Goal: Transaction & Acquisition: Purchase product/service

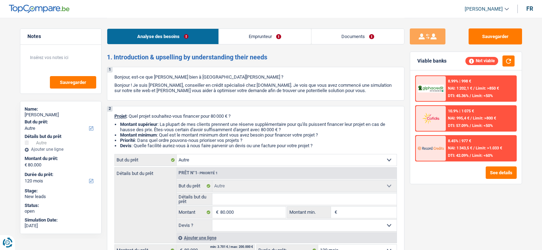
select select "other"
select select "120"
select select "other"
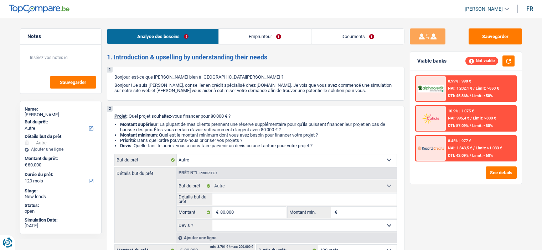
select select "120"
select select "publicEmployee"
select select "netSalary"
select select "mealVouchers"
select select "liveWithParents"
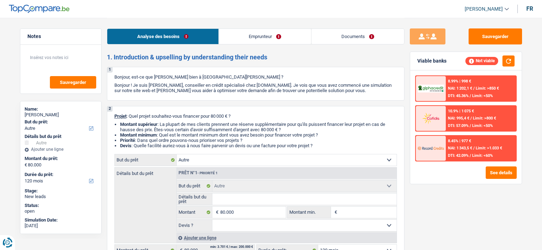
select select "other"
select select "120"
drag, startPoint x: 506, startPoint y: 59, endPoint x: 494, endPoint y: 64, distance: 12.2
click at [506, 61] on button "button" at bounding box center [508, 61] width 12 height 11
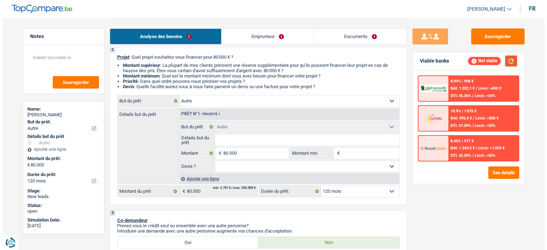
scroll to position [107, 0]
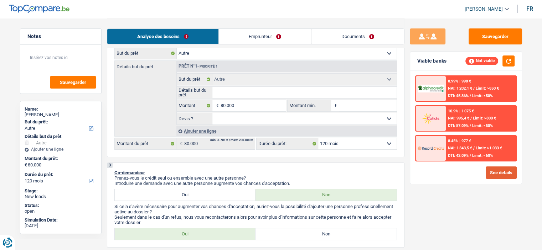
click at [496, 169] on button "See details" at bounding box center [500, 173] width 31 height 12
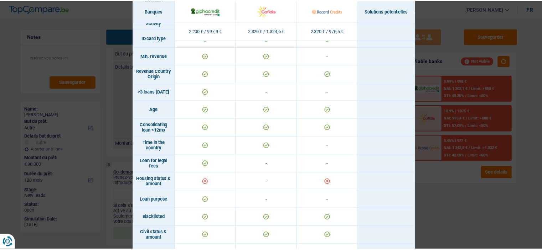
scroll to position [0, 0]
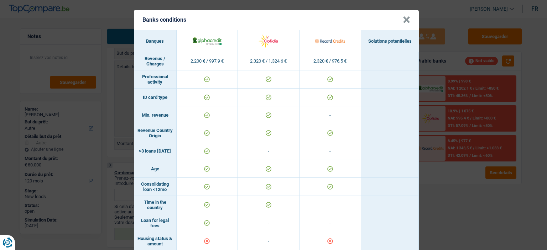
click at [405, 23] on button "×" at bounding box center [406, 19] width 7 height 7
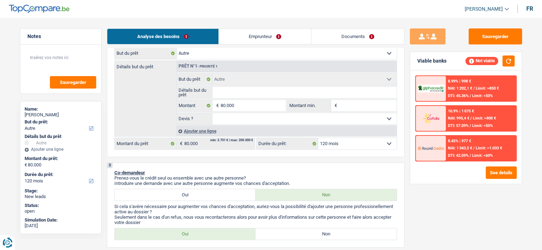
click at [278, 32] on link "Emprunteur" at bounding box center [265, 36] width 92 height 15
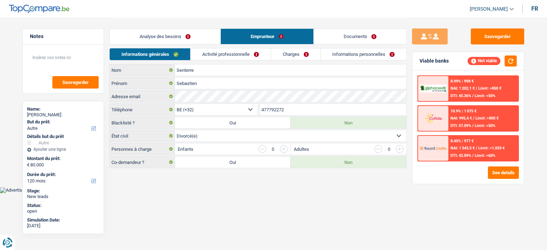
click at [287, 56] on link "Charges" at bounding box center [295, 54] width 49 height 12
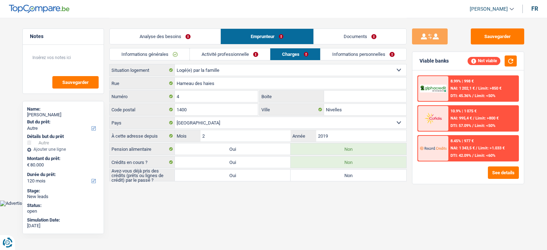
click at [164, 52] on link "Informations générales" at bounding box center [150, 54] width 80 height 12
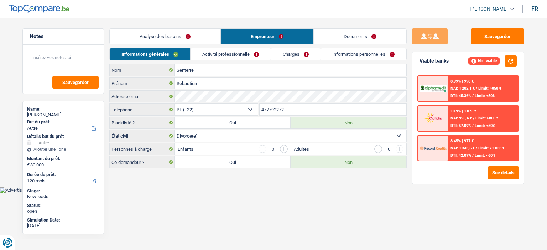
click at [190, 40] on link "Analyse des besoins" at bounding box center [165, 36] width 111 height 15
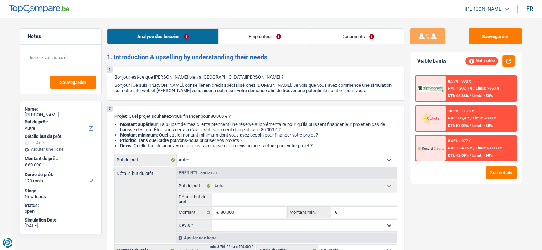
click at [292, 163] on select "Confort maison: meubles, textile, peinture, électroménager, outillage non-profe…" at bounding box center [287, 160] width 220 height 11
click at [422, 205] on div "Sauvegarder Viable banks Not viable 8.99% | 998 € NAI: 1 202,1 € / Limit: >850 …" at bounding box center [465, 133] width 123 height 210
click at [276, 38] on link "Emprunteur" at bounding box center [265, 36] width 92 height 15
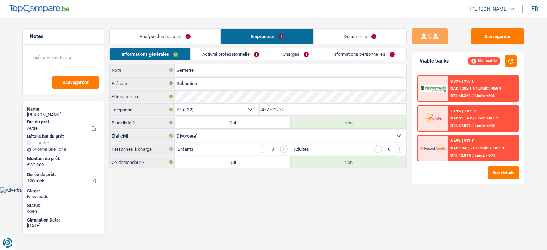
click at [282, 54] on link "Charges" at bounding box center [295, 54] width 49 height 12
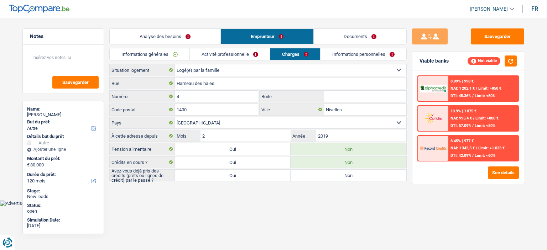
click at [232, 68] on select "Locataire Propriétaire avec prêt hypothécaire Propriétaire sans prêt hypothécai…" at bounding box center [290, 69] width 231 height 11
click at [240, 205] on html "Vous avez le contrôle de vos données Nous utilisons des cookies, tout comme nos…" at bounding box center [273, 103] width 547 height 207
click at [250, 173] on label "Oui" at bounding box center [233, 175] width 116 height 11
click at [250, 173] on input "Oui" at bounding box center [233, 175] width 116 height 11
radio input "true"
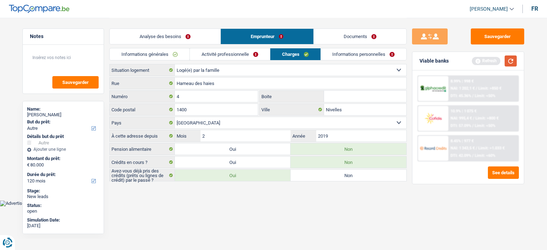
drag, startPoint x: 514, startPoint y: 60, endPoint x: 510, endPoint y: 61, distance: 4.0
click at [513, 61] on button "button" at bounding box center [511, 61] width 12 height 11
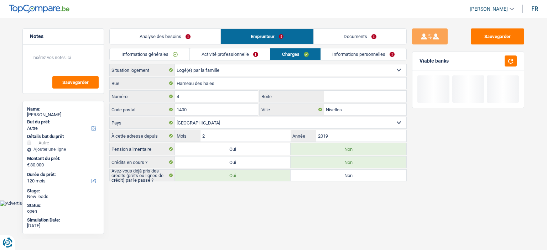
click at [255, 57] on link "Activité professionnelle" at bounding box center [230, 54] width 80 height 12
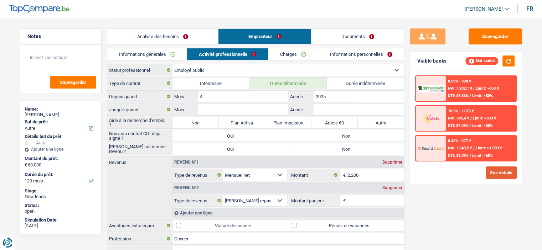
click at [490, 175] on button "See details" at bounding box center [500, 173] width 31 height 12
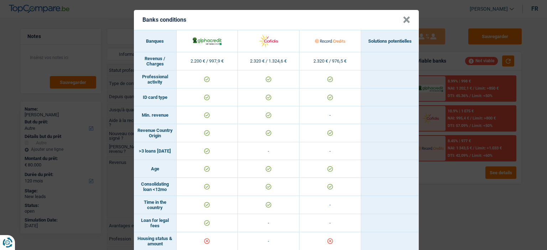
click at [403, 19] on button "×" at bounding box center [406, 19] width 7 height 7
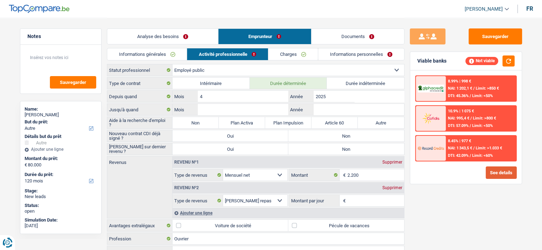
click at [498, 170] on button "See details" at bounding box center [500, 173] width 31 height 12
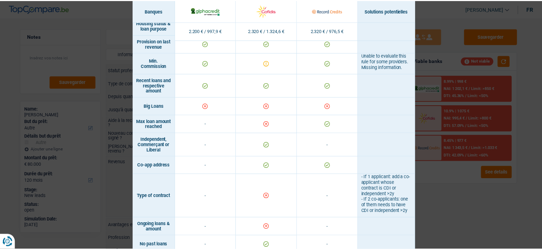
scroll to position [489, 0]
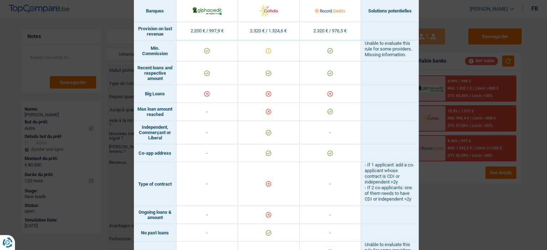
click at [467, 205] on div "Banks conditions × Banques Solutions potentielles Revenus / Charges 2.200 € / 9…" at bounding box center [273, 125] width 547 height 250
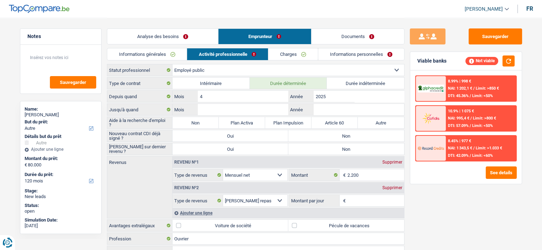
click at [294, 55] on link "Charges" at bounding box center [292, 54] width 49 height 12
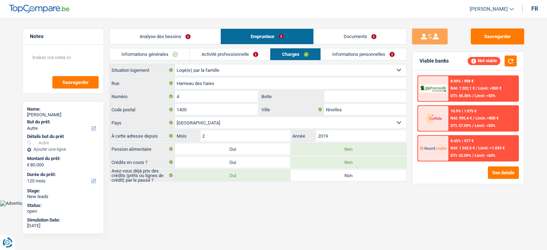
click at [231, 56] on link "Activité professionnelle" at bounding box center [230, 54] width 80 height 12
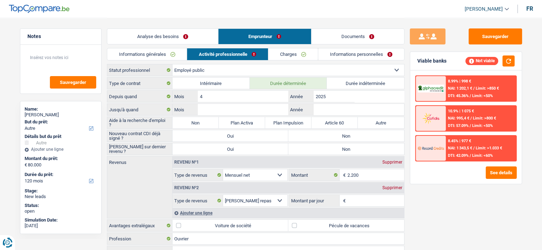
click at [305, 55] on link "Charges" at bounding box center [292, 54] width 49 height 12
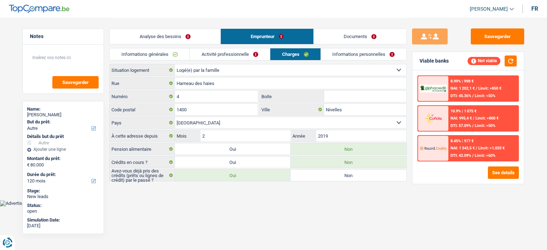
click at [232, 53] on link "Activité professionnelle" at bounding box center [230, 54] width 80 height 12
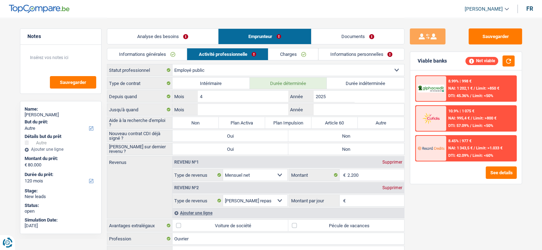
click at [291, 54] on link "Charges" at bounding box center [292, 54] width 49 height 12
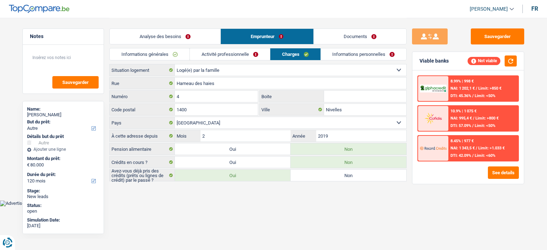
click at [244, 58] on link "Activité professionnelle" at bounding box center [230, 54] width 80 height 12
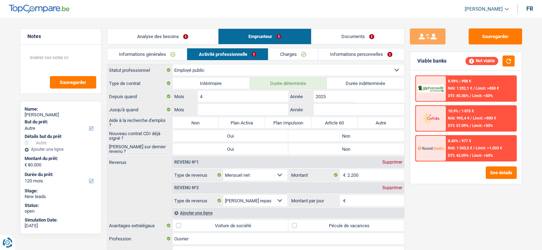
click at [288, 56] on link "Charges" at bounding box center [292, 54] width 49 height 12
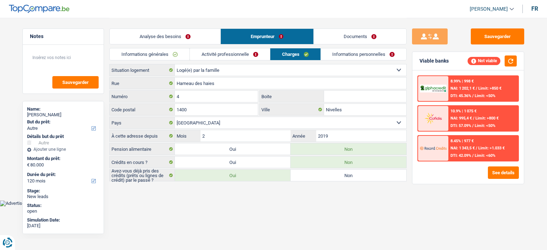
click at [242, 56] on link "Activité professionnelle" at bounding box center [230, 54] width 80 height 12
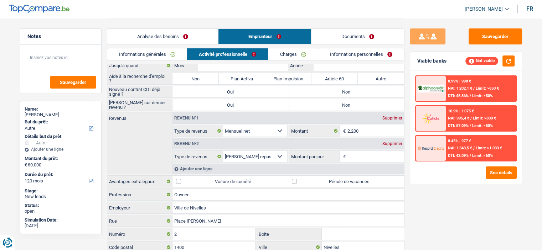
scroll to position [0, 0]
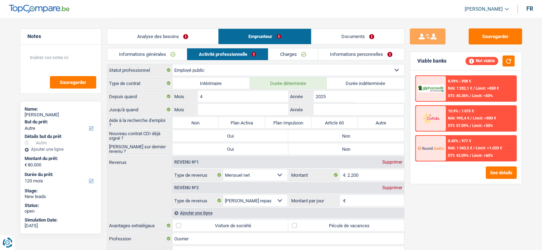
click at [169, 56] on link "Informations générales" at bounding box center [147, 54] width 80 height 12
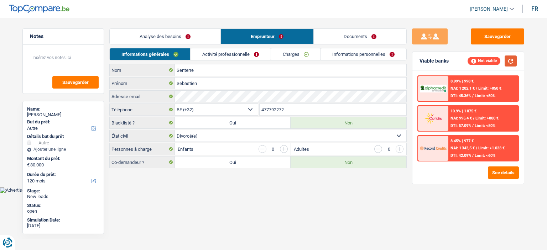
click at [514, 61] on button "button" at bounding box center [511, 61] width 12 height 11
click at [191, 41] on link "Analyse des besoins" at bounding box center [165, 36] width 111 height 15
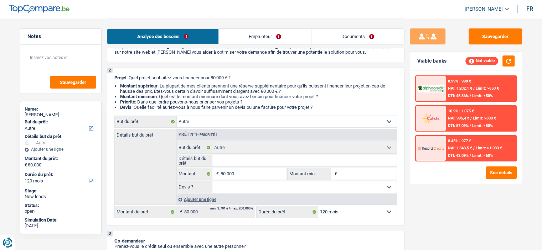
scroll to position [71, 0]
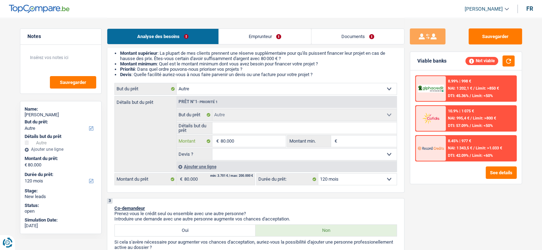
click at [268, 142] on input "80.000" at bounding box center [252, 141] width 65 height 11
click at [267, 141] on input "80.000" at bounding box center [252, 141] width 65 height 11
click at [266, 139] on input "80.000" at bounding box center [252, 141] width 65 height 11
type input "8.000"
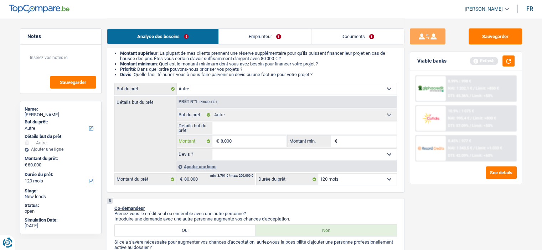
type input "800"
type input "80"
type input "8"
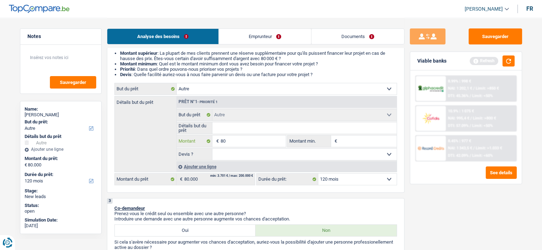
type input "8"
type input "2"
type input "20"
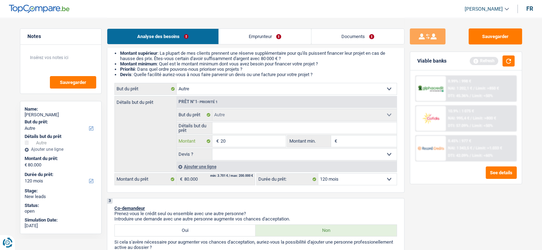
type input "200"
type input "2.000"
type input "20.000"
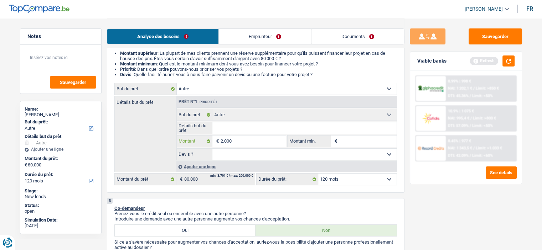
type input "20.000"
select select "84"
type input "20.000"
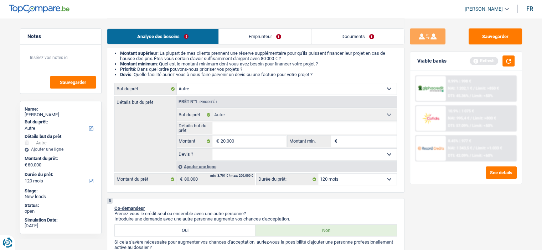
select select "84"
type input "20.000"
select select "84"
click at [439, 196] on div "Sauvegarder Viable banks Refresh 8.99% | 998 € NAI: 1 202,1 € / Limit: >850 € D…" at bounding box center [465, 133] width 123 height 210
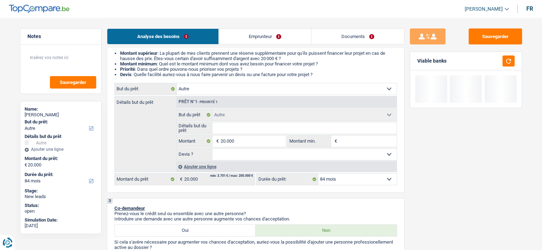
click at [283, 85] on select "Confort maison: meubles, textile, peinture, électroménager, outillage non-profe…" at bounding box center [287, 88] width 220 height 11
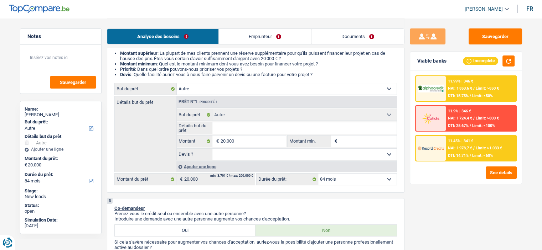
select select "household"
click at [177, 83] on select "Confort maison: meubles, textile, peinture, électroménager, outillage non-profe…" at bounding box center [287, 88] width 220 height 11
select select "household"
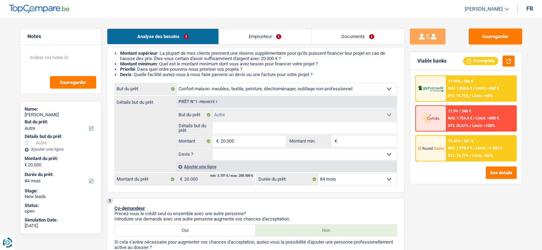
select select "household"
select select "other"
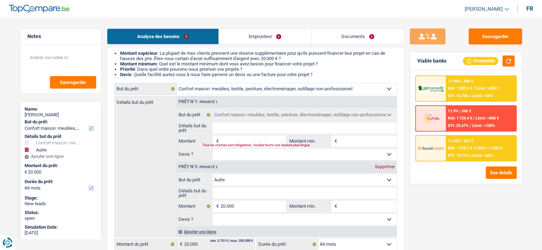
click at [251, 142] on input "Montant" at bounding box center [252, 141] width 65 height 11
type input "2"
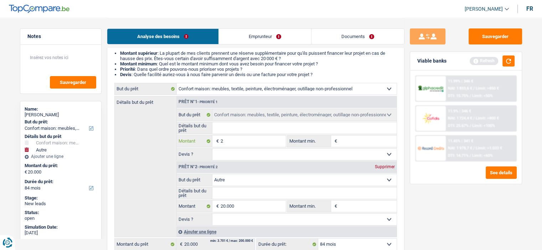
type input "20"
type input "200"
type input "2.000"
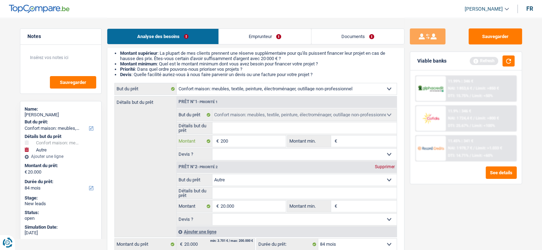
type input "2.000"
type input "20.000"
type input "40.000"
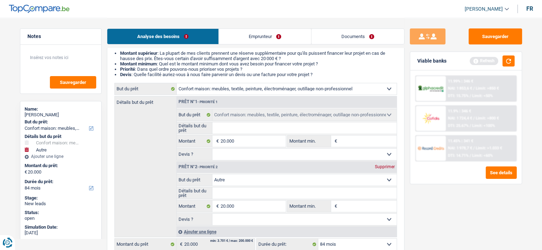
type input "40.000"
click at [381, 167] on div "Supprimer" at bounding box center [384, 167] width 23 height 4
type input "20.000"
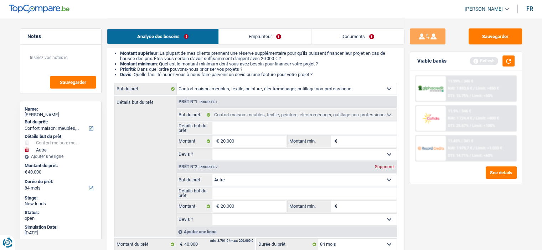
type input "20.000"
select select "84"
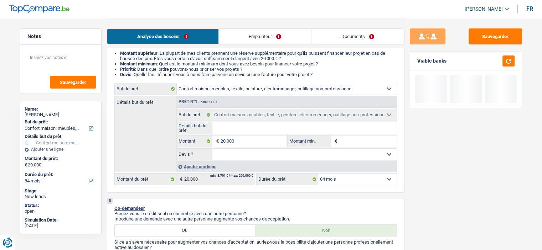
click at [201, 165] on div "Ajouter une ligne" at bounding box center [286, 167] width 220 height 10
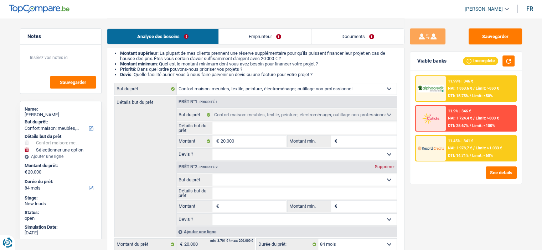
click at [236, 177] on select "Confort maison: meubles, textile, peinture, électroménager, outillage non-profe…" at bounding box center [304, 179] width 184 height 11
select select "household"
click at [212, 174] on select "Confort maison: meubles, textile, peinture, électroménager, outillage non-profe…" at bounding box center [304, 179] width 184 height 11
select select "household"
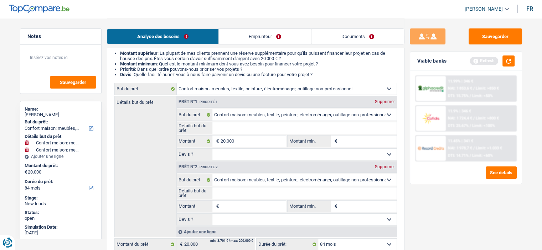
click at [277, 178] on select "Confort maison: meubles, textile, peinture, électroménager, outillage non-profe…" at bounding box center [304, 179] width 184 height 11
select select "movingOrInstallation"
click at [212, 174] on select "Confort maison: meubles, textile, peinture, électroménager, outillage non-profe…" at bounding box center [304, 179] width 184 height 11
select select "movingOrInstallation"
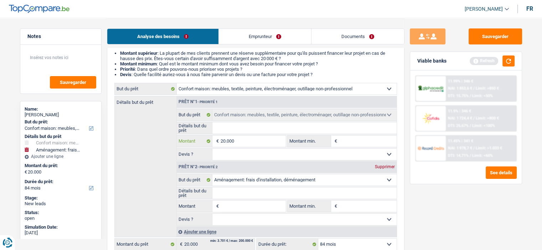
click at [259, 139] on input "20.000" at bounding box center [252, 141] width 65 height 11
type input "2.000"
type input "200"
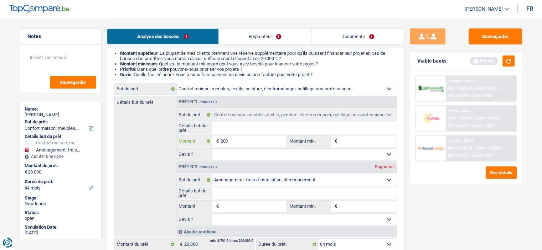
type input "20"
type input "2"
type input "1"
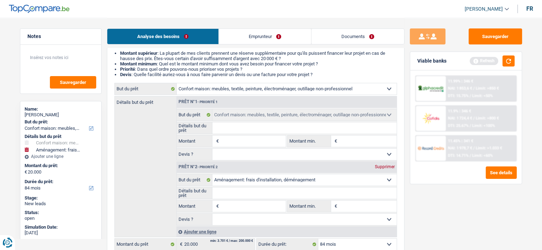
type input "1"
type input "10"
type input "100"
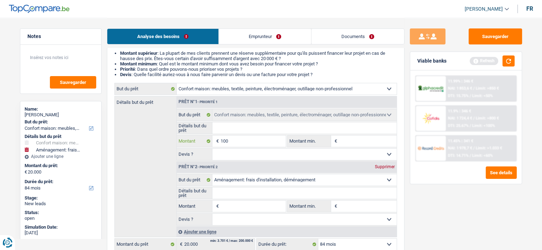
type input "1.000"
type input "10.000"
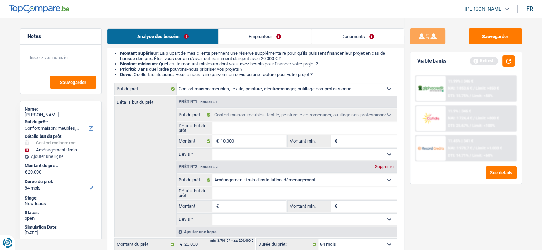
type input "10.000"
select select "48"
type input "10.000"
select select "48"
type input "10.000"
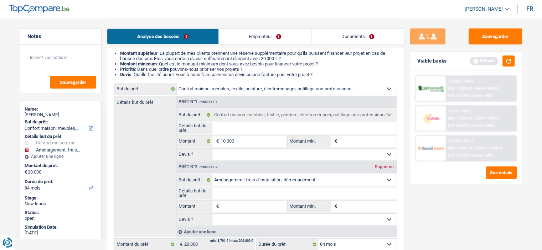
select select "48"
click at [231, 208] on input "Montant" at bounding box center [252, 206] width 65 height 11
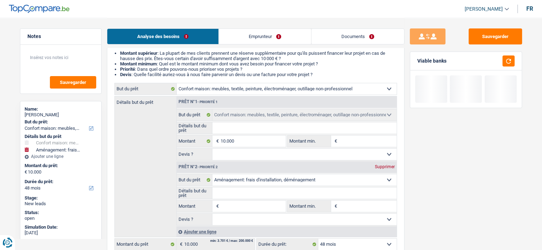
type input "1"
type input "10"
type input "100"
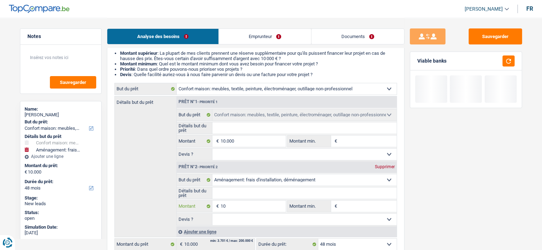
type input "100"
type input "1.000"
type input "10.000"
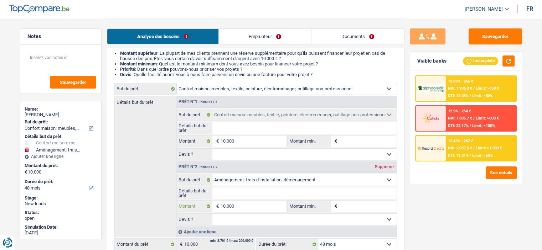
type input "10.000"
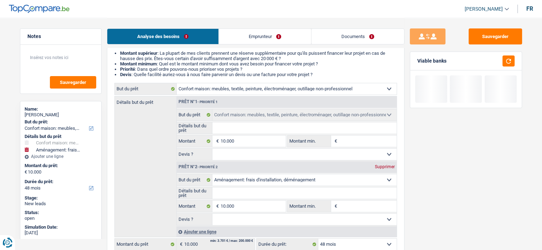
type input "20.000"
select select "84"
type input "20.000"
select select "84"
type input "20.000"
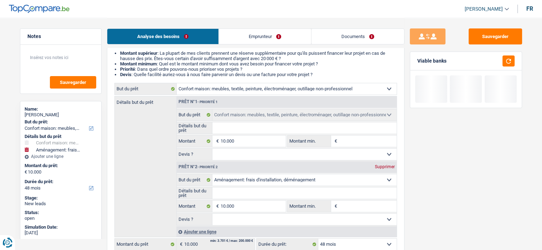
select select "84"
click at [429, 214] on div "Sauvegarder Viable banks" at bounding box center [465, 133] width 123 height 210
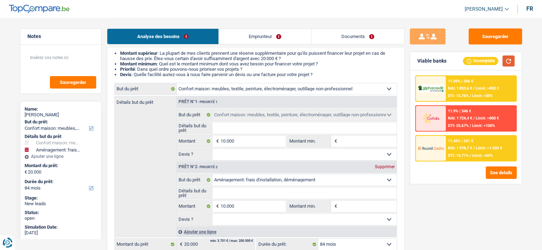
click at [511, 58] on button "button" at bounding box center [508, 61] width 12 height 11
click at [476, 151] on div "11.45% | 341 € NAI: 1 978,7 € / Limit: >1.033 € DTI: 14.71% / Limit: <60%" at bounding box center [480, 148] width 70 height 25
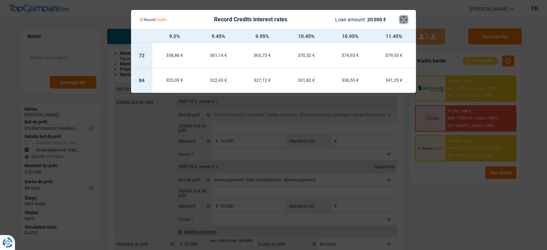
click at [403, 19] on button "×" at bounding box center [403, 19] width 7 height 7
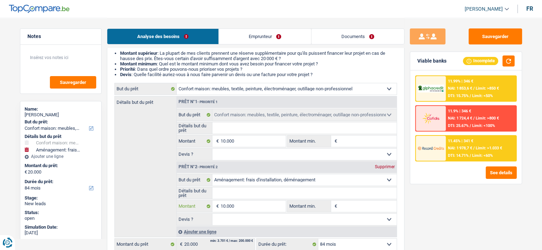
click at [255, 205] on input "10.000" at bounding box center [252, 206] width 65 height 11
type input "1.000"
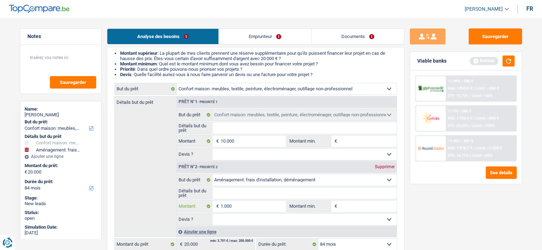
type input "10.001"
type input "20.001"
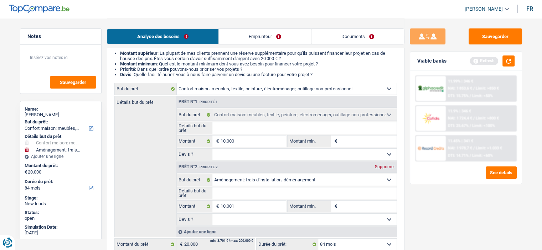
type input "20.001"
select select "120"
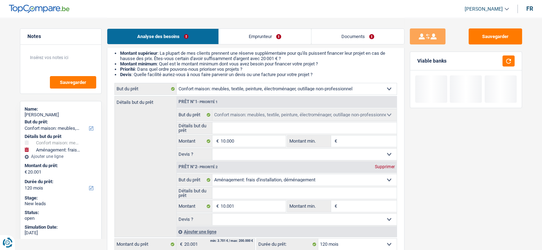
click at [445, 226] on div "Sauvegarder Viable banks" at bounding box center [465, 133] width 123 height 210
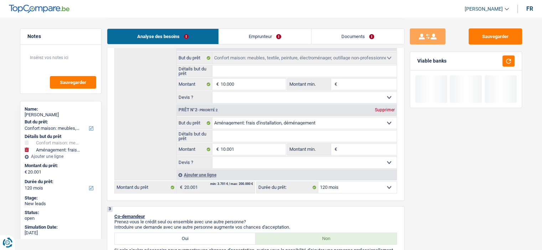
scroll to position [178, 0]
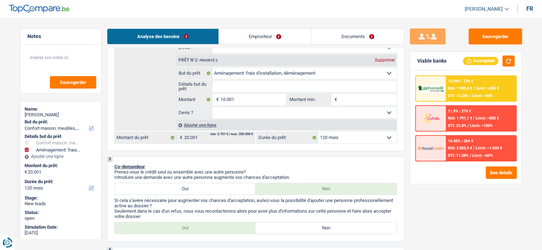
click at [476, 84] on div "10.99% | 270 € NAI: 1 930,4 € / Limit: >850 € DTI: 12.25% / Limit: <50%" at bounding box center [480, 88] width 70 height 25
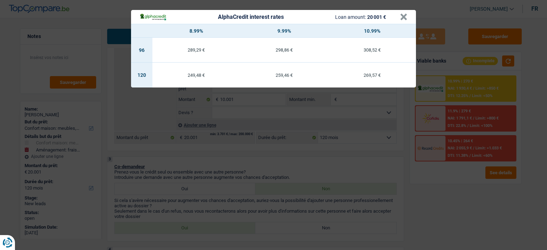
click at [396, 17] on div "AlphaCredit interest rates Loan amount: 20 001 €" at bounding box center [270, 17] width 260 height 8
click at [407, 15] on header "AlphaCredit interest rates Loan amount: 20 001 € ×" at bounding box center [273, 17] width 285 height 14
click at [404, 19] on button "×" at bounding box center [403, 17] width 7 height 7
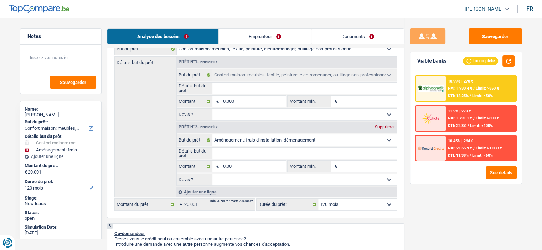
scroll to position [107, 0]
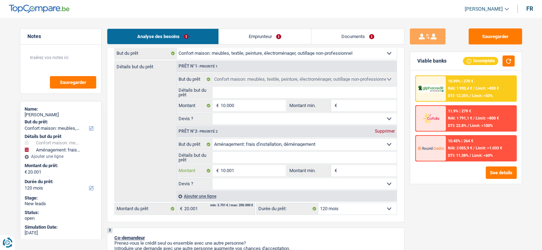
click at [262, 167] on input "10.001" at bounding box center [252, 170] width 65 height 11
type input "1.000"
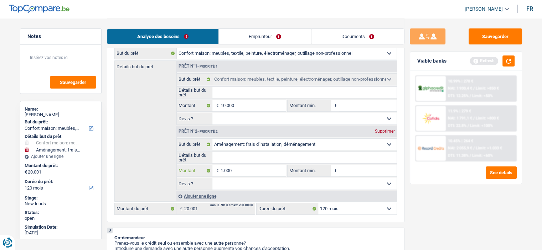
type input "10.000"
type input "20.000"
select select "84"
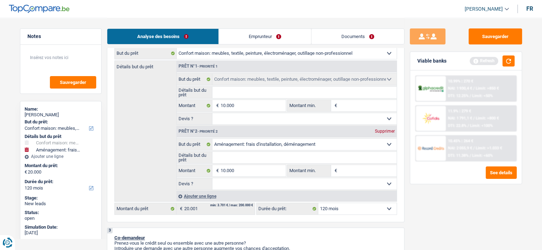
type input "20.000"
select select "84"
type input "20.000"
select select "84"
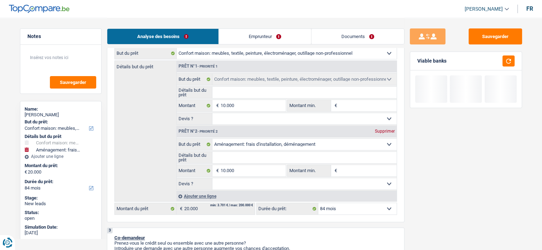
click at [428, 183] on div "Sauvegarder Viable banks" at bounding box center [465, 133] width 123 height 210
click at [510, 59] on button "button" at bounding box center [508, 61] width 12 height 11
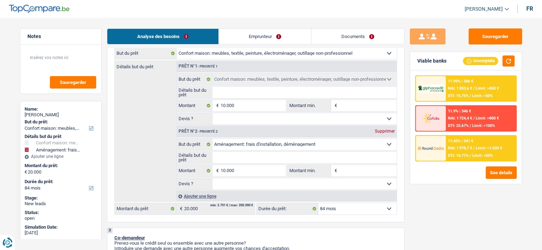
click at [450, 146] on span "NAI: 1 978,7 €" at bounding box center [460, 148] width 24 height 5
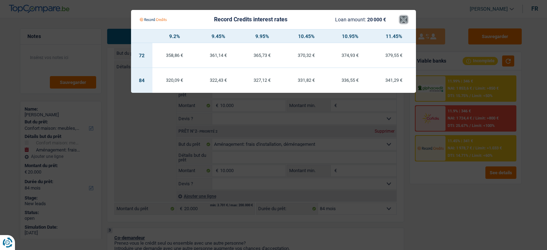
click at [400, 19] on button "×" at bounding box center [403, 19] width 7 height 7
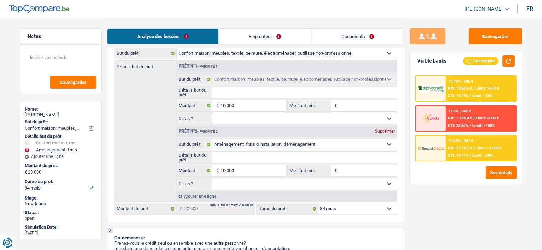
click at [445, 80] on div at bounding box center [430, 88] width 30 height 25
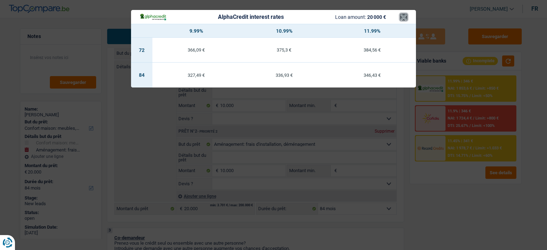
click at [406, 20] on button "×" at bounding box center [403, 17] width 7 height 7
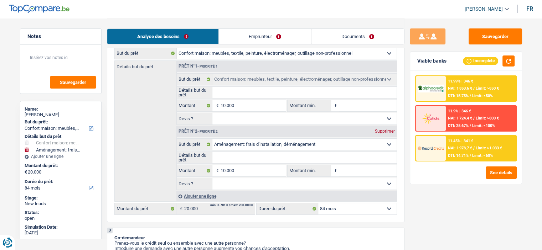
click at [454, 146] on span "NAI: 1 978,7 €" at bounding box center [460, 148] width 24 height 5
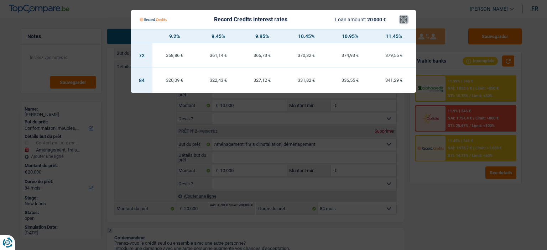
click at [403, 18] on button "×" at bounding box center [403, 19] width 7 height 7
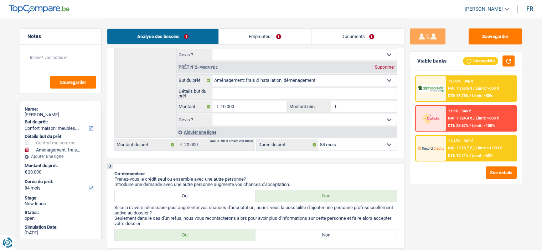
scroll to position [178, 0]
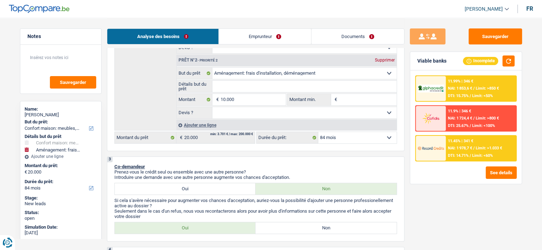
click at [250, 109] on select "Oui Non Non répondu Sélectionner une option" at bounding box center [304, 112] width 184 height 11
select select "false"
click at [212, 107] on select "Oui Non Non répondu Sélectionner une option" at bounding box center [304, 112] width 184 height 11
select select "false"
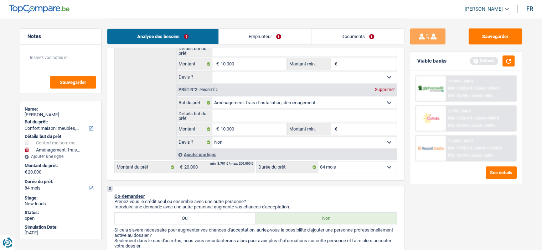
scroll to position [107, 0]
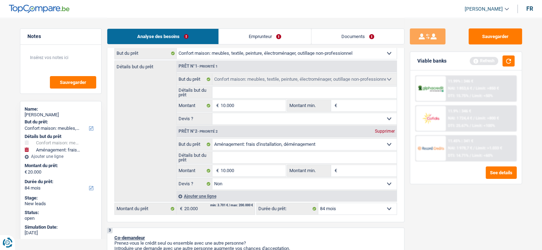
click at [257, 33] on link "Emprunteur" at bounding box center [265, 36] width 92 height 15
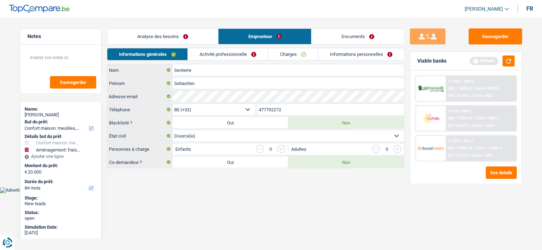
scroll to position [0, 0]
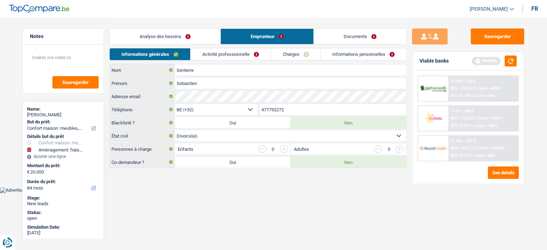
drag, startPoint x: 307, startPoint y: 55, endPoint x: 303, endPoint y: 53, distance: 3.8
click at [307, 54] on link "Charges" at bounding box center [295, 54] width 49 height 12
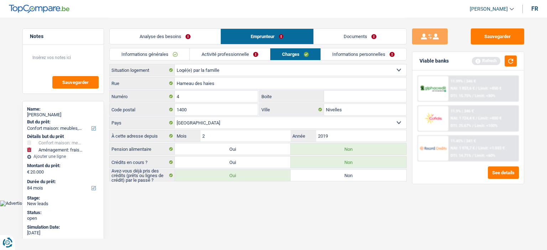
click at [518, 57] on div "Viable banks Refresh" at bounding box center [467, 61] width 111 height 19
click at [508, 61] on button "button" at bounding box center [511, 61] width 12 height 11
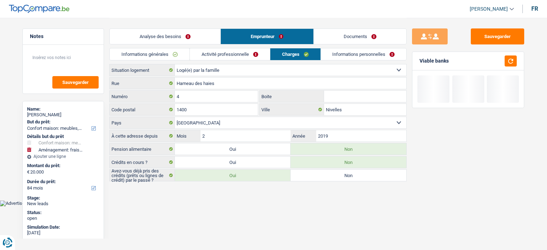
click at [187, 35] on link "Analyse des besoins" at bounding box center [165, 36] width 111 height 15
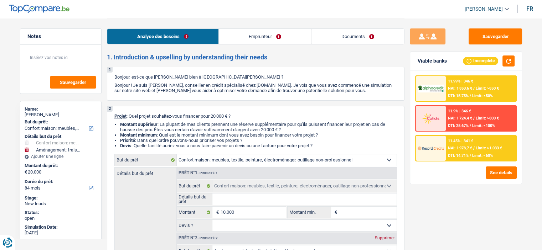
click at [263, 38] on link "Emprunteur" at bounding box center [265, 36] width 92 height 15
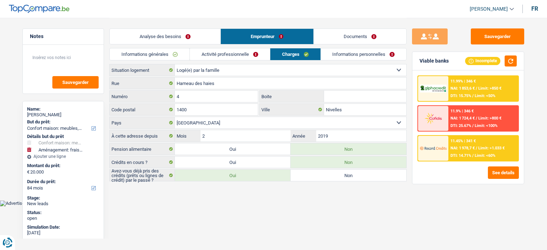
click at [243, 54] on link "Activité professionnelle" at bounding box center [230, 54] width 80 height 12
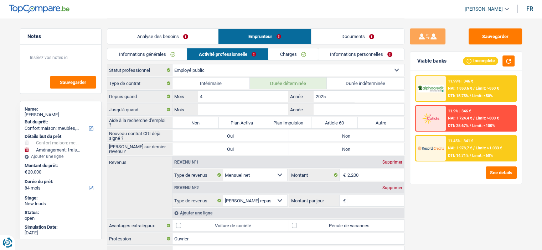
click at [176, 31] on link "Analyse des besoins" at bounding box center [162, 36] width 111 height 15
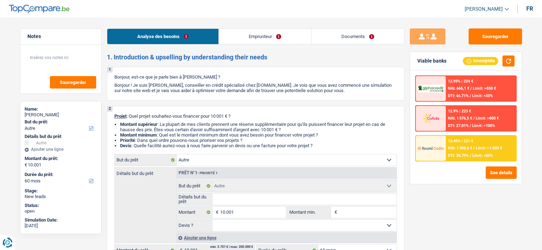
select select "other"
select select "60"
select select "other"
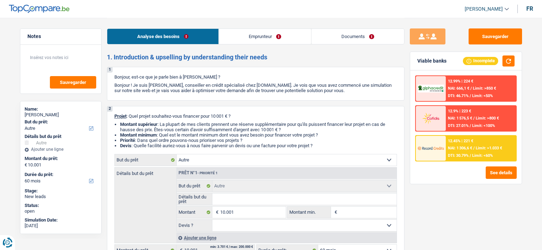
select select "60"
select select "privateEmployee"
select select "netSalary"
select select "mealVouchers"
select select "rents"
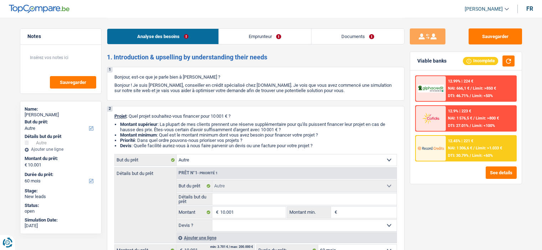
select select "other"
select select "60"
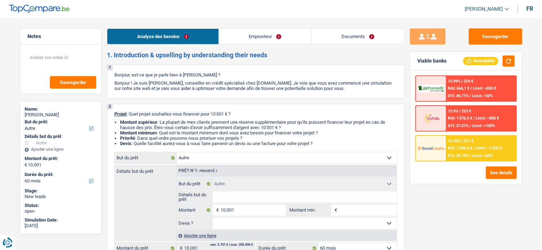
scroll to position [71, 0]
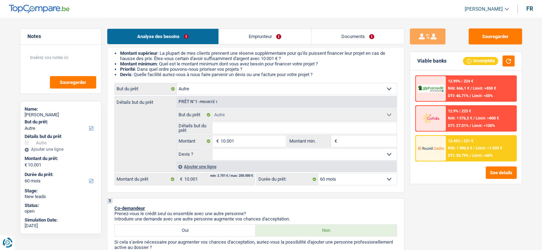
click at [232, 127] on input "Détails but du prêt" at bounding box center [304, 127] width 184 height 11
click at [206, 84] on select "Confort maison: meubles, textile, peinture, électroménager, outillage non-profe…" at bounding box center [287, 88] width 220 height 11
click at [436, 191] on div "Sauvegarder Viable banks Incomplete 12.99% | 224 € NAI: 666,1 € / Limit: >850 €…" at bounding box center [465, 133] width 123 height 210
click at [208, 166] on div "Ajouter une ligne" at bounding box center [286, 167] width 220 height 10
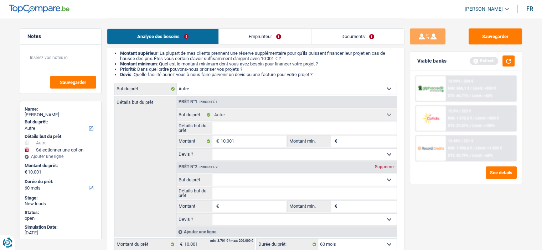
click at [244, 181] on select "Confort maison: meubles, textile, peinture, électroménager, outillage non-profe…" at bounding box center [304, 179] width 184 height 11
select select "household"
click at [212, 174] on select "Confort maison: meubles, textile, peinture, électroménager, outillage non-profe…" at bounding box center [304, 179] width 184 height 11
select select "household"
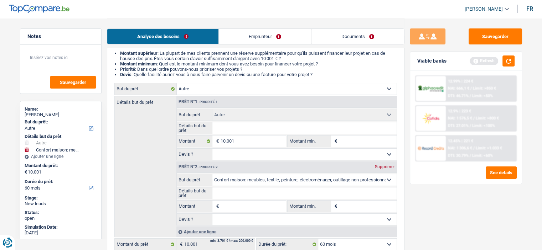
select select "household"
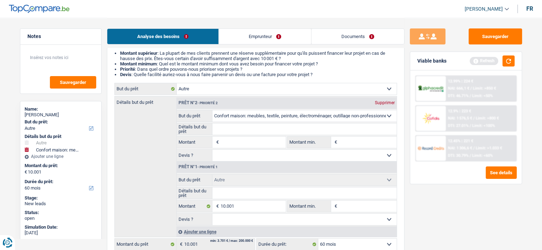
select select "household"
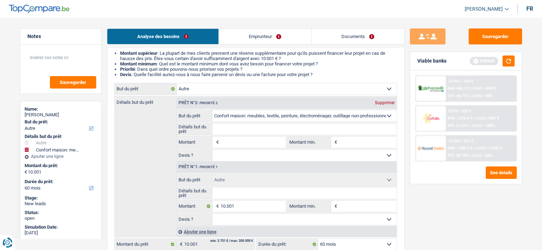
select select "household"
select select "other"
type input "10.001"
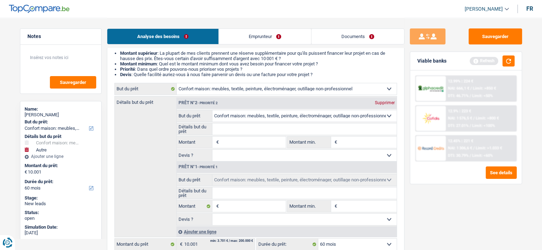
select select "other"
type input "10.001"
select select "other"
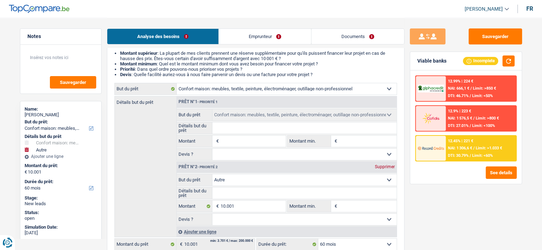
click at [376, 166] on div "Supprimer" at bounding box center [384, 167] width 23 height 4
type input "0"
select select
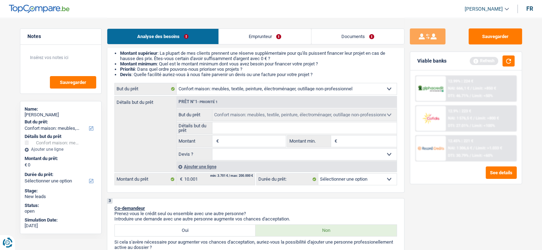
click at [261, 141] on input "Montant" at bounding box center [252, 141] width 65 height 11
type input "1"
type input "10"
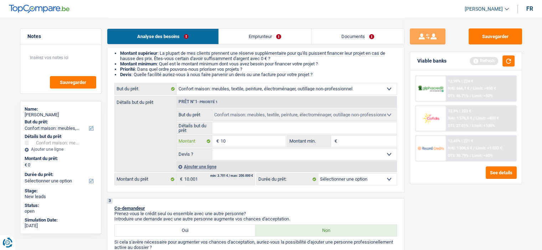
type input "100"
type input "1.000"
type input "10.001"
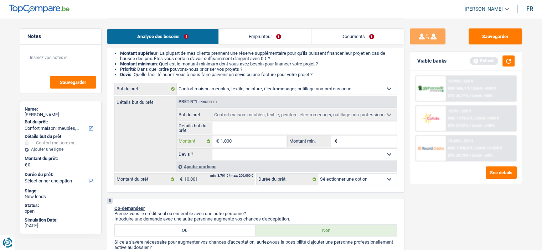
type input "10.001"
click at [479, 222] on div "Sauvegarder Viable banks Refresh 12.99% | 224 € NAI: 666,1 € / Limit: >850 € DT…" at bounding box center [465, 133] width 123 height 210
select select "60"
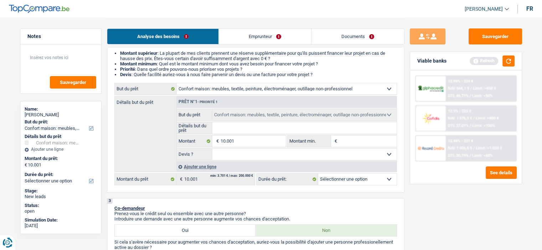
select select "60"
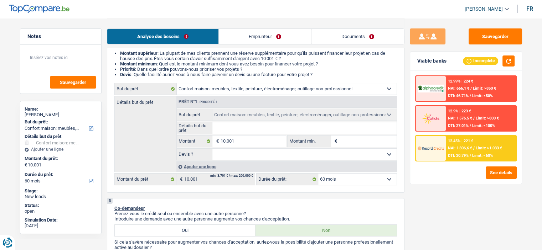
click at [347, 138] on input "Montant min." at bounding box center [368, 141] width 58 height 11
click at [239, 161] on div "Prêt n°1 - Priorité 1 Confort maison: meubles, textile, peinture, électroménage…" at bounding box center [286, 133] width 220 height 75
click at [238, 158] on select "Oui Non Non répondu Sélectionner une option" at bounding box center [304, 154] width 184 height 11
select select "false"
click at [212, 149] on select "Oui Non Non répondu Sélectionner une option" at bounding box center [304, 154] width 184 height 11
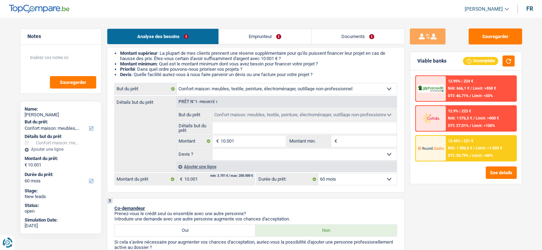
select select "false"
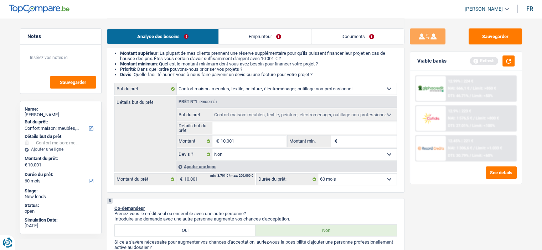
click at [346, 140] on input "Montant min." at bounding box center [368, 141] width 58 height 11
click at [262, 126] on input "Détails but du prêt" at bounding box center [304, 127] width 184 height 11
type input "R"
type input "Ra"
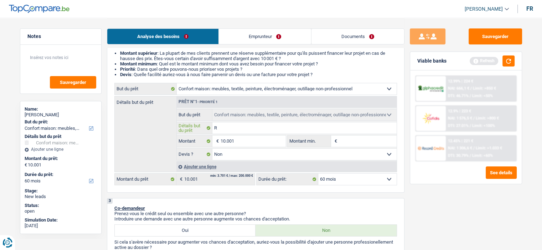
type input "Ra"
type input "Raf"
type input "Rafr"
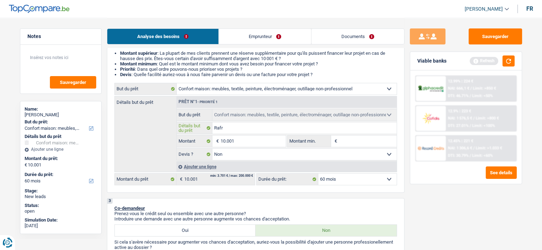
type input "Rafra"
type input "Rafrai"
type input "Rafraic"
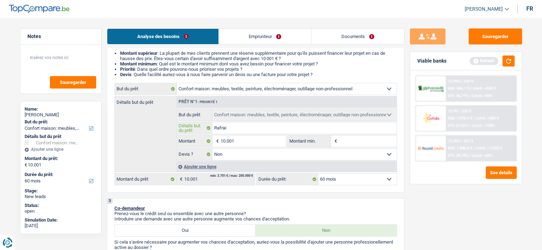
type input "Rafraic"
type input "Rafraich"
type input "Rafraichi"
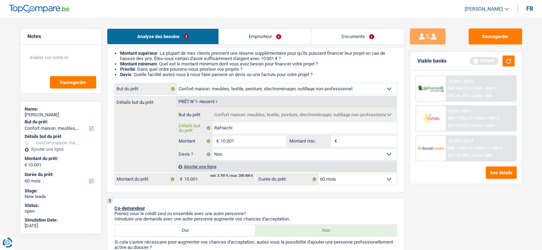
type input "Rafraichis"
type input "Rafraichiss"
type input "Rafraichisse"
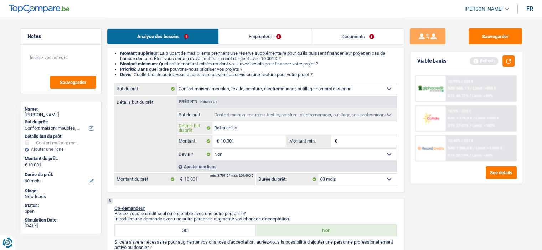
type input "Rafraichisse"
type input "Rafraichissem"
type input "Rafraichisseme"
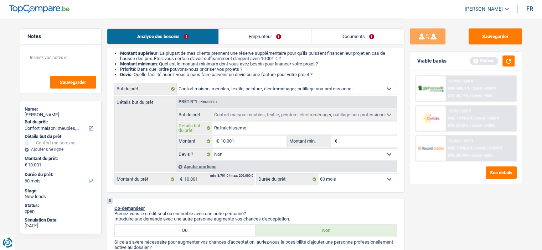
type input "Rafraichissemen"
type input "Rafraichissement"
type input "Rafraichissement,"
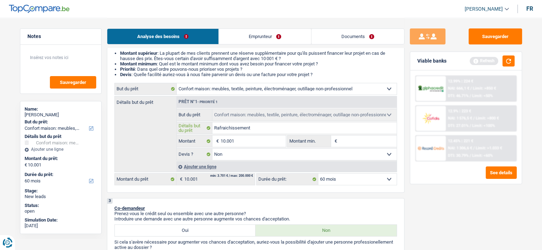
type input "Rafraichissement,"
type input "Rafraichissement, t"
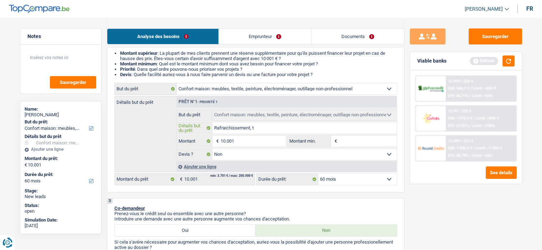
type input "Rafraichissement, to"
type input "Rafraichissement, tou"
type input "Rafraichissement, tout"
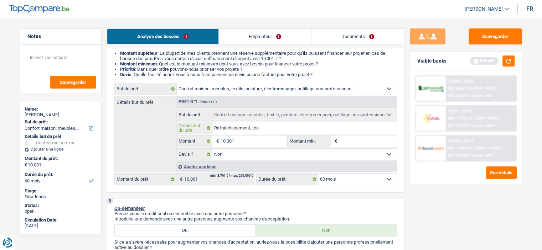
type input "Rafraichissement, tout"
type input "Rafraichissement, tout l"
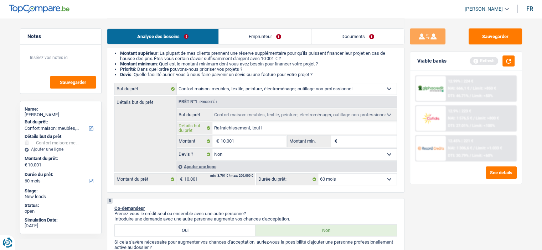
type input "Rafraichissement, tout le"
type input "Rafraichissement, tout les"
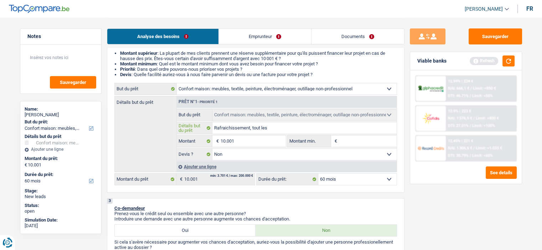
type input "Rafraichissement, tout les"
type input "Rafraichissement, tout les m"
type input "Rafraichissement, tout les me"
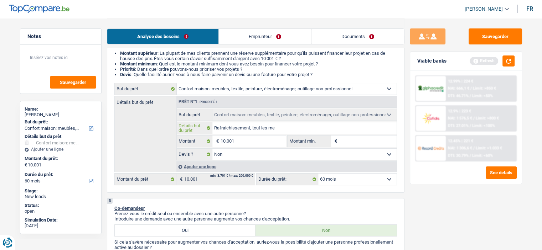
type input "Rafraichissement, tout les meu"
type input "Rafraichissement, tout les meub"
type input "Rafraichissement, tout les meubl"
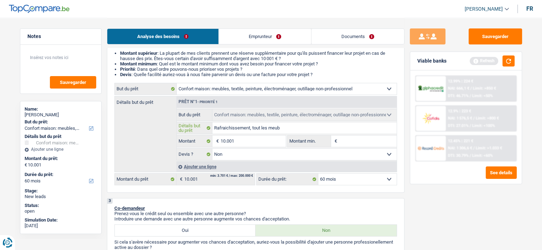
type input "Rafraichissement, tout les meubl"
type input "Rafraichissement, tout les meuble"
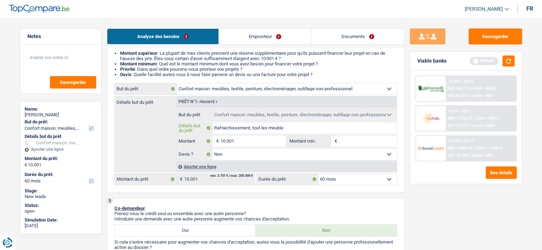
type input "Rafraichissement, tout les meuble"
type input "Rafraichissement, tout les meubles"
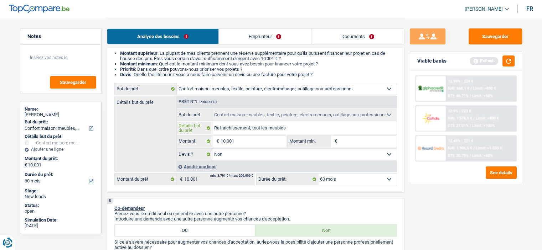
type input "Rafraichissement, tout les meubles"
type input "Rafraichissement, tout les meubles a"
type input "Rafraichissement, tout les meubles av"
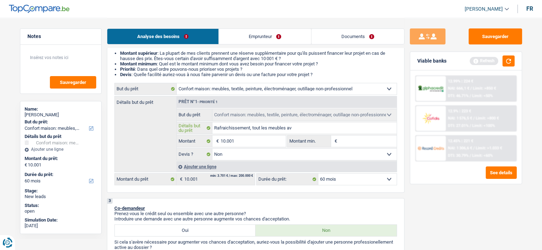
type input "Rafraichissement, tout les meubles ave"
type input "Rafraichissement, tout les meubles avec"
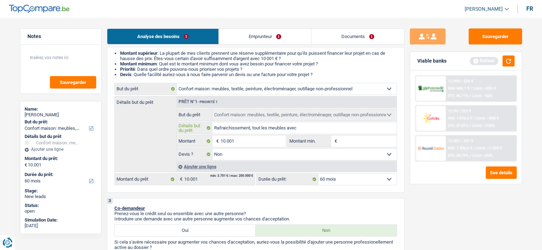
type input "Rafraichissement, tout les meubles avec"
type input "Rafraichissement, tout les meubles avec d"
type input "Rafraichissement, tout les meubles avec de"
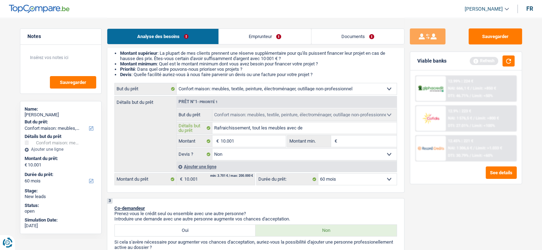
type input "Rafraichissement, tout les meubles avec de"
type input "Rafraichissement, tout les meubles avec de l"
type input "Rafraichissement, tout les meubles avec de l'"
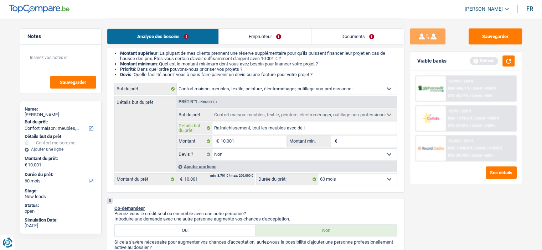
type input "Rafraichissement, tout les meubles avec de l'"
type input "Rafraichissement, tout les meubles avec de l'é"
type input "Rafraichissement, tout les meubles avec de l'él"
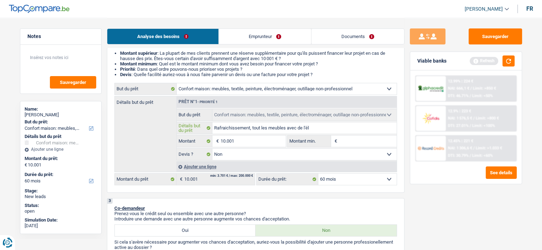
type input "Rafraichissement, tout les meubles avec de l'éle"
type input "Rafraichissement, tout les meubles avec de l'élec"
type input "Rafraichissement, tout les meubles avec de l'élect"
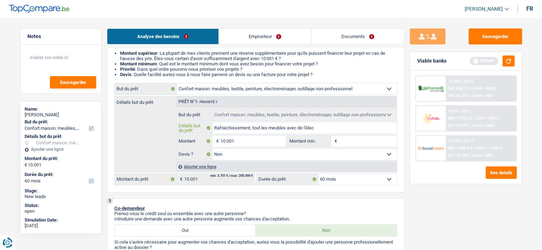
type input "Rafraichissement, tout les meubles avec de l'élect"
type input "Rafraichissement, tout les meubles avec de l'électr"
type input "Rafraichissement, tout les meubles avec de l'électro"
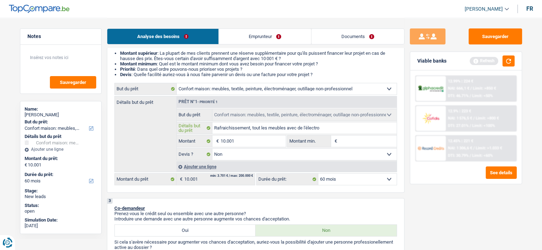
type input "Rafraichissement, tout les meubles avec de l'électrom"
type input "Rafraichissement, tout les meubles avec de l'électrome"
type input "Rafraichissement, tout les meubles avec de l'électromen"
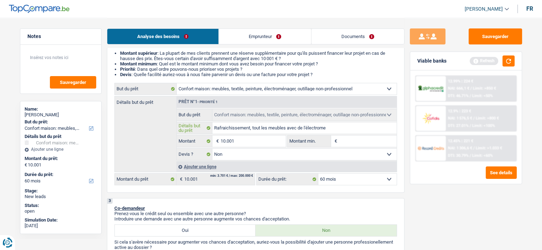
type input "Rafraichissement, tout les meubles avec de l'électromen"
type input "Rafraichissement, tout les meubles avec de l'électromena"
type input "Rafraichissement, tout les meubles avec de l'électromenag"
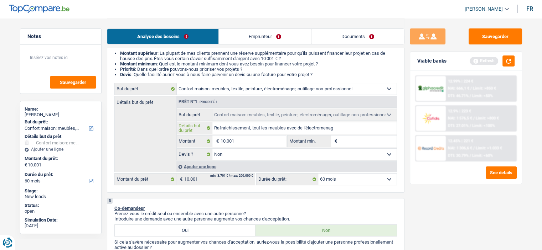
type input "Rafraichissement, tout les meubles avec de l'électromenage"
type input "Rafraichissement, tout les meubles avec de l'électromenager"
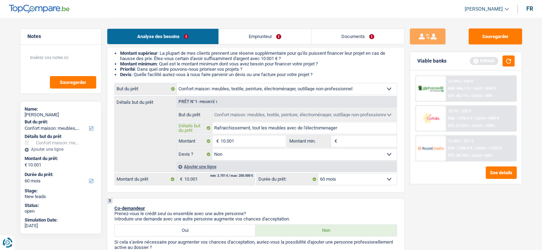
type input "Rafraichissement, tout les meubles avec de l'électromenager"
type input "Rafraichissement, tout les meubles avec de l'électroménager"
type input "1"
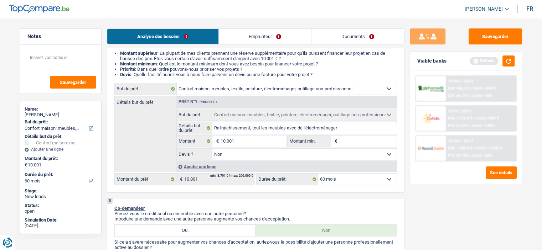
type input "1"
type input "10"
type input "100"
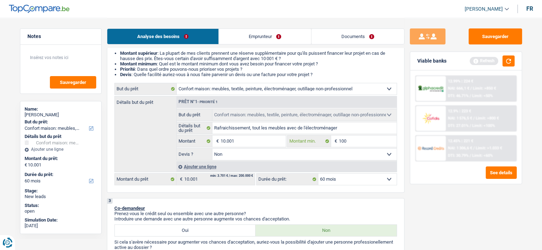
type input "1.000"
type input "10.001"
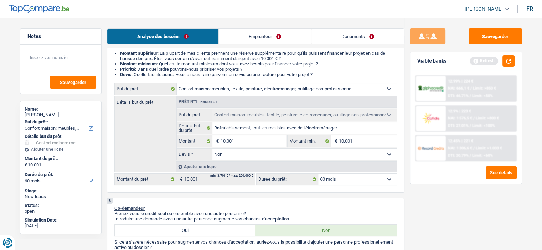
click at [435, 199] on div "Sauvegarder Viable banks Refresh 12.99% | 224 € NAI: 666,1 € / Limit: >850 € DT…" at bounding box center [465, 133] width 123 height 210
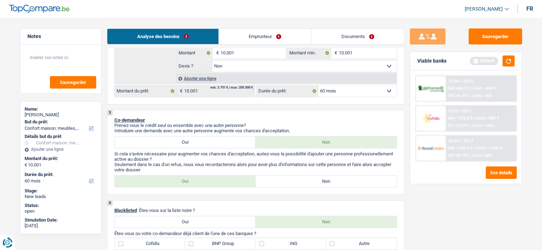
scroll to position [142, 0]
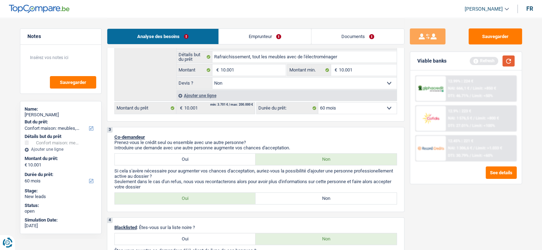
click at [511, 62] on button "button" at bounding box center [508, 61] width 12 height 11
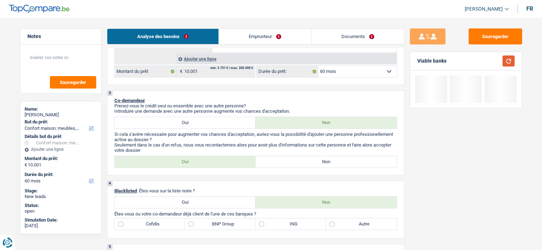
scroll to position [214, 0]
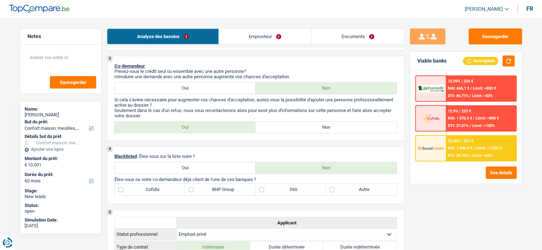
click at [272, 129] on label "Non" at bounding box center [325, 127] width 141 height 11
click at [272, 129] on input "Non" at bounding box center [325, 127] width 141 height 11
radio input "true"
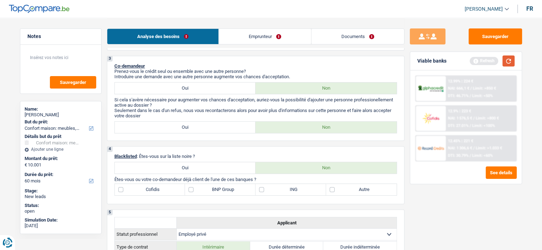
click at [506, 62] on button "button" at bounding box center [508, 61] width 12 height 11
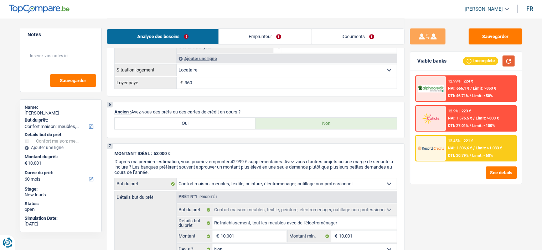
scroll to position [534, 0]
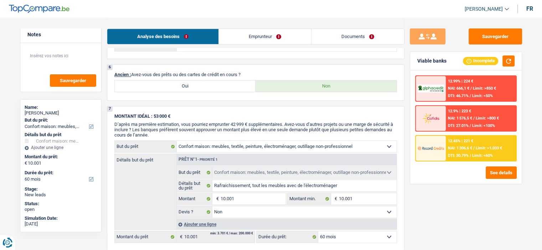
click at [228, 85] on label "Oui" at bounding box center [185, 85] width 141 height 11
click at [228, 85] on input "Oui" at bounding box center [185, 85] width 141 height 11
radio input "true"
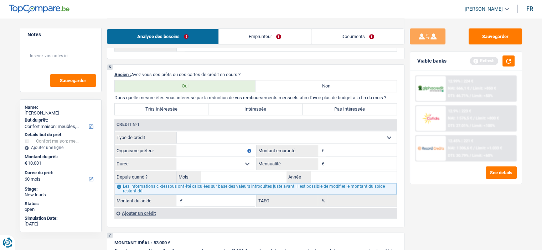
click at [235, 135] on select "Carte ou ouverture de crédit Prêt hypothécaire Vente à tempérament Prêt à tempé…" at bounding box center [287, 137] width 220 height 11
select select "cardOrCredit"
type input "0"
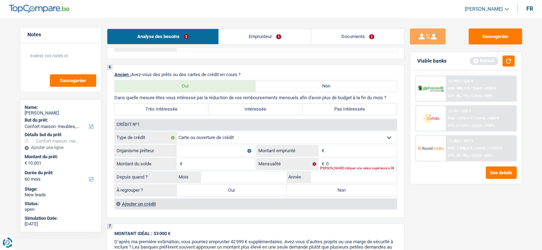
click at [201, 148] on input "Organisme prêteur" at bounding box center [215, 150] width 78 height 11
click at [332, 150] on input "Montant" at bounding box center [361, 150] width 70 height 11
type input "2.500"
click at [217, 166] on input "Montant du solde" at bounding box center [219, 163] width 70 height 11
type input "2.500"
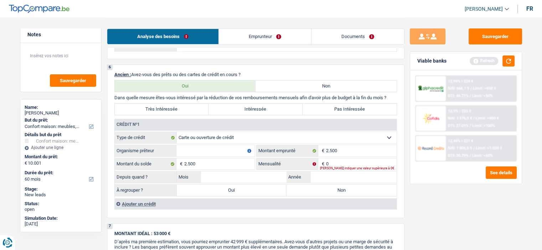
click at [213, 145] on input "Organisme prêteur" at bounding box center [215, 150] width 78 height 11
type input "CBC"
click at [341, 159] on input "0" at bounding box center [361, 163] width 70 height 11
type input "75"
click at [458, 218] on div "Sauvegarder Viable banks Refresh 12.99% | 224 € NAI: 666,1 € / Limit: >850 € DT…" at bounding box center [465, 133] width 123 height 210
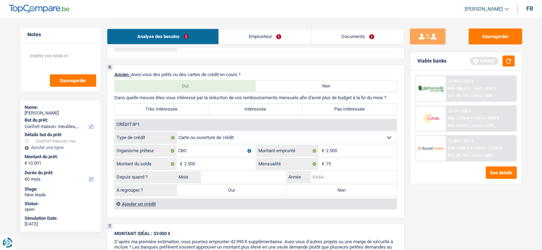
click at [356, 172] on input "Année" at bounding box center [353, 177] width 86 height 11
click at [505, 63] on button "button" at bounding box center [508, 61] width 12 height 11
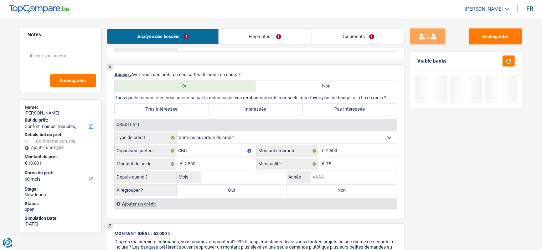
click at [338, 172] on input "Année" at bounding box center [353, 177] width 86 height 11
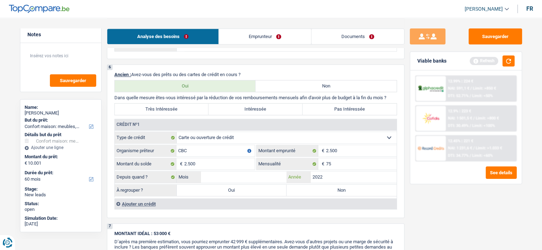
type input "2022"
click at [236, 177] on input "Mois" at bounding box center [244, 177] width 86 height 11
click at [427, 202] on div "Sauvegarder Viable banks Refresh 12.99% | 224 € NAI: 591,1 € / Limit: >850 € DT…" at bounding box center [465, 133] width 123 height 210
click at [340, 195] on div "Crédit nº1 Carte ou ouverture de crédit Prêt hypothécaire Vente à tempérament P…" at bounding box center [255, 164] width 282 height 90
click at [339, 191] on label "Non" at bounding box center [341, 190] width 110 height 11
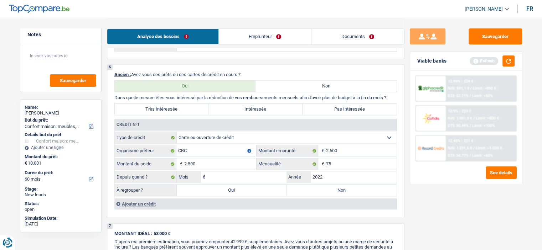
click at [339, 191] on input "Non" at bounding box center [341, 190] width 110 height 11
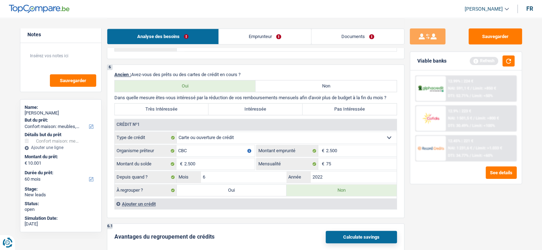
click at [331, 110] on label "Pas Intéressée" at bounding box center [349, 109] width 94 height 11
click at [331, 110] on input "Pas Intéressée" at bounding box center [349, 109] width 94 height 11
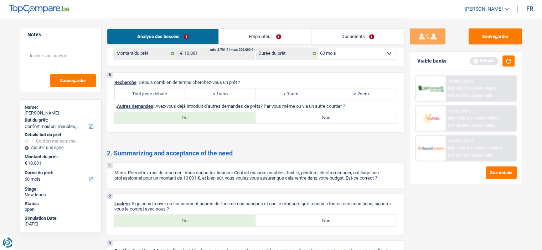
scroll to position [856, 0]
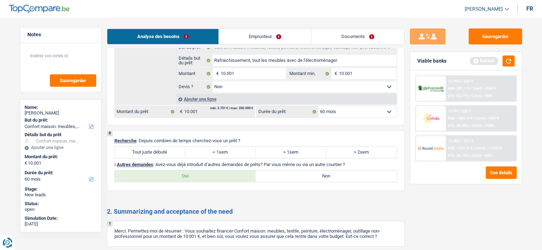
click at [156, 147] on label "Tout juste débuté" at bounding box center [150, 152] width 70 height 11
click at [156, 147] on input "Tout juste débuté" at bounding box center [150, 152] width 70 height 11
click at [323, 171] on label "Non" at bounding box center [325, 176] width 141 height 11
click at [323, 171] on input "Non" at bounding box center [325, 176] width 141 height 11
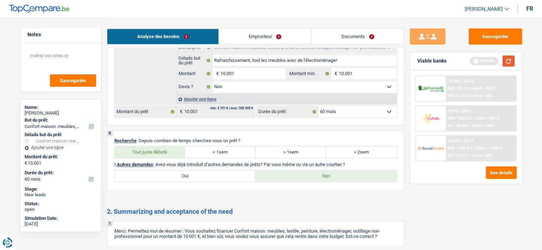
click at [503, 62] on button "button" at bounding box center [508, 61] width 12 height 11
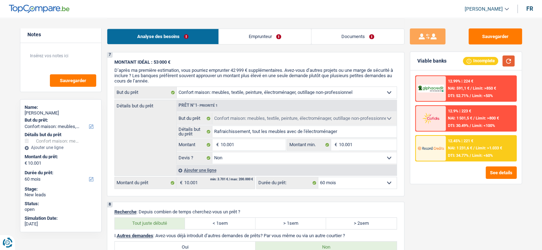
scroll to position [892, 0]
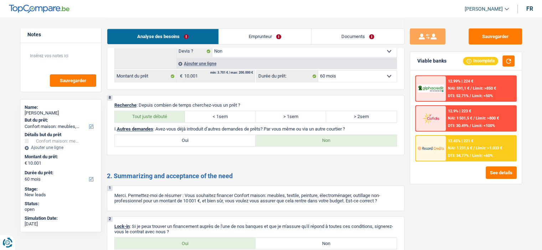
click at [202, 135] on label "Oui" at bounding box center [185, 140] width 141 height 11
click at [202, 135] on input "Oui" at bounding box center [185, 140] width 141 height 11
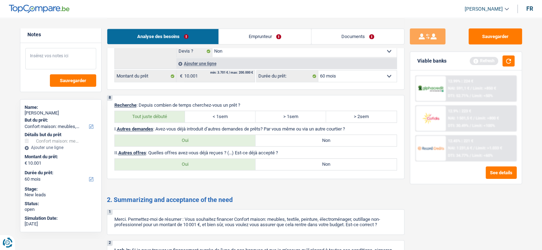
click at [63, 59] on textarea at bounding box center [60, 58] width 71 height 21
click at [333, 162] on label "Non" at bounding box center [325, 164] width 141 height 11
click at [333, 162] on input "Non" at bounding box center [325, 164] width 141 height 11
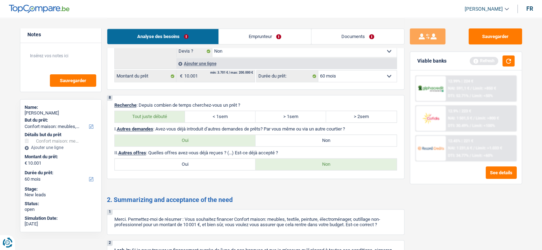
drag, startPoint x: 302, startPoint y: 158, endPoint x: 288, endPoint y: 160, distance: 14.7
click at [288, 160] on label "Non" at bounding box center [325, 164] width 141 height 11
click at [288, 160] on input "Non" at bounding box center [325, 164] width 141 height 11
click at [79, 59] on textarea at bounding box center [60, 58] width 71 height 21
click at [81, 80] on span "Sauvegarder" at bounding box center [73, 80] width 26 height 5
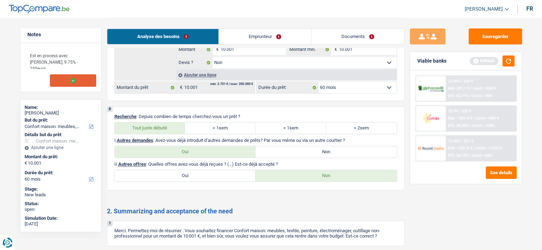
scroll to position [820, 0]
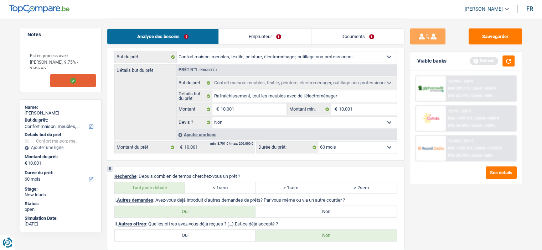
click at [272, 36] on link "Emprunteur" at bounding box center [265, 36] width 92 height 15
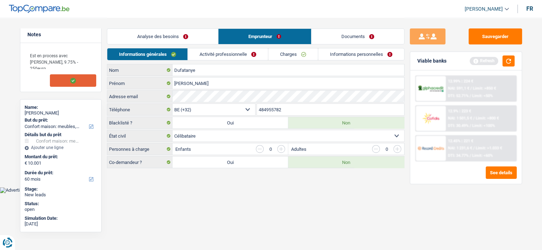
scroll to position [0, 0]
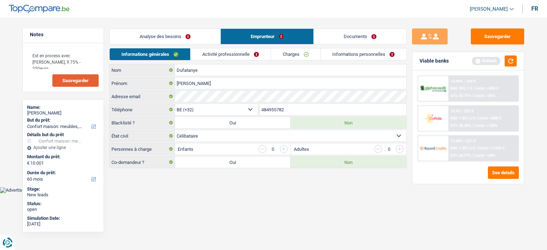
click at [236, 53] on link "Activité professionnelle" at bounding box center [230, 54] width 80 height 12
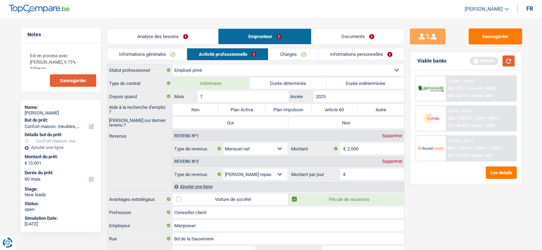
click at [508, 61] on button "button" at bounding box center [508, 61] width 12 height 11
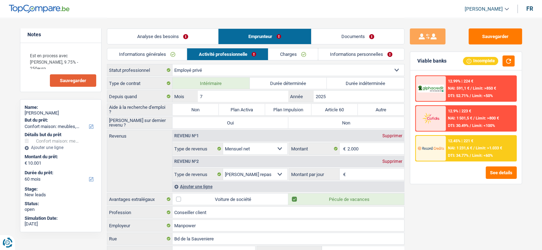
click at [182, 109] on label "Non" at bounding box center [195, 109] width 46 height 11
click at [182, 109] on input "Non" at bounding box center [195, 109] width 46 height 11
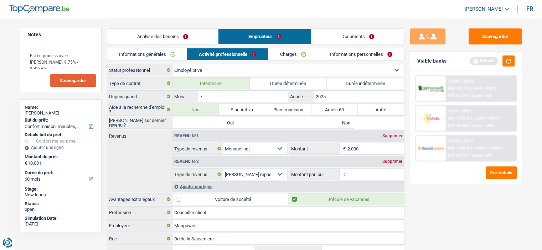
click at [346, 125] on label "Non" at bounding box center [346, 122] width 116 height 11
click at [346, 125] on input "Non" at bounding box center [346, 122] width 116 height 11
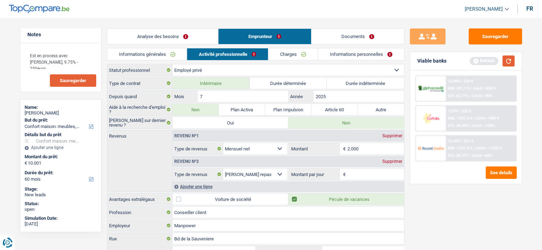
click at [508, 63] on button "button" at bounding box center [508, 61] width 12 height 11
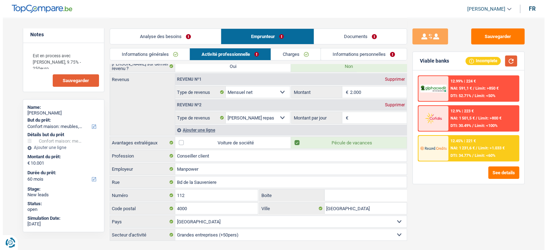
scroll to position [69, 0]
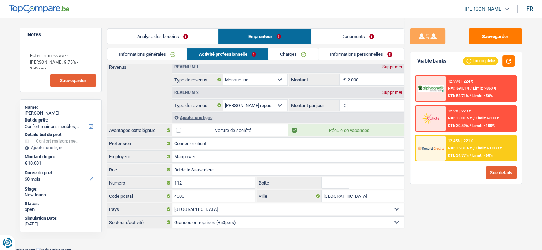
click at [491, 168] on button "See details" at bounding box center [500, 173] width 31 height 12
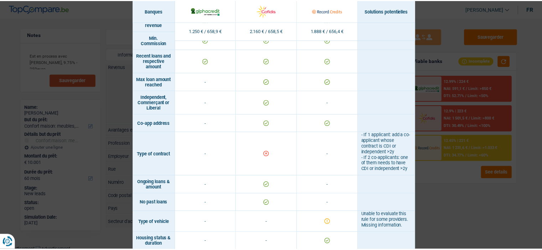
scroll to position [585, 0]
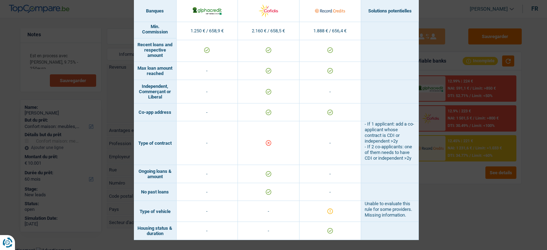
drag, startPoint x: 480, startPoint y: 192, endPoint x: 459, endPoint y: 189, distance: 21.5
click at [479, 192] on div "Banks conditions × Banques Solutions potentielles Revenus / Charges 1.250 € / 6…" at bounding box center [273, 125] width 547 height 250
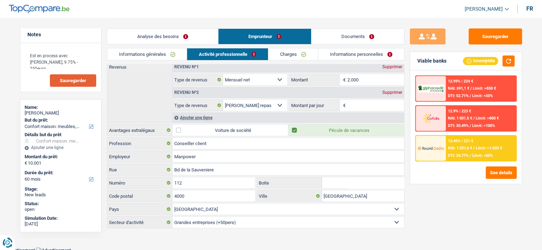
click at [356, 102] on input "Montant par jour" at bounding box center [375, 105] width 57 height 11
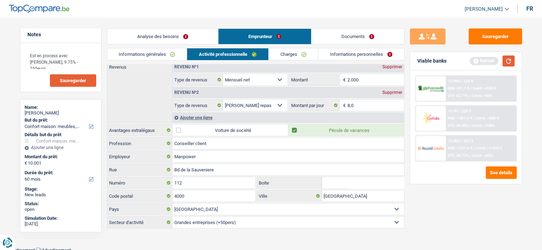
click at [507, 62] on button "button" at bounding box center [508, 61] width 12 height 11
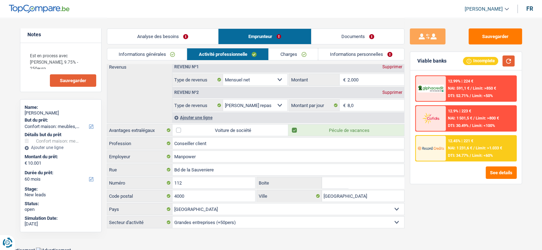
click at [507, 59] on button "button" at bounding box center [508, 61] width 12 height 11
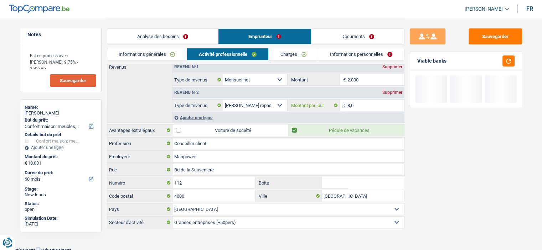
click at [369, 104] on input "8,0" at bounding box center [375, 105] width 57 height 11
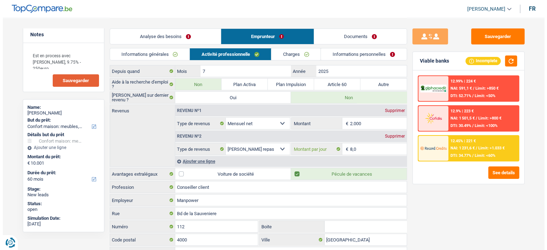
scroll to position [0, 0]
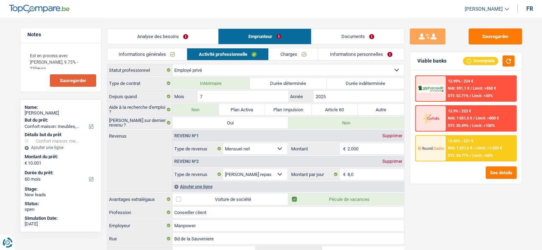
click at [293, 54] on link "Charges" at bounding box center [292, 54] width 49 height 12
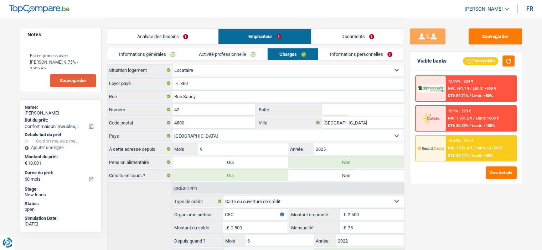
click at [375, 54] on link "Informations personnelles" at bounding box center [361, 54] width 86 height 12
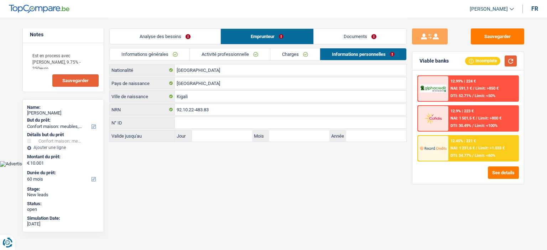
click at [506, 58] on button "button" at bounding box center [511, 61] width 12 height 11
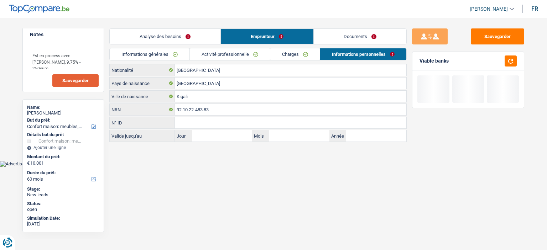
click at [193, 41] on link "Analyse des besoins" at bounding box center [165, 36] width 111 height 15
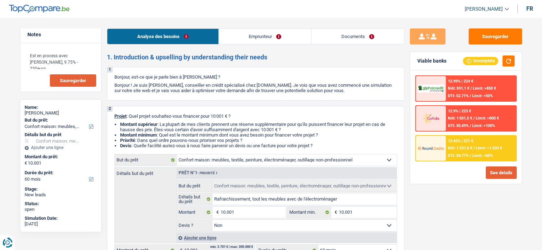
click at [503, 173] on button "See details" at bounding box center [500, 173] width 31 height 12
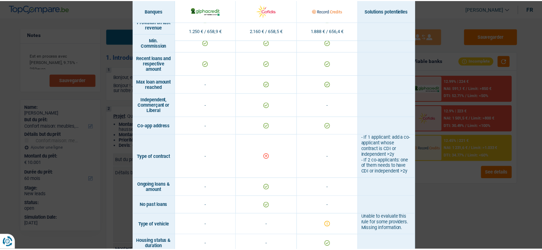
scroll to position [585, 0]
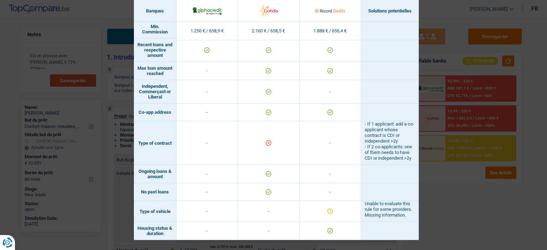
click at [432, 220] on div "Banks conditions × Banques Solutions potentielles Revenus / Charges 1.250 € / 6…" at bounding box center [273, 125] width 547 height 250
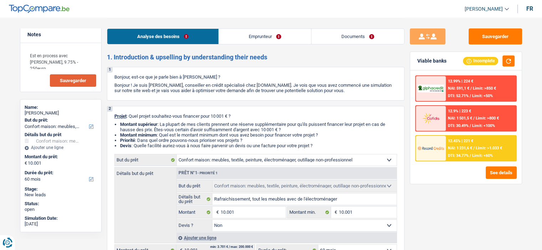
click at [359, 33] on link "Documents" at bounding box center [357, 36] width 93 height 15
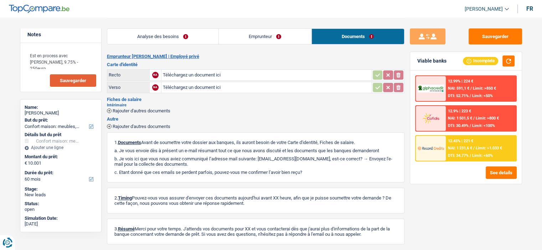
click at [293, 38] on link "Emprunteur" at bounding box center [265, 36] width 93 height 15
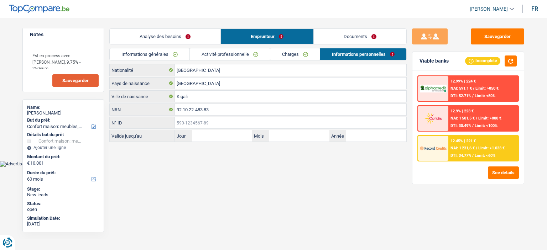
click at [249, 121] on input "N° ID" at bounding box center [290, 122] width 231 height 11
click at [242, 139] on input "Jour" at bounding box center [222, 135] width 60 height 11
drag, startPoint x: 214, startPoint y: 55, endPoint x: 167, endPoint y: 49, distance: 47.3
click at [214, 55] on link "Activité professionnelle" at bounding box center [230, 54] width 80 height 12
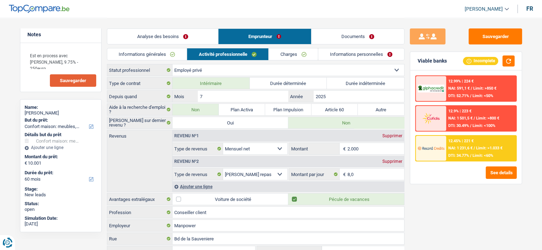
click at [177, 34] on link "Analyse des besoins" at bounding box center [162, 36] width 111 height 15
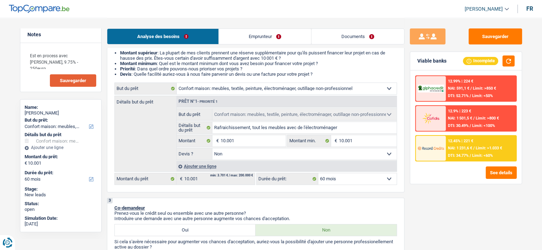
scroll to position [107, 0]
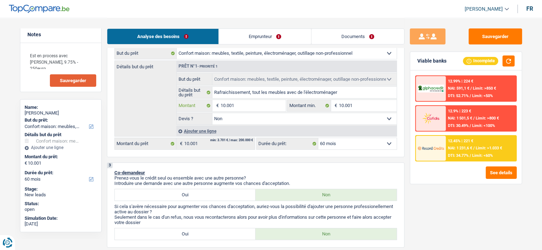
click at [248, 109] on input "10.001" at bounding box center [252, 105] width 65 height 11
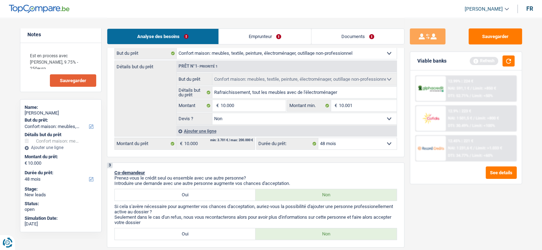
click at [354, 142] on select "12 mois 18 mois 24 mois 30 mois 36 mois 42 mois 48 mois 60 mois Sélectionner un…" at bounding box center [357, 143] width 78 height 11
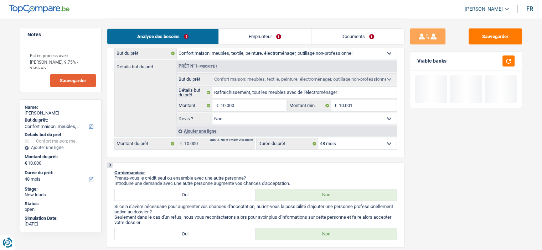
click at [318, 138] on select "12 mois 18 mois 24 mois 30 mois 36 mois 42 mois 48 mois Sélectionner une option" at bounding box center [357, 143] width 78 height 11
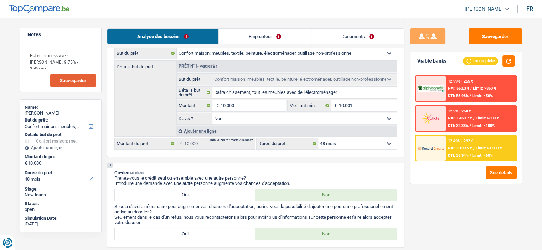
click at [487, 156] on span "Limit: <60%" at bounding box center [482, 155] width 21 height 5
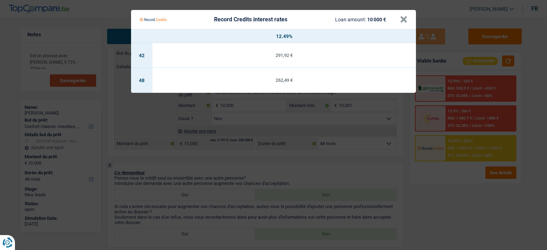
click at [398, 21] on div "Record Credits interest rates Loan amount: 10 000 €" at bounding box center [270, 20] width 260 height 14
click at [402, 20] on button "×" at bounding box center [403, 19] width 7 height 7
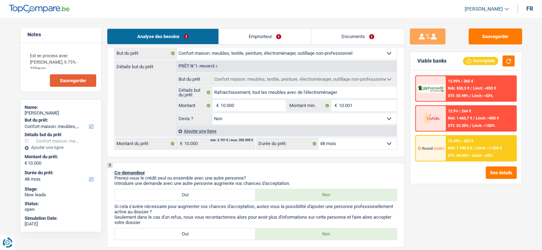
click at [464, 149] on span "NAI: 1 190,5 €" at bounding box center [460, 148] width 24 height 5
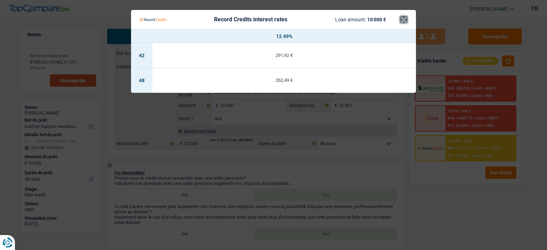
click at [402, 17] on button "×" at bounding box center [403, 19] width 7 height 7
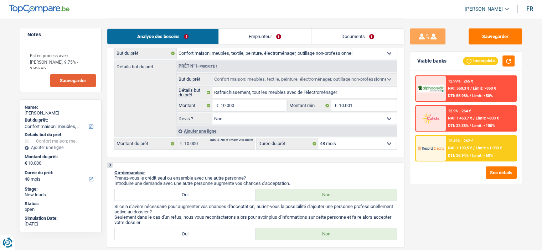
click at [472, 117] on span "NAI: 1 460,7 €" at bounding box center [460, 118] width 24 height 5
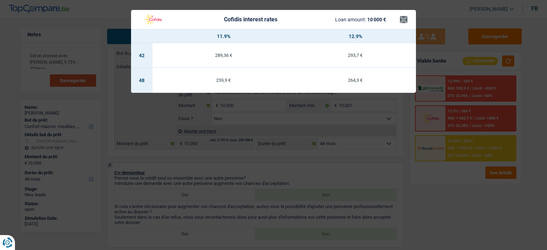
drag, startPoint x: 398, startPoint y: 21, endPoint x: 403, endPoint y: 20, distance: 5.4
click at [400, 20] on header "Cofidis interest rates Loan amount: 10 000 € ×" at bounding box center [273, 19] width 285 height 19
click at [404, 20] on button "×" at bounding box center [403, 19] width 7 height 7
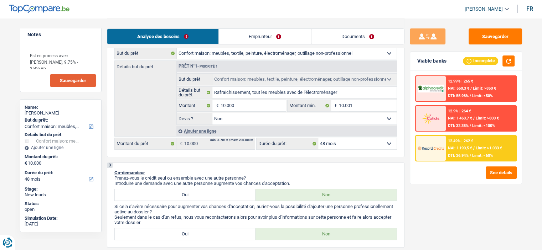
click at [471, 87] on span "/" at bounding box center [470, 88] width 1 height 5
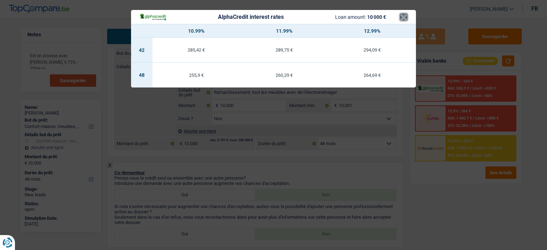
drag, startPoint x: 401, startPoint y: 18, endPoint x: 400, endPoint y: 23, distance: 4.6
click at [401, 21] on button "×" at bounding box center [403, 17] width 7 height 7
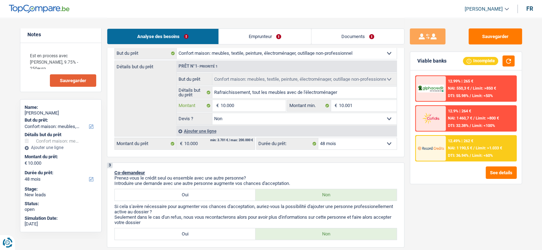
click at [271, 107] on input "10.000" at bounding box center [252, 105] width 65 height 11
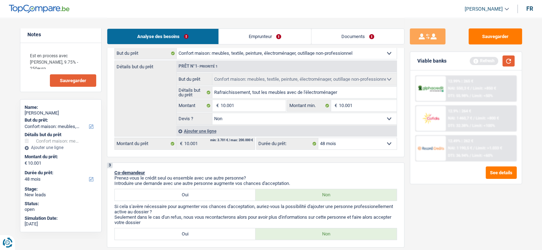
click at [508, 63] on button "button" at bounding box center [508, 61] width 12 height 11
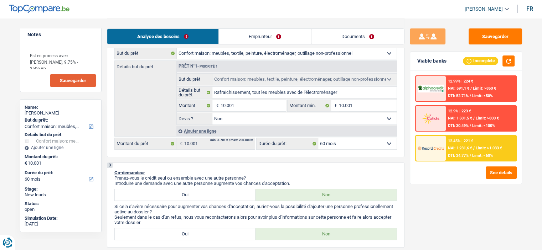
click at [475, 155] on span "Limit: <60%" at bounding box center [482, 155] width 21 height 5
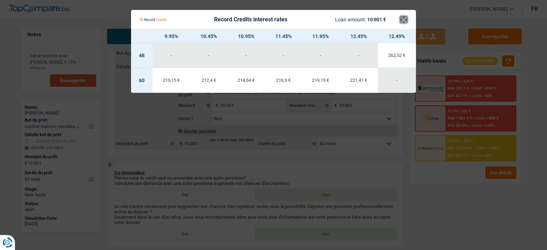
click at [406, 22] on button "×" at bounding box center [403, 19] width 7 height 7
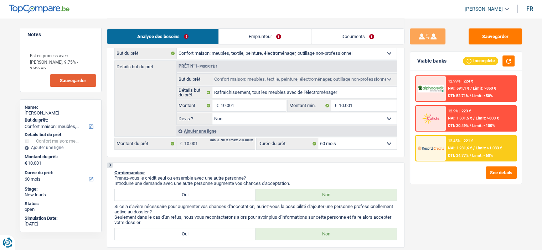
click at [471, 150] on span "NAI: 1 231,6 €" at bounding box center [460, 148] width 24 height 5
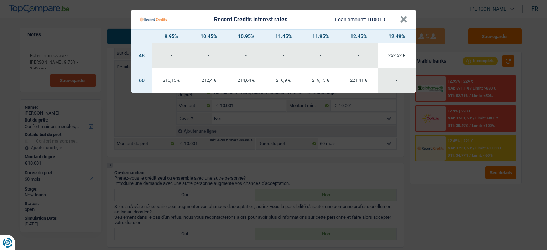
click at [176, 82] on div "210,15 €" at bounding box center [171, 80] width 38 height 5
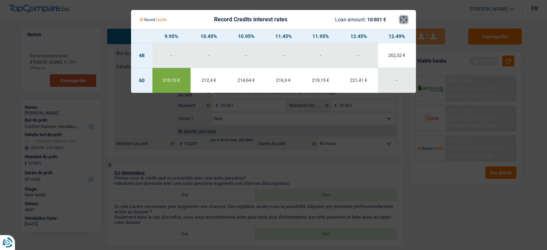
drag, startPoint x: 404, startPoint y: 18, endPoint x: 406, endPoint y: 26, distance: 8.0
click at [404, 18] on button "×" at bounding box center [403, 19] width 7 height 7
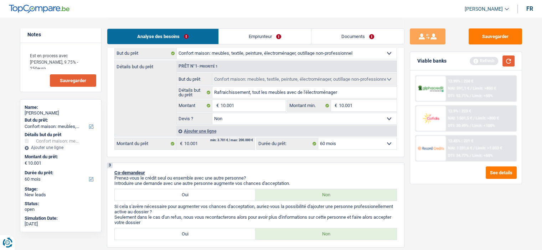
click at [512, 62] on button "button" at bounding box center [508, 61] width 12 height 11
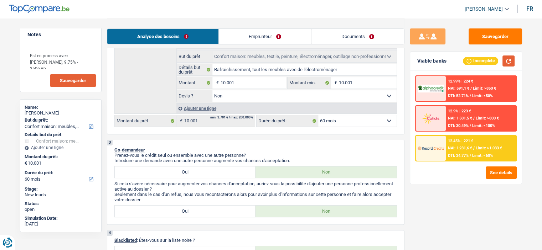
scroll to position [142, 0]
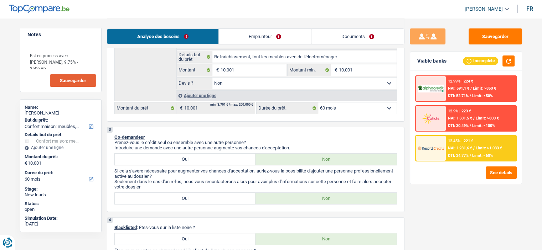
drag, startPoint x: 523, startPoint y: 144, endPoint x: 512, endPoint y: 144, distance: 11.0
click at [517, 144] on div "Sauvegarder Viable banks Incomplete 12.99% | 224 € NAI: 591,1 € / Limit: >850 €…" at bounding box center [465, 133] width 123 height 210
click at [508, 152] on div "12.45% | 221 € NAI: 1 231,6 € / Limit: >1.033 € DTI: 34.77% / Limit: <60%" at bounding box center [480, 148] width 70 height 25
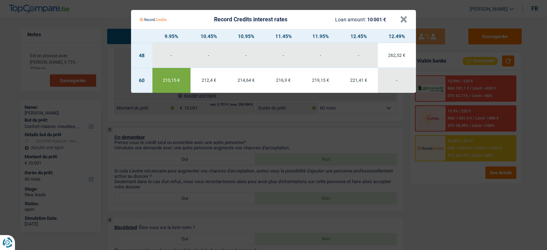
click at [408, 21] on Credits___BV_modal_header_ "Record Credits interest rates Loan amount: 10 001 € ×" at bounding box center [273, 19] width 285 height 19
click at [403, 20] on button "×" at bounding box center [403, 19] width 7 height 7
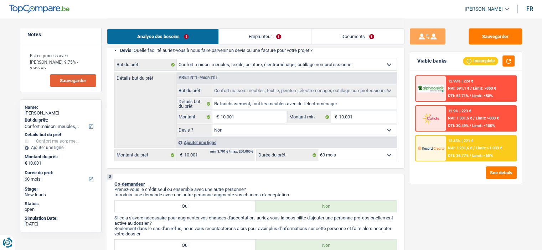
scroll to position [0, 0]
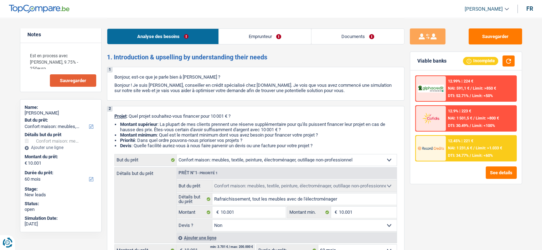
click at [481, 153] on span "Limit: <60%" at bounding box center [482, 155] width 21 height 5
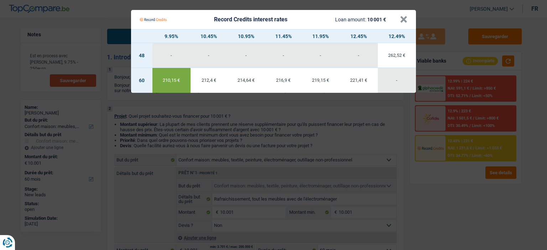
click at [398, 23] on div "Record Credits interest rates Loan amount: 10 001 €" at bounding box center [270, 20] width 260 height 14
click at [403, 22] on button "×" at bounding box center [403, 19] width 7 height 7
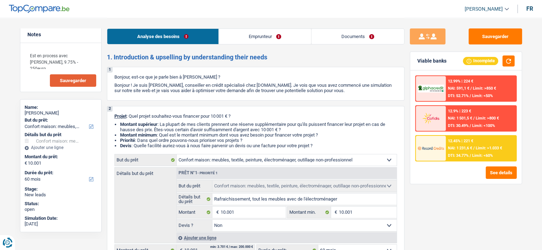
click at [445, 96] on div "12.99% | 224 € NAI: 591,1 € / Limit: >850 € DTI: 52.71% / Limit: <50%" at bounding box center [480, 88] width 70 height 25
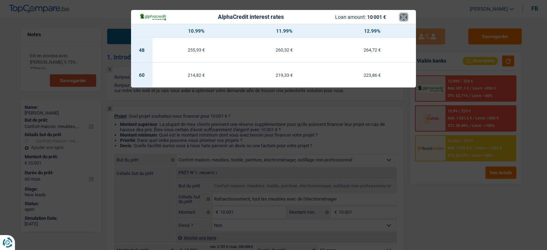
click at [405, 20] on button "×" at bounding box center [403, 17] width 7 height 7
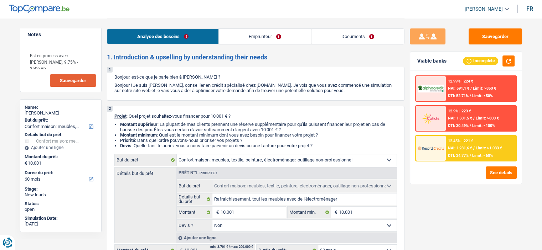
click at [482, 125] on span "Limit: <100%" at bounding box center [483, 126] width 23 height 5
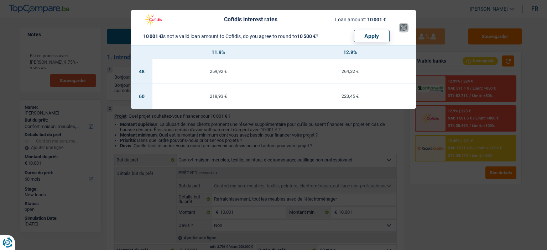
drag, startPoint x: 403, startPoint y: 29, endPoint x: 445, endPoint y: 72, distance: 60.4
click at [402, 30] on button "×" at bounding box center [403, 27] width 7 height 7
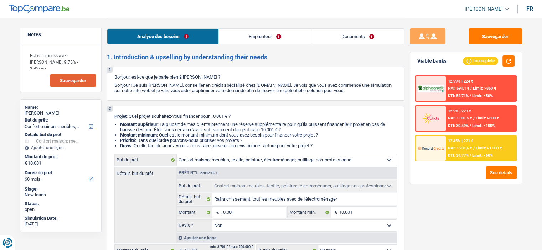
click at [454, 116] on span "NAI: 1 501,5 €" at bounding box center [460, 118] width 24 height 5
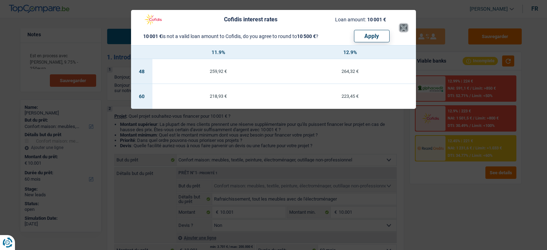
click at [405, 28] on button "×" at bounding box center [403, 27] width 7 height 7
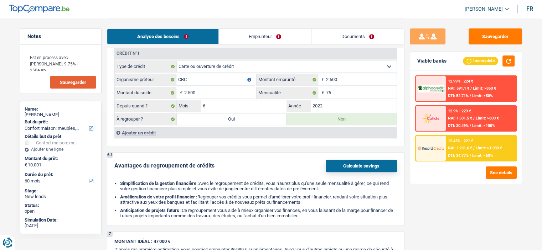
scroll to position [427, 0]
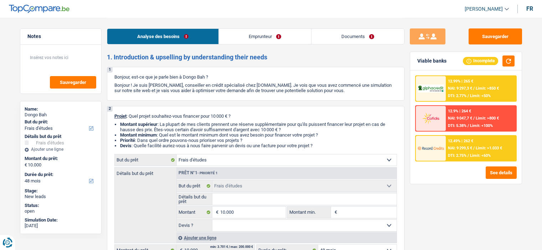
select select "study"
select select "48"
select select "study"
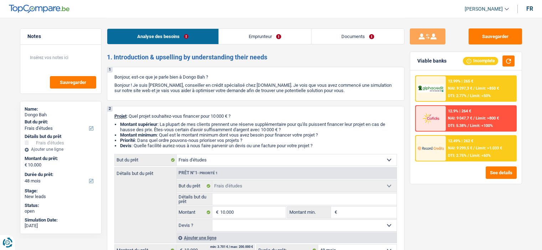
select select "48"
select select "independent"
select select "netSalary"
select select "liveWithParents"
select select "study"
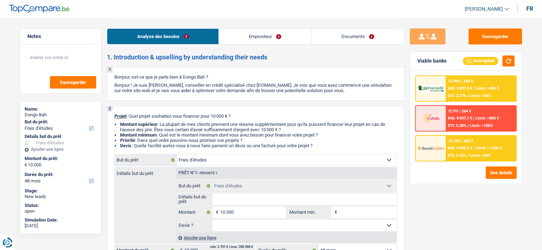
select select "study"
select select "48"
click at [277, 38] on link "Emprunteur" at bounding box center [265, 36] width 92 height 15
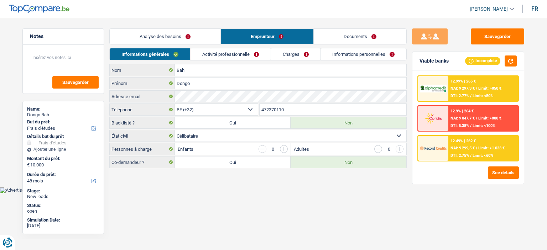
drag, startPoint x: 221, startPoint y: 57, endPoint x: 226, endPoint y: 57, distance: 4.3
click at [222, 57] on link "Activité professionnelle" at bounding box center [230, 54] width 80 height 12
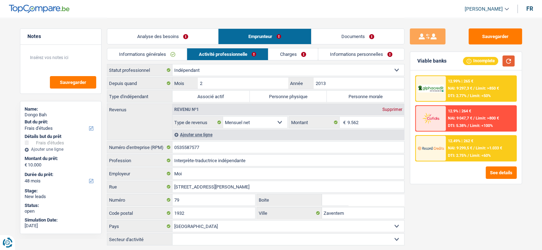
click at [506, 61] on button "button" at bounding box center [508, 61] width 12 height 11
drag, startPoint x: 376, startPoint y: 35, endPoint x: 370, endPoint y: 34, distance: 5.8
click at [376, 35] on link "Documents" at bounding box center [357, 36] width 93 height 15
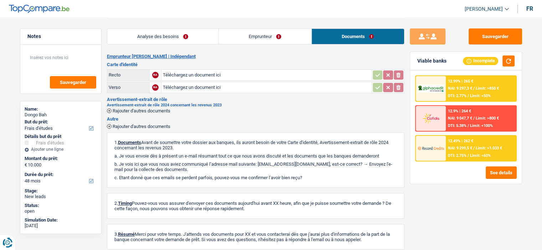
click at [286, 38] on link "Emprunteur" at bounding box center [265, 36] width 93 height 15
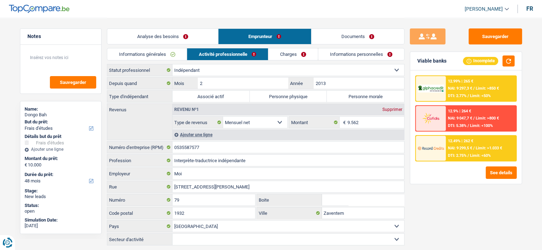
click at [362, 27] on div "Analyse des besoins Emprunteur Documents" at bounding box center [255, 33] width 297 height 30
click at [362, 32] on link "Documents" at bounding box center [357, 36] width 93 height 15
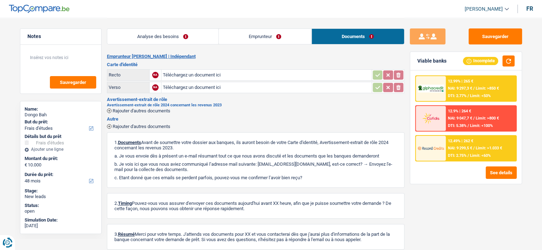
click at [203, 83] on input "Téléchargez un document ici" at bounding box center [266, 87] width 207 height 11
click at [169, 33] on link "Analyse des besoins" at bounding box center [162, 36] width 111 height 15
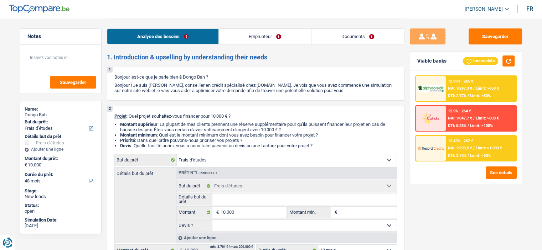
click at [351, 42] on link "Documents" at bounding box center [357, 36] width 93 height 15
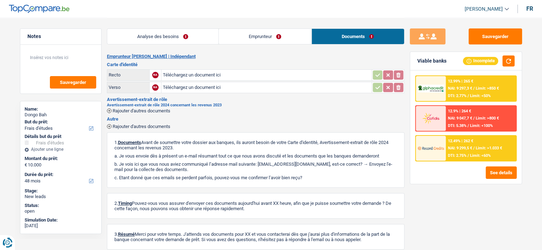
click at [269, 34] on link "Emprunteur" at bounding box center [265, 36] width 93 height 15
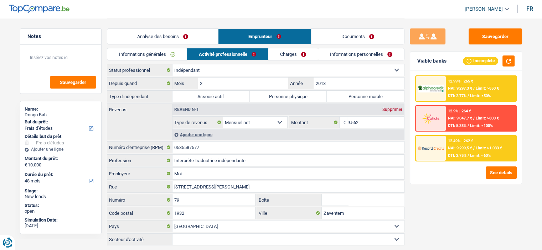
click at [163, 31] on link "Analyse des besoins" at bounding box center [162, 36] width 111 height 15
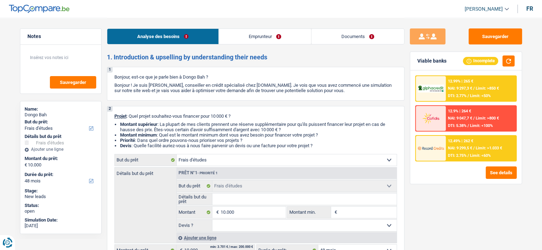
drag, startPoint x: 343, startPoint y: 41, endPoint x: 336, endPoint y: 40, distance: 6.4
click at [342, 41] on link "Documents" at bounding box center [357, 36] width 93 height 15
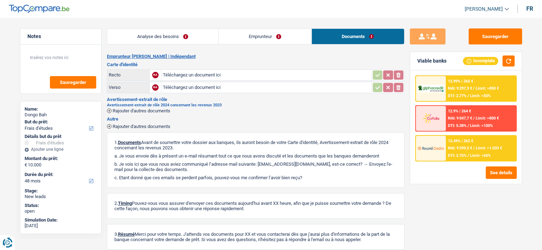
click at [179, 44] on li "Analyse des besoins" at bounding box center [162, 36] width 111 height 16
click at [178, 40] on link "Analyse des besoins" at bounding box center [162, 36] width 111 height 15
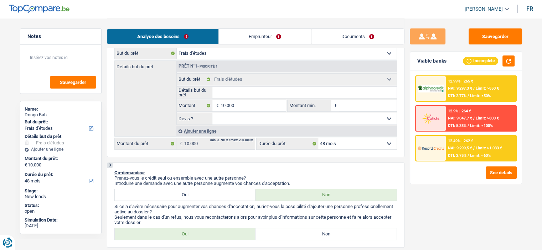
scroll to position [36, 0]
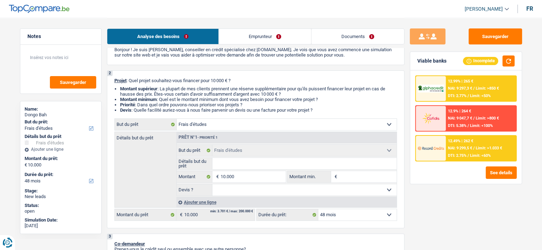
click at [212, 132] on div "Détails but du prêt Prêt n°1 - Priorité 1 Confort maison: meubles, textile, pei…" at bounding box center [255, 170] width 282 height 76
click at [209, 126] on select "Confort maison: meubles, textile, peinture, électroménager, outillage non-profe…" at bounding box center [287, 124] width 220 height 11
select select "other"
click at [177, 119] on select "Confort maison: meubles, textile, peinture, électroménager, outillage non-profe…" at bounding box center [287, 124] width 220 height 11
select select "study"
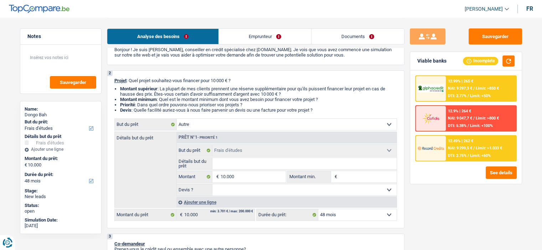
select select "study"
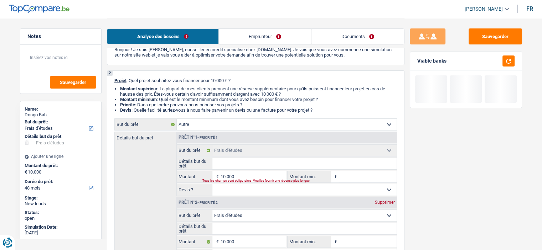
select select "other"
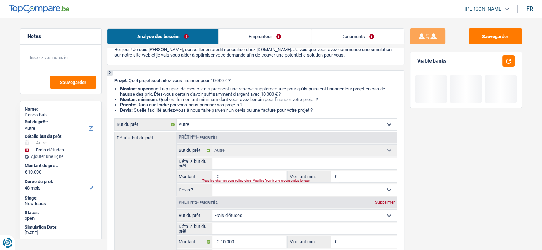
click at [386, 198] on div "Prêt n°2 - Priorité 2 Supprimer" at bounding box center [287, 202] width 220 height 11
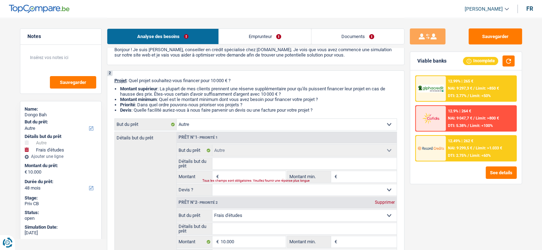
scroll to position [107, 0]
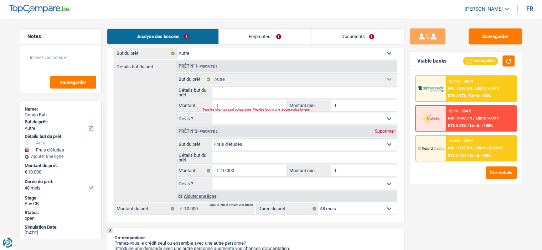
select select "other"
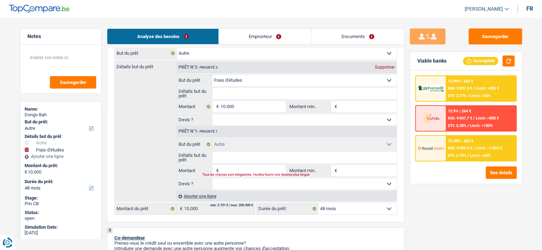
select select "study"
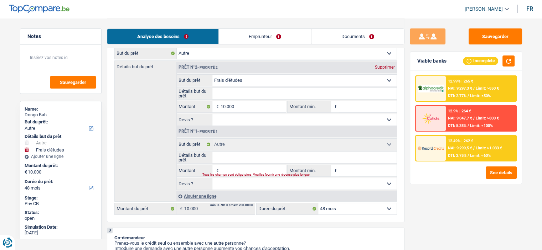
type input "10.000"
select select "other"
select select "study"
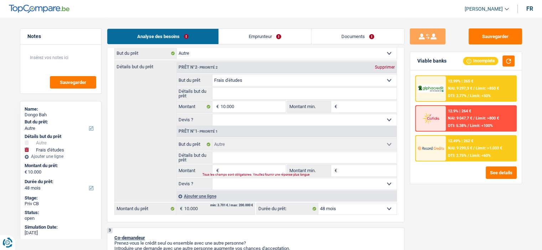
type input "10.000"
select select "study"
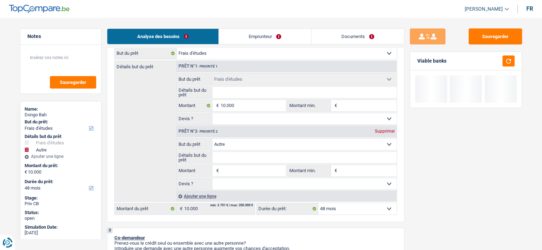
click at [380, 131] on div "Supprimer" at bounding box center [384, 131] width 23 height 4
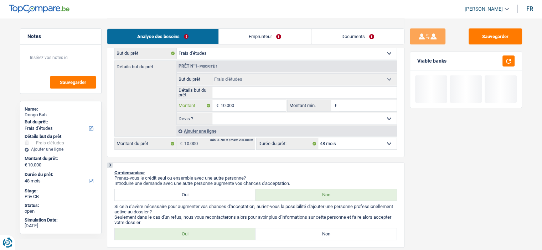
click at [247, 105] on input "10.000" at bounding box center [252, 105] width 65 height 11
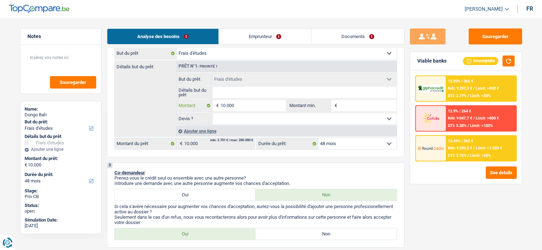
type input "1.000"
type input "100"
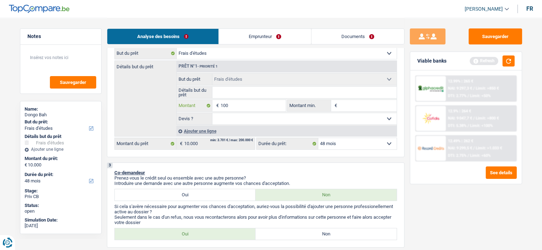
type input "10"
type input "1"
type input "15"
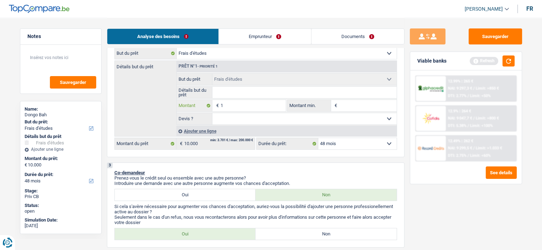
type input "15"
type input "150"
type input "1.500"
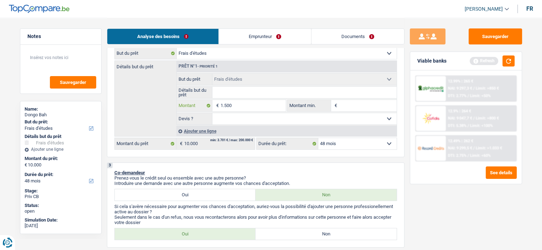
type input "15.000"
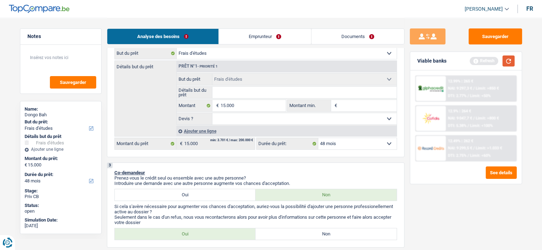
click at [510, 65] on button "button" at bounding box center [508, 61] width 12 height 11
select select "60"
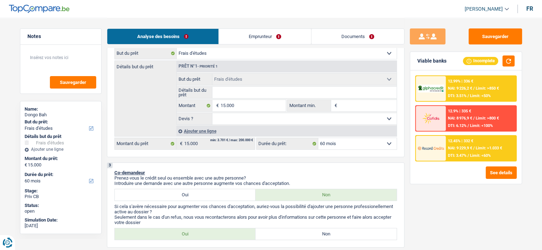
click at [355, 142] on select "12 mois 18 mois 24 mois 30 mois 36 mois 42 mois 48 mois 60 mois Sélectionner un…" at bounding box center [357, 143] width 78 height 11
select select "12"
click at [318, 138] on select "12 mois 18 mois 24 mois 30 mois 36 mois 42 mois 48 mois 60 mois Sélectionner un…" at bounding box center [357, 143] width 78 height 11
select select "12"
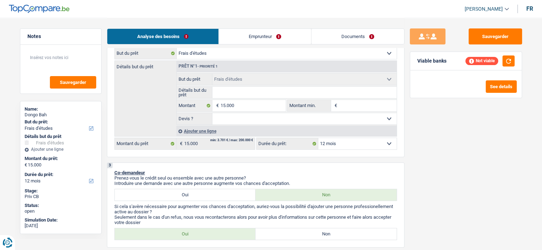
click at [360, 146] on select "12 mois 18 mois 24 mois 30 mois 36 mois 42 mois 48 mois 60 mois Sélectionner un…" at bounding box center [357, 143] width 78 height 11
select select "36"
click at [318, 138] on select "12 mois 18 mois 24 mois 30 mois 36 mois 42 mois 48 mois 60 mois Sélectionner un…" at bounding box center [357, 143] width 78 height 11
select select "36"
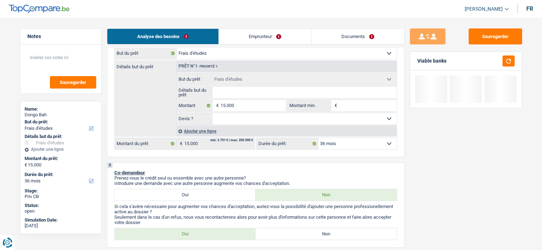
click at [381, 140] on select "12 mois 18 mois 24 mois 30 mois 36 mois 42 mois 48 mois 60 mois Sélectionner un…" at bounding box center [357, 143] width 78 height 11
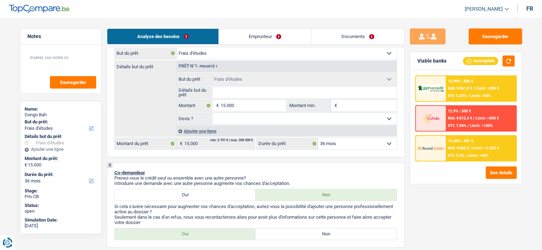
click at [318, 138] on select "12 mois 18 mois 24 mois 30 mois 36 mois 42 mois 48 mois 60 mois Sélectionner un…" at bounding box center [357, 143] width 78 height 11
click at [501, 151] on div "12.49% | 497 € NAI: 9 065 € / Limit: >1.033 € DTI: 5.2% / Limit: <60%" at bounding box center [480, 148] width 70 height 25
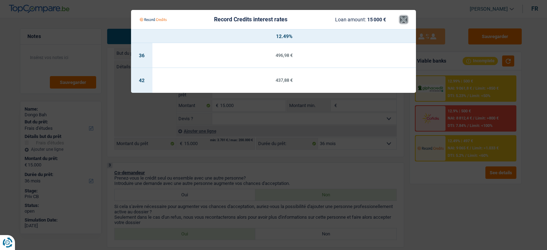
click at [404, 21] on button "×" at bounding box center [403, 19] width 7 height 7
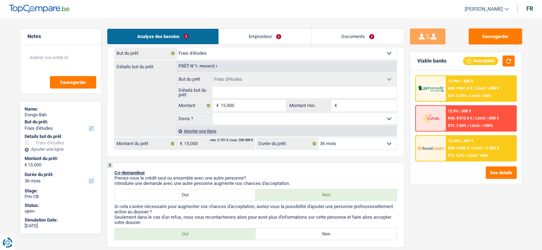
click at [390, 141] on select "12 mois 18 mois 24 mois 30 mois 36 mois 42 mois 48 mois 60 mois Sélectionner un…" at bounding box center [357, 143] width 78 height 11
select select "30"
click at [318, 138] on select "12 mois 18 mois 24 mois 30 mois 36 mois 42 mois 48 mois 60 mois Sélectionner un…" at bounding box center [357, 143] width 78 height 11
select select "30"
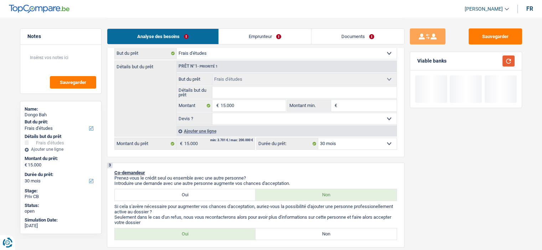
click at [506, 60] on button "button" at bounding box center [508, 61] width 12 height 11
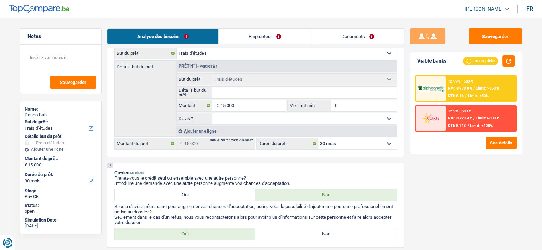
click at [456, 87] on span "NAI: 8 978,8 €" at bounding box center [460, 88] width 24 height 5
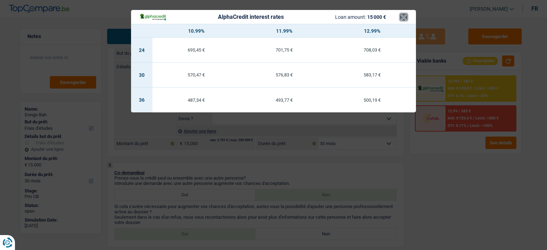
click at [399, 10] on header "AlphaCredit interest rates Loan amount: 15 000 € ×" at bounding box center [273, 17] width 285 height 14
click at [409, 19] on header "AlphaCredit interest rates Loan amount: 15 000 € ×" at bounding box center [273, 17] width 285 height 14
drag, startPoint x: 406, startPoint y: 18, endPoint x: 396, endPoint y: 72, distance: 55.0
click at [407, 21] on header "AlphaCredit interest rates Loan amount: 15 000 € ×" at bounding box center [273, 17] width 285 height 14
click at [405, 18] on button "×" at bounding box center [403, 17] width 7 height 7
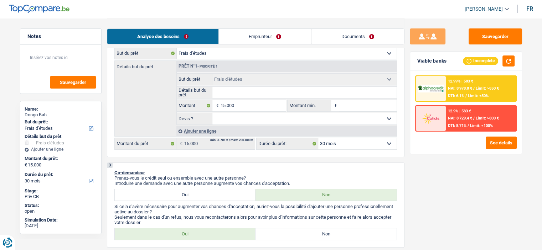
click at [387, 142] on select "12 mois 18 mois 24 mois 30 mois 36 mois 42 mois 48 mois 60 mois Sélectionner un…" at bounding box center [357, 143] width 78 height 11
select select "36"
click at [318, 138] on select "12 mois 18 mois 24 mois 30 mois 36 mois 42 mois 48 mois 60 mois Sélectionner un…" at bounding box center [357, 143] width 78 height 11
select select "36"
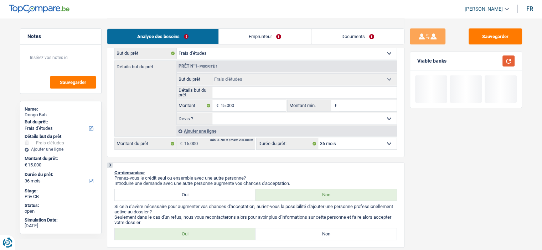
click at [510, 64] on button "button" at bounding box center [508, 61] width 12 height 11
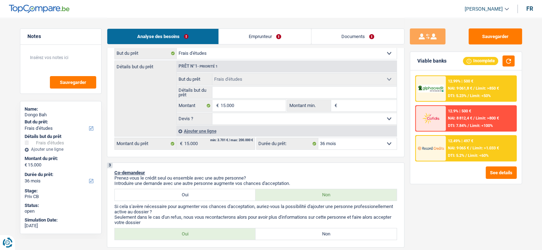
click at [469, 152] on div "12.49% | 497 € NAI: 9 065 € / Limit: >1.033 € DTI: 5.2% / Limit: <60%" at bounding box center [480, 148] width 70 height 25
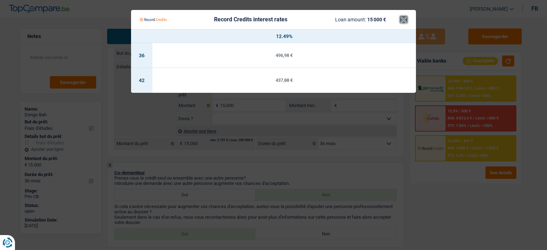
drag, startPoint x: 403, startPoint y: 20, endPoint x: 425, endPoint y: 49, distance: 36.8
click at [402, 20] on button "×" at bounding box center [403, 19] width 7 height 7
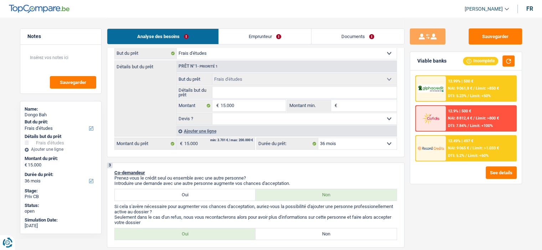
click at [463, 106] on div "12.9% | 500 € NAI: 8 812,4 € / Limit: >800 € DTI: 7.84% / Limit: <100%" at bounding box center [480, 118] width 70 height 25
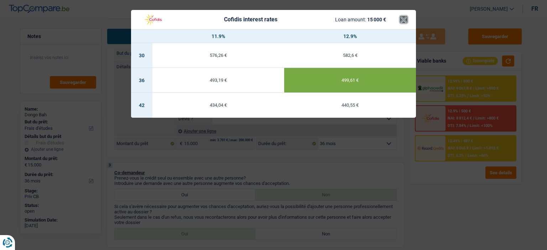
click at [403, 17] on button "×" at bounding box center [403, 19] width 7 height 7
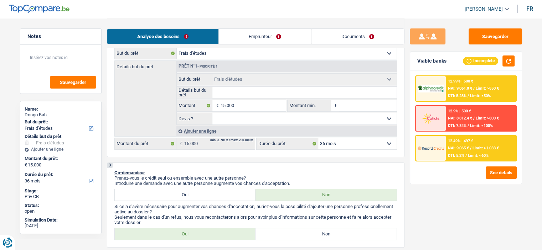
click at [387, 147] on select "12 mois 18 mois 24 mois 30 mois 36 mois 42 mois 48 mois 60 mois Sélectionner un…" at bounding box center [357, 143] width 78 height 11
select select "42"
click at [318, 138] on select "12 mois 18 mois 24 mois 30 mois 36 mois 42 mois 48 mois 60 mois Sélectionner un…" at bounding box center [357, 143] width 78 height 11
select select "42"
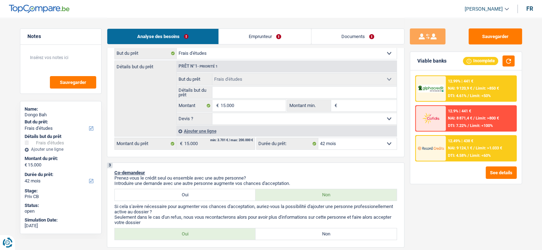
click at [466, 156] on span "DTI: 4.58%" at bounding box center [457, 155] width 19 height 5
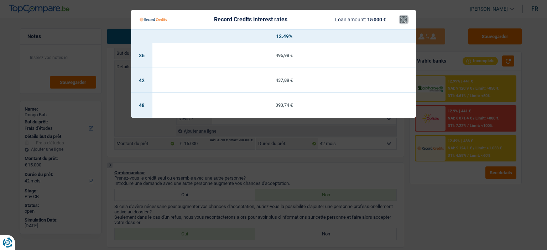
click at [404, 20] on button "×" at bounding box center [403, 19] width 7 height 7
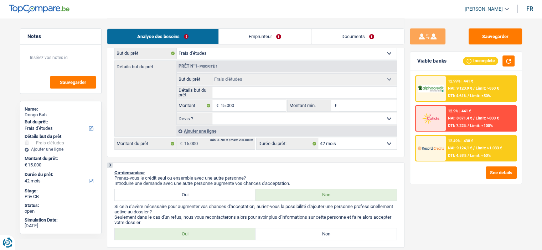
scroll to position [36, 0]
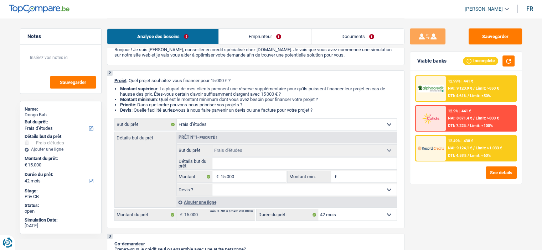
click at [474, 140] on div "12.49% | 438 € NAI: 9 124,1 € / Limit: >1.033 € DTI: 4.58% / Limit: <60%" at bounding box center [480, 148] width 70 height 25
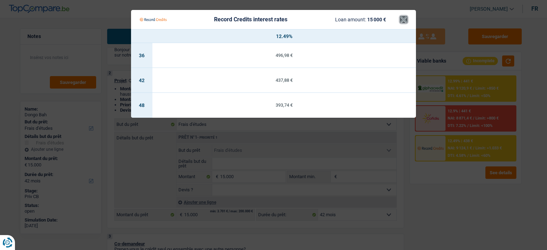
drag, startPoint x: 406, startPoint y: 18, endPoint x: 408, endPoint y: 22, distance: 4.8
click at [406, 18] on button "×" at bounding box center [403, 19] width 7 height 7
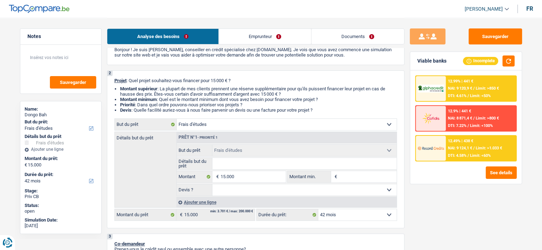
scroll to position [71, 0]
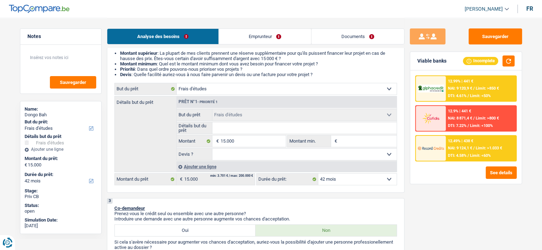
click at [367, 178] on select "12 mois 18 mois 24 mois 30 mois 36 mois 42 mois 48 mois 60 mois Sélectionner un…" at bounding box center [357, 179] width 78 height 11
select select "48"
click at [318, 174] on select "12 mois 18 mois 24 mois 30 mois 36 mois 42 mois 48 mois 60 mois Sélectionner un…" at bounding box center [357, 179] width 78 height 11
select select "48"
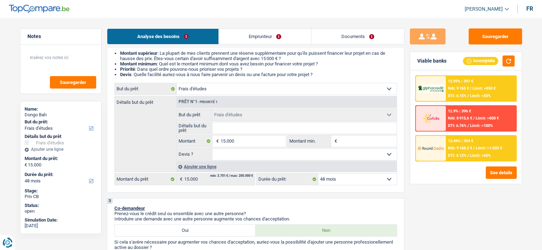
click at [479, 149] on span "Limit: >1.033 €" at bounding box center [488, 148] width 26 height 5
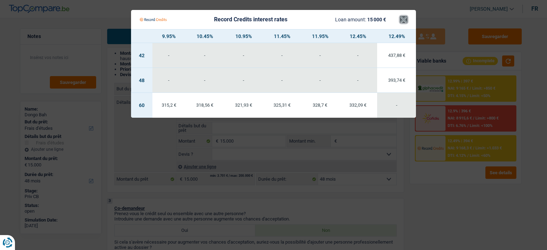
click at [403, 22] on button "×" at bounding box center [403, 19] width 7 height 7
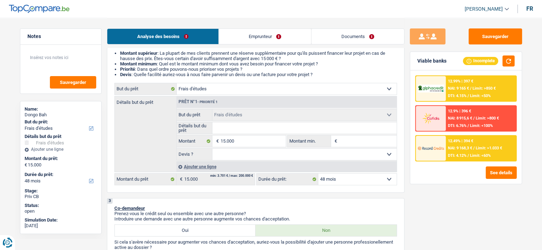
click at [452, 146] on span "NAI: 9 168,3 €" at bounding box center [460, 148] width 24 height 5
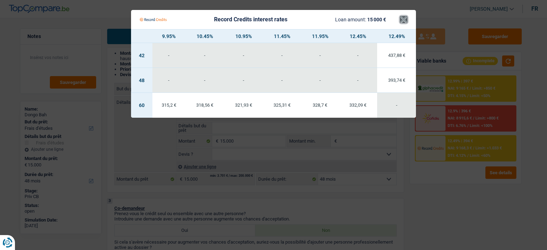
click at [404, 23] on button "×" at bounding box center [403, 19] width 7 height 7
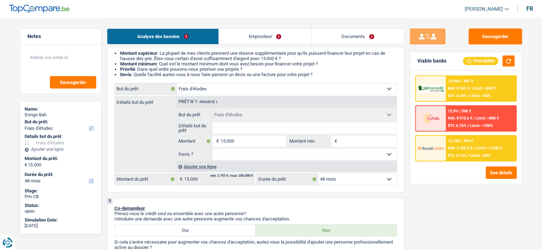
drag, startPoint x: 355, startPoint y: 181, endPoint x: 351, endPoint y: 179, distance: 4.2
click at [355, 181] on select "12 mois 18 mois 24 mois 30 mois 36 mois 42 mois 48 mois 60 mois Sélectionner un…" at bounding box center [357, 179] width 78 height 11
select select "60"
click at [318, 174] on select "12 mois 18 mois 24 mois 30 mois 36 mois 42 mois 48 mois 60 mois Sélectionner un…" at bounding box center [357, 179] width 78 height 11
select select "60"
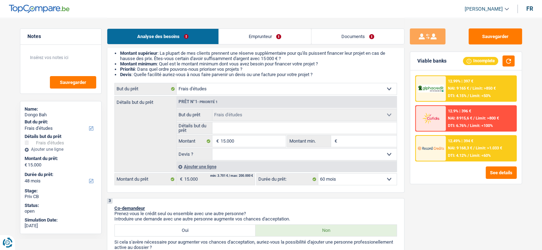
select select "60"
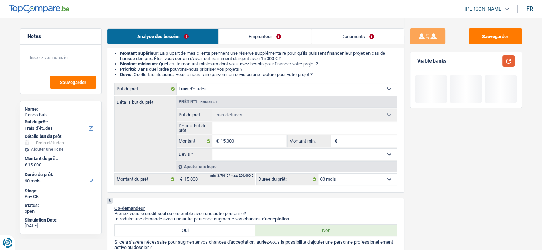
click at [508, 61] on button "button" at bounding box center [508, 61] width 12 height 11
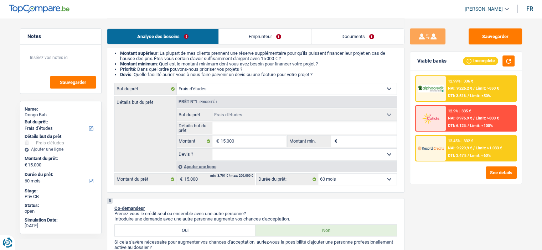
click at [457, 148] on span "NAI: 9 229,9 €" at bounding box center [460, 148] width 24 height 5
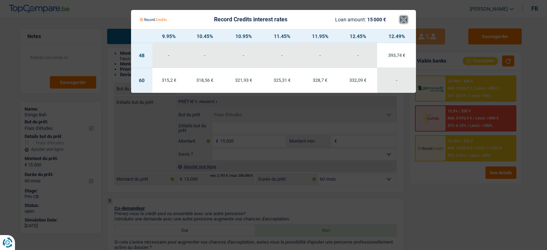
drag, startPoint x: 405, startPoint y: 20, endPoint x: 409, endPoint y: 27, distance: 8.0
click at [406, 20] on button "×" at bounding box center [403, 19] width 7 height 7
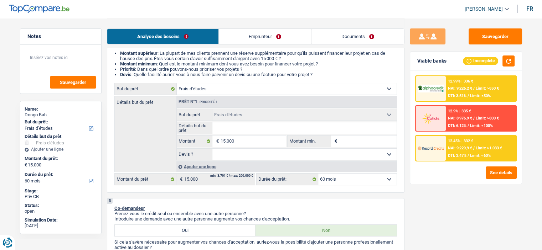
click at [376, 178] on select "12 mois 18 mois 24 mois 30 mois 36 mois 42 mois 48 mois 60 mois Sélectionner un…" at bounding box center [357, 179] width 78 height 11
select select "48"
click at [318, 174] on select "12 mois 18 mois 24 mois 30 mois 36 mois 42 mois 48 mois 60 mois Sélectionner un…" at bounding box center [357, 179] width 78 height 11
select select "48"
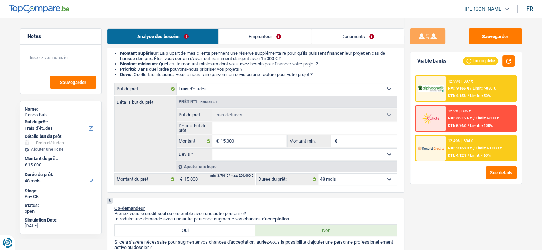
click at [441, 89] on img at bounding box center [430, 89] width 26 height 8
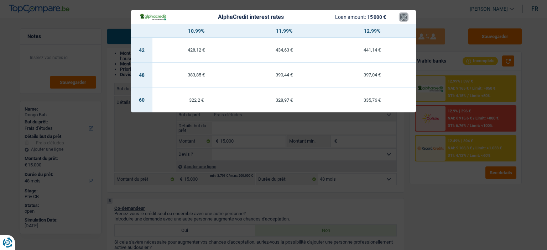
drag, startPoint x: 404, startPoint y: 20, endPoint x: 448, endPoint y: 94, distance: 85.7
click at [405, 20] on button "×" at bounding box center [403, 17] width 7 height 7
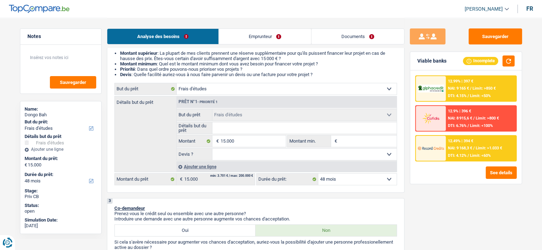
click at [446, 142] on div "12.49% | 394 € NAI: 9 168,3 € / Limit: >1.033 € DTI: 4.12% / Limit: <60%" at bounding box center [480, 148] width 70 height 25
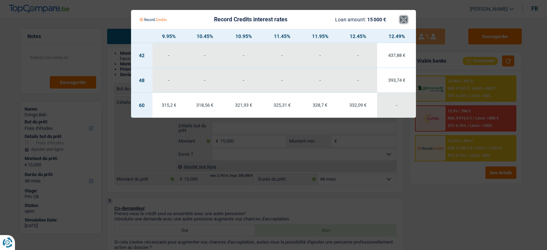
click at [404, 16] on button "×" at bounding box center [403, 19] width 7 height 7
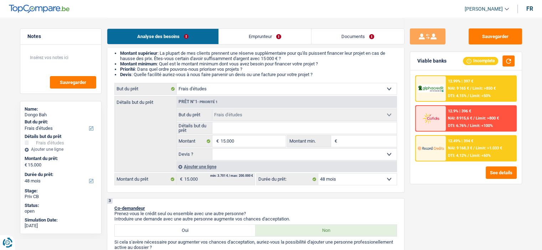
click at [478, 157] on div "12.49% | 394 € NAI: 9 168,3 € / Limit: >1.033 € DTI: 4.12% / Limit: <60%" at bounding box center [480, 148] width 70 height 25
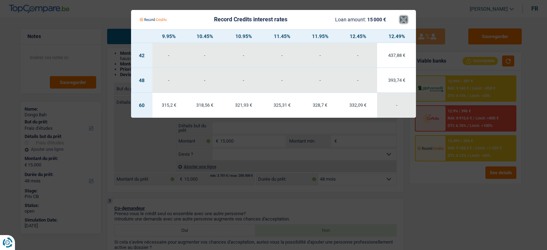
click at [406, 22] on button "×" at bounding box center [403, 19] width 7 height 7
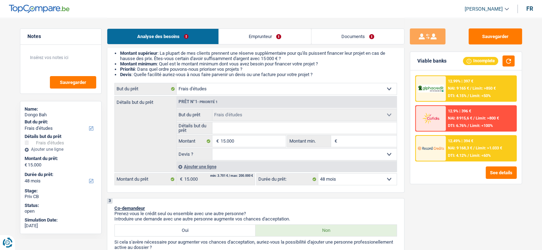
click at [489, 119] on span "Limit: >800 €" at bounding box center [486, 118] width 23 height 5
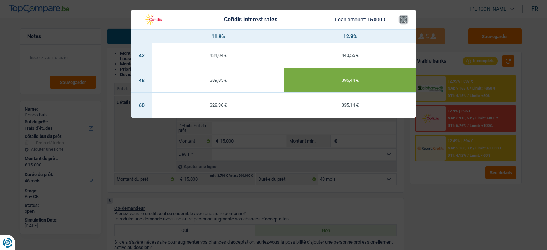
click at [403, 20] on button "×" at bounding box center [403, 19] width 7 height 7
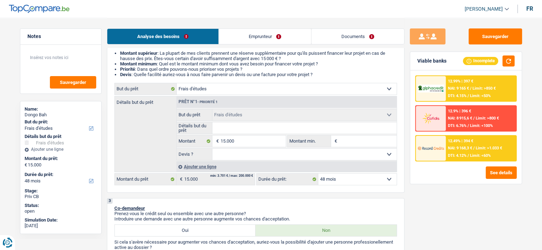
click at [272, 39] on link "Emprunteur" at bounding box center [265, 36] width 92 height 15
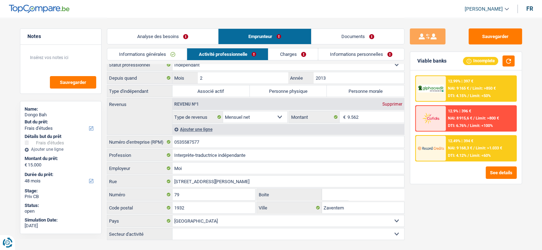
scroll to position [0, 0]
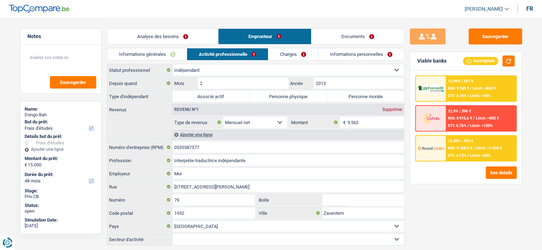
click at [256, 68] on select "Ouvrier Employé privé Employé public Invalide Indépendant Pensionné Chômeur Mut…" at bounding box center [287, 69] width 231 height 11
select select "publicEmployee"
click at [172, 64] on select "Ouvrier Employé privé Employé public Invalide Indépendant Pensionné Chômeur Mut…" at bounding box center [287, 69] width 231 height 11
select select "netSalary"
select select "mealVouchers"
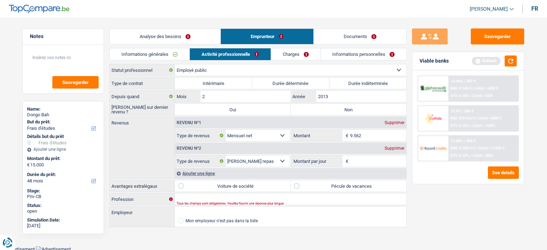
click at [358, 86] on label "Durée indéterminée" at bounding box center [367, 83] width 77 height 11
click at [358, 86] on input "Durée indéterminée" at bounding box center [367, 83] width 77 height 11
radio input "true"
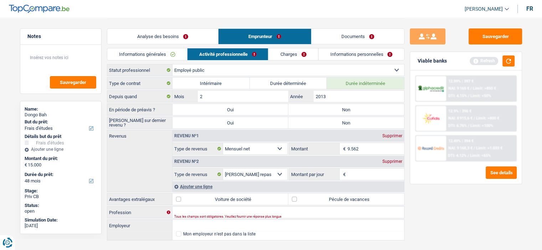
click at [371, 144] on input "9.562" at bounding box center [375, 148] width 57 height 11
click at [371, 145] on input "9.562" at bounding box center [375, 148] width 57 height 11
type input "2"
type input "22"
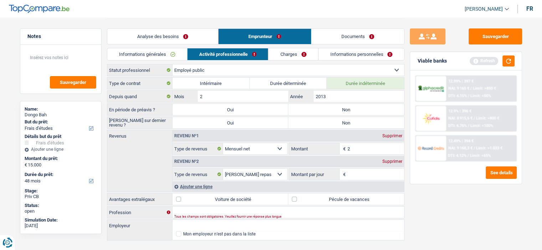
type input "22"
type input "220"
type input "2.200"
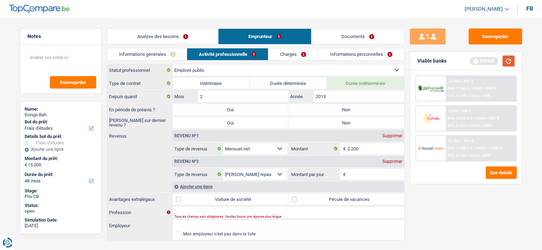
drag, startPoint x: 509, startPoint y: 63, endPoint x: 480, endPoint y: 74, distance: 30.8
click at [509, 64] on button "button" at bounding box center [508, 61] width 12 height 11
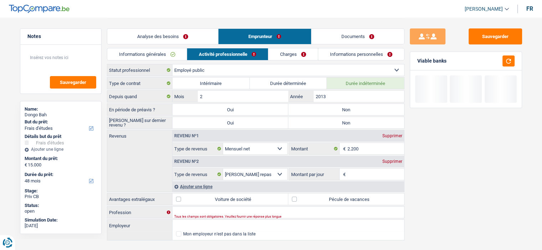
drag, startPoint x: 176, startPoint y: 40, endPoint x: 184, endPoint y: 45, distance: 10.2
click at [176, 40] on link "Analyse des besoins" at bounding box center [162, 36] width 111 height 15
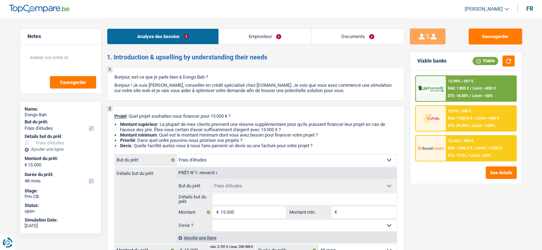
click at [483, 145] on div "12.49% | 394 € NAI: 1 806,3 € / Limit: >1.033 € DTI: 17.9% / Limit: <65%" at bounding box center [480, 148] width 70 height 25
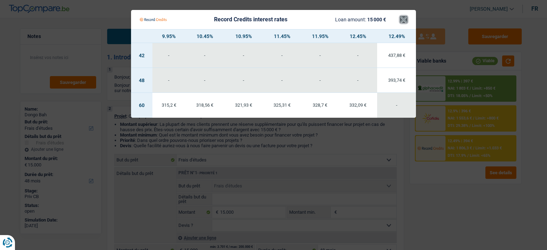
click at [403, 17] on button "×" at bounding box center [403, 19] width 7 height 7
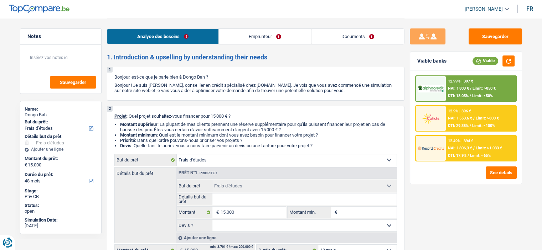
click at [479, 92] on div "12.99% | 397 € NAI: 1 803 € / Limit: >850 € DTI: 18.05% / Limit: <50%" at bounding box center [480, 88] width 70 height 25
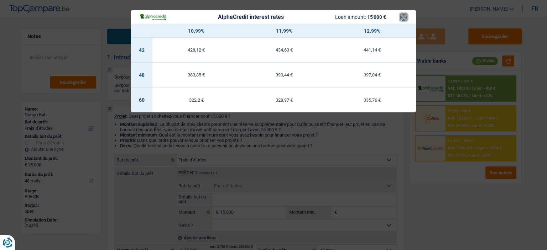
click at [404, 19] on button "×" at bounding box center [403, 17] width 7 height 7
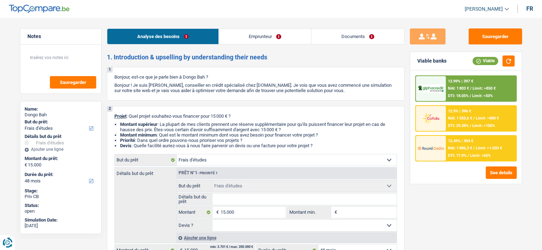
click at [497, 124] on div "12.9% | 396 € NAI: 1 553,6 € / Limit: >800 € DTI: 29.38% / Limit: <100%" at bounding box center [480, 118] width 70 height 25
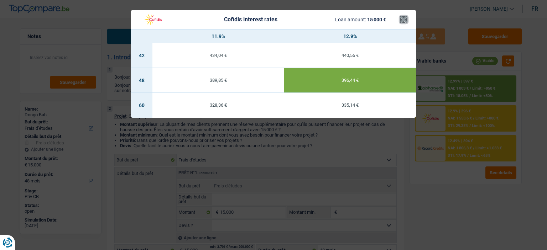
click at [401, 18] on button "×" at bounding box center [403, 19] width 7 height 7
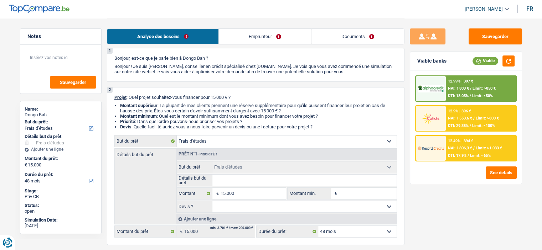
scroll to position [36, 0]
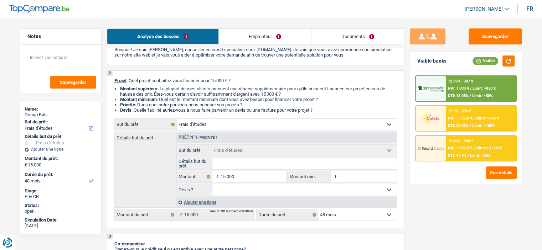
click at [239, 126] on select "Confort maison: meubles, textile, peinture, électroménager, outillage non-profe…" at bounding box center [287, 124] width 220 height 11
select select "household"
click at [177, 119] on select "Confort maison: meubles, textile, peinture, électroménager, outillage non-profe…" at bounding box center [287, 124] width 220 height 11
select select "household"
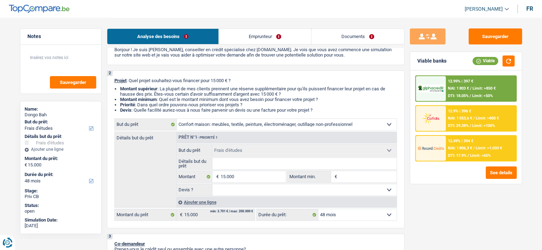
select select "household"
select select "study"
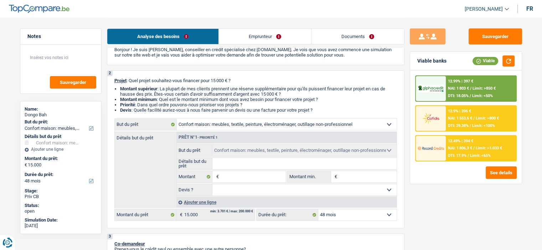
select select "study"
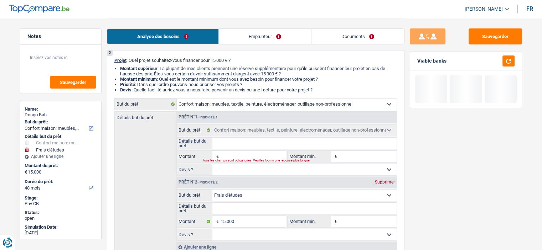
scroll to position [107, 0]
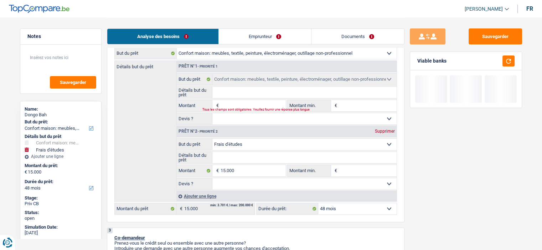
click at [248, 112] on fieldset "Confort maison: meubles, textile, peinture, électroménager, outillage non-profe…" at bounding box center [287, 99] width 220 height 52
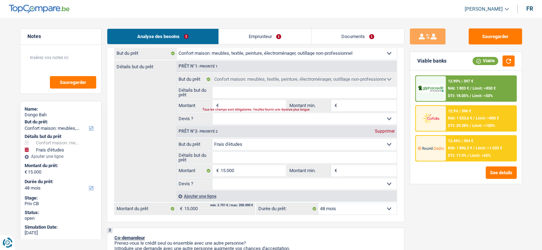
click at [250, 109] on div "Tous les champs sont obligatoires. Veuillez fournir une réponse plus longue" at bounding box center [239, 110] width 74 height 3
click at [249, 109] on div "Tous les champs sont obligatoires. Veuillez fournir une réponse plus longue" at bounding box center [239, 110] width 74 height 3
click at [256, 104] on input "Montant" at bounding box center [252, 105] width 65 height 11
type input "1"
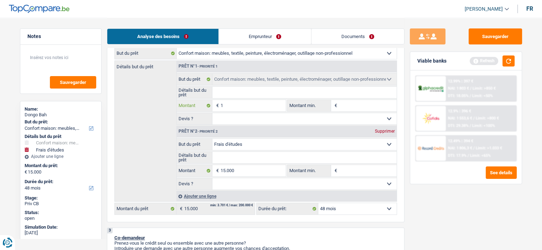
type input "15"
type input "150"
type input "1.500"
type input "15.000"
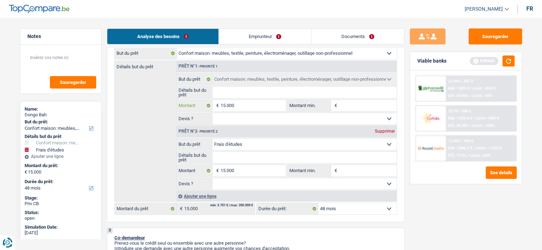
type input "15.000"
type input "30.000"
click at [258, 125] on span "Prêt n°1 - Priorité 1 Confort maison: meubles, textile, peinture, électroménage…" at bounding box center [286, 125] width 220 height 129
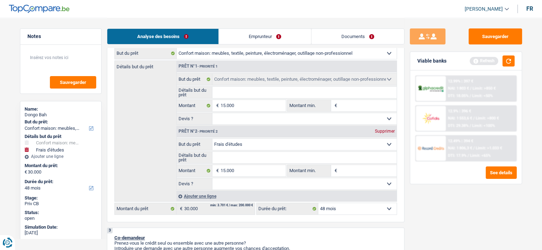
select select "120"
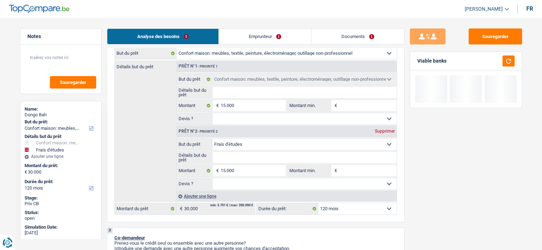
drag, startPoint x: 380, startPoint y: 130, endPoint x: 363, endPoint y: 131, distance: 16.7
click at [380, 130] on div "Supprimer" at bounding box center [384, 131] width 23 height 4
type input "15.000"
select select "60"
type input "15.000"
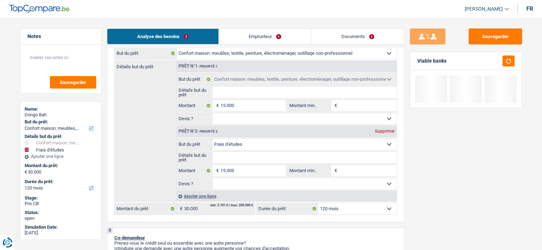
select select "60"
type input "15.000"
select select "60"
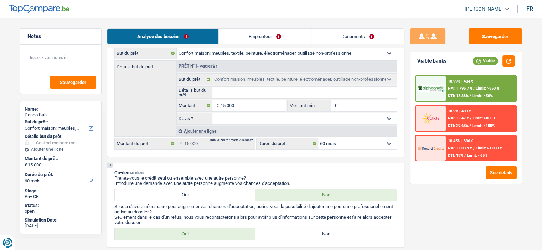
click at [266, 121] on select "Oui Non Non répondu Sélectionner une option" at bounding box center [304, 118] width 184 height 11
select select "false"
click at [212, 113] on select "Oui Non Non répondu Sélectionner une option" at bounding box center [304, 118] width 184 height 11
select select "false"
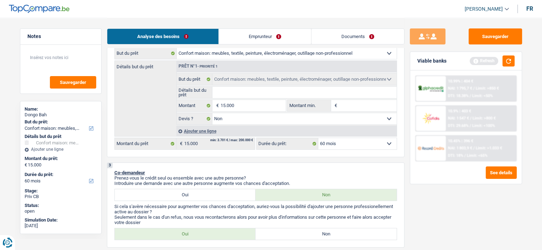
click at [286, 89] on input "Détails but du prêt" at bounding box center [304, 92] width 184 height 11
click at [511, 60] on button "button" at bounding box center [508, 61] width 12 height 11
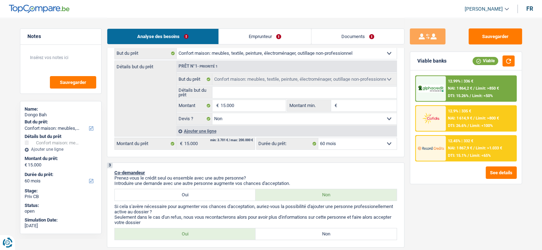
click at [470, 155] on span "Limit: <65%" at bounding box center [480, 155] width 21 height 5
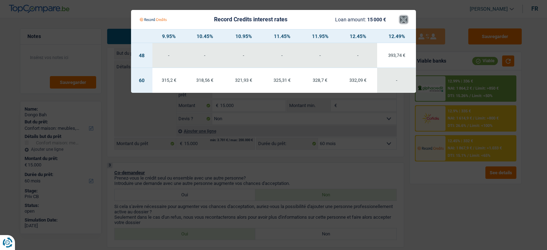
click at [405, 19] on button "×" at bounding box center [403, 19] width 7 height 7
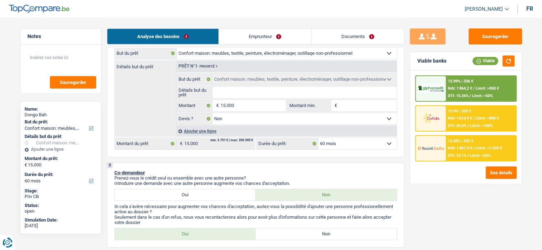
click at [249, 55] on select "Confort maison: meubles, textile, peinture, électroménager, outillage non-profe…" at bounding box center [287, 53] width 220 height 11
click at [490, 199] on div "Sauvegarder Viable banks Viable 12.99% | 336 € NAI: 1 864,2 € / Limit: >850 € D…" at bounding box center [465, 133] width 123 height 210
click at [247, 104] on input "15.000" at bounding box center [252, 105] width 65 height 11
type input "1.500"
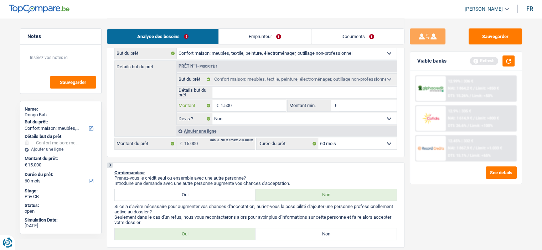
type input "15.001"
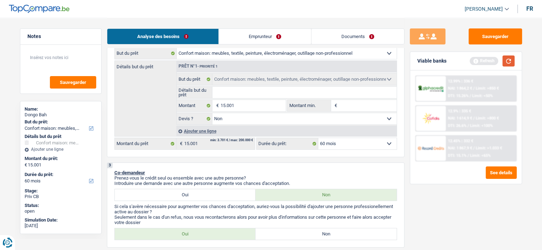
select select "84"
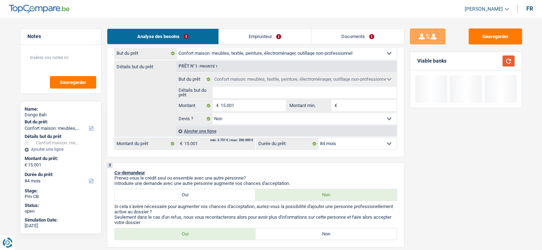
click at [510, 64] on button "button" at bounding box center [508, 61] width 12 height 11
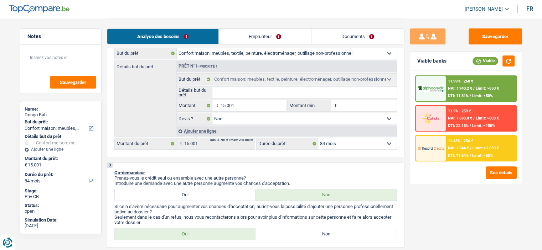
click at [466, 158] on div "11.45% | 256 € NAI: 1 944 € / Limit: >1.033 € DTI: 11.64% / Limit: <65%" at bounding box center [480, 148] width 70 height 25
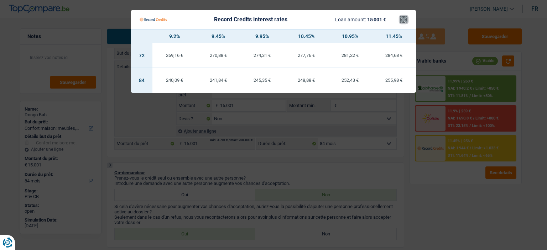
click at [402, 20] on button "×" at bounding box center [403, 19] width 7 height 7
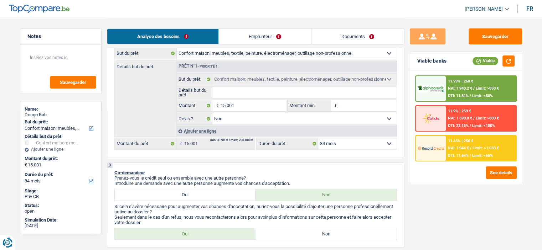
click at [458, 81] on div "11.99% | 260 €" at bounding box center [460, 81] width 25 height 5
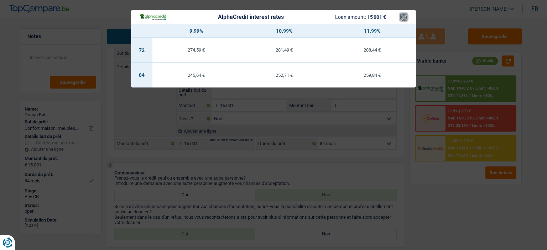
click at [400, 17] on button "×" at bounding box center [403, 17] width 7 height 7
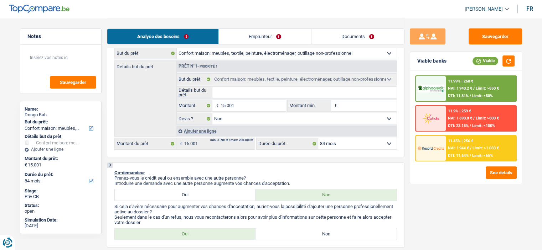
click at [446, 150] on div "11.45% | 256 € NAI: 1 944 € / Limit: >1.033 € DTI: 11.64% / Limit: <65%" at bounding box center [480, 148] width 70 height 25
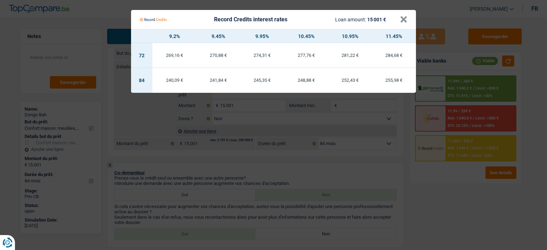
click at [407, 18] on Credits___BV_modal_header_ "Record Credits interest rates Loan amount: 15 001 € ×" at bounding box center [273, 19] width 285 height 19
click at [402, 23] on button "×" at bounding box center [403, 19] width 7 height 7
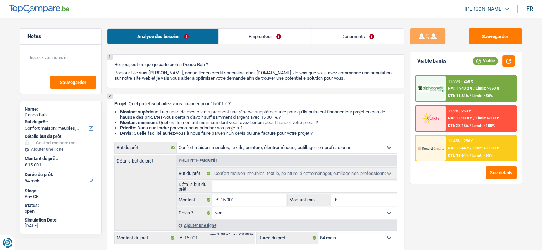
scroll to position [0, 0]
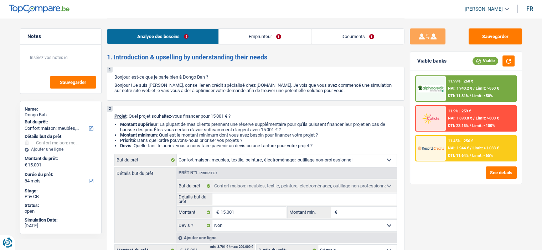
click at [271, 44] on link "Emprunteur" at bounding box center [265, 36] width 92 height 15
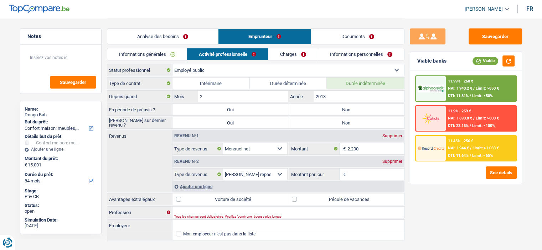
click at [472, 150] on span "Limit: >1.033 €" at bounding box center [485, 148] width 26 height 5
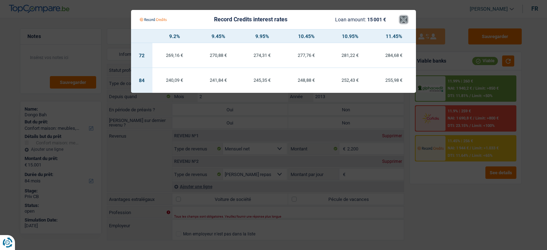
click at [401, 20] on button "×" at bounding box center [403, 19] width 7 height 7
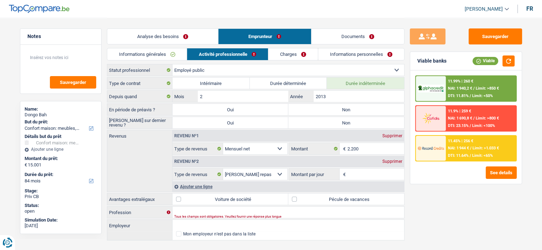
click at [266, 72] on select "Ouvrier Employé privé Employé public Invalide Indépendant Pensionné Chômeur Mut…" at bounding box center [287, 69] width 231 height 11
select select "independent"
click at [172, 64] on select "Ouvrier Employé privé Employé public Invalide Indépendant Pensionné Chômeur Mut…" at bounding box center [287, 69] width 231 height 11
select select "independent"
select select "netSalary"
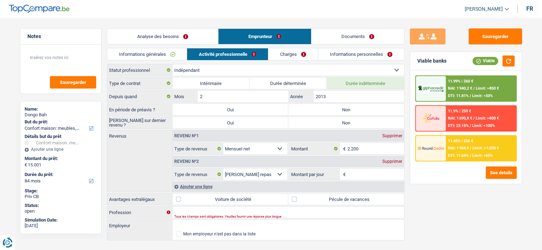
select select "mealVouchers"
select select "BE"
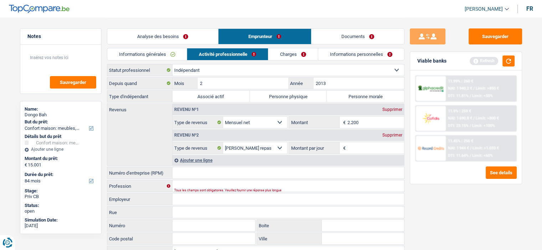
click at [166, 36] on link "Analyse des besoins" at bounding box center [162, 36] width 111 height 15
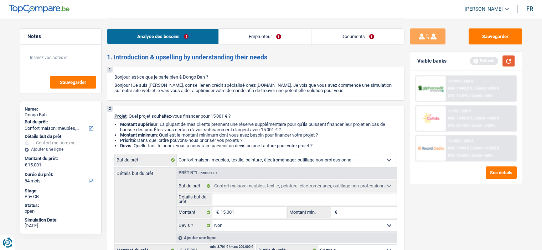
drag, startPoint x: 505, startPoint y: 61, endPoint x: 500, endPoint y: 59, distance: 4.8
click at [503, 61] on button "button" at bounding box center [508, 61] width 12 height 11
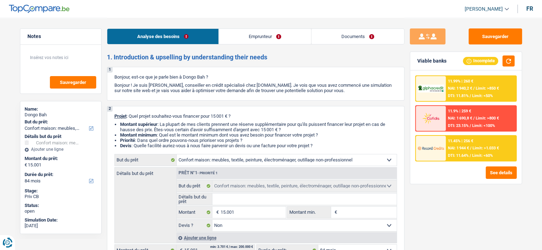
click at [255, 36] on link "Emprunteur" at bounding box center [265, 36] width 92 height 15
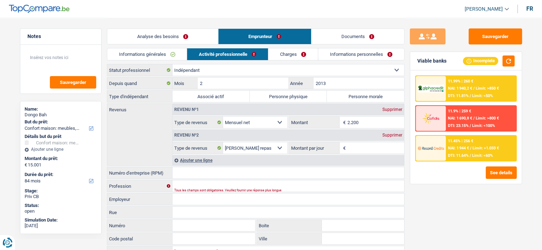
click at [363, 119] on input "2.200" at bounding box center [375, 122] width 57 height 11
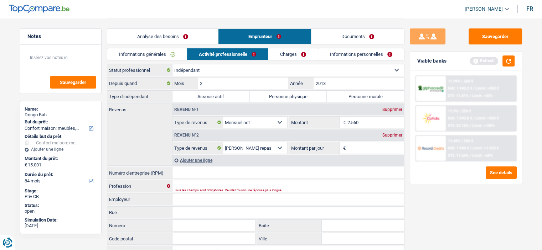
type input "2.560"
click at [420, 202] on div "Sauvegarder Viable banks Refresh 11.99% | 260 € NAI: 1 940,2 € / Limit: >850 € …" at bounding box center [465, 133] width 123 height 210
click at [387, 133] on div "Supprimer" at bounding box center [391, 135] width 23 height 4
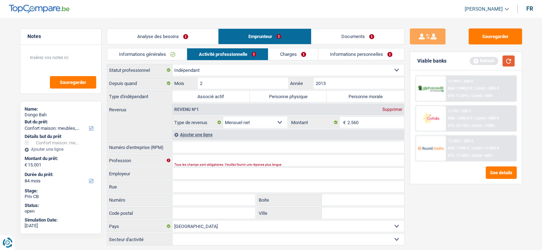
click at [511, 64] on button "button" at bounding box center [508, 61] width 12 height 11
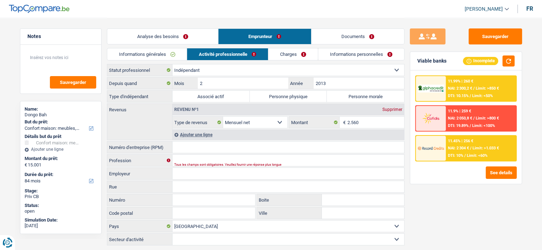
click at [279, 149] on input "Numéro d'entreprise (RPM)" at bounding box center [287, 147] width 231 height 11
click at [282, 92] on label "Personne physique" at bounding box center [288, 96] width 77 height 11
click at [282, 92] on input "Personne physique" at bounding box center [288, 96] width 77 height 11
radio input "true"
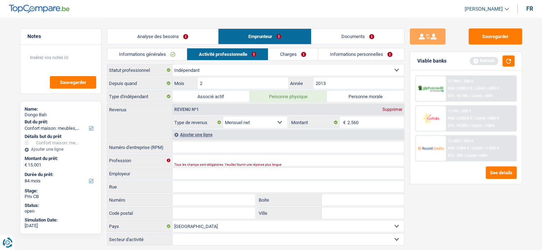
click at [167, 52] on link "Informations générales" at bounding box center [147, 54] width 80 height 12
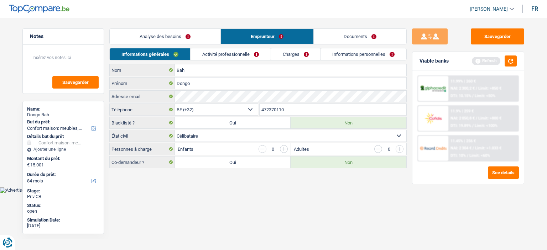
click at [177, 41] on link "Analyse des besoins" at bounding box center [165, 36] width 111 height 15
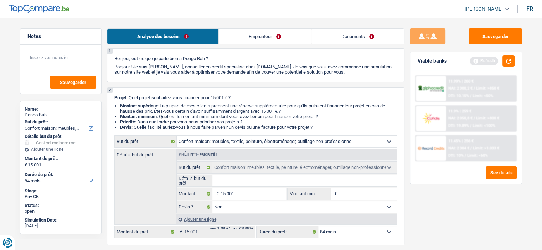
scroll to position [36, 0]
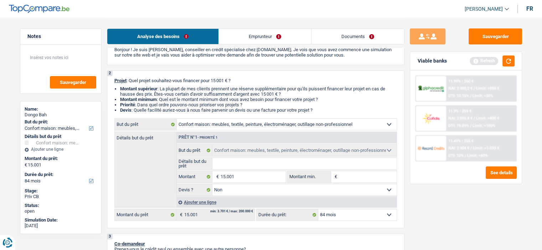
click at [244, 124] on select "Confort maison: meubles, textile, peinture, électroménager, outillage non-profe…" at bounding box center [287, 124] width 220 height 11
select select "study"
click at [177, 119] on select "Confort maison: meubles, textile, peinture, électroménager, outillage non-profe…" at bounding box center [287, 124] width 220 height 11
select select "study"
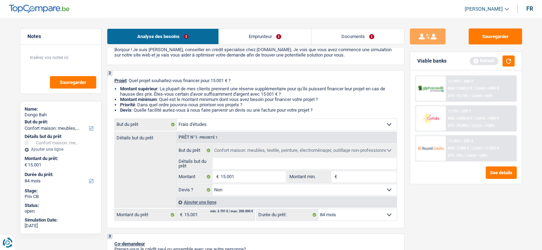
select select "study"
select select
select select "study"
select select
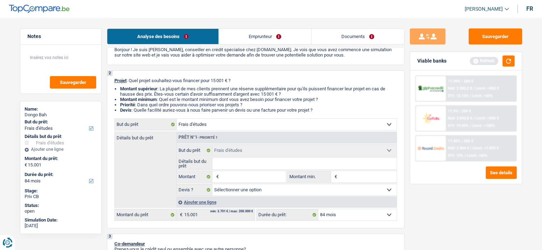
select select "household"
select select "false"
select select "household"
select select "false"
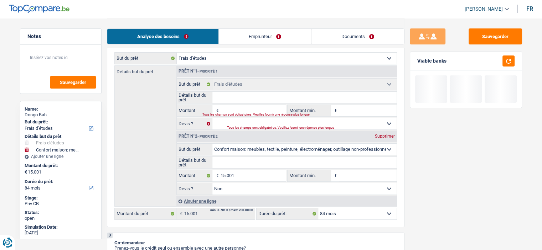
scroll to position [107, 0]
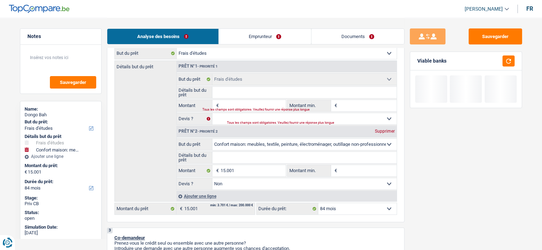
drag, startPoint x: 382, startPoint y: 130, endPoint x: 348, endPoint y: 120, distance: 35.4
click at [382, 130] on div "Supprimer" at bounding box center [384, 131] width 23 height 4
type input "0"
select select
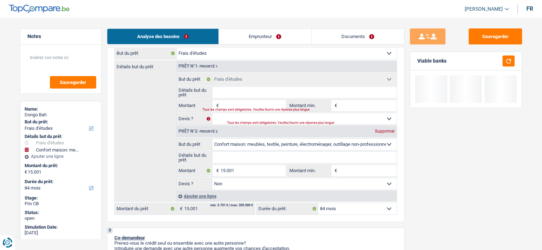
select select
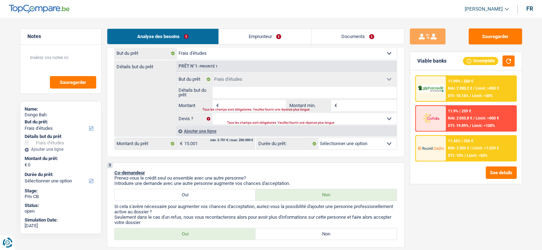
click at [257, 105] on input "Montant" at bounding box center [252, 105] width 65 height 11
type input "1"
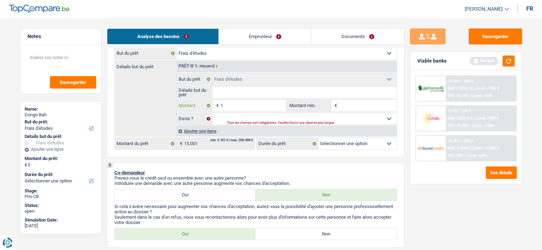
type input "15"
type input "1"
type input "10"
type input "100"
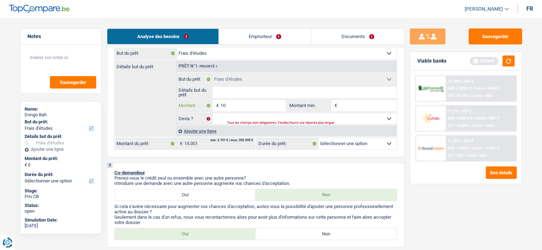
type input "100"
type input "1.000"
type input "10.000"
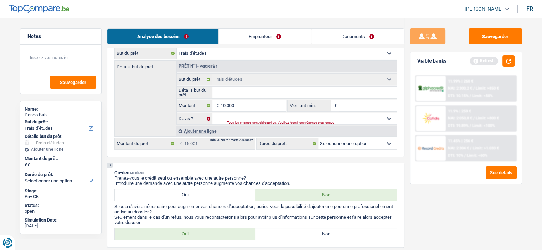
type input "10.000"
drag, startPoint x: 485, startPoint y: 202, endPoint x: 476, endPoint y: 199, distance: 9.2
click at [481, 201] on div "Sauvegarder Viable banks Refresh 11.99% | 260 € NAI: 2 300,2 € / Limit: >850 € …" at bounding box center [465, 133] width 123 height 210
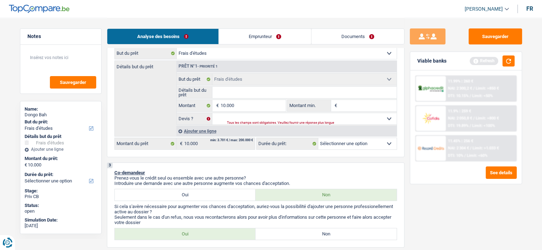
select select "48"
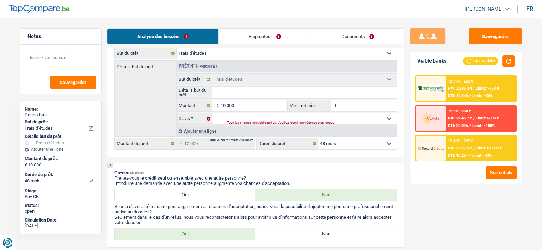
click at [234, 34] on link "Emprunteur" at bounding box center [265, 36] width 92 height 15
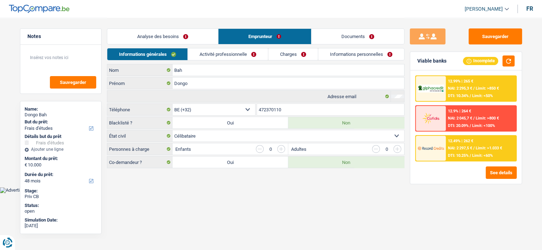
scroll to position [0, 0]
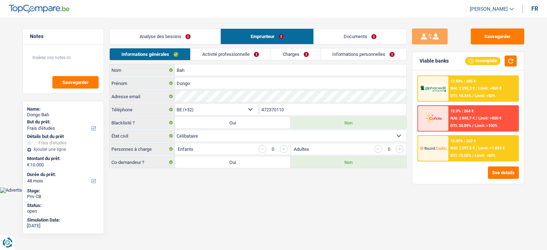
click at [220, 58] on link "Activité professionnelle" at bounding box center [230, 54] width 80 height 12
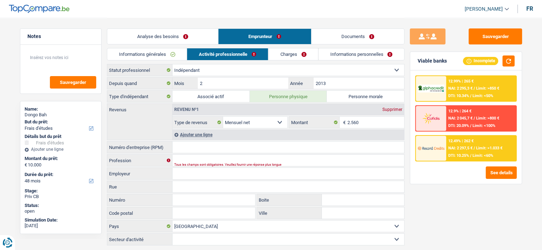
click at [204, 149] on input "Numéro d'entreprise (RPM)" at bounding box center [287, 147] width 231 height 11
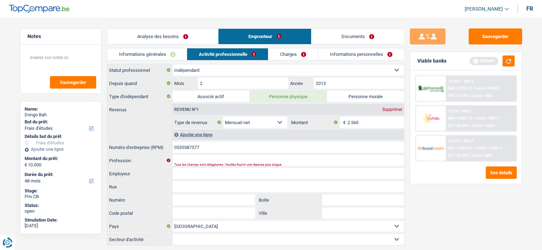
type input "0535587577"
click at [212, 147] on input "0535587577" at bounding box center [287, 147] width 231 height 11
click at [213, 147] on input "0535587577" at bounding box center [287, 147] width 231 height 11
click at [248, 82] on input "2" at bounding box center [243, 83] width 90 height 11
click at [247, 81] on input "2" at bounding box center [243, 83] width 90 height 11
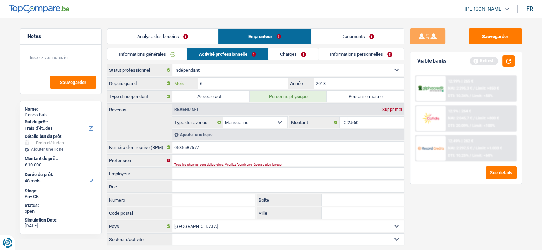
type input "6"
click at [454, 215] on div "Sauvegarder Viable banks Refresh 12.99% | 265 € NAI: 2 295,3 € / Limit: >850 € …" at bounding box center [465, 133] width 123 height 210
drag, startPoint x: 305, startPoint y: 63, endPoint x: 303, endPoint y: 57, distance: 6.4
click at [305, 62] on div "Informations générales Activité professionnelle Charges Informations personnell…" at bounding box center [255, 56] width 297 height 16
click at [303, 56] on link "Charges" at bounding box center [292, 54] width 49 height 12
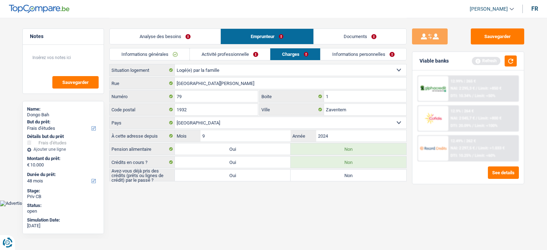
click at [163, 42] on link "Analyse des besoins" at bounding box center [165, 36] width 111 height 15
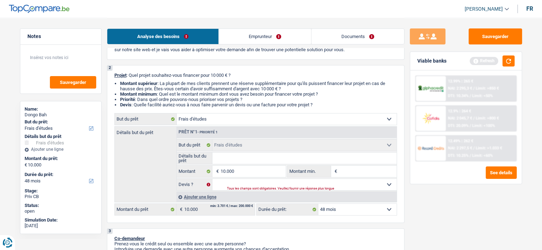
scroll to position [107, 0]
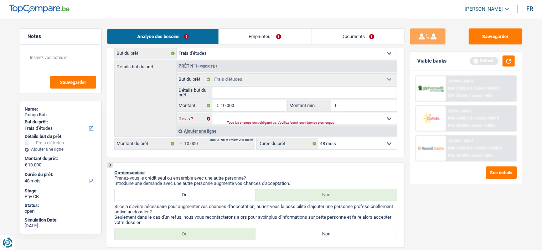
drag, startPoint x: 255, startPoint y: 118, endPoint x: 276, endPoint y: 118, distance: 20.7
click at [255, 118] on select "Oui Non Non répondu Sélectionner une option" at bounding box center [304, 118] width 184 height 11
click at [511, 62] on button "button" at bounding box center [508, 61] width 12 height 11
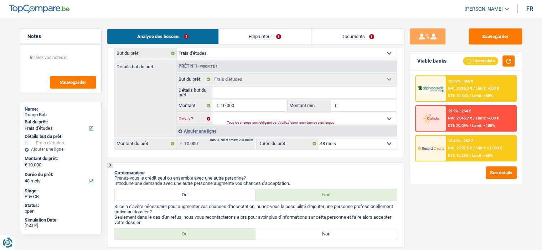
click at [378, 118] on select "Oui Non Non répondu Sélectionner une option" at bounding box center [304, 118] width 184 height 11
select select "false"
click at [212, 113] on select "Oui Non Non répondu Sélectionner une option" at bounding box center [304, 118] width 184 height 11
select select "false"
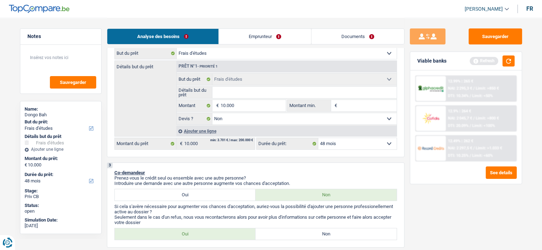
click at [293, 94] on input "Détails but du prêt" at bounding box center [304, 92] width 184 height 11
click at [507, 64] on button "button" at bounding box center [508, 61] width 12 height 11
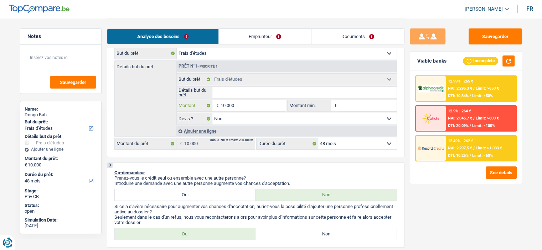
click at [252, 105] on input "10.000" at bounding box center [252, 105] width 65 height 11
type input "1.000"
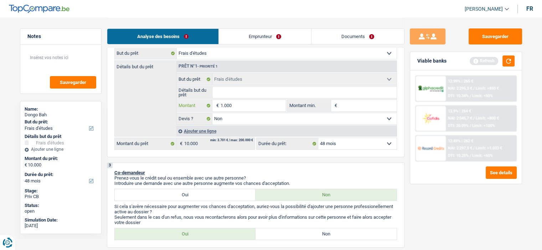
type input "100"
type input "10"
type input "1"
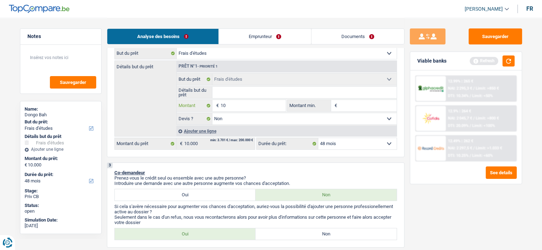
type input "1"
type input "2"
click at [506, 61] on button "button" at bounding box center [508, 61] width 12 height 11
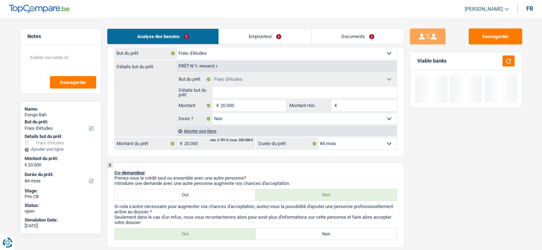
click at [242, 93] on input "Détails but du prêt" at bounding box center [304, 92] width 184 height 11
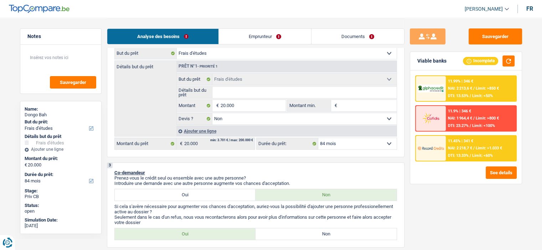
click at [477, 147] on span "Limit: >1.033 €" at bounding box center [488, 148] width 26 height 5
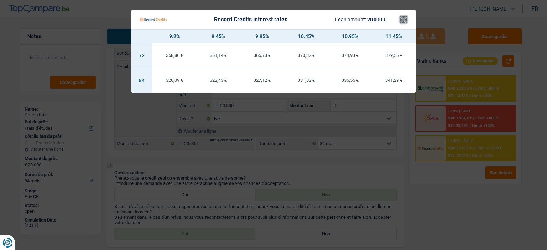
click at [403, 21] on button "×" at bounding box center [403, 19] width 7 height 7
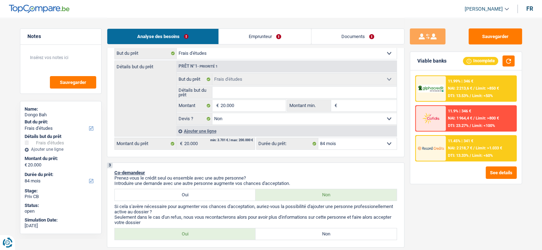
click at [254, 96] on input "Détails but du prêt" at bounding box center [304, 92] width 184 height 11
click at [256, 105] on input "20.000" at bounding box center [252, 105] width 65 height 11
click at [474, 88] on span "/" at bounding box center [473, 88] width 1 height 5
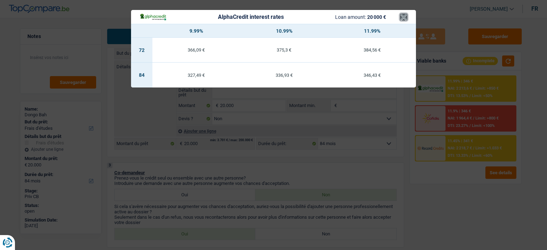
click at [404, 20] on button "×" at bounding box center [403, 17] width 7 height 7
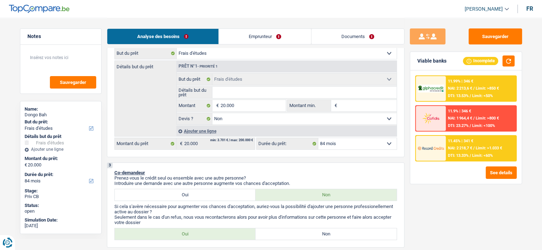
click at [489, 145] on div "11.45% | 341 € NAI: 2 218,7 € / Limit: >1.033 € DTI: 13.33% / Limit: <60%" at bounding box center [480, 148] width 70 height 25
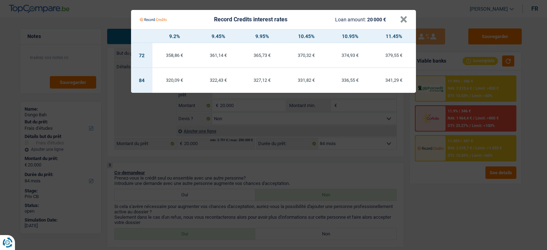
click at [398, 24] on div "Record Credits interest rates Loan amount: 20 000 €" at bounding box center [270, 20] width 260 height 14
click at [402, 21] on button "×" at bounding box center [403, 19] width 7 height 7
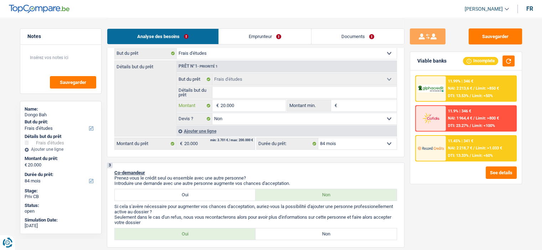
click at [249, 104] on input "20.000" at bounding box center [252, 105] width 65 height 11
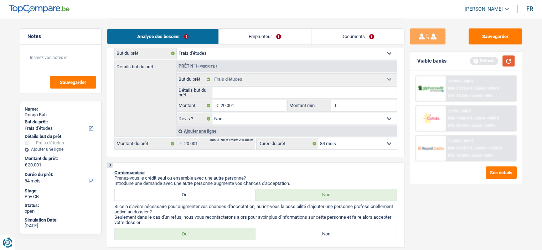
click at [505, 62] on button "button" at bounding box center [508, 61] width 12 height 11
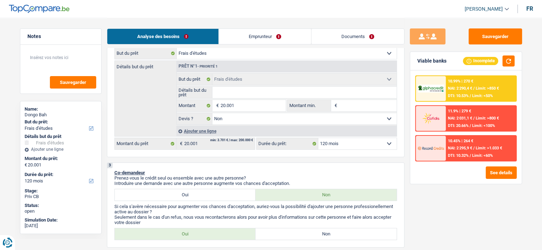
click at [446, 80] on div "10.99% | 270 € NAI: 2 290,4 € / Limit: >850 € DTI: 10.53% / Limit: <50%" at bounding box center [480, 88] width 70 height 25
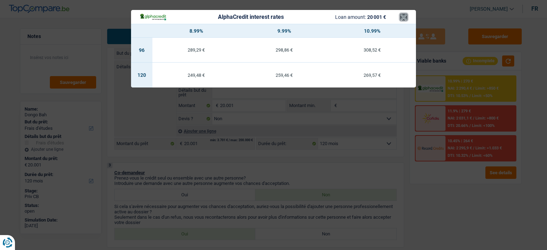
drag, startPoint x: 401, startPoint y: 21, endPoint x: 402, endPoint y: 16, distance: 4.5
click at [401, 20] on button "×" at bounding box center [403, 17] width 7 height 7
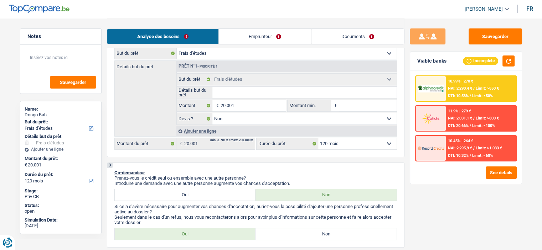
click at [445, 87] on div "10.99% | 270 € NAI: 2 290,4 € / Limit: >850 € DTI: 10.53% / Limit: <50%" at bounding box center [480, 88] width 70 height 25
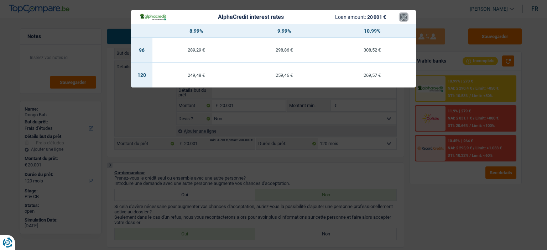
click at [401, 19] on button "×" at bounding box center [403, 17] width 7 height 7
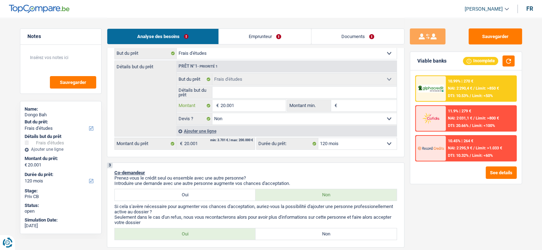
click at [269, 105] on input "20.001" at bounding box center [252, 105] width 65 height 11
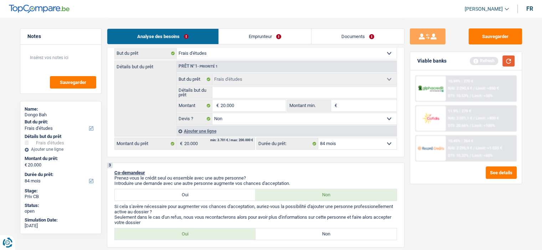
click at [509, 59] on button "button" at bounding box center [508, 61] width 12 height 11
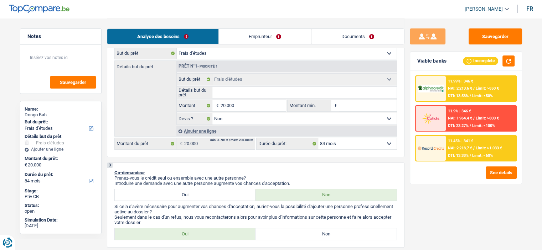
click at [445, 146] on div "11.45% | 341 € NAI: 2 218,7 € / Limit: >1.033 € DTI: 13.33% / Limit: <60%" at bounding box center [465, 148] width 101 height 26
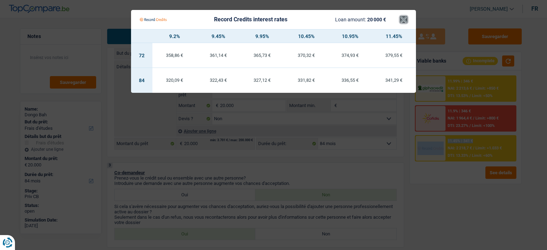
click at [403, 18] on button "×" at bounding box center [403, 19] width 7 height 7
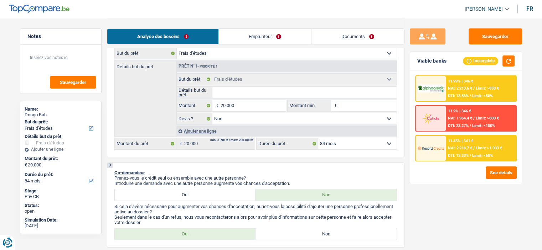
click at [268, 95] on input "Détails but du prêt" at bounding box center [304, 92] width 184 height 11
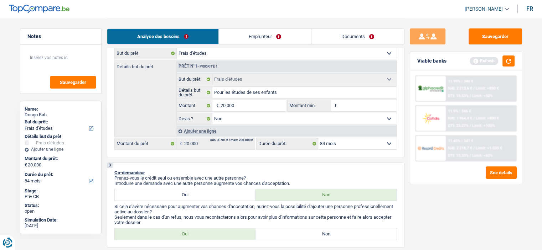
click at [363, 109] on input "Montant min." at bounding box center [368, 105] width 58 height 11
click at [239, 101] on input "20.000" at bounding box center [252, 105] width 65 height 11
click at [508, 64] on button "button" at bounding box center [508, 61] width 12 height 11
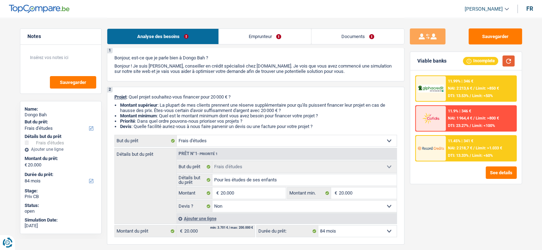
scroll to position [36, 0]
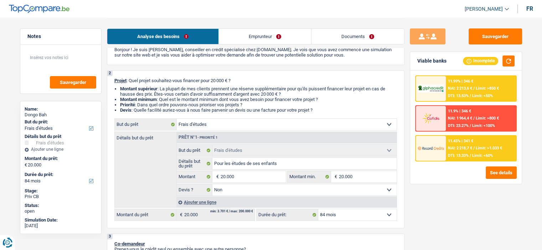
click at [255, 39] on link "Emprunteur" at bounding box center [265, 36] width 92 height 15
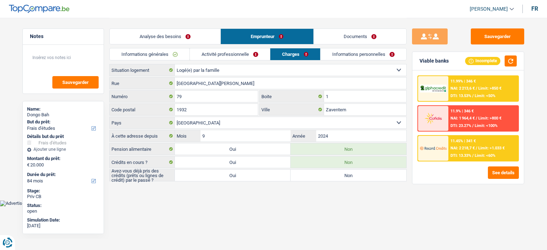
click at [171, 40] on link "Analyse des besoins" at bounding box center [165, 36] width 111 height 15
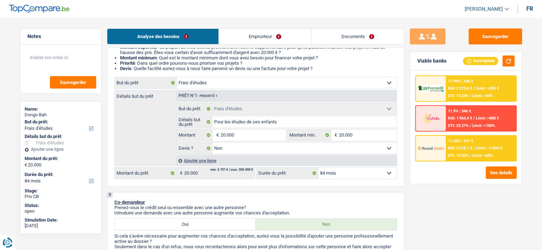
scroll to position [36, 0]
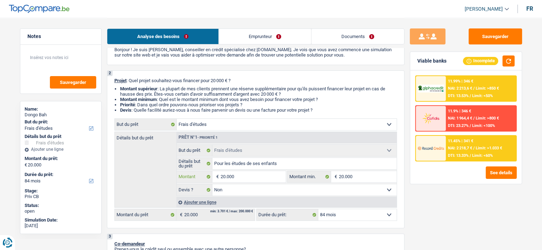
click at [247, 178] on input "20.000" at bounding box center [252, 176] width 65 height 11
click at [491, 153] on span "Limit: <60%" at bounding box center [482, 155] width 21 height 5
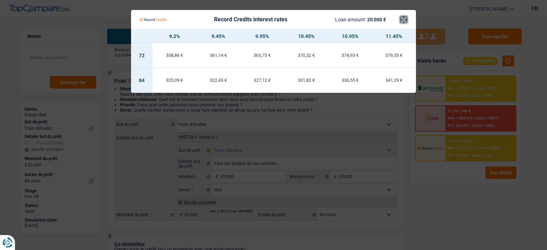
click at [404, 20] on button "×" at bounding box center [403, 19] width 7 height 7
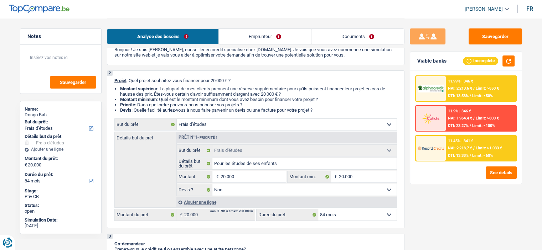
click at [454, 86] on span "NAI: 2 213,6 €" at bounding box center [460, 88] width 24 height 5
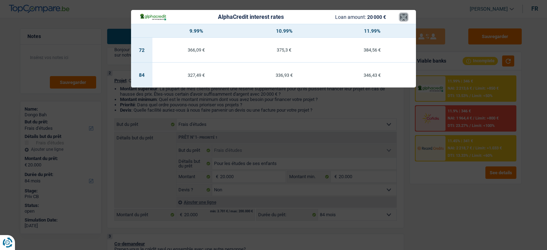
click at [401, 16] on button "×" at bounding box center [403, 17] width 7 height 7
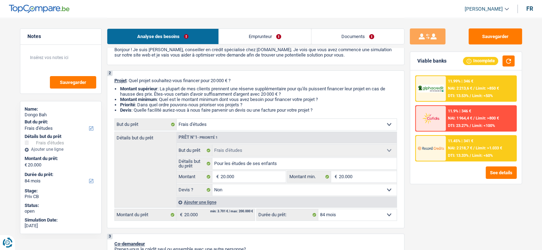
click at [477, 149] on span "Limit: >1.033 €" at bounding box center [488, 148] width 26 height 5
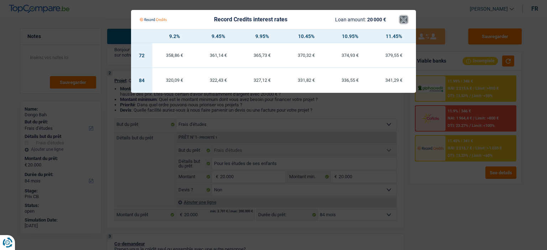
click at [406, 20] on button "×" at bounding box center [403, 19] width 7 height 7
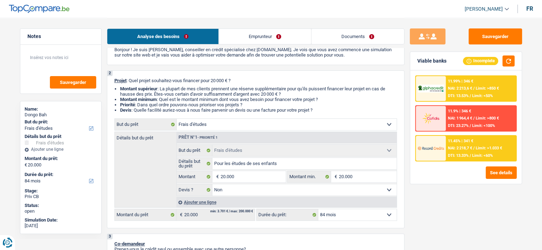
drag, startPoint x: 457, startPoint y: 152, endPoint x: 456, endPoint y: 156, distance: 4.3
click at [456, 156] on div "11.45% | 341 € NAI: 2 218,7 € / Limit: >1.033 € DTI: 13.33% / Limit: <60%" at bounding box center [480, 148] width 70 height 25
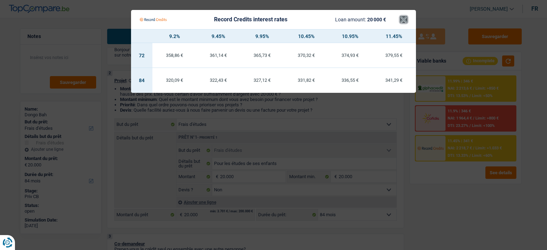
click at [402, 20] on button "×" at bounding box center [403, 19] width 7 height 7
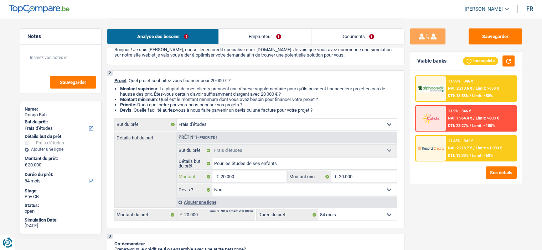
click at [259, 174] on input "20.000" at bounding box center [252, 176] width 65 height 11
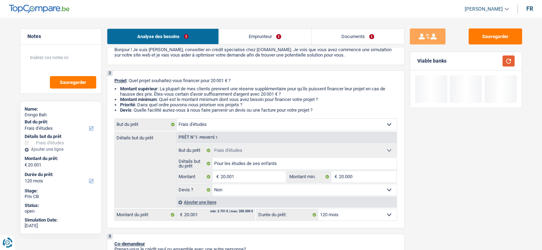
click at [505, 61] on button "button" at bounding box center [508, 61] width 12 height 11
click at [350, 212] on select "12 mois 18 mois 24 mois 30 mois 36 mois 42 mois 48 mois 60 mois 72 mois 84 mois…" at bounding box center [357, 214] width 78 height 11
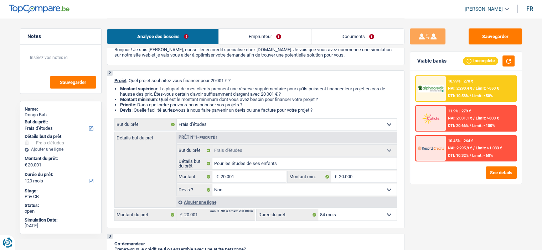
click at [318, 209] on select "12 mois 18 mois 24 mois 30 mois 36 mois 42 mois 48 mois 60 mois 72 mois 84 mois…" at bounding box center [357, 214] width 78 height 11
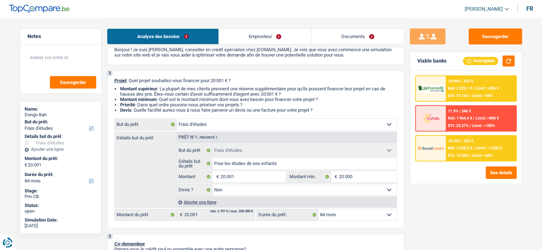
click at [477, 146] on span "Limit: >1.033 €" at bounding box center [488, 148] width 26 height 5
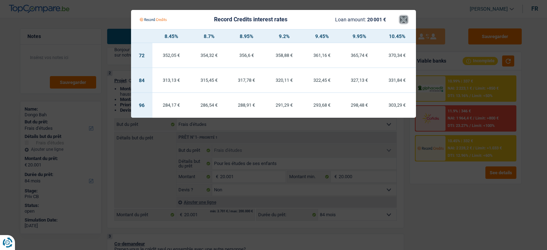
click at [402, 21] on button "×" at bounding box center [403, 19] width 7 height 7
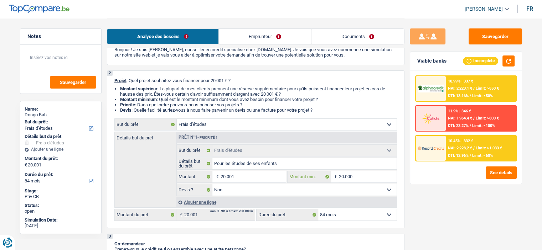
click at [367, 174] on input "20.000" at bounding box center [368, 176] width 58 height 11
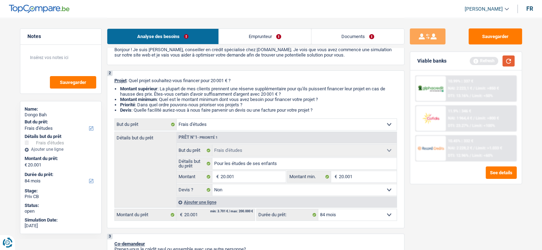
click at [504, 58] on button "button" at bounding box center [508, 61] width 12 height 11
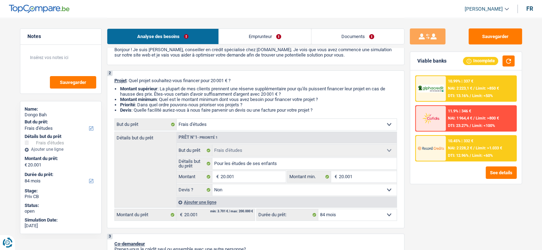
click at [470, 152] on div "10.45% | 332 € NAI: 2 228,2 € / Limit: >1.033 € DTI: 12.96% / Limit: <60%" at bounding box center [480, 148] width 70 height 25
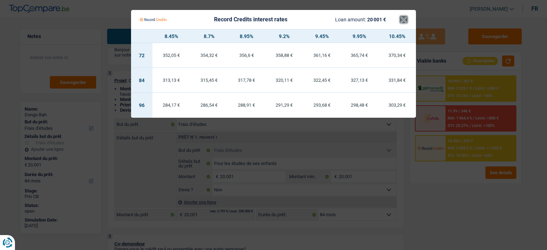
click at [403, 22] on button "×" at bounding box center [403, 19] width 7 height 7
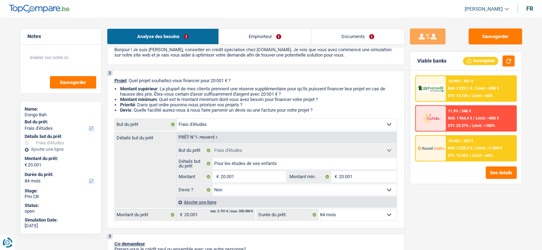
click at [450, 83] on div "10.99% | 337 € NAI: 2 223,1 € / Limit: >850 € DTI: 13.16% / Limit: <50%" at bounding box center [480, 88] width 70 height 25
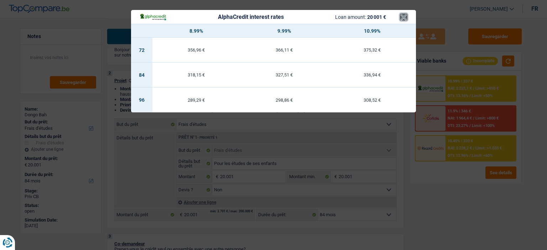
click at [407, 16] on button "×" at bounding box center [403, 17] width 7 height 7
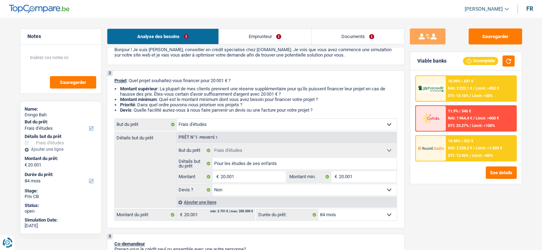
click at [451, 144] on div "10.45% | 332 € NAI: 2 228,2 € / Limit: >1.033 € DTI: 12.96% / Limit: <60%" at bounding box center [480, 148] width 70 height 25
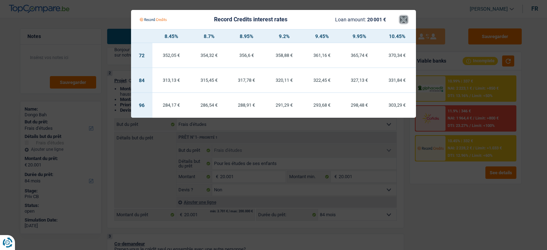
click at [404, 23] on button "×" at bounding box center [403, 19] width 7 height 7
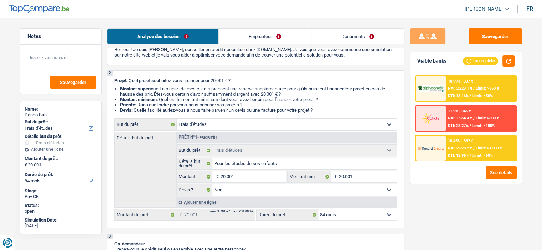
click at [443, 78] on div at bounding box center [430, 88] width 30 height 25
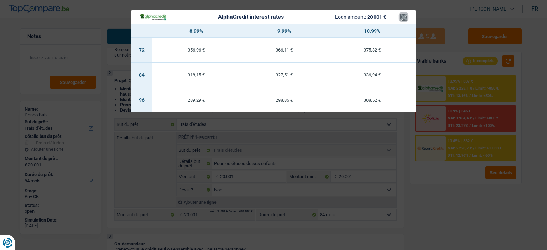
click at [405, 15] on button "×" at bounding box center [403, 17] width 7 height 7
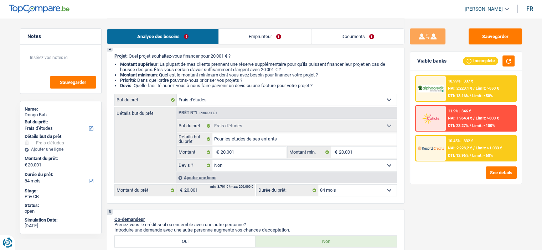
scroll to position [107, 0]
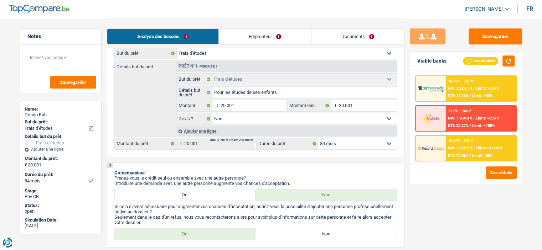
click at [467, 156] on span "DTI: 12.96%" at bounding box center [458, 155] width 21 height 5
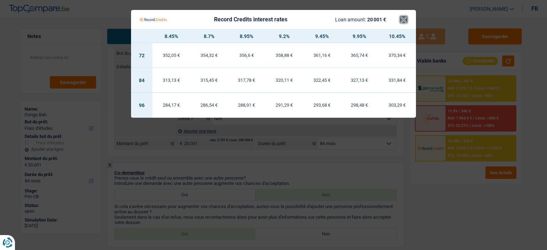
click at [407, 19] on button "×" at bounding box center [403, 19] width 7 height 7
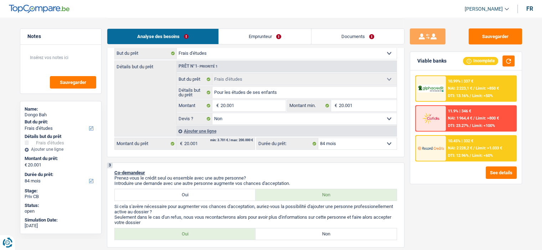
click at [461, 86] on span "NAI: 2 223,1 €" at bounding box center [460, 88] width 24 height 5
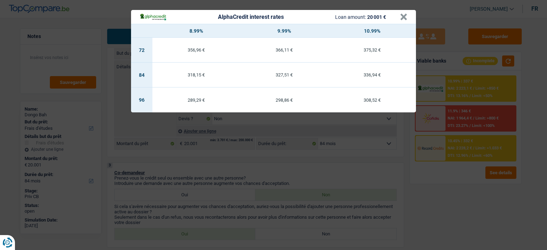
click at [398, 19] on div "AlphaCredit interest rates Loan amount: 20 001 €" at bounding box center [270, 17] width 260 height 8
click at [405, 20] on button "×" at bounding box center [403, 17] width 7 height 7
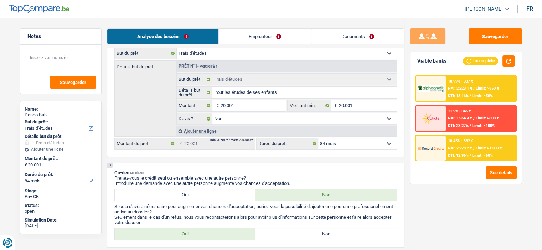
click at [466, 136] on div "10.45% | 332 € NAI: 2 228,2 € / Limit: >1.033 € DTI: 12.96% / Limit: <60%" at bounding box center [480, 148] width 70 height 25
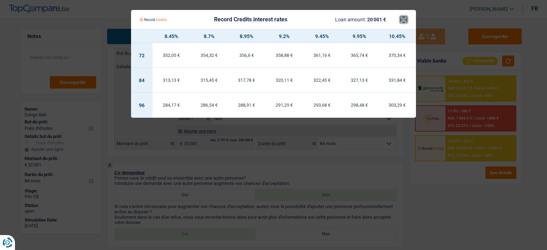
click at [406, 17] on button "×" at bounding box center [403, 19] width 7 height 7
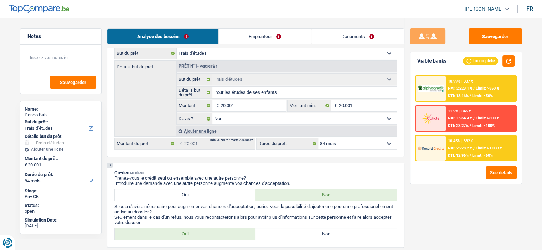
click at [442, 148] on img at bounding box center [430, 148] width 26 height 13
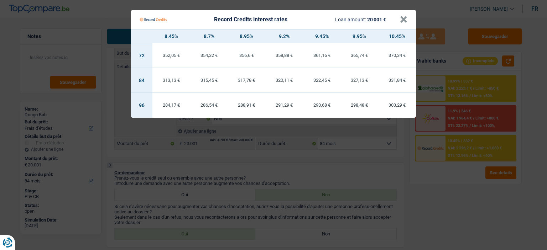
click at [175, 79] on div "313,13 €" at bounding box center [171, 80] width 38 height 5
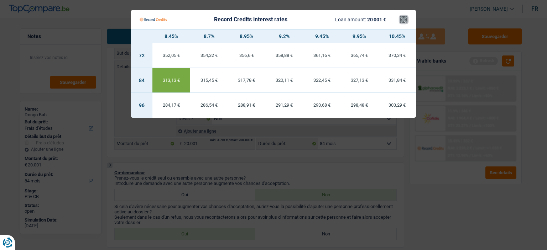
click at [402, 18] on button "×" at bounding box center [403, 19] width 7 height 7
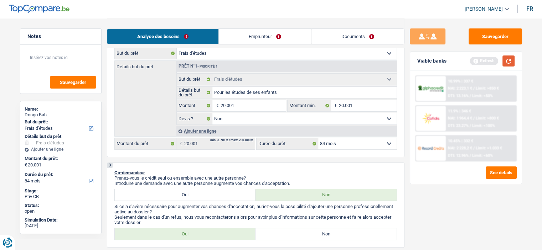
click at [507, 62] on button "button" at bounding box center [508, 61] width 12 height 11
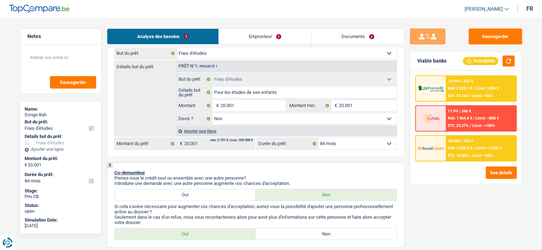
click at [469, 146] on span "NAI: 2 228,2 €" at bounding box center [460, 148] width 24 height 5
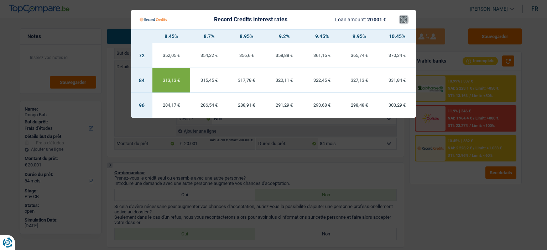
click at [401, 18] on button "×" at bounding box center [403, 19] width 7 height 7
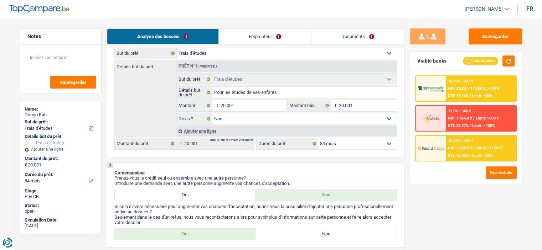
click at [462, 153] on span "DTI: 12.96%" at bounding box center [458, 155] width 21 height 5
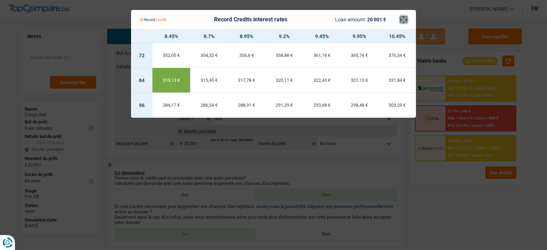
click at [404, 22] on button "×" at bounding box center [403, 19] width 7 height 7
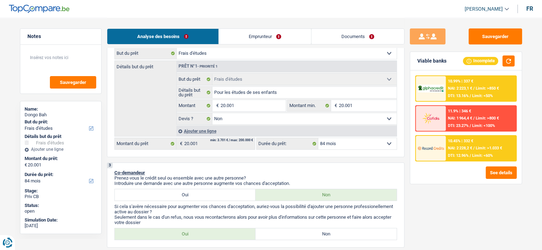
click at [460, 146] on span "NAI: 2 228,2 €" at bounding box center [460, 148] width 24 height 5
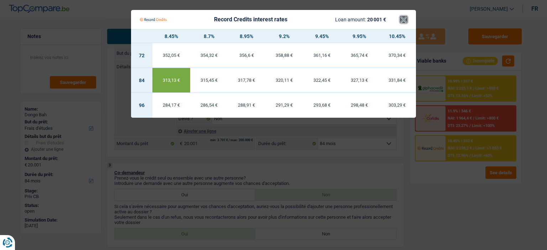
drag, startPoint x: 405, startPoint y: 17, endPoint x: 399, endPoint y: 17, distance: 5.7
click at [402, 17] on button "×" at bounding box center [403, 19] width 7 height 7
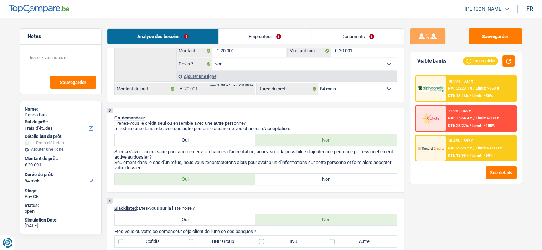
scroll to position [178, 0]
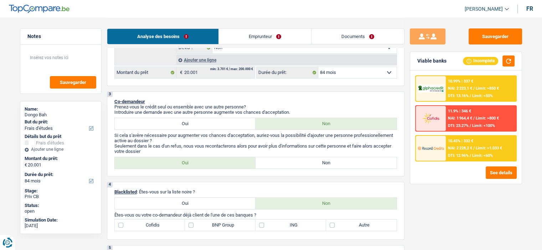
click at [294, 166] on label "Non" at bounding box center [325, 162] width 141 height 11
click at [294, 166] on input "Non" at bounding box center [325, 162] width 141 height 11
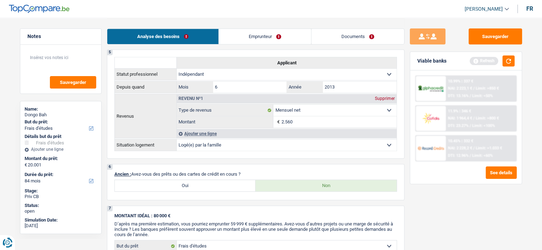
scroll to position [427, 0]
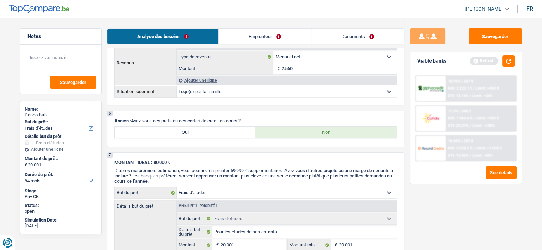
click at [238, 131] on label "Oui" at bounding box center [185, 132] width 141 height 11
click at [238, 131] on input "Oui" at bounding box center [185, 132] width 141 height 11
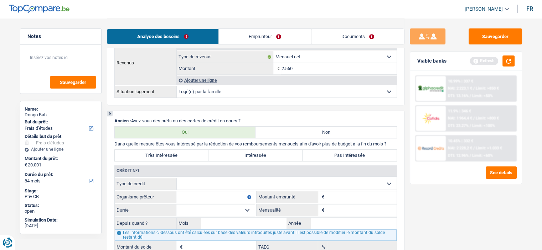
drag, startPoint x: 278, startPoint y: 130, endPoint x: 278, endPoint y: 124, distance: 6.8
click at [279, 127] on label "Non" at bounding box center [325, 132] width 141 height 11
click at [279, 127] on input "Non" at bounding box center [325, 132] width 141 height 11
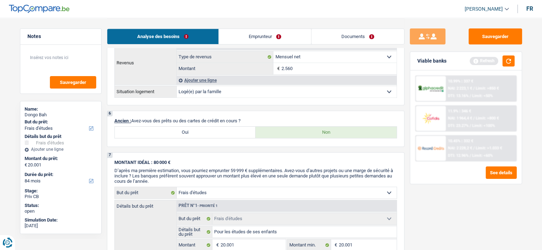
drag, startPoint x: 236, startPoint y: 132, endPoint x: 232, endPoint y: 131, distance: 4.1
click at [233, 132] on label "Oui" at bounding box center [185, 132] width 141 height 11
click at [233, 132] on input "Oui" at bounding box center [185, 132] width 141 height 11
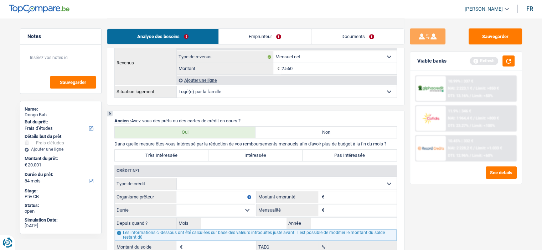
click at [316, 127] on label "Non" at bounding box center [325, 132] width 141 height 11
click at [316, 127] on input "Non" at bounding box center [325, 132] width 141 height 11
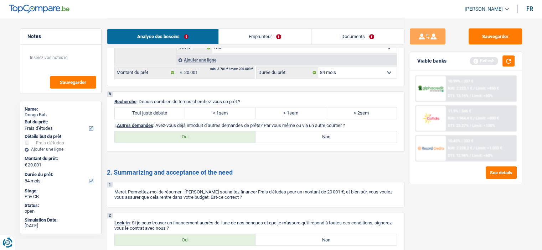
scroll to position [641, 0]
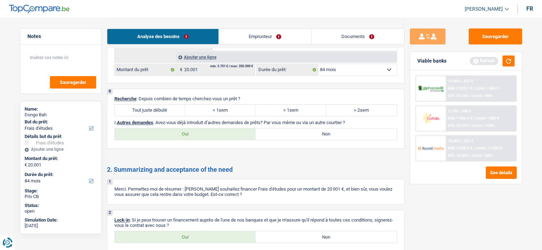
click at [168, 105] on label "Tout juste débuté" at bounding box center [150, 110] width 70 height 11
click at [168, 105] on input "Tout juste débuté" at bounding box center [150, 110] width 70 height 11
click at [305, 129] on label "Non" at bounding box center [325, 134] width 141 height 11
click at [305, 129] on input "Non" at bounding box center [325, 134] width 141 height 11
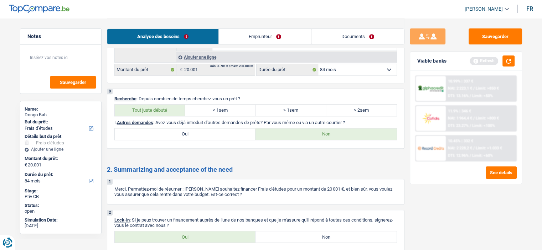
click at [258, 29] on link "Emprunteur" at bounding box center [265, 36] width 92 height 15
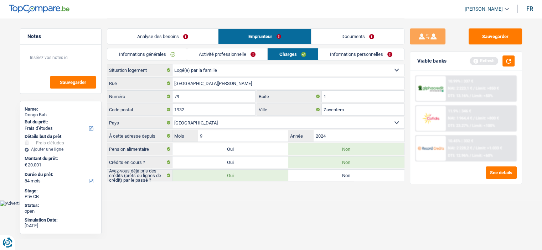
scroll to position [0, 0]
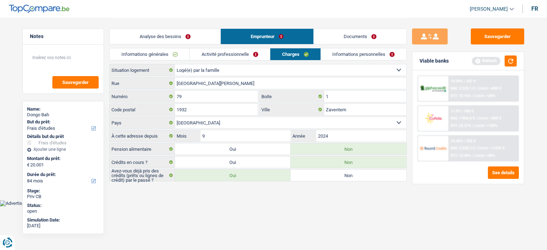
click at [177, 56] on link "Informations générales" at bounding box center [150, 54] width 80 height 12
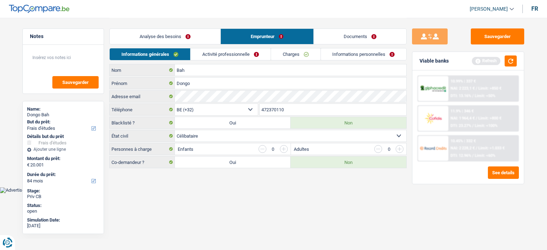
click at [224, 53] on link "Activité professionnelle" at bounding box center [230, 54] width 80 height 12
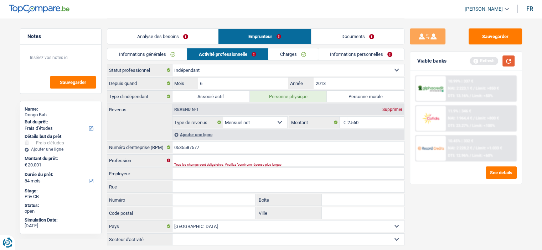
click at [506, 66] on button "button" at bounding box center [508, 61] width 12 height 11
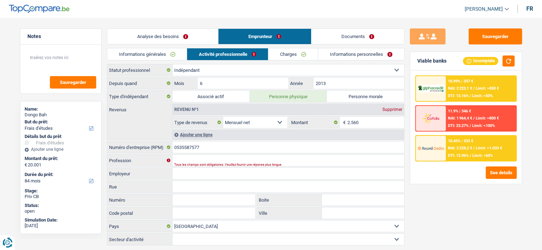
click at [292, 53] on link "Charges" at bounding box center [292, 54] width 49 height 12
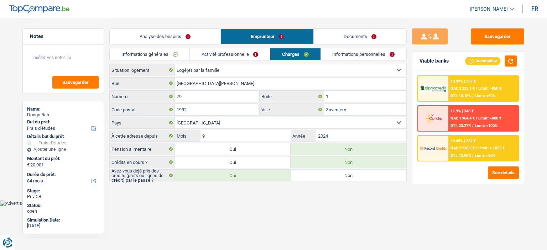
click at [174, 52] on link "Informations générales" at bounding box center [150, 54] width 80 height 12
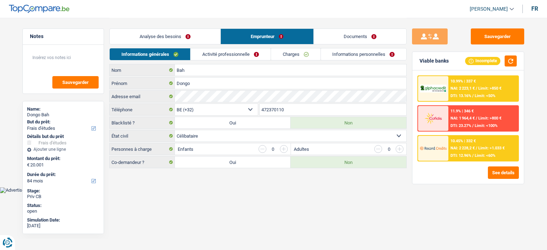
click at [222, 52] on link "Activité professionnelle" at bounding box center [230, 54] width 80 height 12
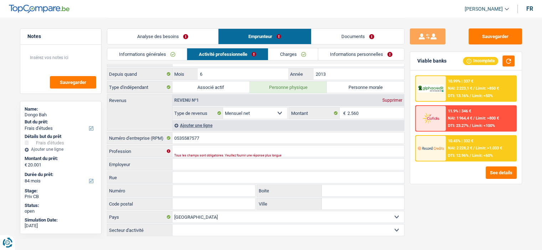
scroll to position [17, 0]
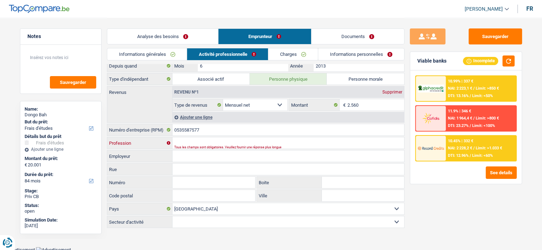
click at [198, 137] on input "Profession" at bounding box center [287, 142] width 231 height 11
click at [296, 57] on link "Charges" at bounding box center [292, 54] width 49 height 12
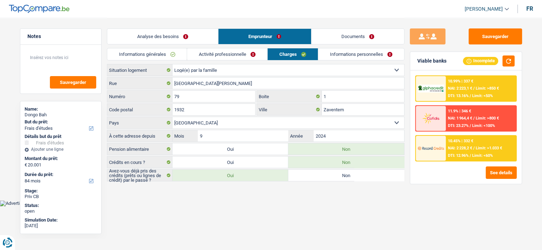
scroll to position [0, 0]
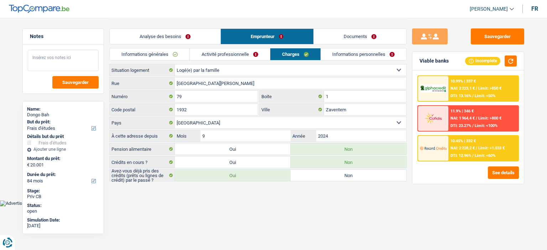
click at [53, 63] on textarea at bounding box center [63, 60] width 71 height 21
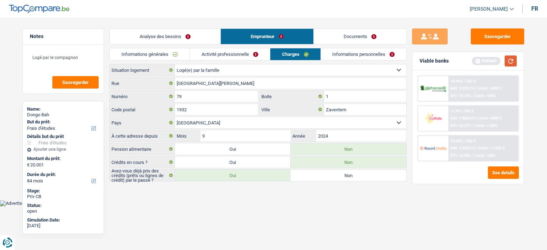
click at [511, 59] on button "button" at bounding box center [511, 61] width 12 height 11
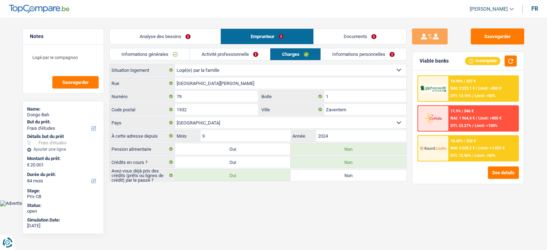
click at [182, 52] on link "Informations générales" at bounding box center [150, 54] width 80 height 12
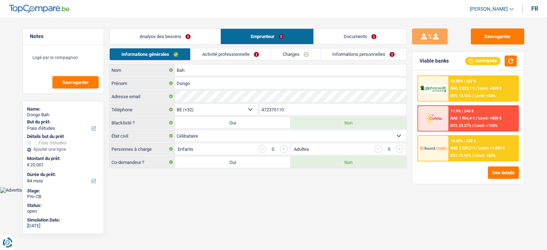
click at [283, 151] on input "button" at bounding box center [284, 149] width 8 height 8
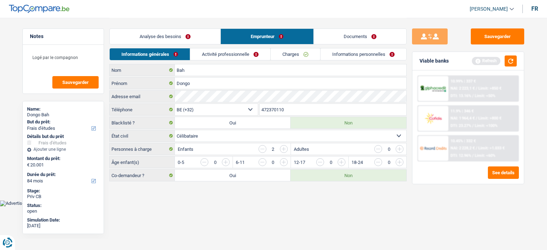
click at [258, 147] on div "Enfants 2" at bounding box center [232, 148] width 115 height 11
click at [263, 149] on input "button" at bounding box center [262, 149] width 8 height 8
click at [402, 165] on input "button" at bounding box center [544, 163] width 297 height 11
click at [397, 162] on input "button" at bounding box center [544, 163] width 297 height 11
click at [402, 162] on input "button" at bounding box center [544, 163] width 297 height 11
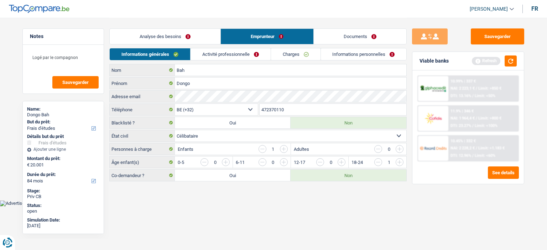
click at [286, 146] on input "button" at bounding box center [284, 149] width 8 height 8
click at [397, 161] on input "button" at bounding box center [544, 163] width 297 height 11
click at [401, 149] on input "button" at bounding box center [400, 149] width 8 height 8
click at [514, 62] on button "button" at bounding box center [511, 61] width 12 height 11
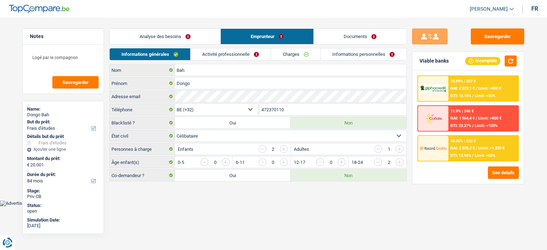
click at [257, 57] on link "Activité professionnelle" at bounding box center [230, 54] width 80 height 12
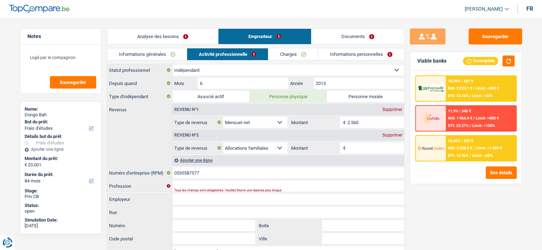
click at [376, 149] on input "Montant" at bounding box center [375, 147] width 57 height 11
click at [396, 136] on div "Supprimer" at bounding box center [391, 135] width 23 height 4
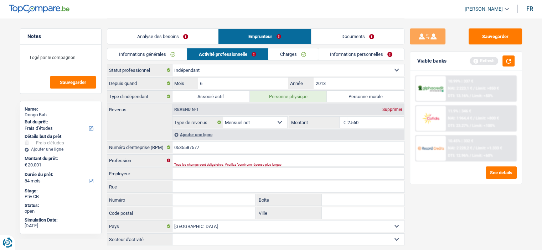
click at [288, 50] on link "Charges" at bounding box center [292, 54] width 49 height 12
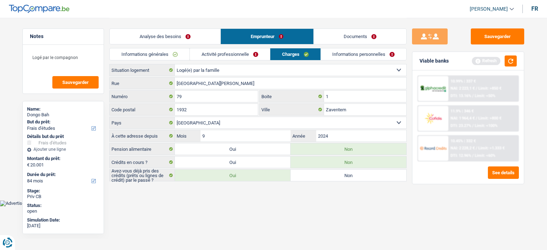
click at [366, 52] on link "Informations personnelles" at bounding box center [364, 54] width 86 height 12
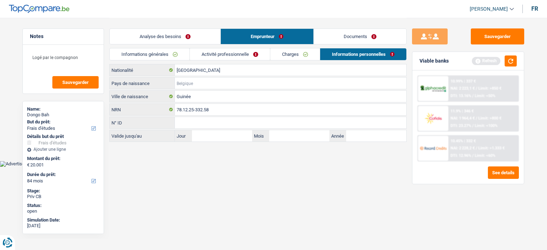
click at [209, 85] on input "Pays de naissance" at bounding box center [290, 83] width 231 height 11
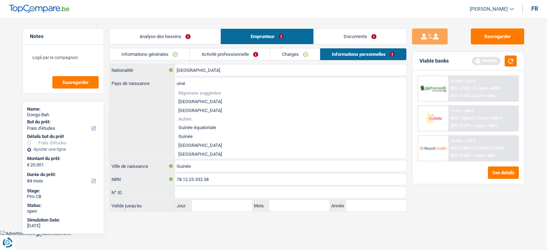
click at [192, 137] on li "Guinée" at bounding box center [290, 136] width 231 height 9
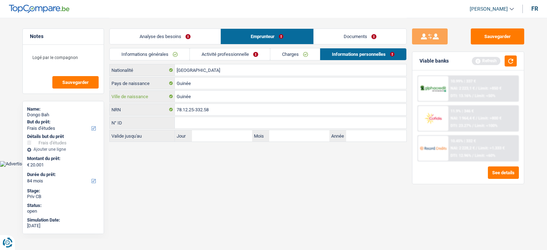
click at [205, 95] on input "Guinée" at bounding box center [290, 96] width 231 height 11
click at [205, 96] on input "Guinée" at bounding box center [290, 96] width 231 height 11
click at [310, 167] on html "Vous avez le contrôle de vos données Nous utilisons des cookies, tout comme nos…" at bounding box center [273, 83] width 547 height 167
click at [513, 60] on button "button" at bounding box center [511, 61] width 12 height 11
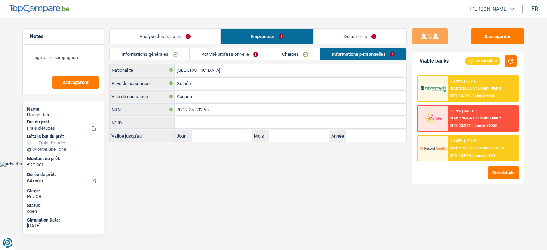
click at [360, 41] on link "Documents" at bounding box center [360, 36] width 93 height 15
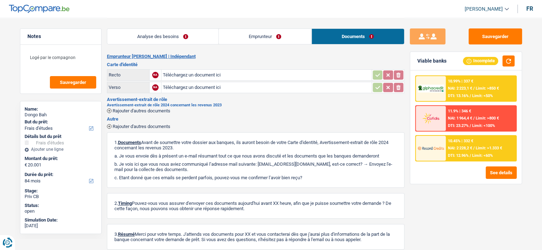
click at [181, 38] on link "Analyse des besoins" at bounding box center [162, 36] width 111 height 15
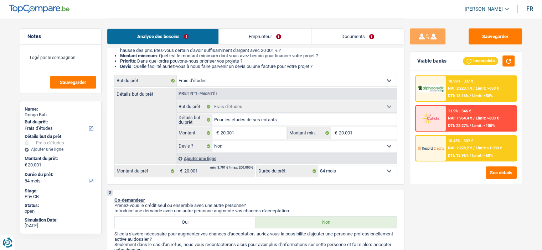
scroll to position [36, 0]
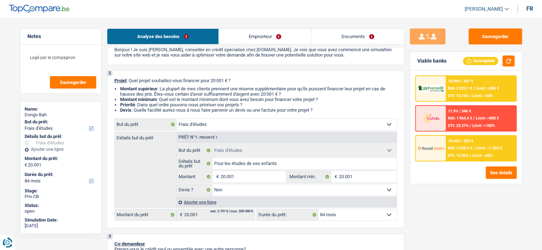
click at [474, 152] on div "10.45% | 332 € NAI: 2 228,2 € / Limit: >1.333 € DTI: 12.96% / Limit: <60%" at bounding box center [480, 148] width 70 height 25
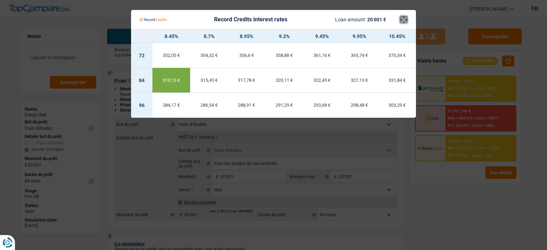
click at [404, 22] on button "×" at bounding box center [403, 19] width 7 height 7
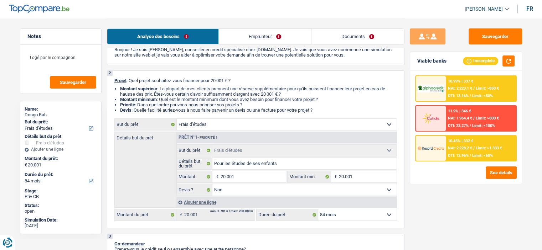
click at [465, 97] on span "DTI: 13.16%" at bounding box center [458, 96] width 21 height 5
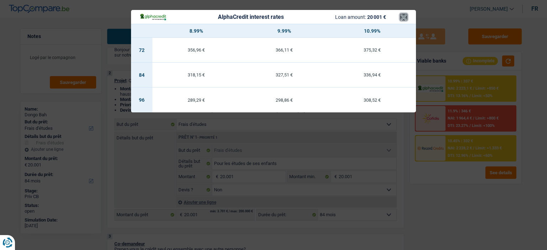
click at [401, 17] on button "×" at bounding box center [403, 17] width 7 height 7
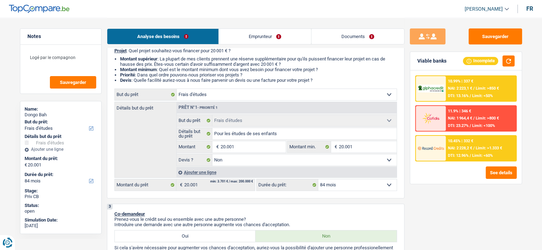
scroll to position [107, 0]
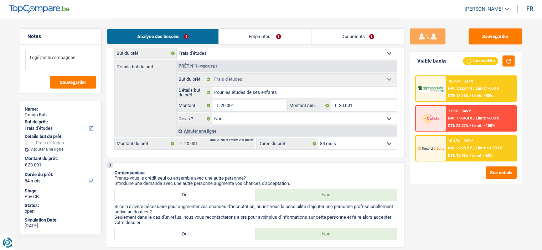
click at [92, 54] on textarea "Logé par le compagnon" at bounding box center [60, 60] width 71 height 21
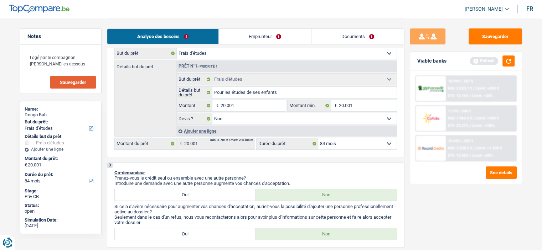
click at [91, 82] on button "Sauvegarder" at bounding box center [73, 82] width 46 height 12
click at [506, 38] on button "Sauvegarder" at bounding box center [494, 36] width 53 height 16
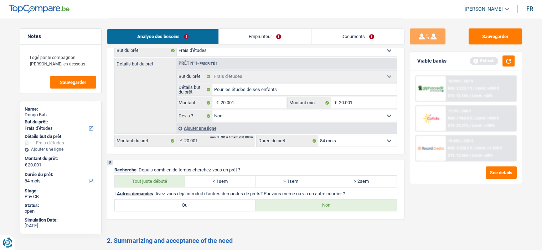
click at [338, 42] on link "Documents" at bounding box center [357, 36] width 93 height 15
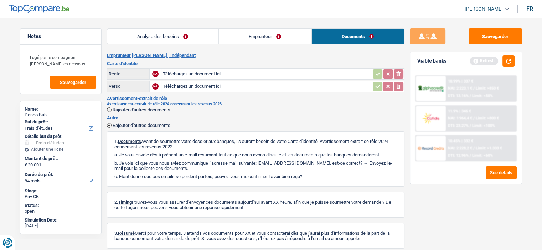
scroll to position [0, 0]
click at [509, 61] on button "button" at bounding box center [508, 61] width 12 height 11
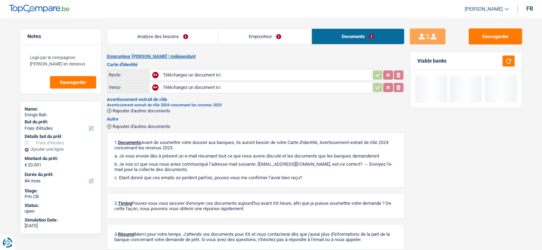
click at [161, 32] on link "Analyse des besoins" at bounding box center [162, 36] width 111 height 15
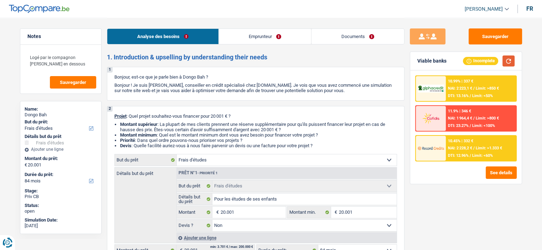
click at [508, 62] on button "button" at bounding box center [508, 61] width 12 height 11
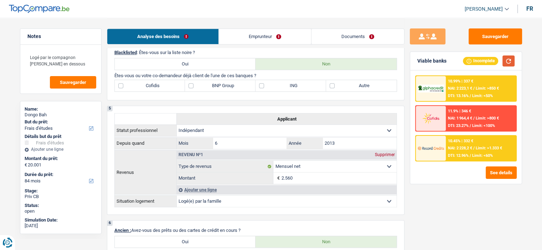
scroll to position [285, 0]
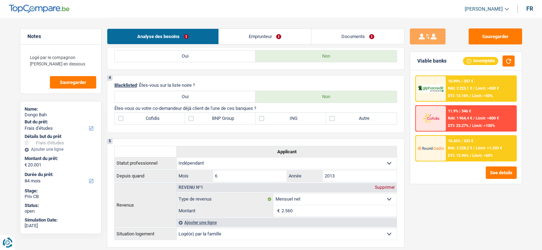
click at [276, 121] on label "ING" at bounding box center [290, 118] width 70 height 11
click at [276, 121] on input "ING" at bounding box center [290, 118] width 70 height 11
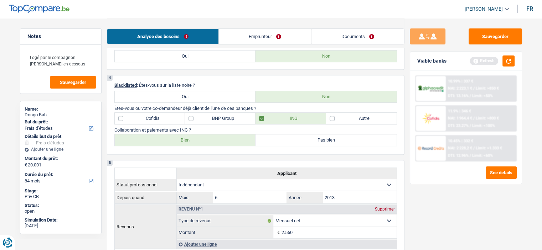
click at [335, 114] on label "Autre" at bounding box center [361, 118] width 70 height 11
click at [335, 114] on input "Autre" at bounding box center [361, 118] width 70 height 11
click at [214, 142] on label "Bien" at bounding box center [185, 140] width 141 height 11
click at [214, 142] on input "Bien" at bounding box center [185, 140] width 141 height 11
click at [513, 65] on button "button" at bounding box center [508, 61] width 12 height 11
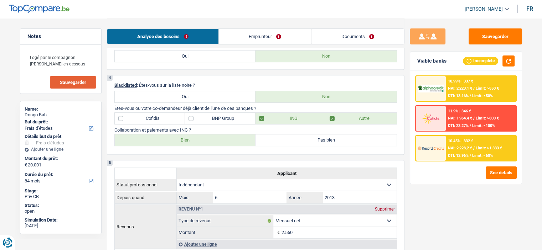
click at [78, 80] on span "Sauvegarder" at bounding box center [73, 82] width 26 height 5
click at [382, 30] on link "Documents" at bounding box center [357, 36] width 93 height 15
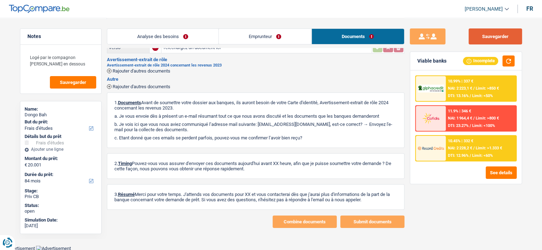
click at [488, 39] on button "Sauvegarder" at bounding box center [494, 36] width 53 height 16
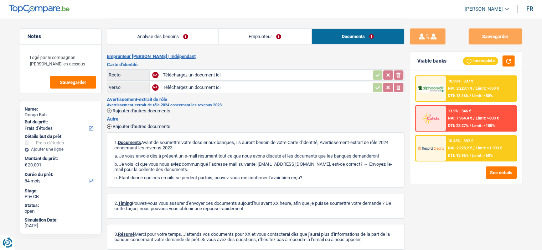
scroll to position [0, 0]
click at [181, 35] on link "Analyse des besoins" at bounding box center [162, 36] width 111 height 15
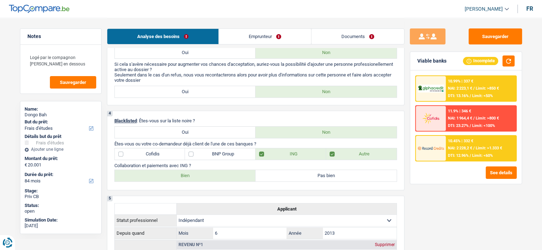
scroll to position [249, 0]
click at [492, 41] on button "Sauvegarder" at bounding box center [494, 36] width 53 height 16
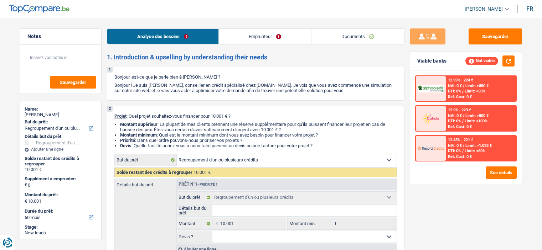
select select "refinancing"
select select "60"
select select "refinancing"
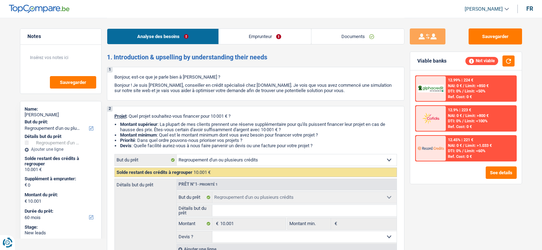
select select "60"
select select "noProfession"
select select "rents"
select select "refinancing"
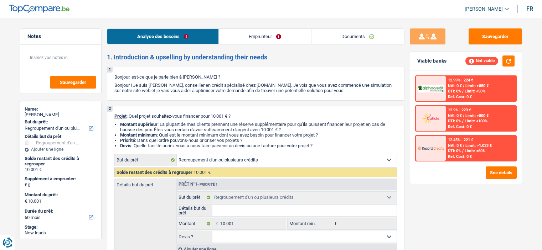
select select "60"
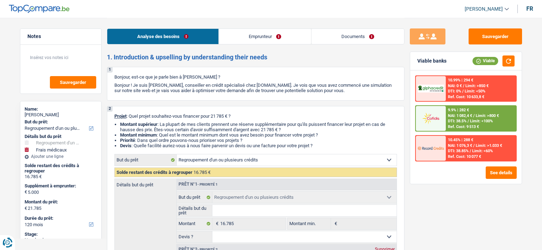
select select "refinancing"
select select "medical"
select select "120"
select select "refinancing"
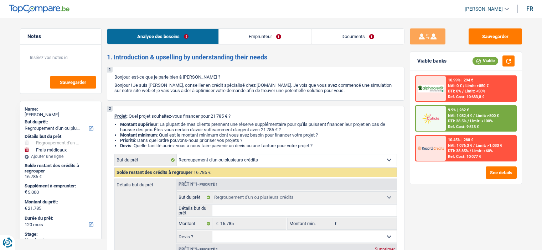
select select "refinancing"
select select "medical"
select select "120"
select select "retired"
select select "pension"
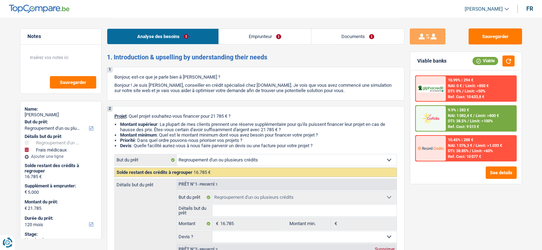
select select "rents"
select select "carLoan"
select select "60"
select select "refinancing"
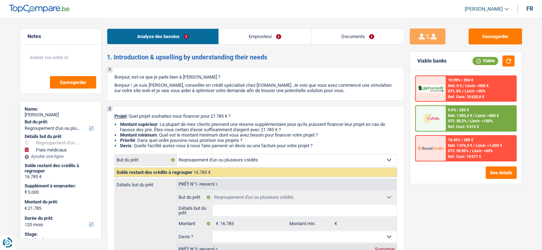
select select "medical"
select select "120"
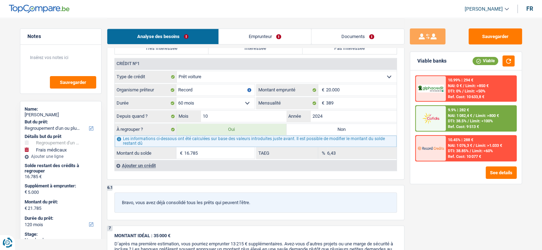
scroll to position [641, 0]
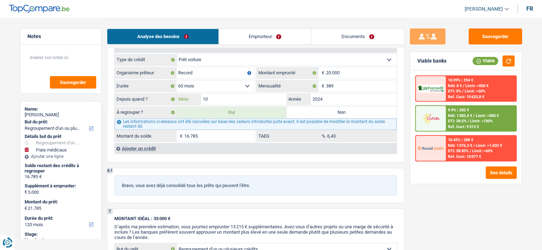
click at [270, 97] on input "10" at bounding box center [244, 99] width 86 height 11
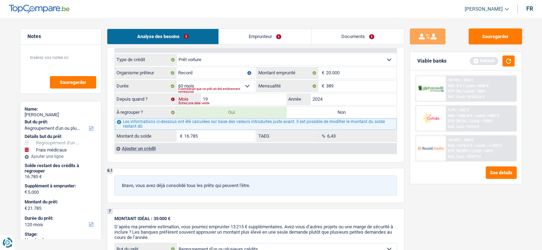
type input "1"
type input "9"
type input "21.483"
type input "16.483"
type input "21.483"
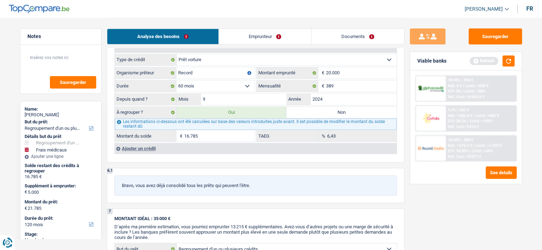
type input "16.483"
type input "21.483"
click at [475, 222] on div "Sauvegarder Viable banks Refresh 10.99% | 294 € NAI: 0 € / Limit: >850 € DTI: 0…" at bounding box center [465, 133] width 123 height 210
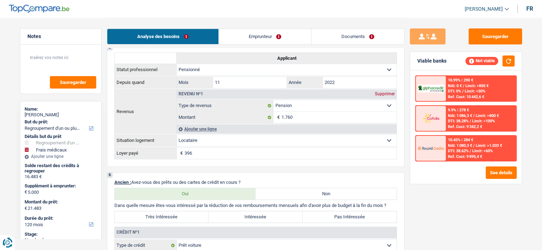
scroll to position [427, 0]
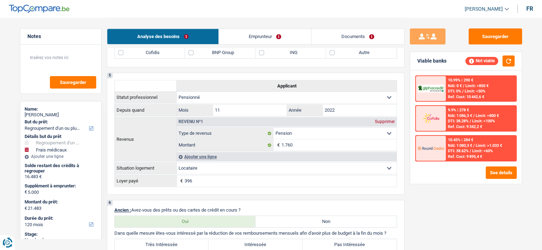
drag, startPoint x: 352, startPoint y: 32, endPoint x: 334, endPoint y: 32, distance: 17.4
click at [352, 32] on link "Documents" at bounding box center [357, 36] width 93 height 15
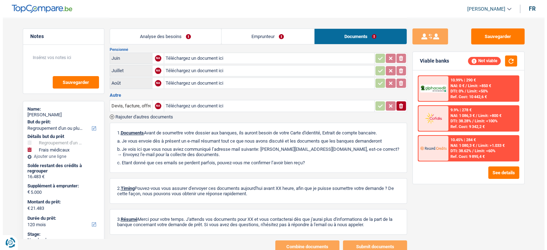
scroll to position [0, 0]
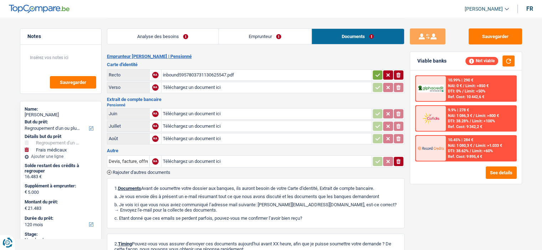
click at [219, 74] on div "inbound5957803731130625547.pdf" at bounding box center [266, 75] width 207 height 11
click at [263, 40] on link "Emprunteur" at bounding box center [265, 36] width 93 height 15
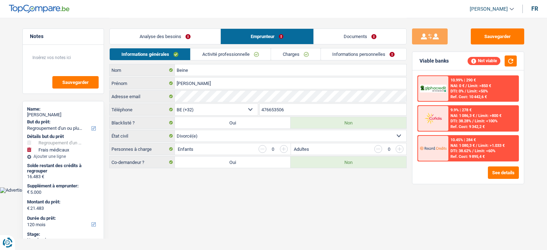
drag, startPoint x: 346, startPoint y: 53, endPoint x: 341, endPoint y: 53, distance: 4.6
click at [346, 53] on link "Informations personnelles" at bounding box center [364, 54] width 86 height 12
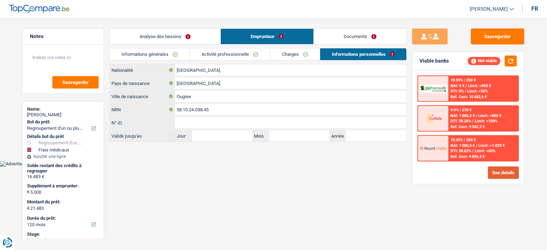
click at [508, 173] on button "See details" at bounding box center [503, 173] width 31 height 12
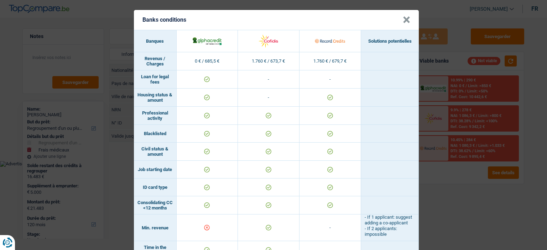
drag, startPoint x: 403, startPoint y: 19, endPoint x: 394, endPoint y: 17, distance: 9.0
click at [403, 18] on button "×" at bounding box center [406, 19] width 7 height 7
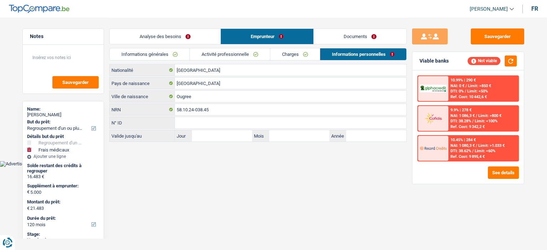
drag, startPoint x: 161, startPoint y: 41, endPoint x: 158, endPoint y: 38, distance: 4.6
click at [161, 40] on link "Analyse des besoins" at bounding box center [165, 36] width 111 height 15
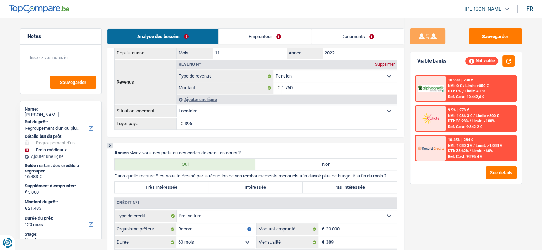
scroll to position [605, 0]
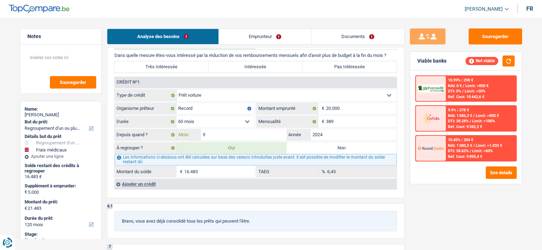
click at [228, 135] on input "9" at bounding box center [244, 134] width 86 height 11
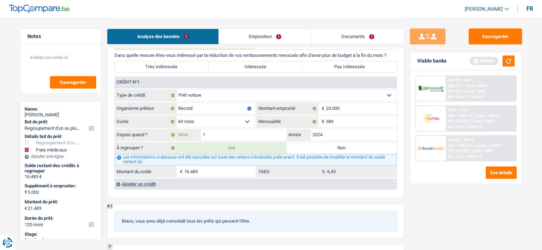
type input "10"
type input "21.785"
type input "16.785"
type input "21.785"
type input "16.785"
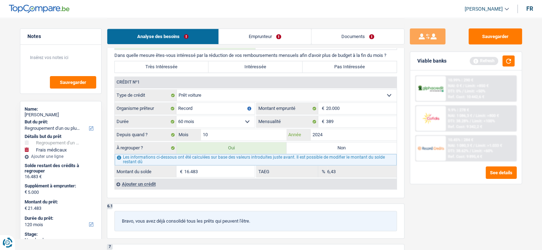
type input "16.785"
type input "21.785"
click at [416, 199] on div "Sauvegarder Viable banks Refresh 10.99% | 290 € NAI: 0 € / Limit: >850 € DTI: 0…" at bounding box center [465, 133] width 123 height 210
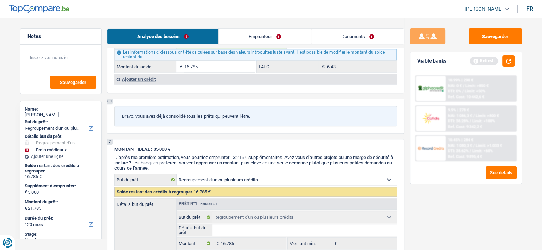
scroll to position [712, 0]
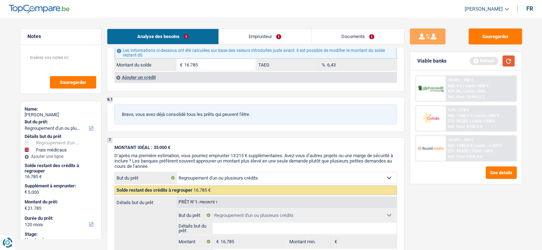
click at [511, 61] on button "button" at bounding box center [508, 61] width 12 height 11
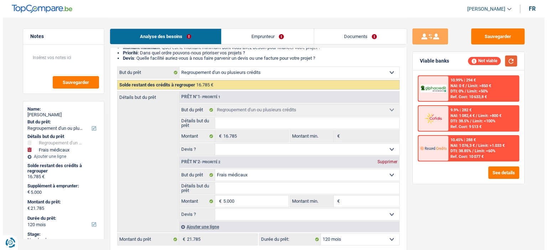
scroll to position [142, 0]
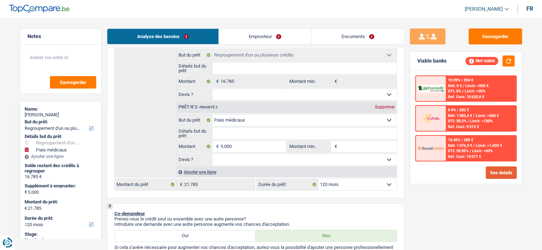
click at [502, 169] on button "See details" at bounding box center [500, 173] width 31 height 12
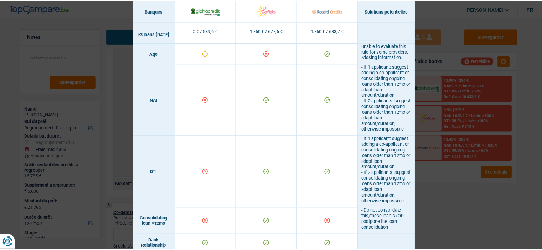
scroll to position [320, 0]
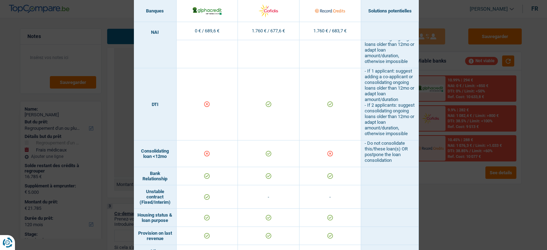
drag, startPoint x: 461, startPoint y: 204, endPoint x: 449, endPoint y: 199, distance: 13.7
click at [461, 204] on div "Banks conditions × Banques Solutions potentielles Revenus / Charges 0 € / 689,6…" at bounding box center [273, 125] width 547 height 250
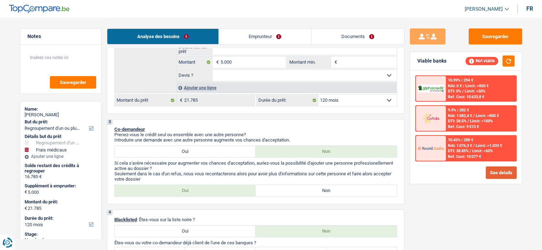
scroll to position [285, 0]
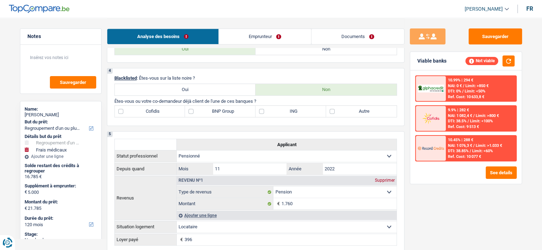
click at [153, 125] on div "1. Introduction & upselling by understanding their needs 1 Bonjour, est-ce que …" at bounding box center [255, 226] width 297 height 1083
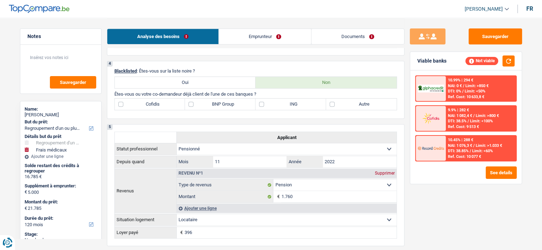
scroll to position [392, 0]
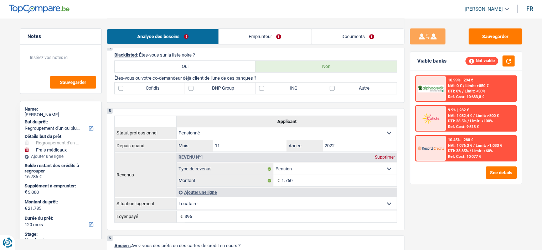
click at [155, 82] on div "Cofidis BNP Group ING Autre Tous les champs sont obligatoires. Veuillez sélecti…" at bounding box center [255, 88] width 282 height 12
drag, startPoint x: 156, startPoint y: 84, endPoint x: 156, endPoint y: 89, distance: 5.7
click at [156, 84] on label "Cofidis" at bounding box center [150, 88] width 70 height 11
click at [156, 84] on input "Cofidis" at bounding box center [150, 88] width 70 height 11
checkbox input "true"
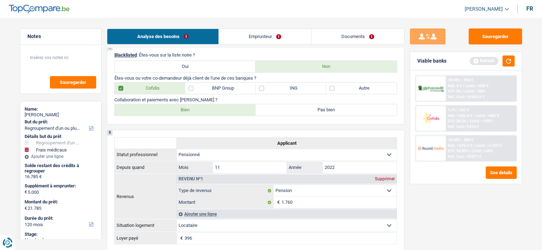
click at [164, 107] on label "Bien" at bounding box center [185, 109] width 141 height 11
click at [164, 107] on input "Bien" at bounding box center [185, 109] width 141 height 11
radio input "true"
click at [504, 64] on button "button" at bounding box center [508, 61] width 12 height 11
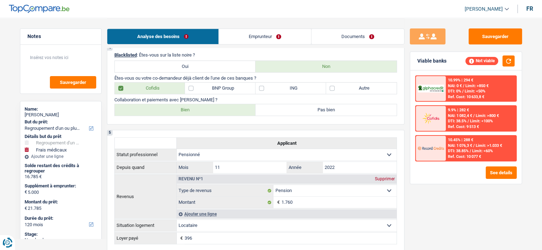
drag, startPoint x: 265, startPoint y: 32, endPoint x: 259, endPoint y: 32, distance: 6.1
click at [265, 32] on link "Emprunteur" at bounding box center [265, 36] width 92 height 15
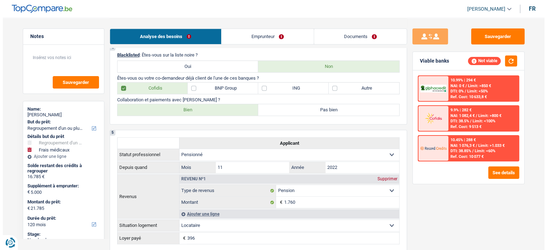
scroll to position [0, 0]
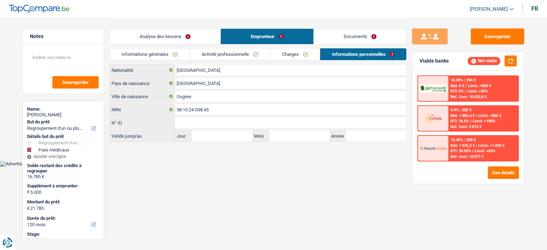
click at [484, 89] on span "Limit: <50%" at bounding box center [477, 91] width 21 height 5
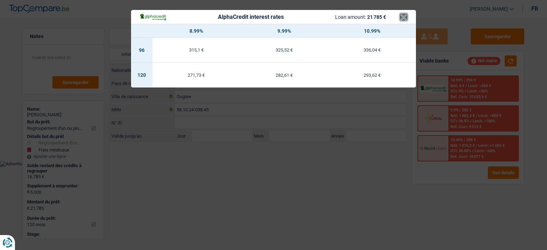
click at [402, 14] on button "×" at bounding box center [403, 17] width 7 height 7
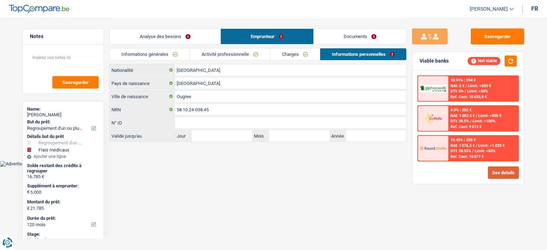
click at [499, 178] on button "See details" at bounding box center [503, 173] width 31 height 12
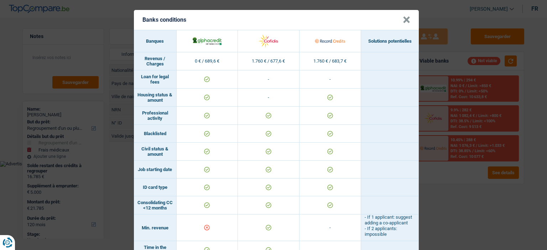
drag, startPoint x: 507, startPoint y: 95, endPoint x: 490, endPoint y: 76, distance: 25.5
click at [505, 91] on div "Banks conditions × Banques Solutions potentielles Revenus / Charges 0 € / 689,6…" at bounding box center [273, 125] width 547 height 250
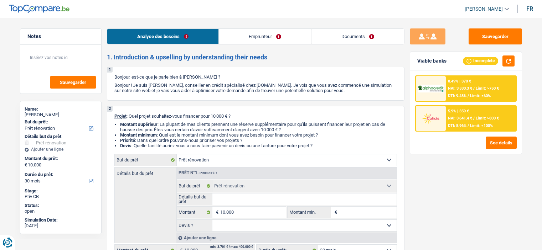
select select "renovation"
select select "30"
select select "renovation"
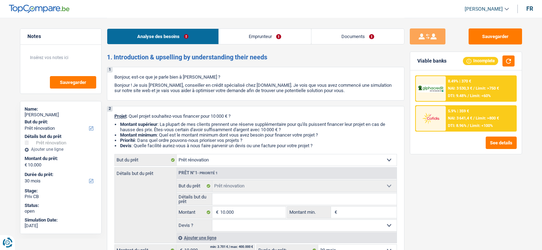
select select "30"
select select "publicEmployee"
select select "netSalary"
select select "mealVouchers"
select select "ownerWithoutMortgage"
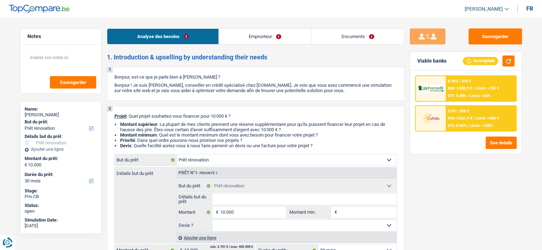
select select "renovation"
select select "30"
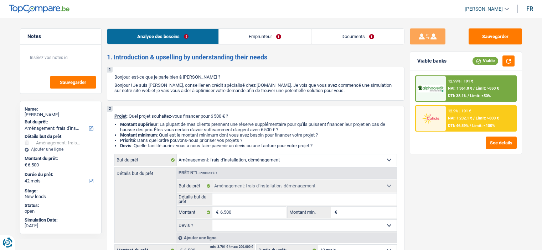
select select "movingOrInstallation"
select select "42"
select select "movingOrInstallation"
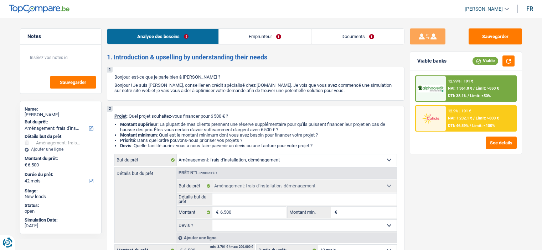
select select "42"
select select "publicEmployee"
select select "netSalary"
select select "mealVouchers"
select select "liveWithParents"
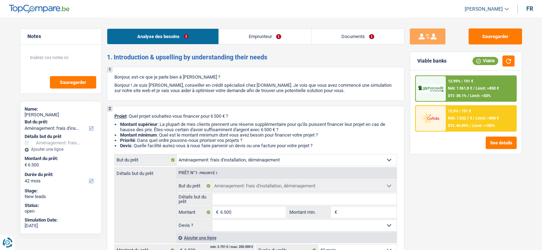
select select "personalLoan"
select select "loanRepayment"
select select "120"
select select "movingOrInstallation"
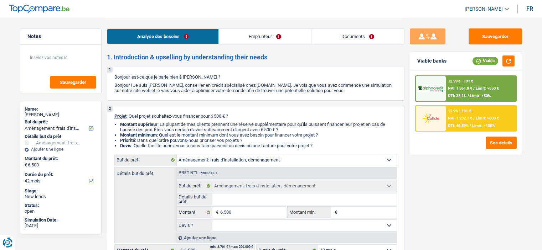
select select "42"
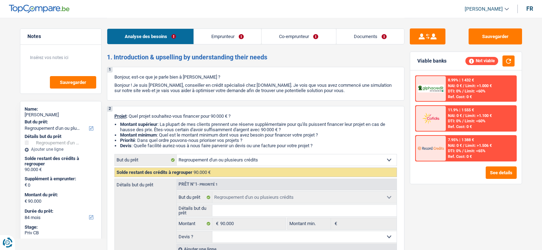
select select "refinancing"
select select "84"
select select "refinancing"
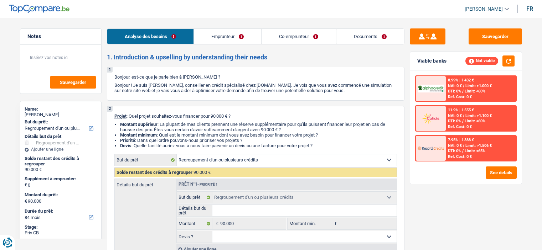
select select "84"
select select "publicEmployee"
select select "netSalary"
select select "mealVouchers"
select select "ownerWithMortgage"
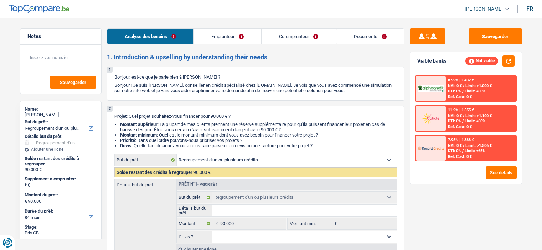
select select "mortgage"
select select "refinancing"
select select "84"
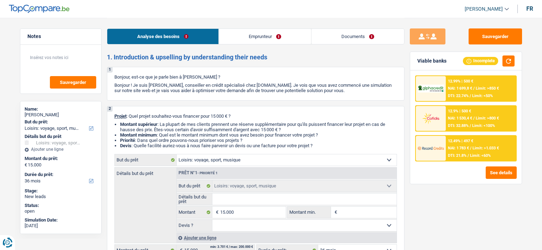
select select "hobbies"
select select "36"
select select "hobbies"
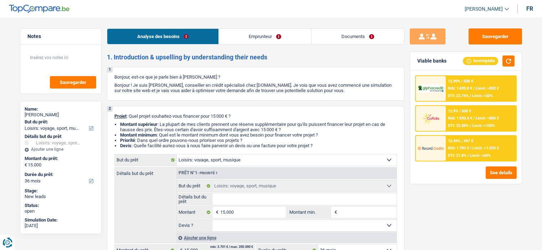
select select "36"
select select "publicEmployee"
select select "netSalary"
select select "mealVouchers"
select select "liveWithParents"
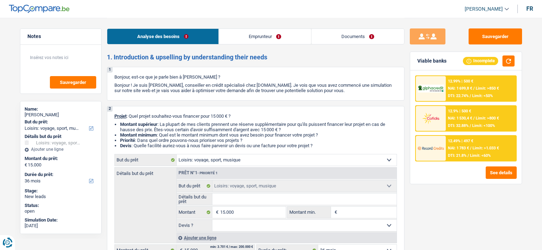
select select "hobbies"
select select "36"
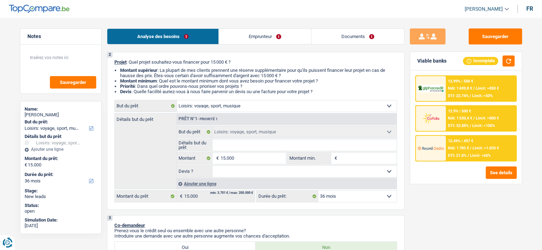
scroll to position [71, 0]
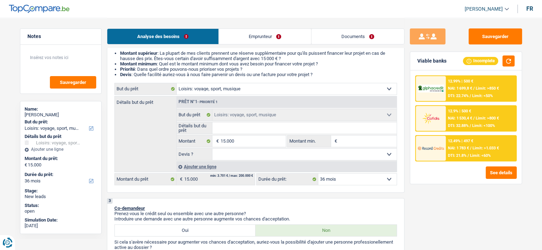
click at [469, 143] on div "12.49% | 497 € NAI: 1 783 € / Limit: >1.033 € DTI: 21.8% / Limit: <60%" at bounding box center [480, 148] width 70 height 25
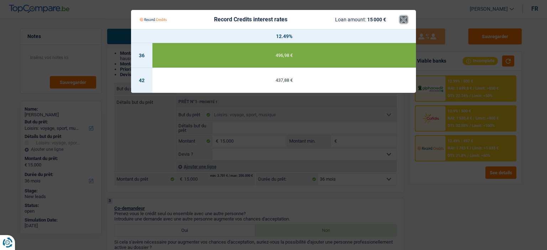
click at [403, 20] on button "×" at bounding box center [403, 19] width 7 height 7
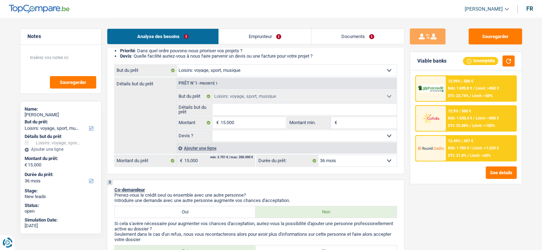
scroll to position [107, 0]
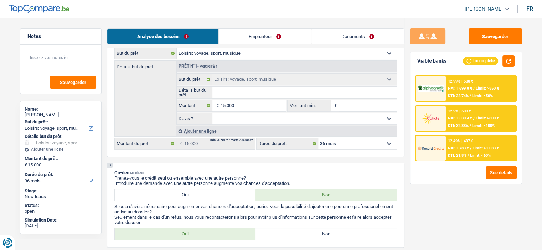
click at [463, 163] on div "12.99% | 500 € NAI: 1 699,8 € / Limit: >850 € DTI: 22.74% / Limit: <50% 12.9% |…" at bounding box center [465, 127] width 111 height 114
click at [467, 147] on span "NAI: 1 783 €" at bounding box center [458, 148] width 21 height 5
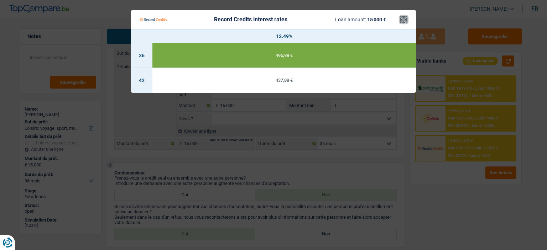
click at [404, 21] on button "×" at bounding box center [403, 19] width 7 height 7
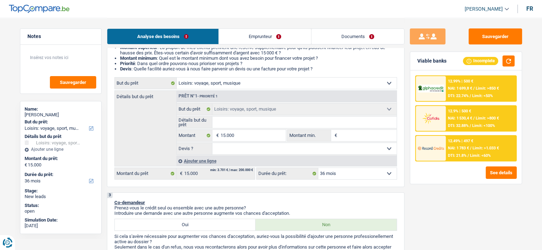
scroll to position [36, 0]
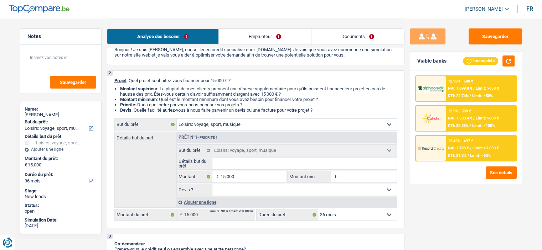
click at [460, 114] on div "12.9% | 500 € NAI: 1 530,4 € / Limit: >800 € DTI: 32.88% / Limit: <100%" at bounding box center [480, 118] width 70 height 25
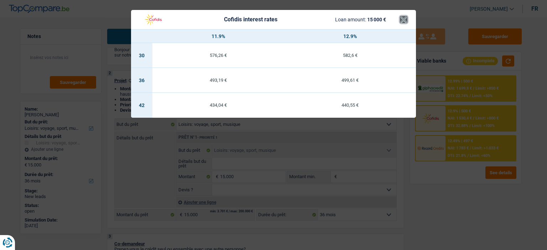
click at [401, 20] on button "×" at bounding box center [403, 19] width 7 height 7
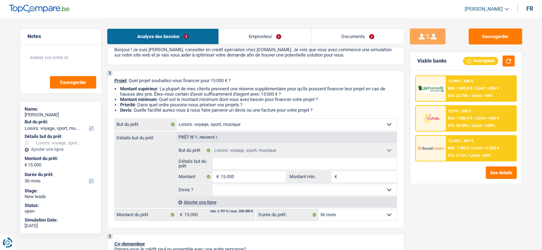
click at [446, 87] on div "12.99% | 500 € NAI: 1 699,8 € / Limit: >850 € DTI: 22.74% / Limit: <50%" at bounding box center [480, 88] width 70 height 25
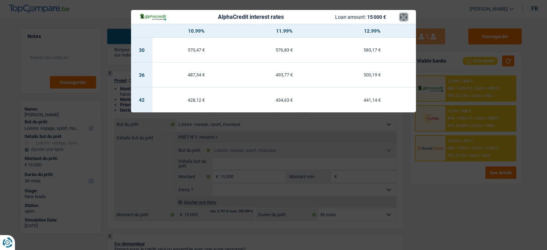
click at [400, 17] on button "×" at bounding box center [403, 17] width 7 height 7
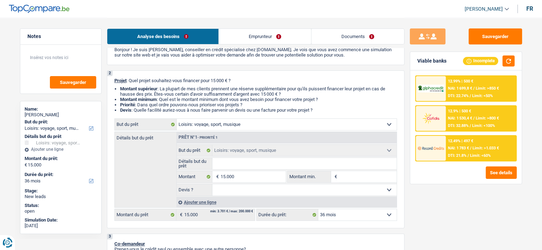
click at [461, 163] on div "12.99% | 500 € NAI: 1 699,8 € / Limit: >850 € DTI: 22.74% / Limit: <50% 12.9% |…" at bounding box center [465, 127] width 111 height 114
click at [457, 151] on div "12.49% | 497 € NAI: 1 783 € / Limit: >1.033 € DTI: 21.8% / Limit: <60%" at bounding box center [480, 148] width 70 height 25
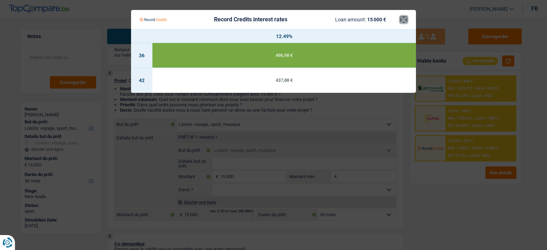
click at [402, 20] on button "×" at bounding box center [403, 19] width 7 height 7
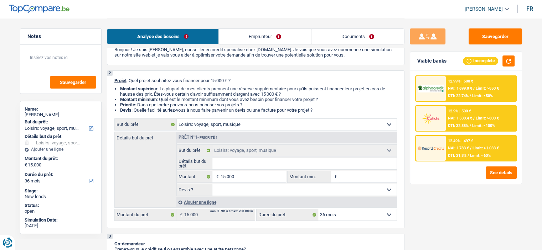
click at [229, 191] on select "Oui Non Non répondu Sélectionner une option" at bounding box center [304, 189] width 184 height 11
select select "false"
click at [212, 184] on select "Oui Non Non répondu Sélectionner une option" at bounding box center [304, 189] width 184 height 11
select select "false"
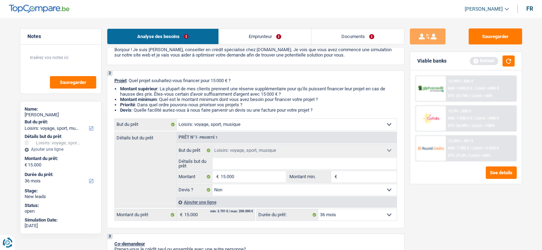
scroll to position [0, 0]
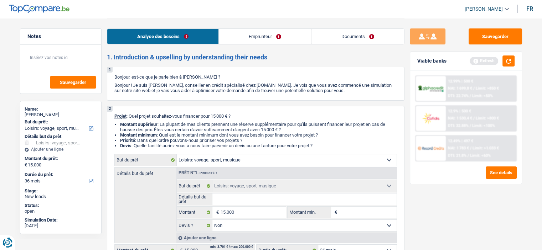
click at [501, 59] on div "Refresh" at bounding box center [491, 61] width 45 height 11
click at [513, 63] on button "button" at bounding box center [508, 61] width 12 height 11
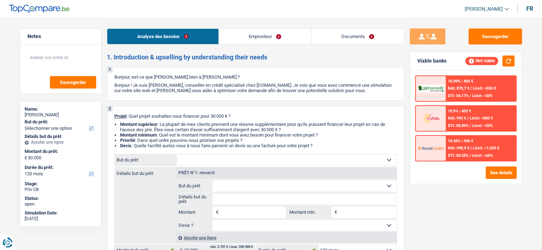
select select "120"
select select "worker"
select select "netSalary"
select select "mealVouchers"
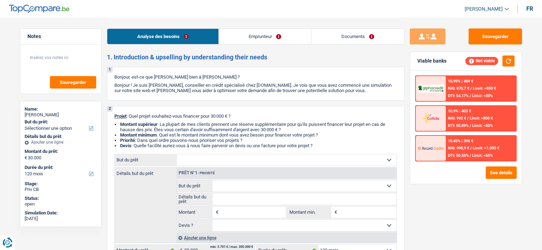
select select "familyAllowances"
select select "rents"
select select "120"
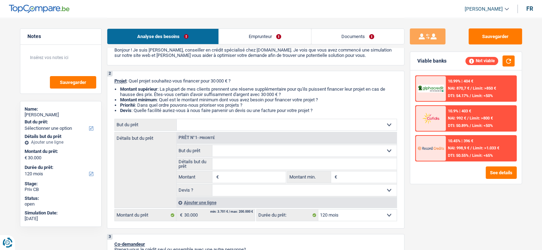
scroll to position [36, 0]
click at [364, 35] on link "Documents" at bounding box center [357, 36] width 93 height 15
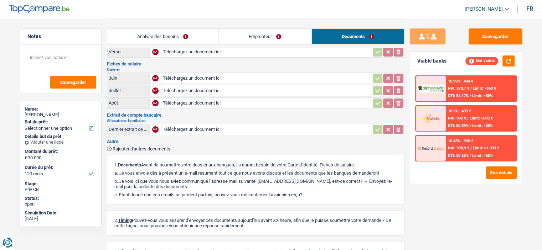
click at [169, 35] on link "Analyse des besoins" at bounding box center [162, 36] width 111 height 15
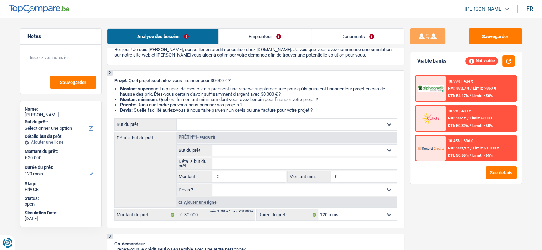
click at [223, 178] on input "Montant" at bounding box center [252, 176] width 65 height 11
type input "30.000"
click at [269, 120] on select "Confort maison: meubles, textile, peinture, électroménager, outillage non-profe…" at bounding box center [287, 124] width 220 height 11
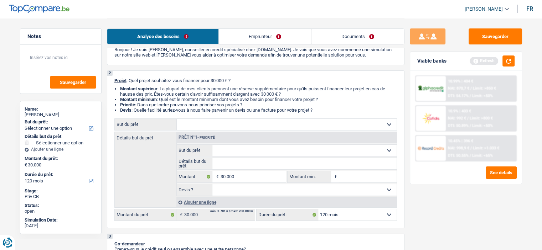
click at [196, 201] on div "Ajouter une ligne" at bounding box center [286, 202] width 220 height 10
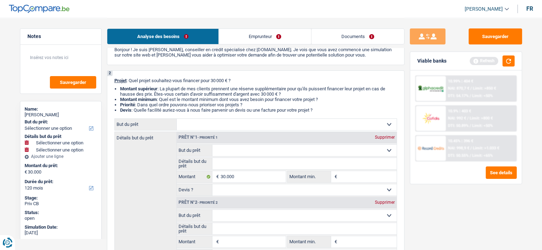
click at [220, 122] on select "Confort maison: meubles, textile, peinture, électroménager, outillage non-profe…" at bounding box center [287, 124] width 220 height 11
click at [444, 214] on div "Sauvegarder Viable banks Refresh 10.99% | 404 € NAI: 870,7 € / Limit: >850 € DT…" at bounding box center [465, 133] width 123 height 210
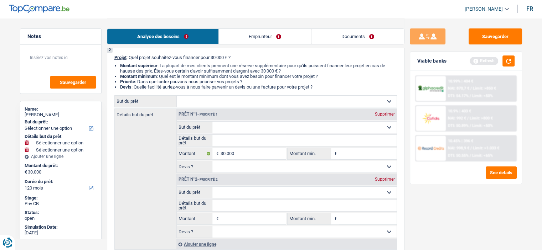
scroll to position [107, 0]
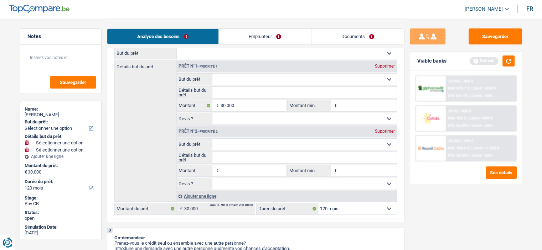
click at [262, 145] on select "Confort maison: meubles, textile, peinture, électroménager, outillage non-profe…" at bounding box center [304, 144] width 184 height 11
select select "car"
click at [212, 139] on select "Confort maison: meubles, textile, peinture, électroménager, outillage non-profe…" at bounding box center [304, 144] width 184 height 11
select select "car"
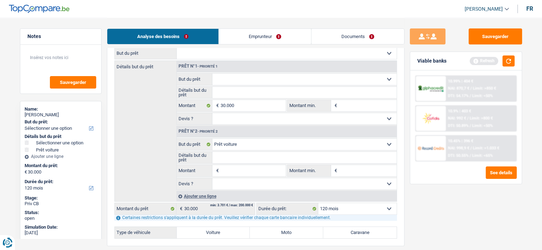
click at [238, 59] on select "Confort maison: meubles, textile, peinture, électroménager, outillage non-profe…" at bounding box center [287, 53] width 220 height 11
select select "familyEvent"
click at [177, 48] on select "Confort maison: meubles, textile, peinture, électroménager, outillage non-profe…" at bounding box center [287, 53] width 220 height 11
select select "familyEvent"
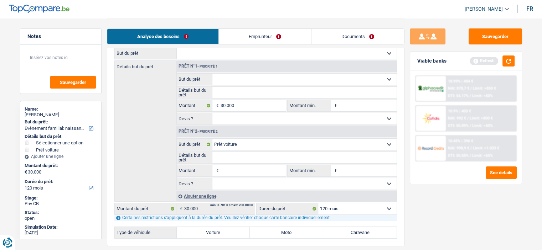
select select "familyEvent"
select select
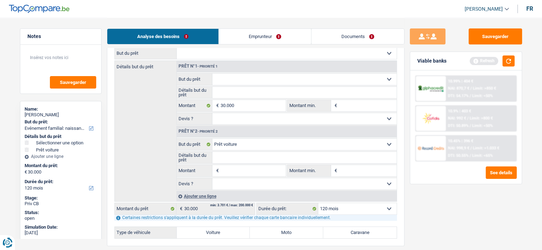
type input "30.000"
select select
type input "30.000"
select select "car"
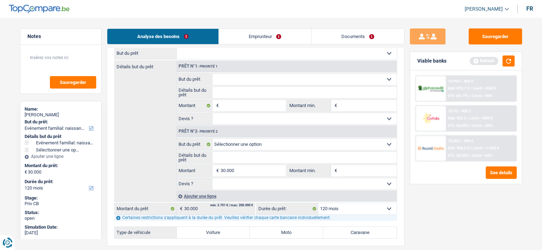
select select "car"
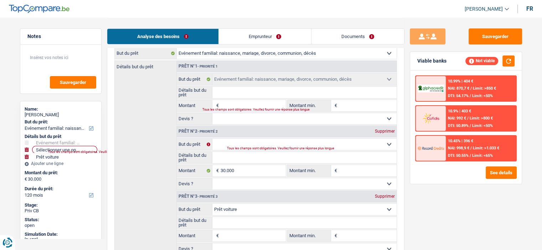
click at [383, 132] on div "Supprimer" at bounding box center [384, 131] width 23 height 4
type input "0"
select select
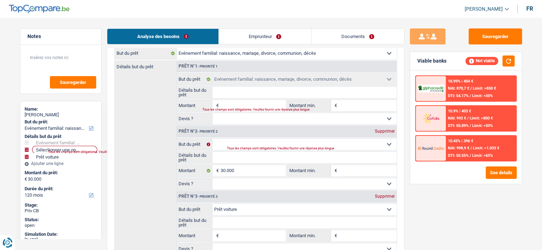
select select "car"
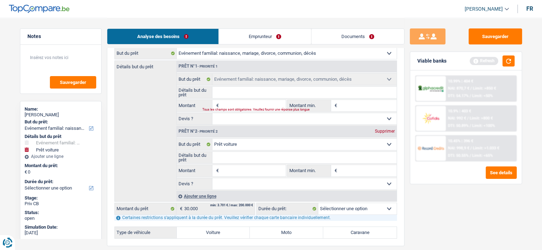
click at [268, 91] on input "Détails but du prêt" at bounding box center [304, 92] width 184 height 11
type input "M"
type input "Ma"
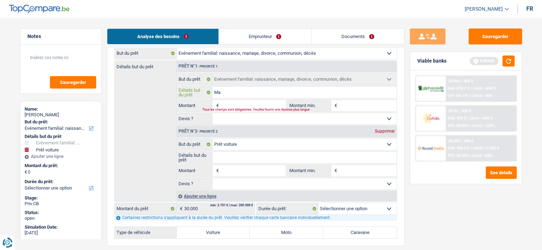
type input "Mar"
type input "Marr"
type input "Marri"
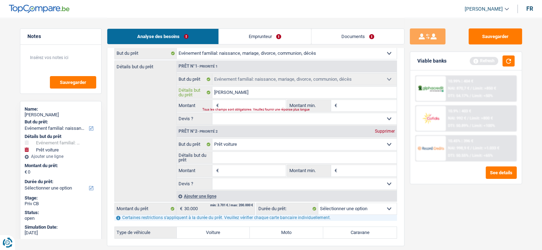
type input "Marri"
type input "Marria"
type input "Marriag"
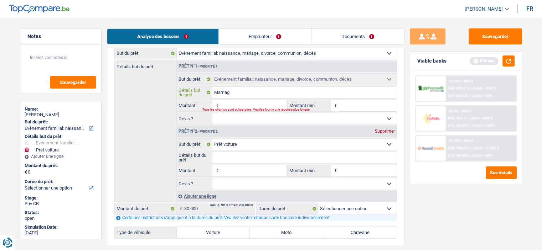
type input "Marriage"
type input "Marriage,"
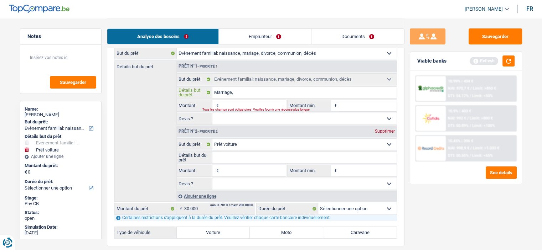
type input "Marriage,"
type input "Marriage, p"
type input "Marriage, pr"
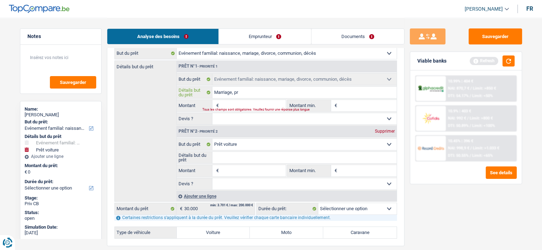
type input "Marriage, p"
type input "Marriage,"
type input "Marriage, o"
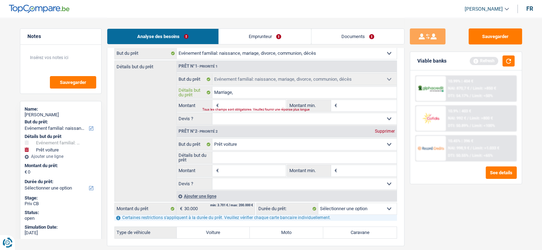
type input "Marriage, o"
type input "Marriage, or"
type input "Marriage, org"
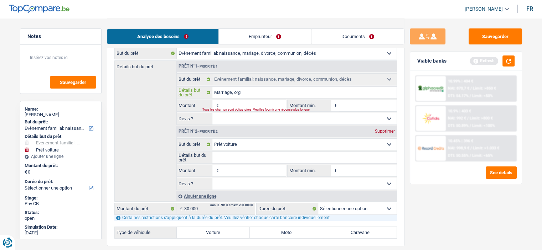
type input "Marriage, orga"
type input "Marriage, organ"
type input "Marriage, organi"
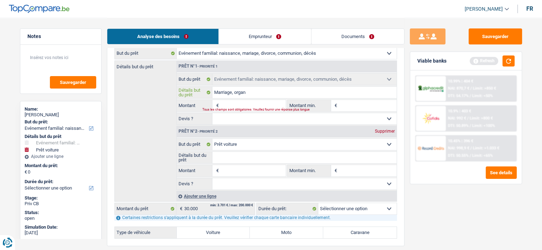
type input "Marriage, organi"
type input "Marriage, organis"
type input "Marriage, organisa"
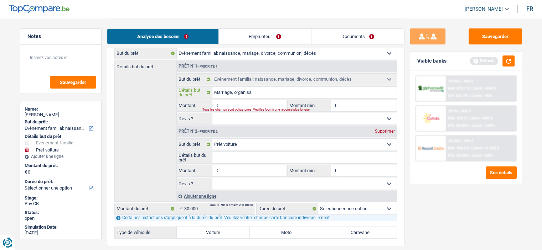
type input "Marriage, organisar"
type input "Marriage, organisa"
type input "Marriage, organisat"
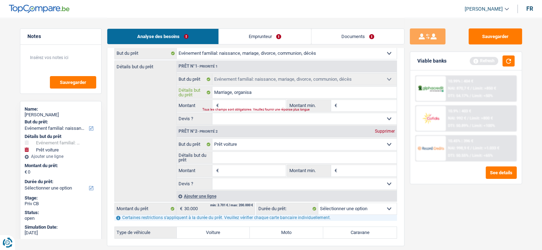
type input "Marriage, organisat"
type input "Marriage, organisati"
type input "Marriage, organisatio"
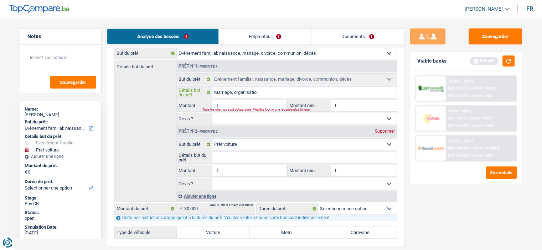
type input "Marriage, organisation"
type input "Marriage, organisation d"
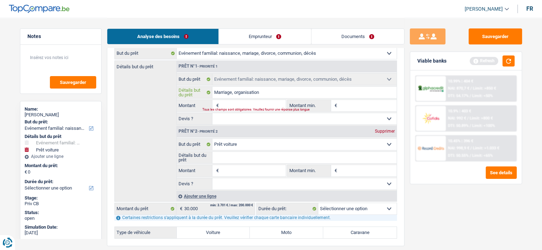
type input "Marriage, organisation d"
type input "Marriage, organisation d'"
type input "Marriage, organisation d'u"
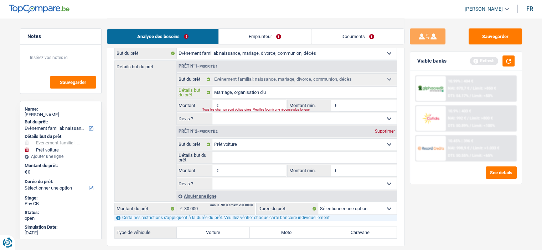
type input "Marriage, organisation d'un"
type input "Marriage, organisation d'une"
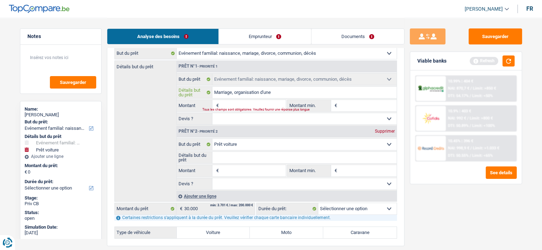
type input "Marriage, organisation d'une"
type input "Marriage, organisation d'une c"
type input "Marriage, organisation d'une cé"
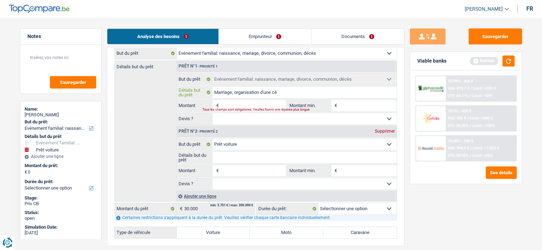
type input "Marriage, organisation d'une cér"
type input "Marriage, organisation d'une cére"
type input "Marriage, organisation d'une cérem"
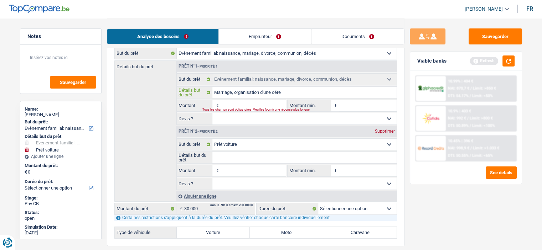
type input "Marriage, organisation d'une cérem"
type input "Marriage, organisation d'une céremo"
type input "Marriage, organisation d'une céremon"
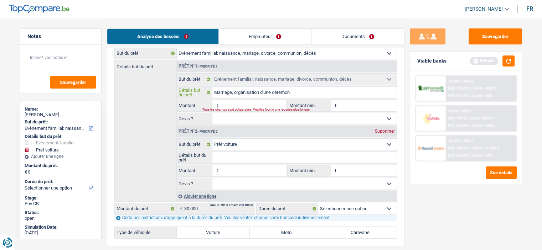
type input "Marriage, organisation d'une céremoni"
type input "Marriage, organisation d'une céremonie"
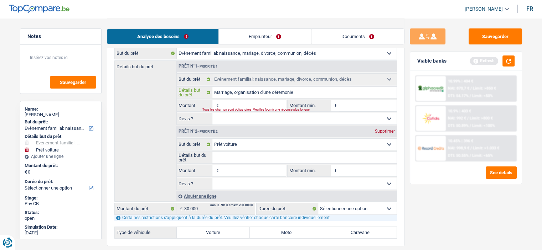
type input "Marriage, organisation d'une céremonie"
click at [261, 106] on input "Montant" at bounding box center [252, 105] width 65 height 11
drag, startPoint x: 226, startPoint y: 90, endPoint x: 211, endPoint y: 108, distance: 23.7
click at [211, 108] on div "€ Montant Tous les champs sont obligatoires. Veuillez fournir une réponse plus …" at bounding box center [231, 105] width 109 height 11
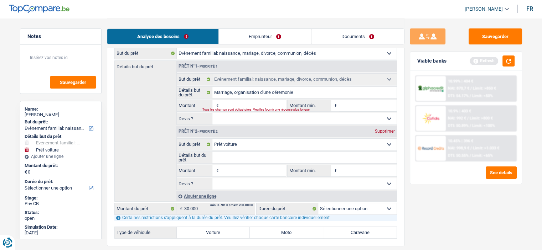
click at [234, 102] on input "Montant" at bounding box center [252, 105] width 65 height 11
type input "1"
type input "15"
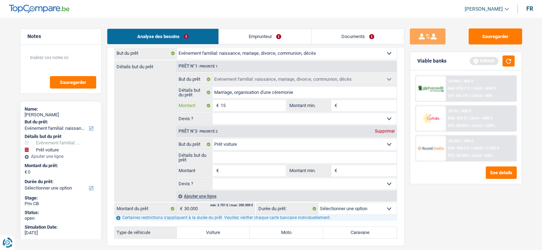
type input "150"
type input "1.500"
type input "15.000"
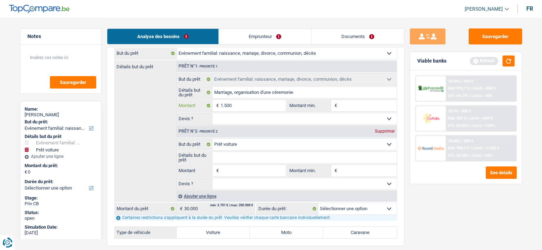
type input "15.000"
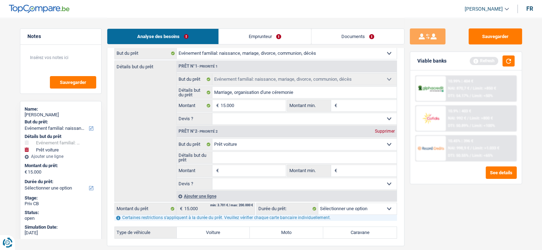
click at [364, 103] on input "Montant min." at bounding box center [368, 105] width 58 height 11
select select "60"
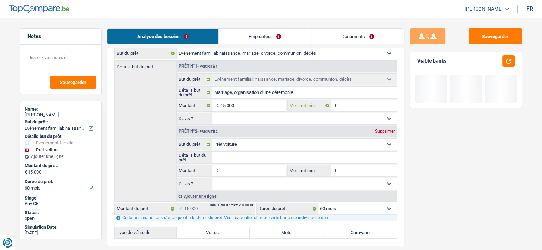
type input "1"
type input "15"
type input "150"
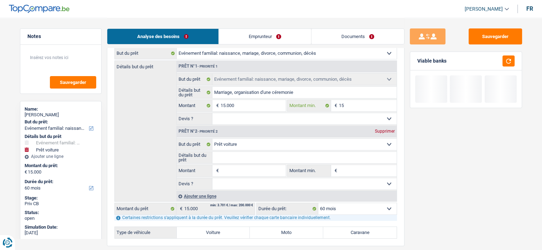
type input "150"
type input "1.500"
type input "15.000"
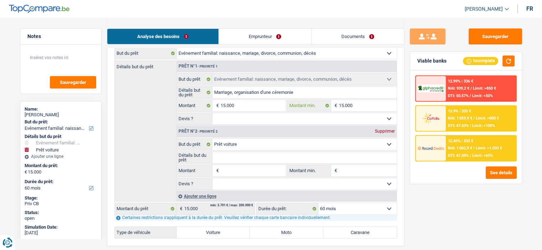
type input "15.000"
click at [259, 167] on input "Montant" at bounding box center [252, 170] width 65 height 11
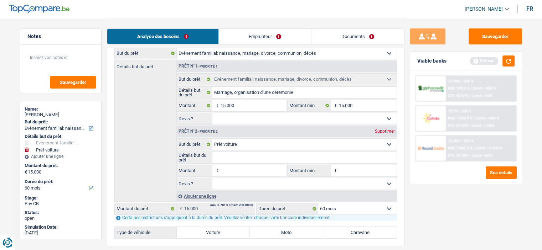
type input "1"
type input "15"
type input "150"
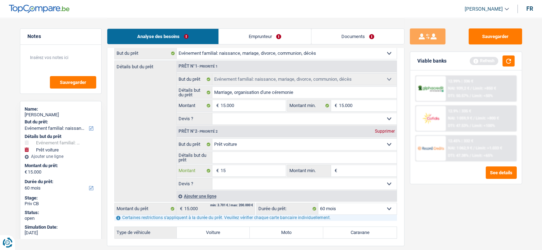
type input "150"
type input "1.500"
type input "15.000"
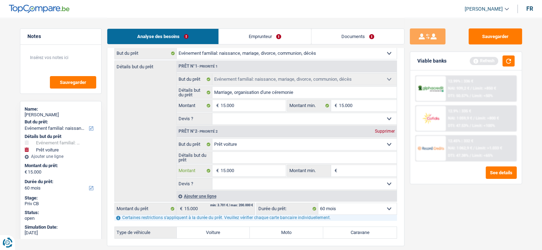
type input "15.000"
type input "30.000"
click at [350, 170] on input "Montant min." at bounding box center [368, 170] width 58 height 11
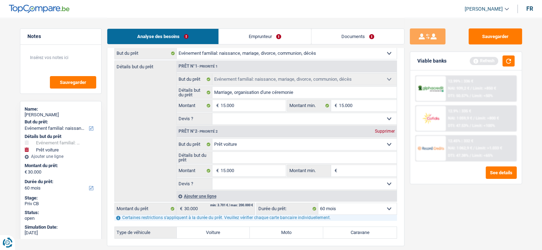
select select "120"
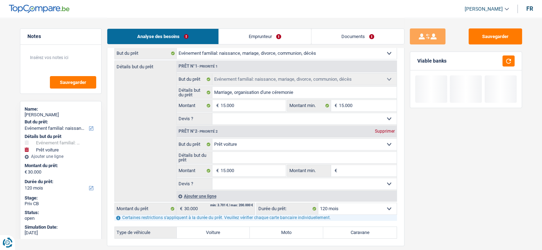
type input "1"
type input "16"
type input "160"
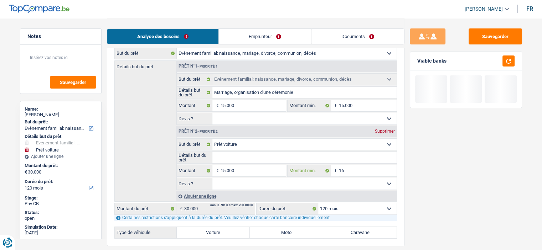
type input "160"
type input "1.600"
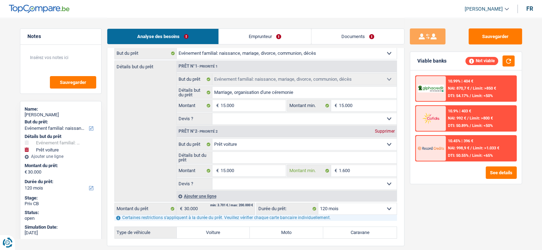
type input "160"
type input "16"
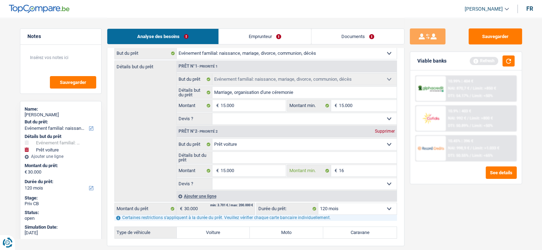
type input "1"
type input "15"
type input "150"
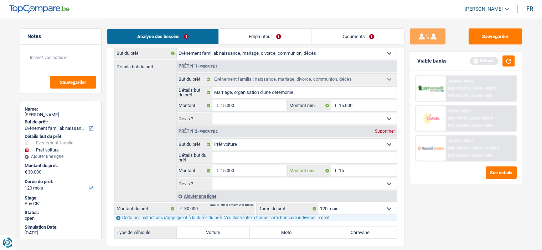
type input "150"
type input "1.500"
type input "15.000"
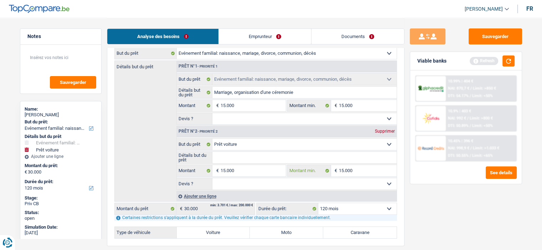
type input "15.000"
click at [307, 184] on select "Oui Non Non répondu Sélectionner une option" at bounding box center [304, 183] width 184 height 11
select select "false"
click at [212, 178] on select "Oui Non Non répondu Sélectionner une option" at bounding box center [304, 183] width 184 height 11
select select "false"
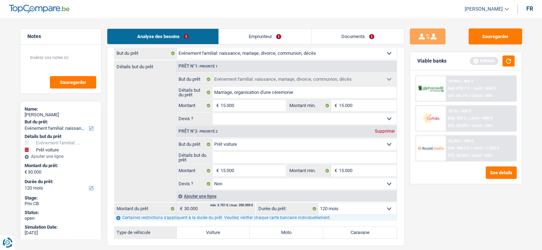
click at [242, 114] on select "Oui Non Non répondu Sélectionner une option" at bounding box center [304, 118] width 184 height 11
select select "false"
click at [212, 113] on select "Oui Non Non répondu Sélectionner une option" at bounding box center [304, 118] width 184 height 11
click at [245, 154] on input "Détails but du prêt" at bounding box center [304, 157] width 184 height 11
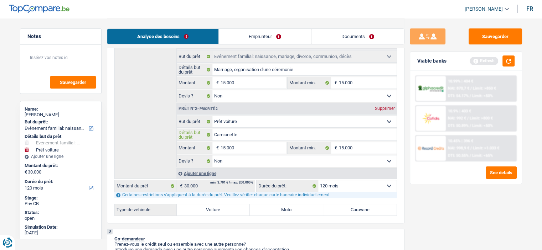
scroll to position [142, 0]
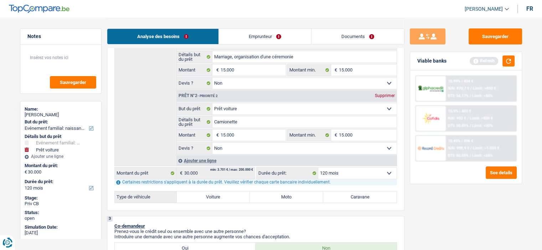
click at [229, 192] on label "Voiture" at bounding box center [213, 197] width 73 height 11
click at [229, 192] on input "Voiture" at bounding box center [213, 197] width 73 height 11
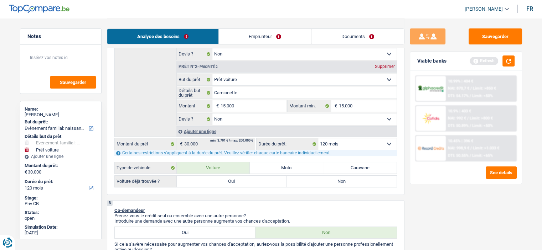
scroll to position [214, 0]
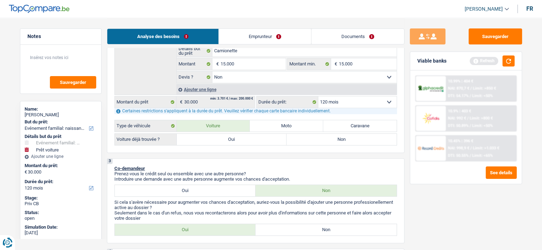
click at [224, 138] on label "Oui" at bounding box center [232, 139] width 110 height 11
click at [224, 138] on input "Oui" at bounding box center [232, 139] width 110 height 11
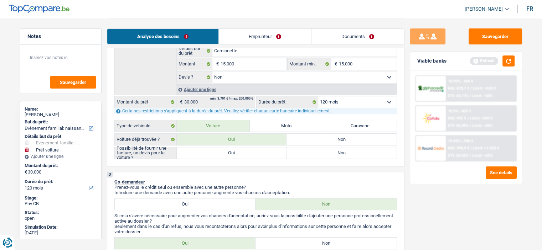
click at [235, 150] on label "Oui" at bounding box center [232, 152] width 110 height 11
click at [235, 150] on input "Oui" at bounding box center [232, 152] width 110 height 11
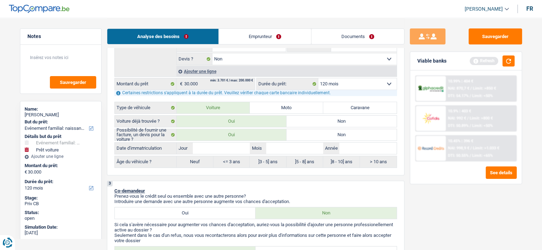
scroll to position [249, 0]
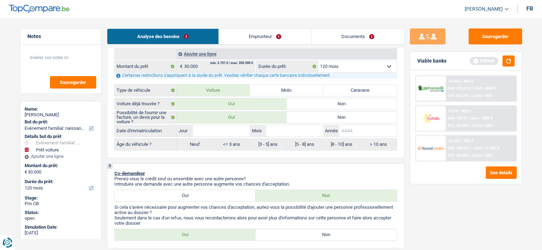
click at [350, 132] on input "Année" at bounding box center [367, 130] width 57 height 11
click at [293, 131] on input "Mois" at bounding box center [294, 130] width 57 height 11
click at [218, 127] on input "Jour" at bounding box center [221, 130] width 57 height 11
click at [501, 220] on div "Sauvegarder Viable banks Refresh 10.99% | 404 € NAI: 870,7 € / Limit: >850 € DT…" at bounding box center [465, 133] width 123 height 210
click at [506, 61] on button "button" at bounding box center [508, 61] width 12 height 11
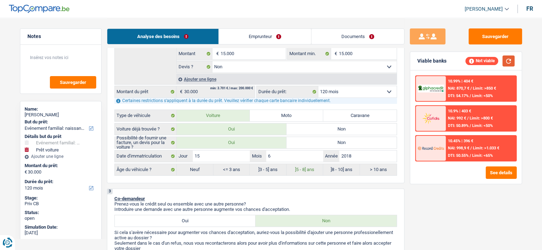
scroll to position [178, 0]
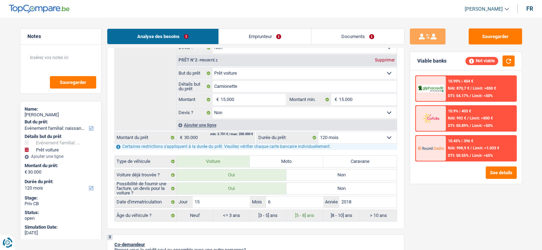
click at [315, 172] on label "Non" at bounding box center [341, 174] width 110 height 11
click at [315, 172] on input "Non" at bounding box center [341, 174] width 110 height 11
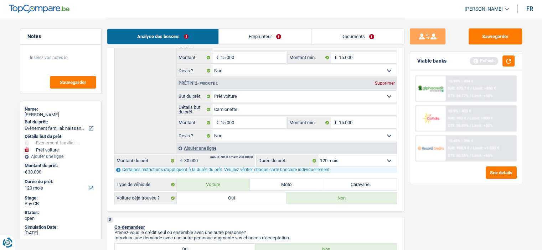
scroll to position [142, 0]
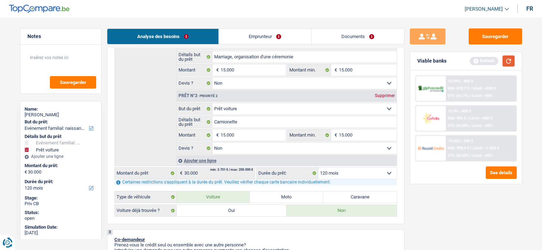
drag, startPoint x: 505, startPoint y: 60, endPoint x: 498, endPoint y: 74, distance: 15.1
click at [505, 60] on button "button" at bounding box center [508, 61] width 12 height 11
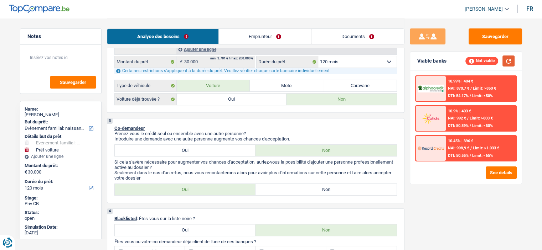
scroll to position [285, 0]
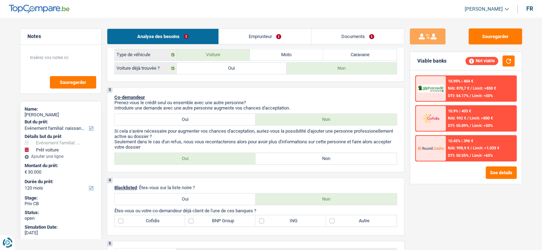
click at [274, 40] on link "Emprunteur" at bounding box center [265, 36] width 92 height 15
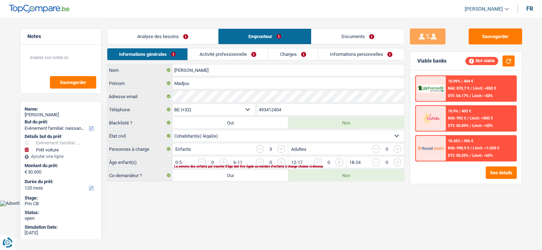
scroll to position [0, 0]
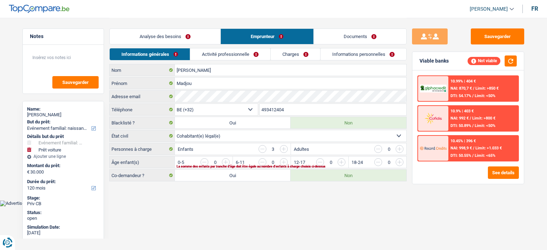
click at [174, 38] on link "Analyse des besoins" at bounding box center [165, 36] width 111 height 15
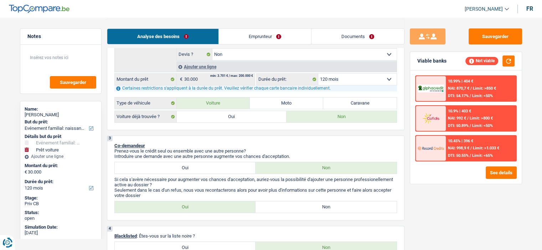
scroll to position [249, 0]
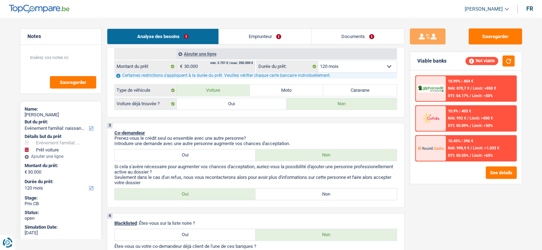
drag, startPoint x: 201, startPoint y: 191, endPoint x: 231, endPoint y: 195, distance: 30.9
click at [202, 190] on label "Oui" at bounding box center [185, 194] width 141 height 11
click at [202, 190] on input "Oui" at bounding box center [185, 194] width 141 height 11
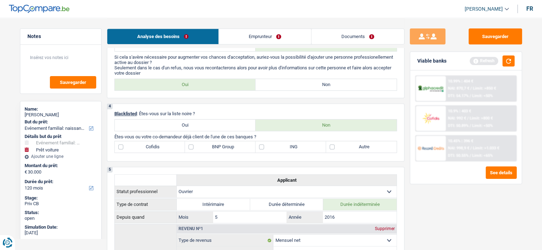
scroll to position [356, 0]
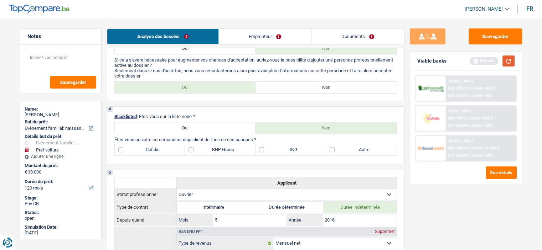
click at [508, 57] on button "button" at bounding box center [508, 61] width 12 height 11
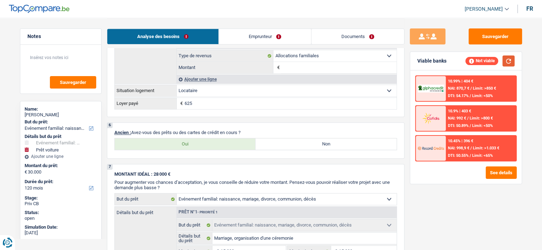
scroll to position [641, 0]
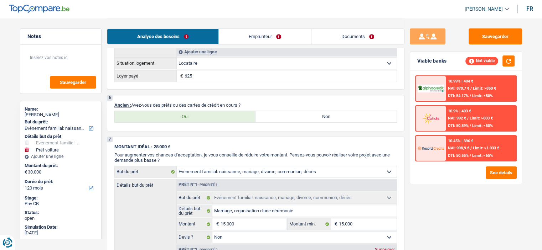
click at [308, 111] on label "Non" at bounding box center [325, 116] width 141 height 11
click at [308, 111] on input "Non" at bounding box center [325, 116] width 141 height 11
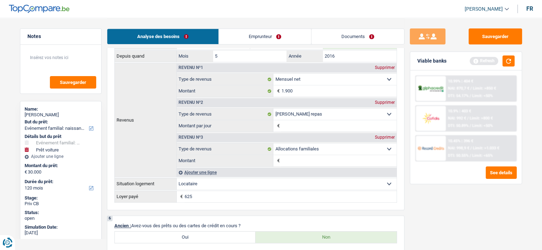
scroll to position [427, 0]
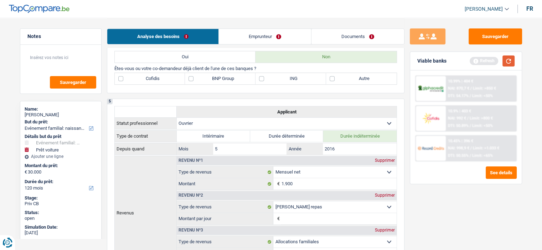
click at [509, 61] on button "button" at bounding box center [508, 61] width 12 height 11
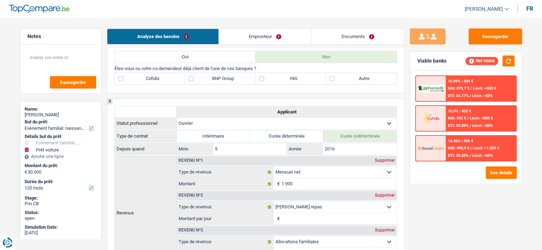
click at [291, 78] on label "ING" at bounding box center [290, 78] width 70 height 11
click at [291, 78] on input "ING" at bounding box center [290, 78] width 70 height 11
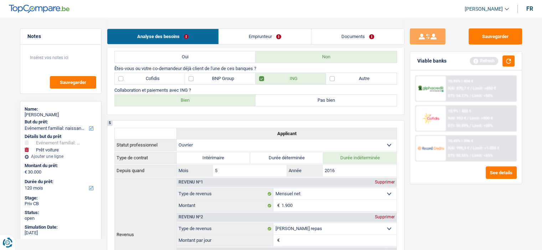
click at [223, 78] on label "BNP Group" at bounding box center [220, 78] width 70 height 11
click at [223, 78] on input "BNP Group" at bounding box center [220, 78] width 70 height 11
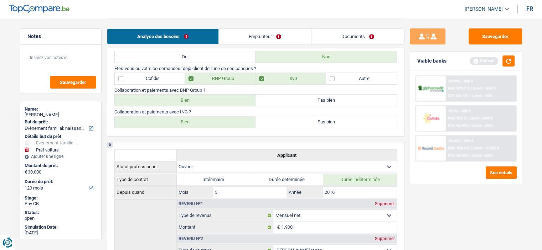
click at [293, 77] on label "ING" at bounding box center [290, 78] width 70 height 11
click at [293, 77] on input "ING" at bounding box center [290, 78] width 70 height 11
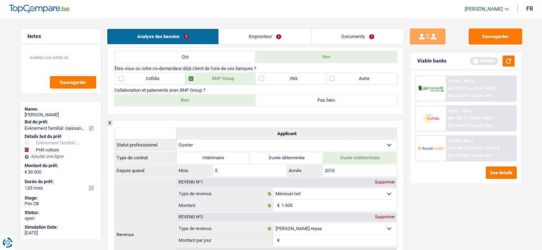
click at [225, 73] on label "BNP Group" at bounding box center [220, 78] width 70 height 11
click at [225, 73] on input "BNP Group" at bounding box center [220, 78] width 70 height 11
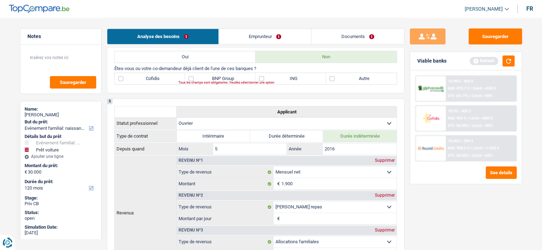
click at [351, 82] on div "Tous les champs sont obligatoires. Veuillez sélectionner une option" at bounding box center [275, 83] width 195 height 3
click at [335, 82] on div "Tous les champs sont obligatoires. Veuillez sélectionner une option" at bounding box center [275, 83] width 195 height 3
click at [333, 74] on label "Autre" at bounding box center [361, 78] width 70 height 11
click at [333, 74] on input "Autre" at bounding box center [361, 78] width 70 height 11
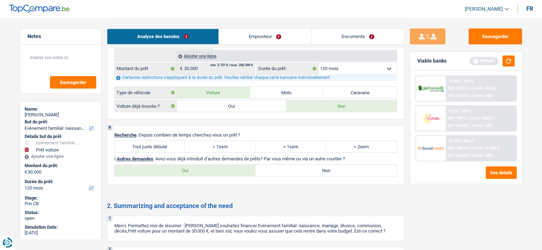
scroll to position [926, 0]
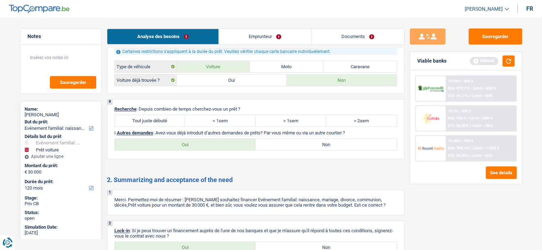
click at [171, 115] on label "Tout juste débuté" at bounding box center [150, 120] width 70 height 11
click at [171, 115] on input "Tout juste débuté" at bounding box center [150, 120] width 70 height 11
click at [326, 139] on label "Non" at bounding box center [325, 144] width 141 height 11
click at [326, 139] on input "Non" at bounding box center [325, 144] width 141 height 11
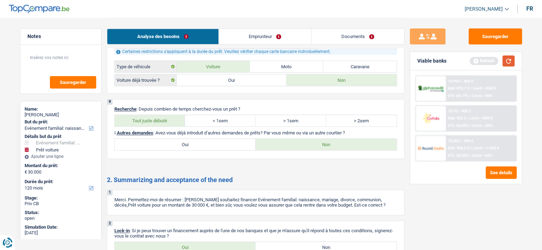
click at [511, 62] on button "button" at bounding box center [508, 61] width 12 height 11
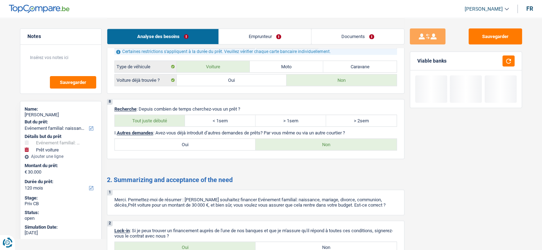
click at [264, 35] on link "Emprunteur" at bounding box center [265, 36] width 92 height 15
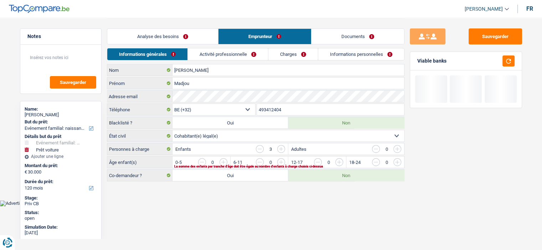
scroll to position [0, 0]
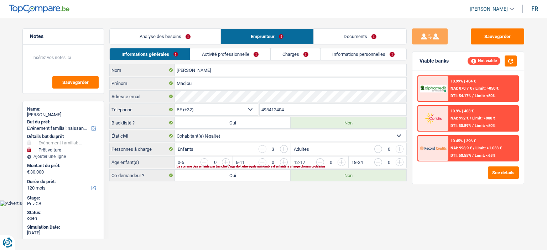
click at [215, 132] on select "Célibataire Marié(e) Cohabitant(e) légal(e) Divorcé(e) Veuf(ve) Séparé (de fait…" at bounding box center [290, 135] width 231 height 11
click at [175, 130] on select "Célibataire Marié(e) Cohabitant(e) légal(e) Divorcé(e) Veuf(ve) Séparé (de fait…" at bounding box center [290, 135] width 231 height 11
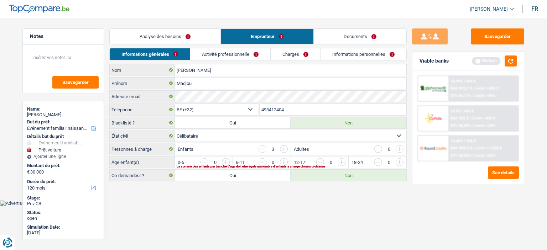
click at [282, 143] on div "Enfants 3" at bounding box center [232, 148] width 115 height 11
click at [281, 148] on input "button" at bounding box center [284, 149] width 8 height 8
click at [285, 163] on input "button" at bounding box center [428, 163] width 297 height 11
click at [226, 161] on input "button" at bounding box center [370, 163] width 297 height 11
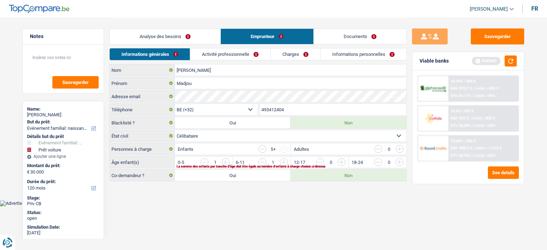
click at [225, 161] on input "button" at bounding box center [370, 163] width 297 height 11
click at [222, 161] on input "button" at bounding box center [370, 163] width 297 height 11
click at [251, 58] on link "Activité professionnelle" at bounding box center [230, 54] width 80 height 12
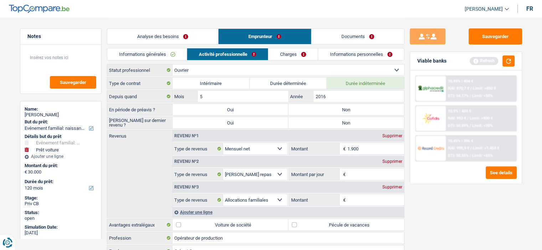
click at [336, 114] on label "Non" at bounding box center [346, 109] width 116 height 11
click at [336, 114] on input "Non" at bounding box center [346, 109] width 116 height 11
click at [340, 122] on label "Non" at bounding box center [346, 122] width 116 height 11
click at [340, 122] on input "Non" at bounding box center [346, 122] width 116 height 11
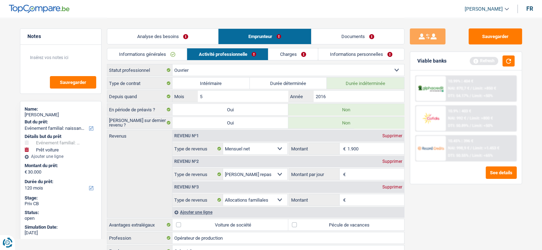
click at [357, 173] on input "Montant par jour" at bounding box center [375, 174] width 57 height 11
click at [366, 148] on input "1.900" at bounding box center [375, 148] width 57 height 11
click at [371, 177] on input "Montant par jour" at bounding box center [375, 174] width 57 height 11
click at [375, 197] on input "Montant" at bounding box center [375, 199] width 57 height 11
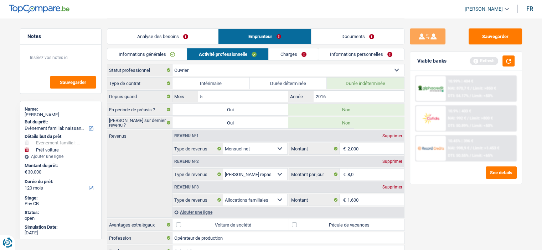
click at [457, 209] on div "Sauvegarder Viable banks Refresh 10.99% | 404 € NAI: 870,7 € / Limit: >850 € DT…" at bounding box center [465, 133] width 123 height 210
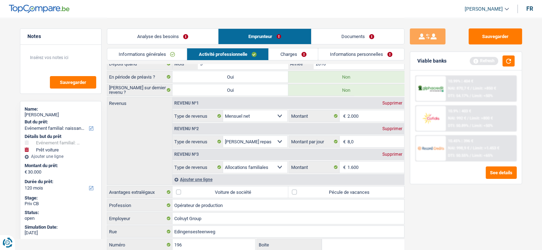
scroll to position [71, 0]
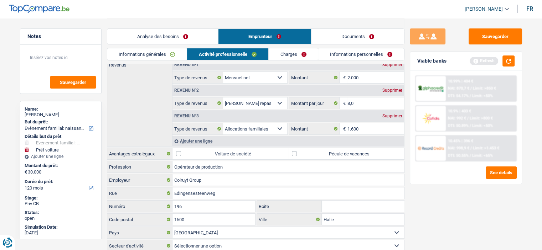
click at [298, 153] on label "Pécule de vacances" at bounding box center [346, 153] width 116 height 11
click at [298, 153] on input "Pécule de vacances" at bounding box center [346, 153] width 116 height 11
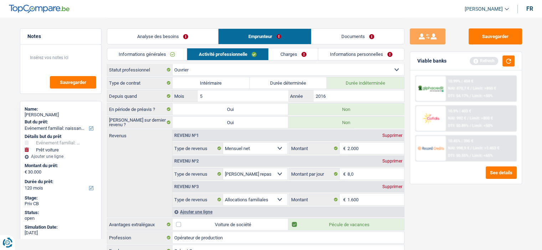
scroll to position [0, 0]
click at [469, 213] on div "Sauvegarder Viable banks Refresh 10.99% | 404 € NAI: 870,7 € / Limit: >850 € DT…" at bounding box center [465, 133] width 123 height 210
click at [508, 62] on button "button" at bounding box center [508, 61] width 12 height 11
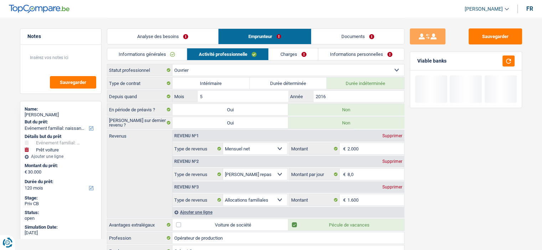
click at [286, 58] on link "Charges" at bounding box center [292, 54] width 49 height 12
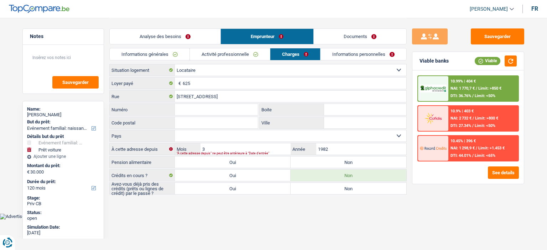
click at [236, 54] on link "Activité professionnelle" at bounding box center [230, 54] width 80 height 12
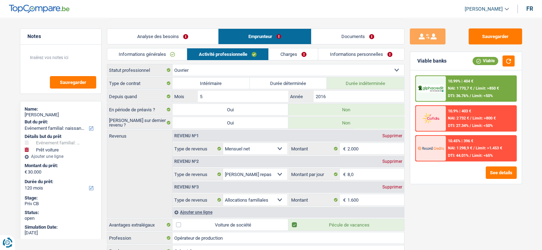
click at [285, 55] on link "Charges" at bounding box center [292, 54] width 49 height 12
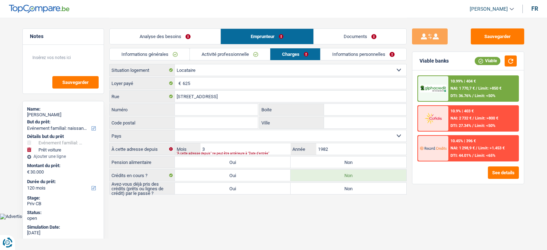
click at [240, 54] on link "Activité professionnelle" at bounding box center [230, 54] width 80 height 12
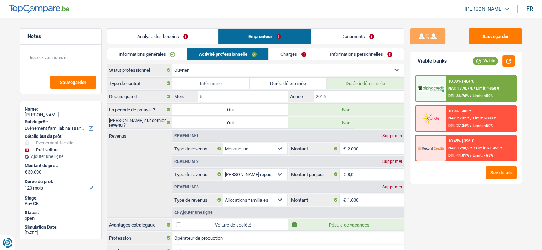
click at [293, 55] on link "Charges" at bounding box center [292, 54] width 49 height 12
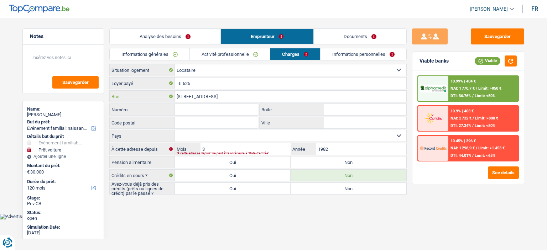
drag, startPoint x: 242, startPoint y: 95, endPoint x: 244, endPoint y: 92, distance: 3.8
click at [244, 92] on input "Tramstraat 2 9300 Aalst" at bounding box center [290, 96] width 231 height 11
click at [188, 97] on input "Tramstraat 2 9300 Aalst" at bounding box center [290, 96] width 231 height 11
click at [228, 97] on input "Tramstraat 2 9300 Aalst" at bounding box center [290, 96] width 231 height 11
drag, startPoint x: 240, startPoint y: 95, endPoint x: 160, endPoint y: 94, distance: 80.5
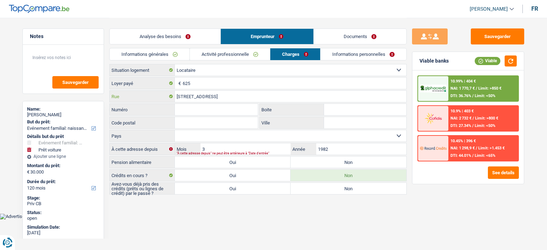
click at [160, 94] on div "Tramstraat 2 9300 Aalst Rue" at bounding box center [258, 96] width 297 height 11
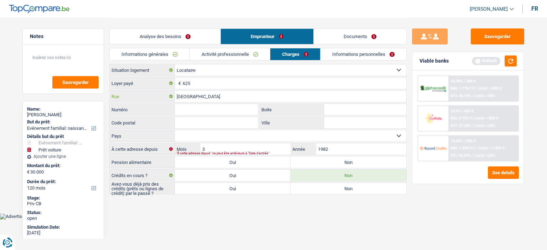
click at [194, 97] on input "Rue des Gramont" at bounding box center [290, 96] width 231 height 11
click at [203, 111] on input "Numéro" at bounding box center [216, 109] width 83 height 11
click at [191, 96] on input "Rue du Gramont" at bounding box center [290, 96] width 231 height 11
click at [200, 109] on input "Numéro" at bounding box center [216, 109] width 83 height 11
click at [217, 124] on input "Code postal" at bounding box center [216, 122] width 83 height 11
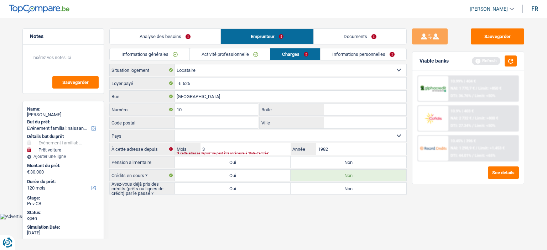
click at [341, 108] on input "Boite" at bounding box center [365, 109] width 82 height 11
click at [225, 126] on input "Code postal" at bounding box center [216, 122] width 83 height 11
click at [353, 121] on input "Ville" at bounding box center [365, 122] width 82 height 11
click at [352, 134] on select "Belgique Luxembourg Sélectionner une option" at bounding box center [290, 135] width 231 height 11
click at [354, 124] on input "Renay" at bounding box center [365, 122] width 82 height 11
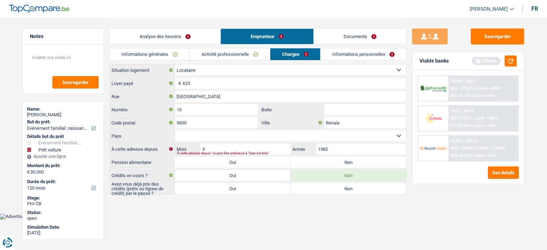
click at [246, 135] on select "Belgique Luxembourg Sélectionner une option" at bounding box center [290, 135] width 231 height 11
click at [175, 130] on select "Belgique Luxembourg Sélectionner une option" at bounding box center [290, 135] width 231 height 11
click at [340, 145] on input "1982" at bounding box center [361, 148] width 90 height 11
click at [360, 162] on label "Non" at bounding box center [349, 162] width 116 height 11
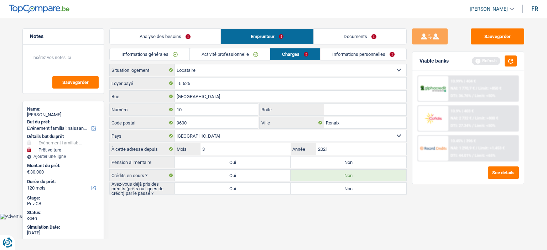
click at [360, 162] on input "Non" at bounding box center [349, 162] width 116 height 11
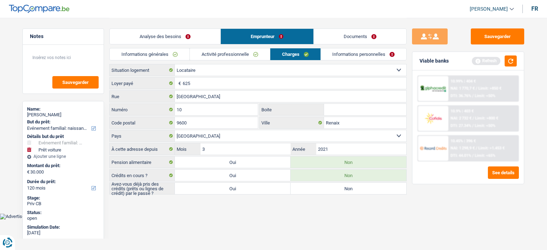
click at [272, 193] on div "Avez-vous déjà pris des crédits (prêts ou lignes de crédit) par le passé ? Oui …" at bounding box center [257, 189] width 297 height 12
click at [249, 188] on label "Oui" at bounding box center [233, 188] width 116 height 11
click at [249, 188] on input "Oui" at bounding box center [233, 188] width 116 height 11
click at [509, 61] on button "button" at bounding box center [511, 61] width 12 height 11
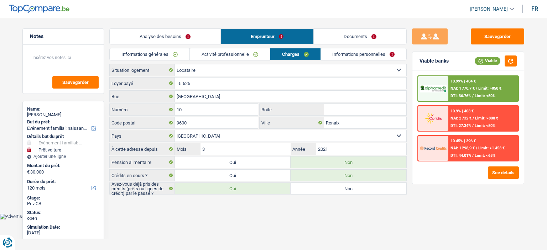
click at [355, 50] on link "Informations personnelles" at bounding box center [364, 54] width 86 height 12
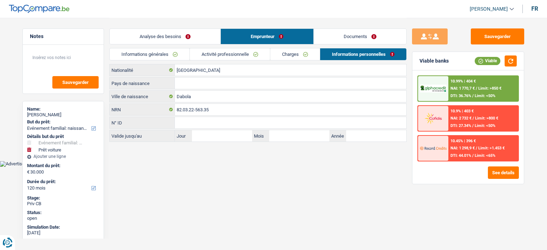
click at [284, 55] on link "Charges" at bounding box center [294, 54] width 49 height 12
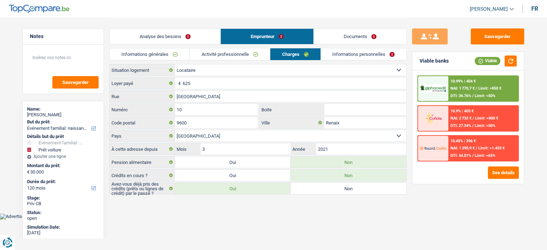
click at [346, 55] on link "Informations personnelles" at bounding box center [364, 54] width 86 height 12
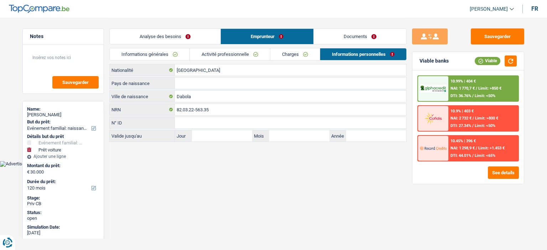
click at [302, 49] on link "Charges" at bounding box center [294, 54] width 49 height 12
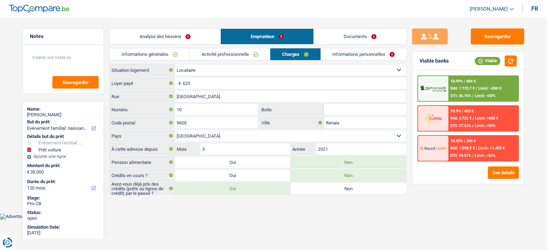
click at [345, 55] on link "Informations personnelles" at bounding box center [364, 54] width 86 height 12
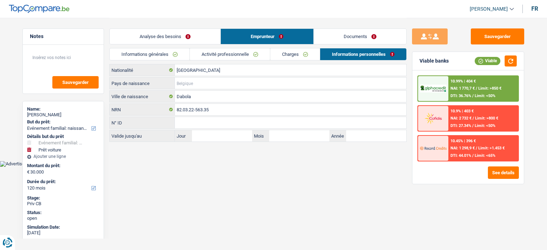
click at [184, 82] on input "Pays de naissance" at bounding box center [290, 83] width 231 height 11
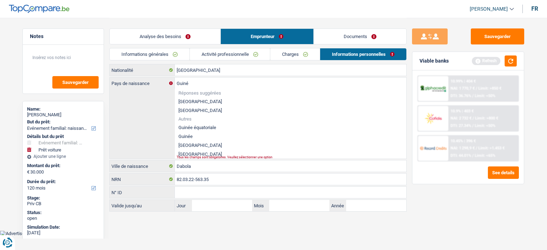
click at [224, 136] on li "Guinée" at bounding box center [290, 136] width 231 height 9
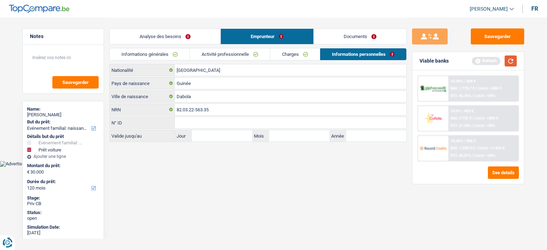
click at [509, 62] on button "button" at bounding box center [511, 61] width 12 height 11
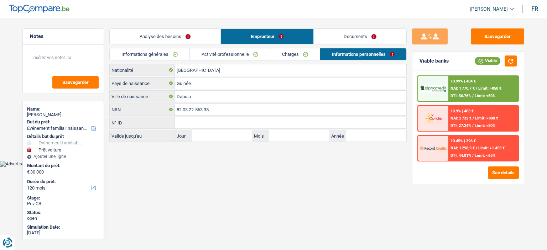
click at [182, 39] on link "Analyse des besoins" at bounding box center [165, 36] width 111 height 15
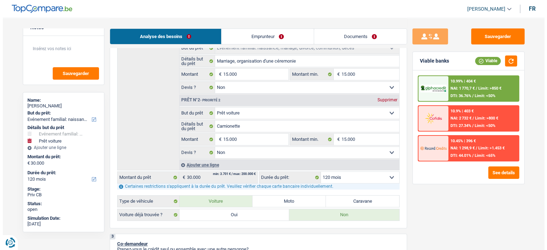
scroll to position [178, 0]
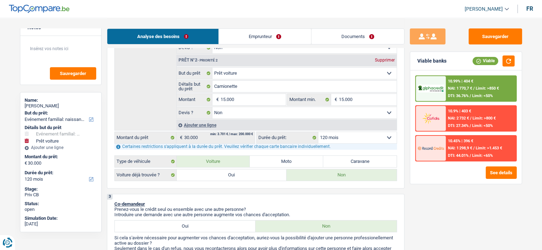
click at [356, 139] on select "12 mois 18 mois 24 mois 30 mois 36 mois 42 mois 48 mois 60 mois 72 mois 84 mois…" at bounding box center [357, 137] width 78 height 11
click at [318, 132] on select "12 mois 18 mois 24 mois 30 mois 36 mois 42 mois 48 mois 60 mois 72 mois 84 mois…" at bounding box center [357, 137] width 78 height 11
click at [465, 144] on div "10.45% | 498 € NAI: 1 197,3 € / Limit: >1.453 € DTI: 48.39% / Limit: <65%" at bounding box center [480, 148] width 70 height 25
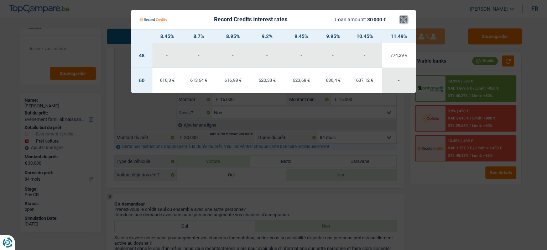
drag, startPoint x: 402, startPoint y: 18, endPoint x: 441, endPoint y: 51, distance: 51.3
click at [406, 23] on button "×" at bounding box center [403, 19] width 7 height 7
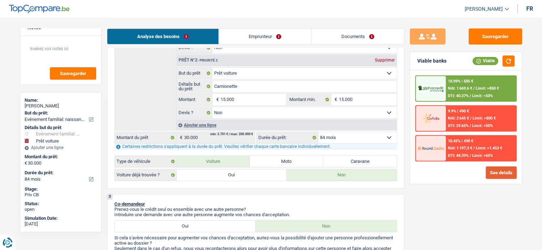
click at [502, 173] on button "See details" at bounding box center [500, 173] width 31 height 12
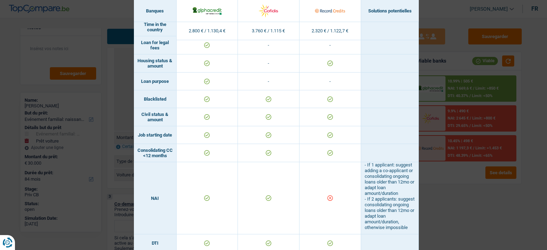
drag, startPoint x: 463, startPoint y: 227, endPoint x: 464, endPoint y: 223, distance: 3.7
click at [463, 225] on div "Banks conditions × Banques Solutions potentielles Revenus / Charges 2.800 € / 1…" at bounding box center [273, 125] width 547 height 250
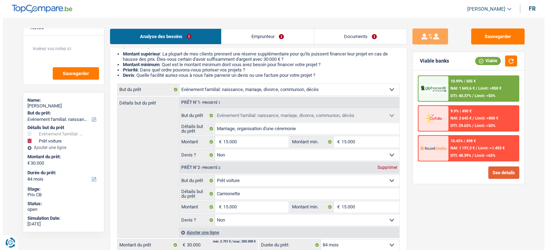
scroll to position [142, 0]
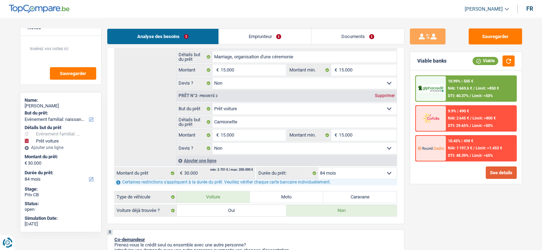
click at [500, 173] on button "See details" at bounding box center [500, 173] width 31 height 12
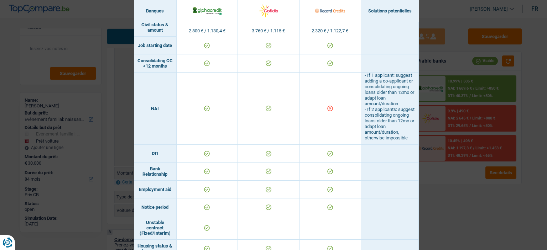
scroll to position [285, 0]
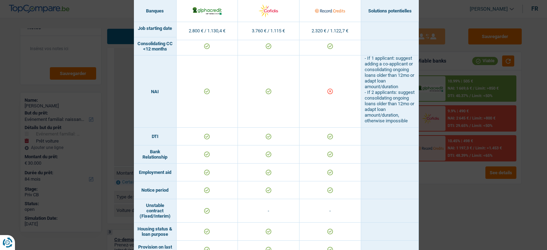
click at [516, 206] on div "Banks conditions × Banques Solutions potentielles Revenus / Charges 2.800 € / 1…" at bounding box center [273, 125] width 547 height 250
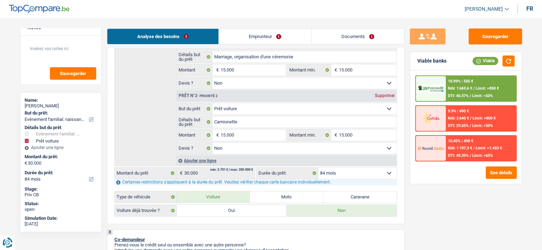
click at [365, 177] on select "12 mois 18 mois 24 mois 30 mois 36 mois 42 mois 48 mois 60 mois 72 mois 84 mois…" at bounding box center [357, 173] width 78 height 11
click at [318, 168] on select "12 mois 18 mois 24 mois 30 mois 36 mois 42 mois 48 mois 60 mois 72 mois 84 mois…" at bounding box center [357, 173] width 78 height 11
click at [248, 139] on input "15.000" at bounding box center [252, 135] width 65 height 11
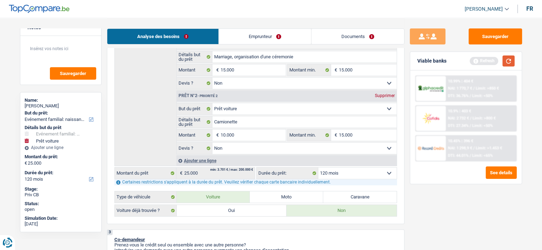
click at [506, 59] on button "button" at bounding box center [508, 61] width 12 height 11
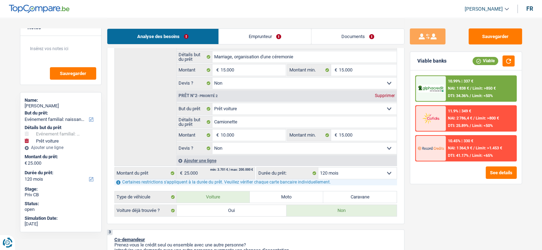
click at [360, 173] on select "12 mois 18 mois 24 mois 30 mois 36 mois 42 mois 48 mois 60 mois 72 mois 84 mois…" at bounding box center [357, 173] width 78 height 11
click at [318, 168] on select "12 mois 18 mois 24 mois 30 mois 36 mois 42 mois 48 mois 60 mois 72 mois 84 mois…" at bounding box center [357, 173] width 78 height 11
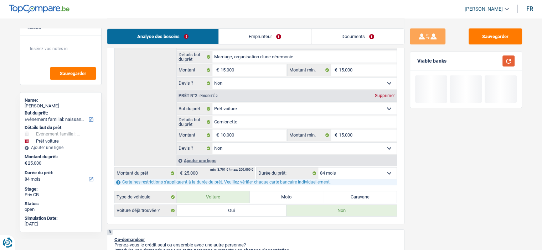
click at [507, 56] on button "button" at bounding box center [508, 61] width 12 height 11
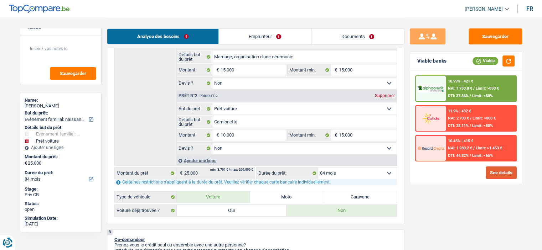
click at [498, 172] on button "See details" at bounding box center [500, 173] width 31 height 12
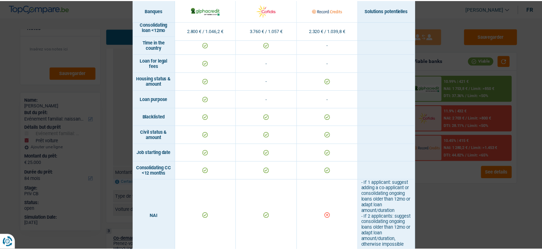
scroll to position [107, 0]
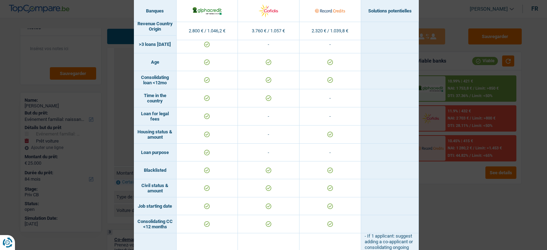
click at [476, 200] on div "Banks conditions × Banques Solutions potentielles Revenus / Charges 2.800 € / 1…" at bounding box center [273, 125] width 547 height 250
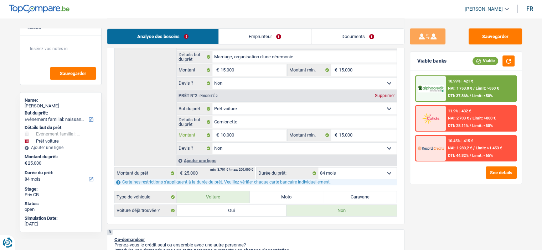
click at [244, 134] on input "10.000" at bounding box center [252, 135] width 65 height 11
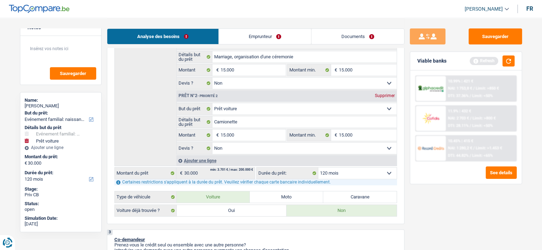
click at [427, 204] on div "Sauvegarder Viable banks Refresh 10.99% | 421 € NAI: 1 753,8 € / Limit: >850 € …" at bounding box center [465, 133] width 123 height 210
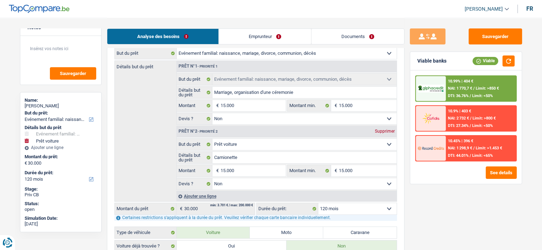
click at [486, 93] on div "10.99% | 404 € NAI: 1 770,7 € / Limit: >850 € DTI: 36.76% / Limit: <50%" at bounding box center [480, 88] width 70 height 25
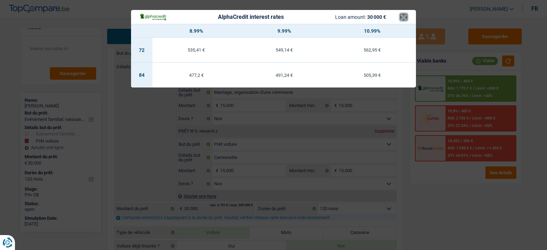
click at [403, 16] on button "×" at bounding box center [403, 17] width 7 height 7
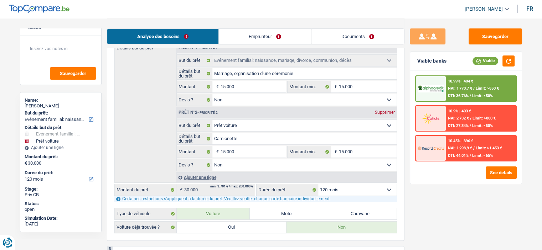
scroll to position [142, 0]
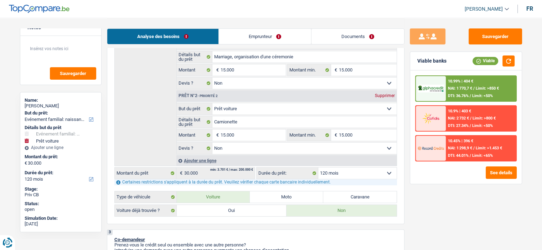
click at [433, 94] on div at bounding box center [430, 88] width 30 height 25
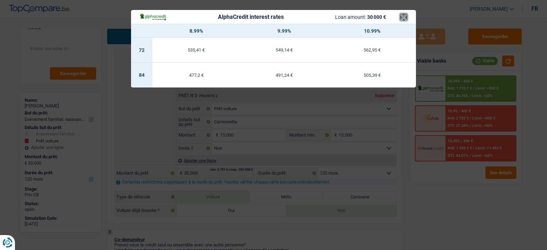
click at [402, 19] on button "×" at bounding box center [403, 17] width 7 height 7
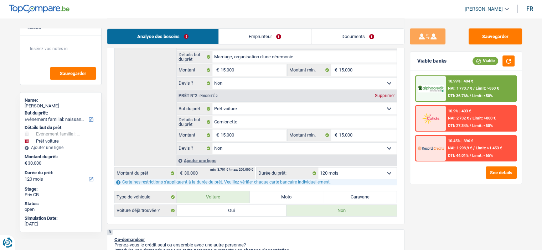
click at [370, 173] on select "12 mois 18 mois 24 mois 30 mois 36 mois 42 mois 48 mois 60 mois 72 mois 84 mois…" at bounding box center [357, 173] width 78 height 11
click at [318, 168] on select "12 mois 18 mois 24 mois 30 mois 36 mois 42 mois 48 mois 60 mois 72 mois 84 mois…" at bounding box center [357, 173] width 78 height 11
click at [505, 61] on button "button" at bounding box center [508, 61] width 12 height 11
click at [467, 93] on div "10.99% | 404 € NAI: 1 770,7 € / Limit: >850 € DTI: 36.76% / Limit: <50%" at bounding box center [480, 88] width 70 height 25
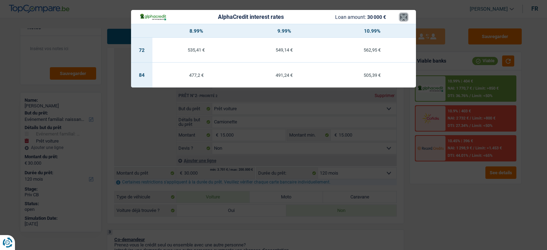
click at [405, 17] on button "×" at bounding box center [403, 17] width 7 height 7
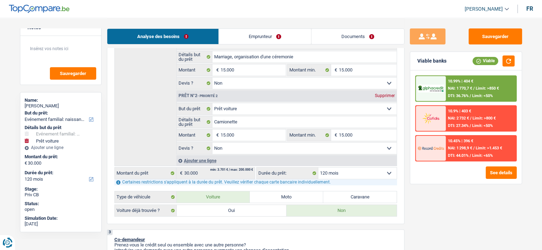
click at [367, 172] on select "12 mois 18 mois 24 mois 30 mois 36 mois 42 mois 48 mois 60 mois 72 mois 84 mois…" at bounding box center [357, 173] width 78 height 11
click at [318, 168] on select "12 mois 18 mois 24 mois 30 mois 36 mois 42 mois 48 mois 60 mois 72 mois 84 mois…" at bounding box center [357, 173] width 78 height 11
click at [496, 89] on span "Limit: >850 €" at bounding box center [486, 88] width 23 height 5
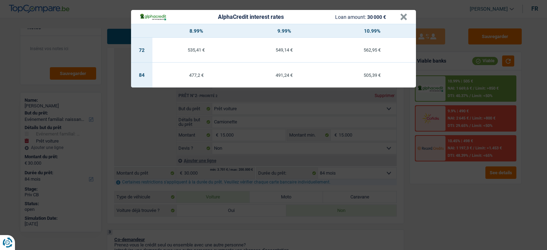
click at [398, 16] on div "AlphaCredit interest rates Loan amount: 30 000 €" at bounding box center [270, 17] width 260 height 8
click at [402, 16] on button "×" at bounding box center [403, 17] width 7 height 7
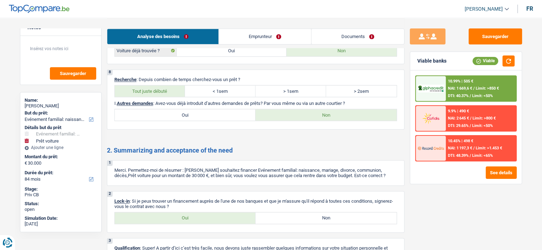
scroll to position [1005, 0]
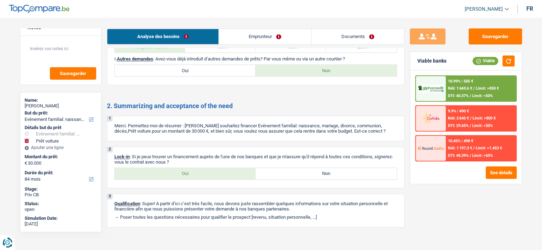
click at [189, 171] on label "Oui" at bounding box center [185, 173] width 141 height 11
click at [189, 171] on input "Oui" at bounding box center [185, 173] width 141 height 11
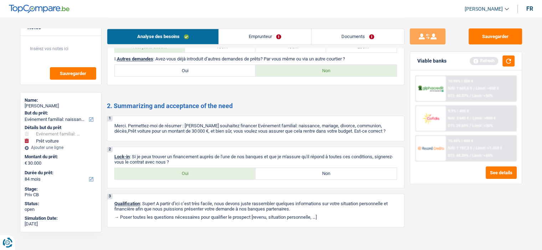
click at [362, 42] on link "Documents" at bounding box center [357, 36] width 93 height 15
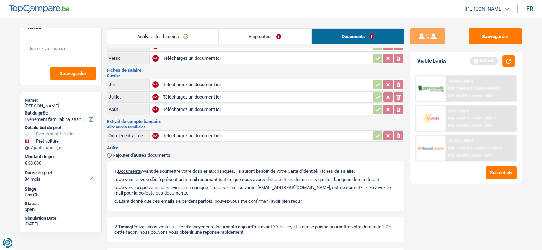
scroll to position [0, 0]
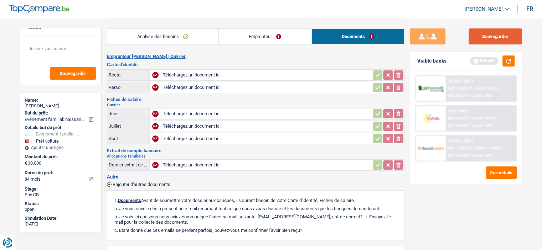
drag, startPoint x: 485, startPoint y: 31, endPoint x: 481, endPoint y: 32, distance: 4.0
click at [483, 31] on button "Sauvegarder" at bounding box center [494, 36] width 53 height 16
drag, startPoint x: 494, startPoint y: 35, endPoint x: 383, endPoint y: 21, distance: 111.9
click at [493, 35] on button "Sauvegarder" at bounding box center [494, 36] width 53 height 16
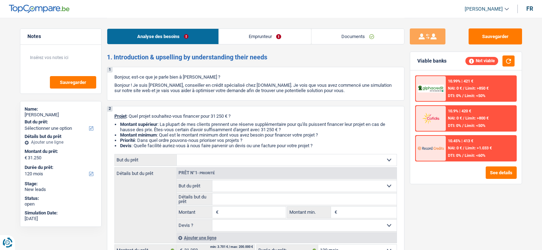
select select "120"
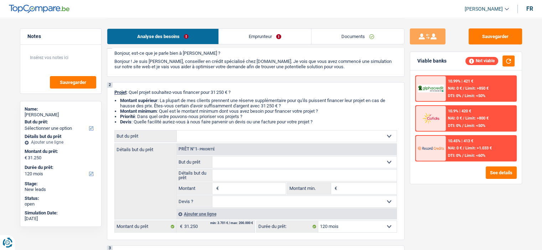
scroll to position [71, 0]
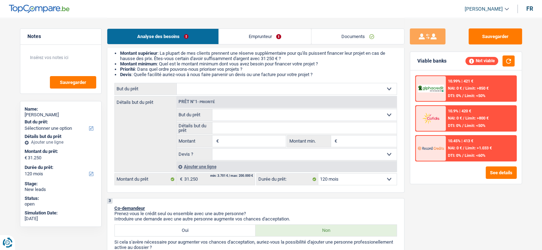
click at [230, 139] on input "Montant" at bounding box center [252, 141] width 65 height 11
type input "20.000"
select select "84"
type input "20.000"
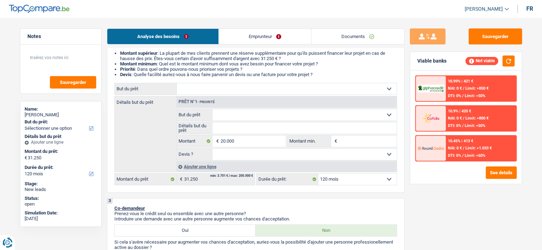
select select "84"
type input "20.000"
select select "84"
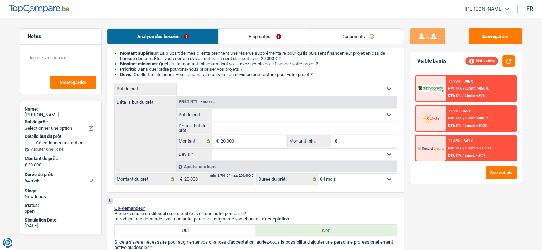
click at [215, 95] on div "Confort maison: meubles, textile, peinture, électroménager, outillage non-profe…" at bounding box center [255, 134] width 282 height 103
click at [237, 92] on select "Confort maison: meubles, textile, peinture, électroménager, outillage non-profe…" at bounding box center [287, 88] width 220 height 11
select select "familyEvent"
click at [177, 83] on select "Confort maison: meubles, textile, peinture, électroménager, outillage non-profe…" at bounding box center [287, 88] width 220 height 11
select select "familyEvent"
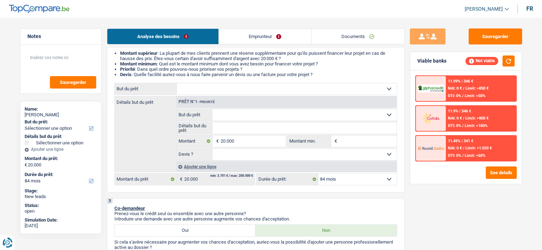
select select "familyEvent"
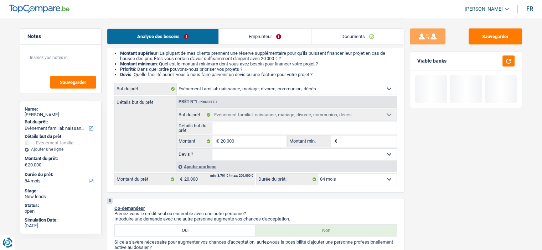
click at [241, 126] on input "Détails but du prêt" at bounding box center [304, 127] width 184 height 11
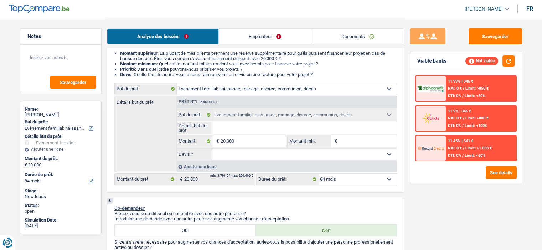
type input "D"
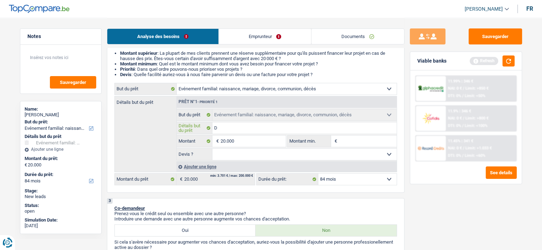
type input "Dr"
type input "Dro"
type input "Droi"
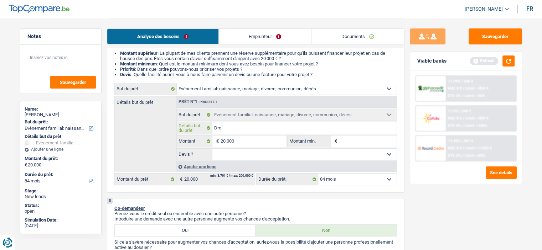
type input "Droi"
type input "Droit"
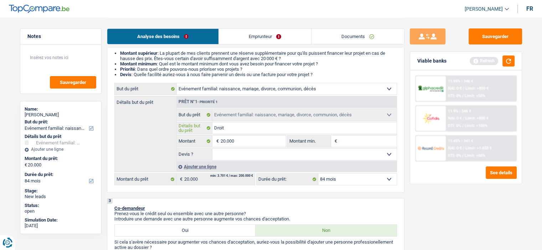
type input "Droit d"
type input "Droit de"
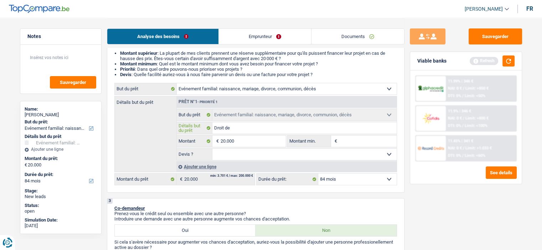
type input "Droit de"
type input "Droit de s"
type input "Droit de su"
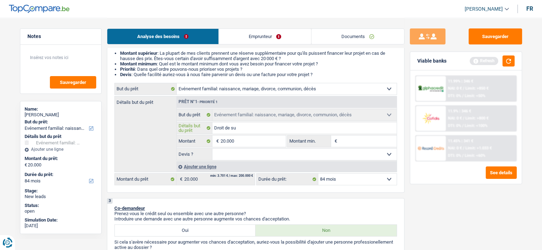
type input "Droit de suc"
type input "Droit de succ"
type input "Droit de succe"
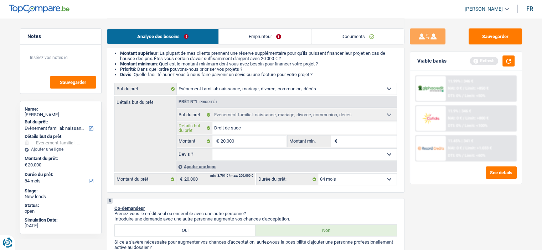
type input "Droit de succe"
type input "Droit de succes"
type input "Droit de succesi"
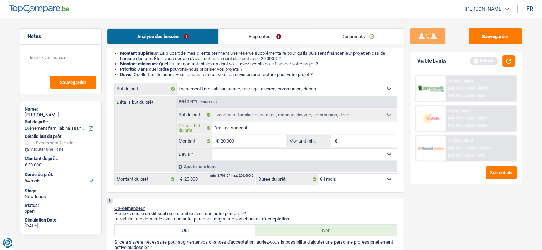
type input "Droit de succesio"
type input "Droit de succesi"
type input "Droit de succes"
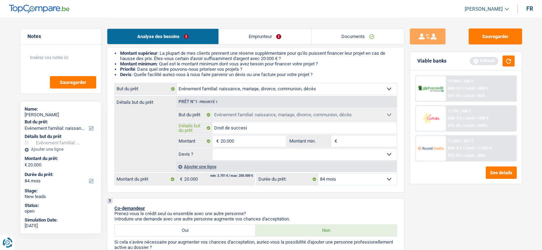
type input "Droit de succes"
type input "Droit de success"
type input "Droit de successi"
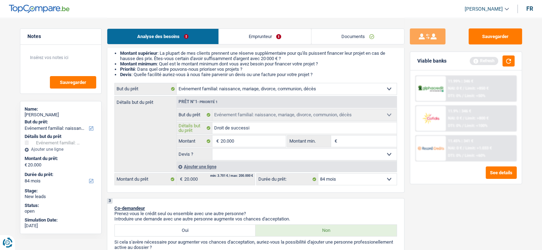
type input "Droit de successio"
type input "Droit de succession"
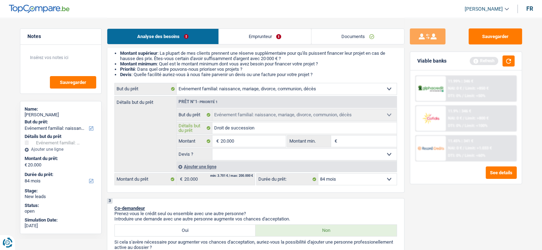
type input "Droit de succession"
type input "Droit de succession d"
type input "Droit de succession de"
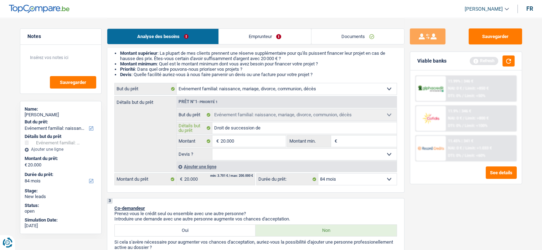
type input "Droit de succession de"
type input "Droit de succession de l"
type input "Droit de succession de la"
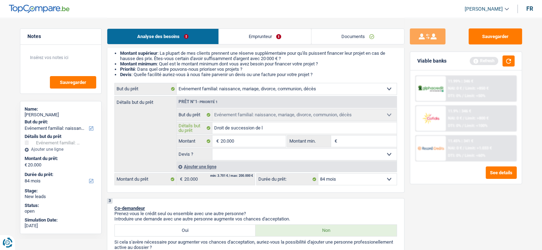
type input "Droit de succession de la"
type input "Droit de succession de la m"
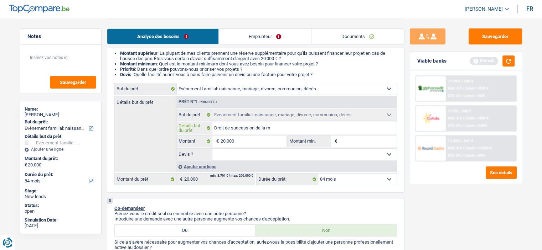
type input "Droit de succession de la mo"
type input "Droit de succession de la mor"
type input "Droit de succession de la mort"
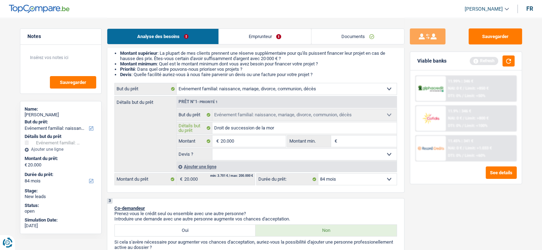
type input "Droit de succession de la mort"
type input "Droit de succession de la mort d"
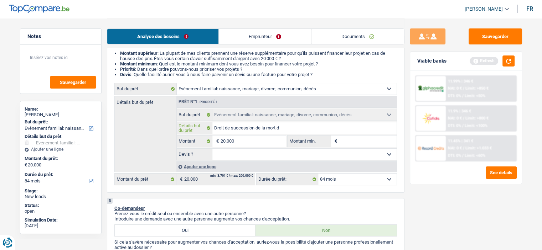
type input "Droit de succession de la mort de"
type input "Droit de succession de la mort de s"
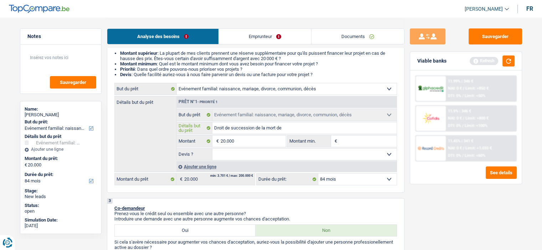
type input "Droit de succession de la mort de s"
type input "Droit de succession de la mort de so"
type input "Droit de succession de la mort de son"
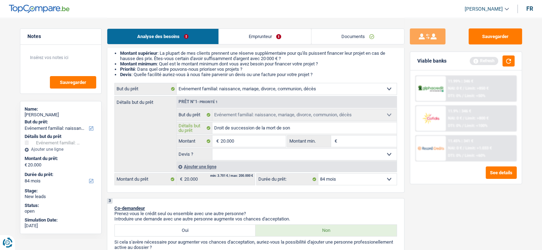
type input "Droit de succession de la mort de son"
type input "Droit de succession de la mort de son f"
type input "Droit de succession de la mort de son fr"
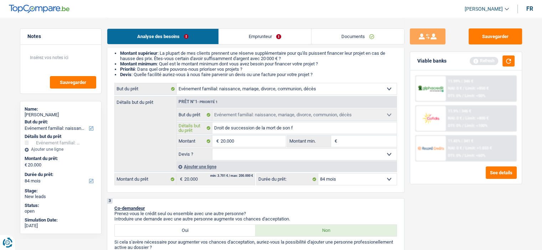
type input "Droit de succession de la mort de son fr"
type input "Droit de succession de la mort de son frè"
type input "Droit de succession de la mort de son frèr"
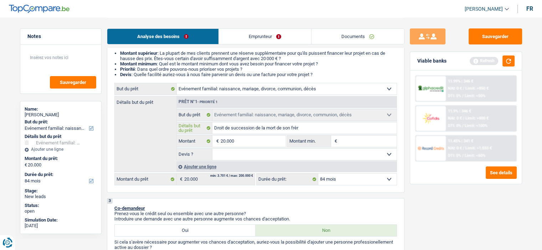
type input "Droit de succession de la mort de son frère"
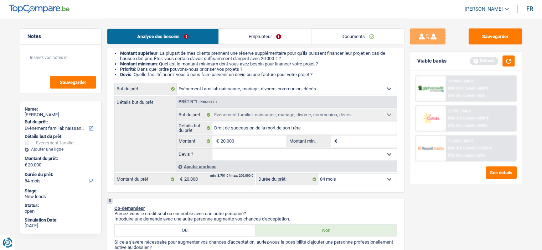
click at [354, 140] on input "Montant min." at bounding box center [368, 141] width 58 height 11
type input "2"
type input "20"
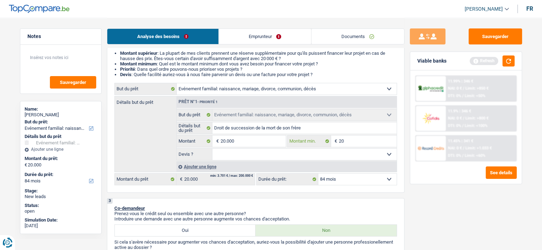
type input "200"
type input "2.000"
type input "20.000"
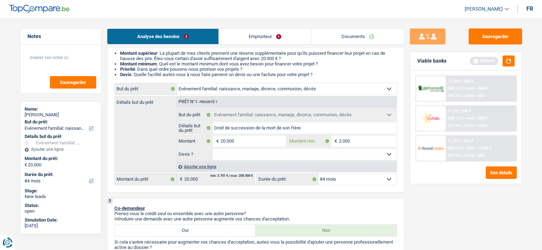
type input "20.000"
type input "2.000"
type input "200"
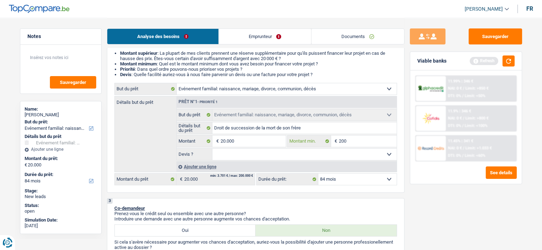
type input "20"
type input "2"
type input "1"
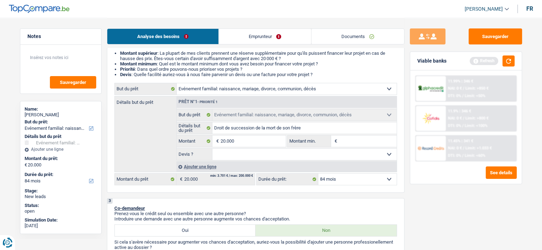
type input "1"
type input "15"
type input "1"
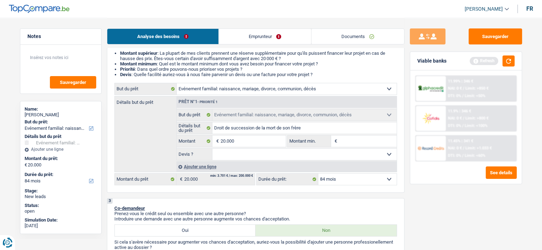
type input "1"
type input "10"
type input "100"
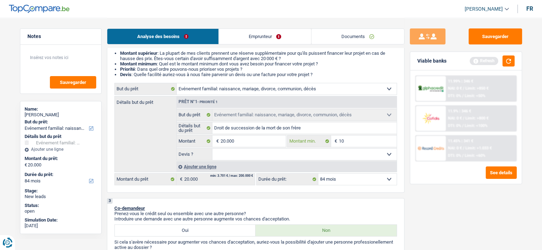
type input "100"
type input "1.000"
type input "10.000"
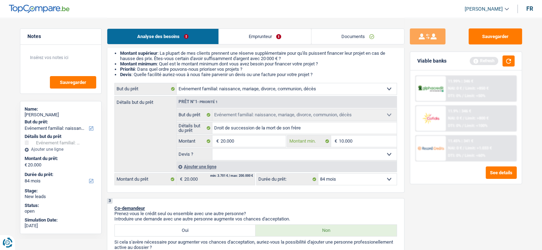
type input "10.000"
drag, startPoint x: 345, startPoint y: 157, endPoint x: 340, endPoint y: 156, distance: 4.8
click at [345, 156] on select "Oui Non Non répondu Sélectionner une option" at bounding box center [304, 154] width 184 height 11
select select "false"
click at [212, 149] on select "Oui Non Non répondu Sélectionner une option" at bounding box center [304, 154] width 184 height 11
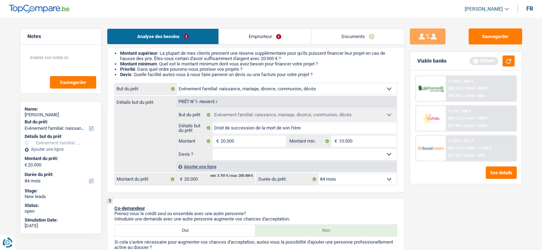
select select "false"
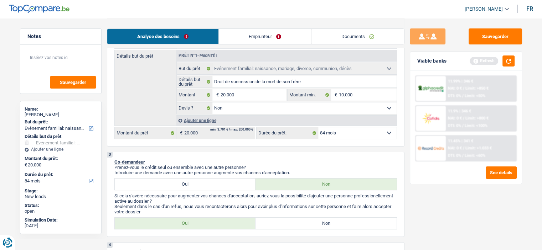
scroll to position [178, 0]
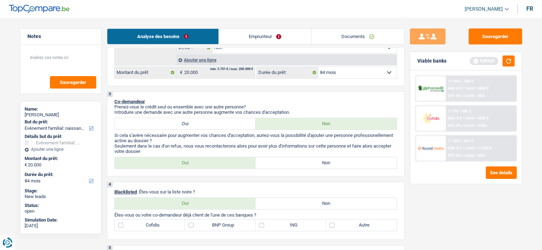
drag, startPoint x: 340, startPoint y: 151, endPoint x: 332, endPoint y: 151, distance: 8.5
click at [340, 151] on p "Seulement dans le cas d'un refus, nous vous recontacterons alors pour avoir plu…" at bounding box center [255, 148] width 282 height 11
click at [289, 164] on label "Non" at bounding box center [325, 162] width 141 height 11
click at [289, 164] on input "Non" at bounding box center [325, 162] width 141 height 11
radio input "true"
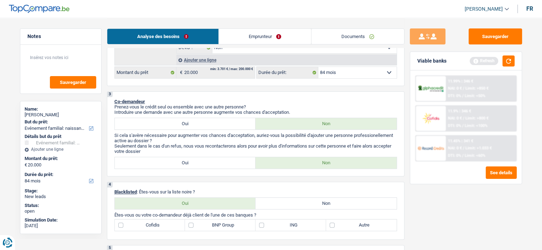
click at [226, 162] on label "Oui" at bounding box center [185, 162] width 141 height 11
click at [226, 162] on input "Oui" at bounding box center [185, 162] width 141 height 11
radio input "true"
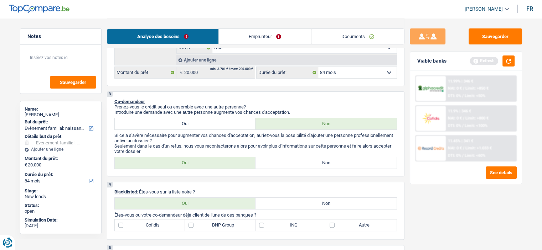
click at [282, 166] on label "Non" at bounding box center [325, 162] width 141 height 11
click at [282, 166] on input "Non" at bounding box center [325, 162] width 141 height 11
radio input "true"
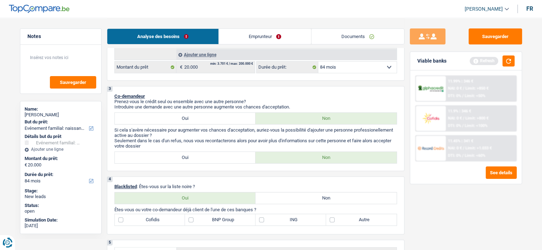
scroll to position [249, 0]
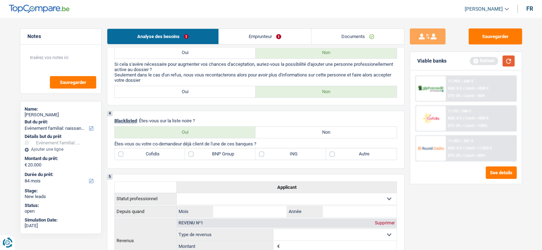
click at [503, 60] on button "button" at bounding box center [508, 61] width 12 height 11
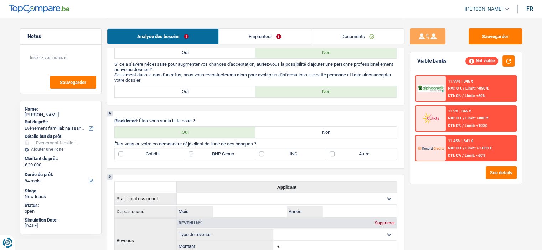
click at [287, 30] on link "Emprunteur" at bounding box center [265, 36] width 92 height 15
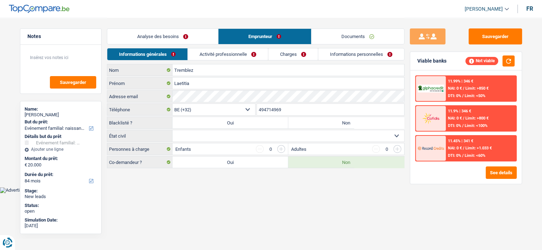
scroll to position [0, 0]
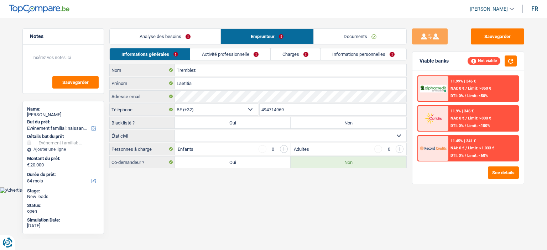
click at [281, 56] on link "Charges" at bounding box center [295, 54] width 49 height 12
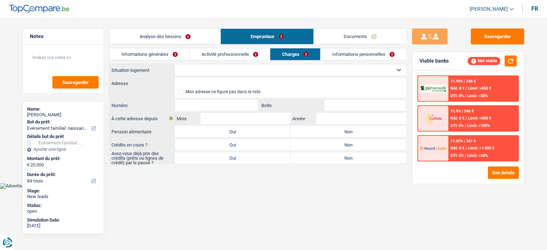
click at [232, 70] on select "Locataire Propriétaire avec prêt hypothécaire Propriétaire sans prêt hypothécai…" at bounding box center [290, 69] width 231 height 11
select select "ownerWithMortgage"
click at [175, 64] on select "Locataire Propriétaire avec prêt hypothécaire Propriétaire sans prêt hypothécai…" at bounding box center [290, 69] width 231 height 11
select select "ownerWithMortgage"
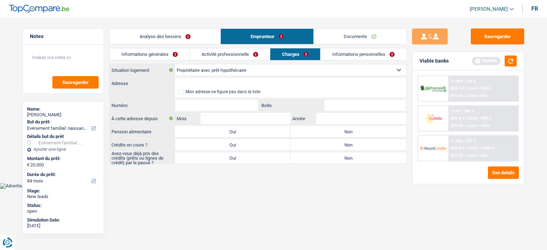
click at [179, 38] on link "Analyse des besoins" at bounding box center [165, 36] width 111 height 15
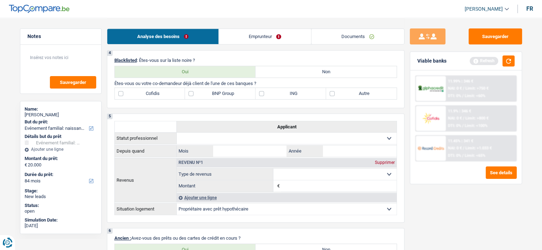
scroll to position [249, 0]
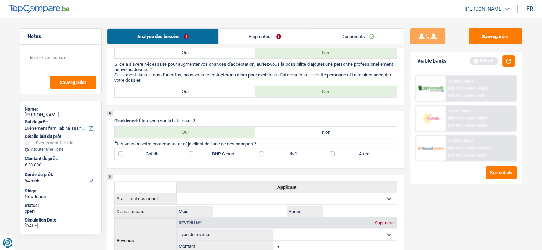
click at [282, 129] on label "Non" at bounding box center [325, 132] width 141 height 11
click at [282, 129] on input "Non" at bounding box center [325, 132] width 141 height 11
radio input "true"
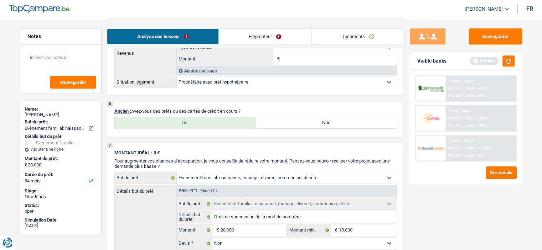
scroll to position [463, 0]
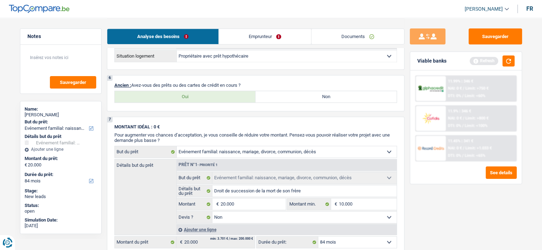
click at [207, 92] on label "Oui" at bounding box center [185, 96] width 141 height 11
click at [207, 92] on input "Oui" at bounding box center [185, 96] width 141 height 11
radio input "true"
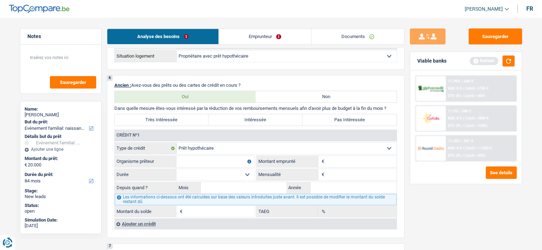
click at [228, 148] on select "Carte ou ouverture de crédit Prêt hypothécaire Vente à tempérament Prêt à tempé…" at bounding box center [287, 148] width 220 height 11
select select "renovationLoan"
type input "0"
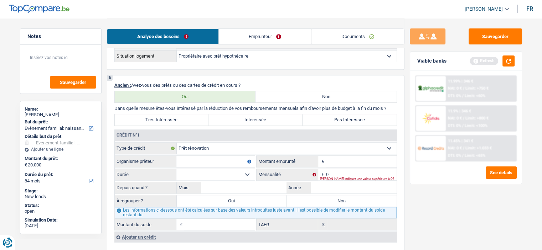
click at [214, 158] on input "Organisme prêteur" at bounding box center [215, 161] width 78 height 11
click at [343, 163] on input "Montant" at bounding box center [361, 161] width 70 height 11
click at [252, 32] on link "Emprunteur" at bounding box center [265, 36] width 92 height 15
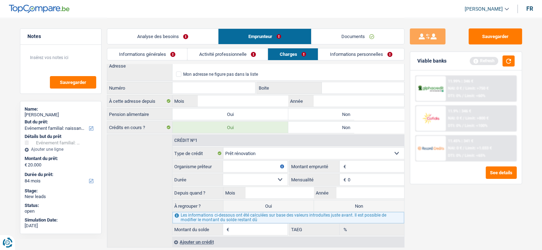
scroll to position [0, 0]
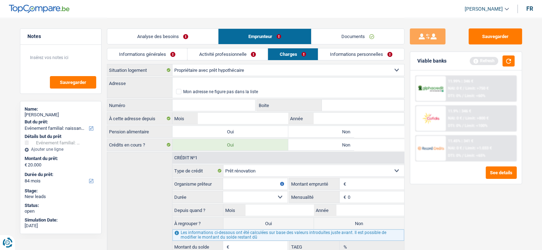
click at [252, 70] on select "Locataire Propriétaire avec prêt hypothécaire Propriétaire sans prêt hypothécai…" at bounding box center [287, 69] width 231 height 11
select select "ownerWithoutMortgage"
click at [172, 64] on select "Locataire Propriétaire avec prêt hypothécaire Propriétaire sans prêt hypothécai…" at bounding box center [287, 69] width 231 height 11
click at [199, 38] on link "Analyse des besoins" at bounding box center [162, 36] width 111 height 15
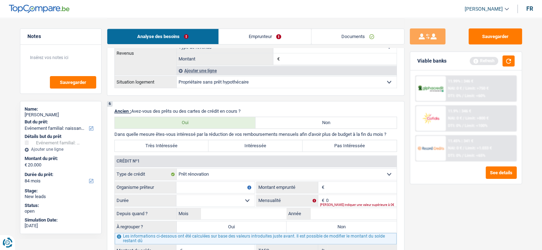
scroll to position [463, 0]
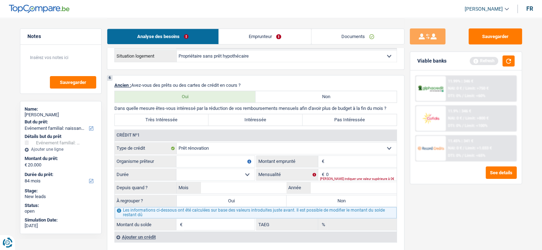
click at [200, 153] on fieldset "Carte ou ouverture de crédit Prêt hypothécaire Vente à tempérament Prêt à tempé…" at bounding box center [256, 186] width 282 height 88
click at [202, 156] on input "Organisme prêteur" at bounding box center [215, 161] width 78 height 11
type input "ING"
click at [328, 162] on input "Montant" at bounding box center [361, 161] width 70 height 11
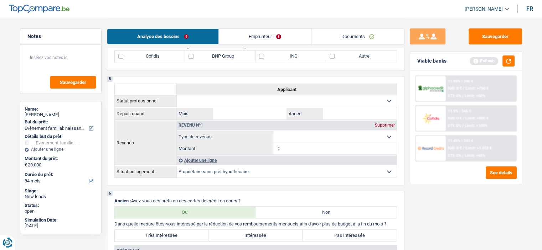
scroll to position [285, 0]
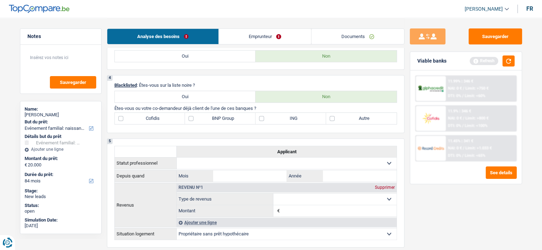
click at [295, 119] on label "ING" at bounding box center [290, 118] width 70 height 11
click at [295, 119] on input "ING" at bounding box center [290, 118] width 70 height 11
checkbox input "true"
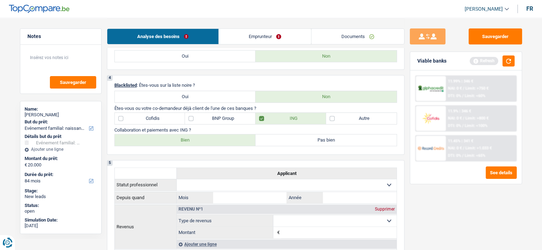
click at [222, 138] on label "Bien" at bounding box center [185, 140] width 141 height 11
click at [222, 138] on input "Bien" at bounding box center [185, 140] width 141 height 11
radio input "true"
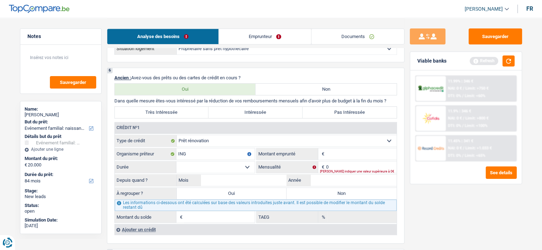
scroll to position [534, 0]
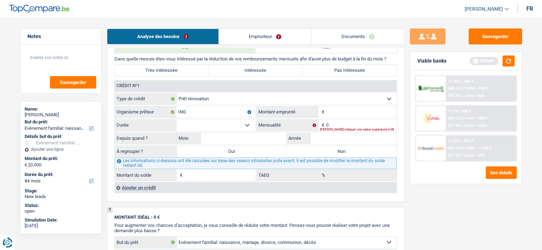
click at [343, 96] on select "Carte ou ouverture de crédit Prêt hypothécaire Vente à tempérament Prêt à tempé…" at bounding box center [287, 98] width 220 height 11
click at [433, 201] on div "Sauvegarder Viable banks Refresh 11.99% | 346 € NAI: 0 € / Limit: >750 € DTI: 0…" at bounding box center [465, 133] width 123 height 210
click at [344, 112] on input "Montant" at bounding box center [361, 111] width 70 height 11
type input "30.000"
click at [221, 122] on select "12 mois 18 mois 24 mois 30 mois 36 mois 42 mois 48 mois 60 mois 72 mois 84 mois…" at bounding box center [215, 125] width 78 height 11
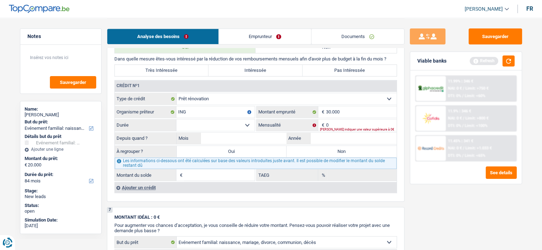
select select "120"
click at [176, 120] on select "12 mois 18 mois 24 mois 30 mois 36 mois 42 mois 48 mois 60 mois 72 mois 84 mois…" at bounding box center [215, 125] width 78 height 11
click at [340, 128] on div "[PERSON_NAME] indiquer une valeur supérieure à 0€" at bounding box center [358, 129] width 77 height 3
click at [344, 120] on input "0" at bounding box center [361, 125] width 70 height 11
type input "382"
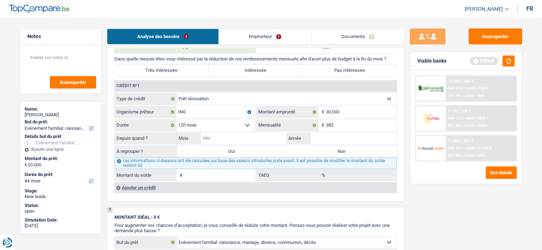
drag, startPoint x: 252, startPoint y: 136, endPoint x: 245, endPoint y: 133, distance: 7.7
click at [252, 135] on input "Mois" at bounding box center [244, 138] width 86 height 11
click at [354, 136] on input "Année" at bounding box center [353, 138] width 86 height 11
type input "2019"
click at [245, 137] on input "Mois" at bounding box center [244, 138] width 86 height 11
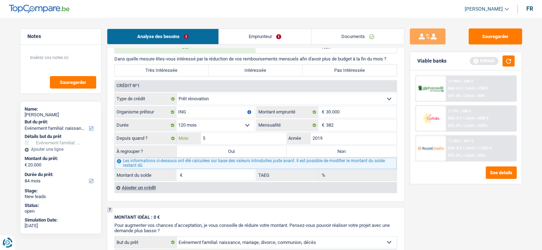
type input "5"
type input "14.241"
type input "9,51"
click at [460, 217] on div "Sauvegarder Viable banks Refresh 11.99% | 346 € NAI: 0 € / Limit: >750 € DTI: 0…" at bounding box center [465, 133] width 123 height 210
click at [327, 148] on label "Non" at bounding box center [341, 151] width 110 height 11
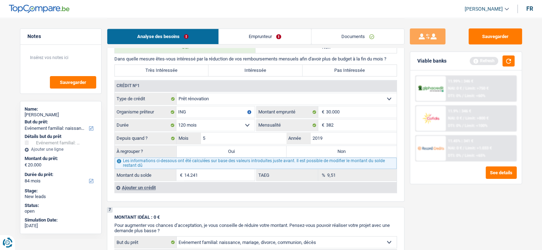
click at [327, 148] on input "Non" at bounding box center [341, 151] width 110 height 11
radio input "true"
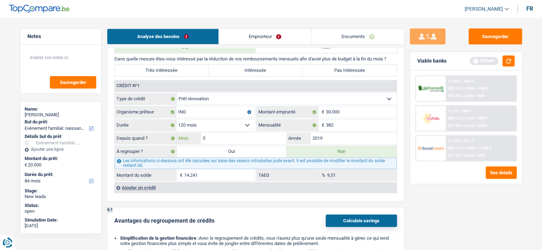
click at [275, 140] on input "5" at bounding box center [244, 138] width 86 height 11
type input "4"
type input "13.967"
click at [424, 187] on div "Sauvegarder Viable banks Refresh 11.99% | 346 € NAI: 0 € / Limit: >750 € DTI: 0…" at bounding box center [465, 133] width 123 height 210
click at [251, 133] on input "4" at bounding box center [244, 138] width 86 height 11
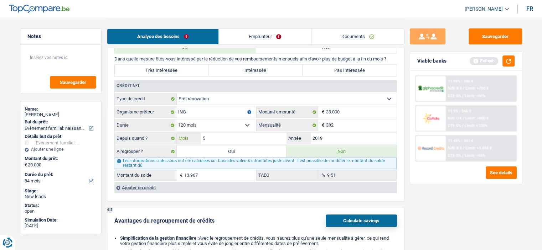
type input "5"
type input "14.241"
click at [442, 189] on div "Sauvegarder Viable banks Refresh 11.99% | 346 € NAI: 0 € / Limit: >750 € DTI: 0…" at bounding box center [465, 133] width 123 height 210
click at [502, 60] on button "button" at bounding box center [508, 61] width 12 height 11
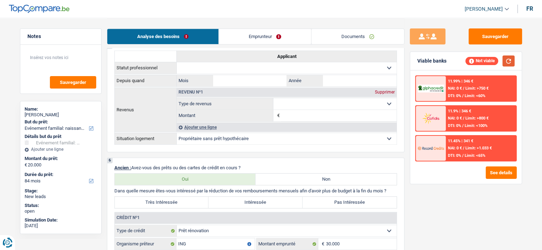
scroll to position [463, 0]
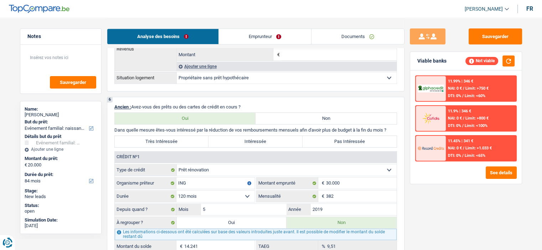
drag, startPoint x: 315, startPoint y: 138, endPoint x: 276, endPoint y: 137, distance: 38.5
click at [314, 138] on label "Pas Intéressée" at bounding box center [349, 141] width 94 height 11
click at [314, 138] on input "Pas Intéressée" at bounding box center [349, 141] width 94 height 11
radio input "true"
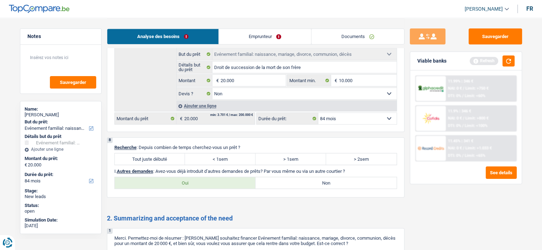
scroll to position [890, 0]
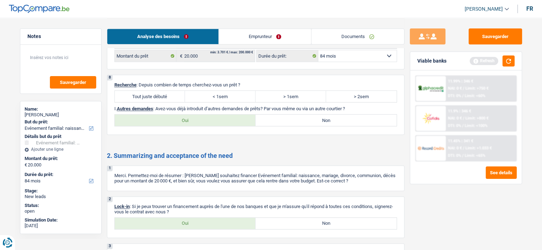
click at [166, 93] on label "Tout juste débuté" at bounding box center [150, 96] width 70 height 11
click at [166, 93] on input "Tout juste débuté" at bounding box center [150, 96] width 70 height 11
radio input "true"
click at [331, 122] on div "Oui Non Tous les champs sont obligatoires. Veuillez sélectionner une option" at bounding box center [255, 120] width 282 height 12
click at [293, 116] on label "Non" at bounding box center [325, 120] width 141 height 11
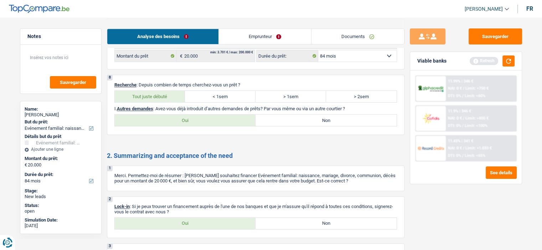
click at [293, 116] on input "Non" at bounding box center [325, 120] width 141 height 11
radio input "true"
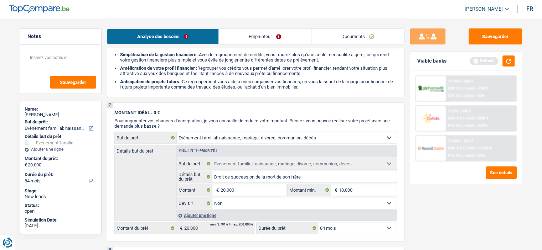
scroll to position [641, 0]
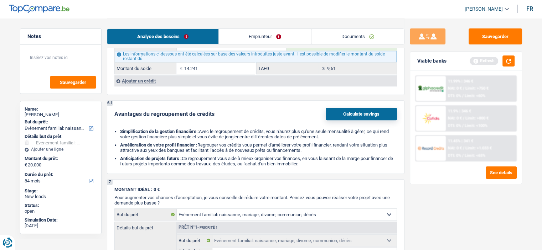
drag, startPoint x: 247, startPoint y: 81, endPoint x: 234, endPoint y: 105, distance: 27.7
click at [234, 108] on div "Avantages du regroupement de crédits Calculate savings" at bounding box center [255, 114] width 282 height 12
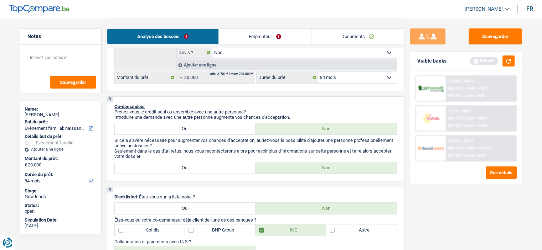
scroll to position [71, 0]
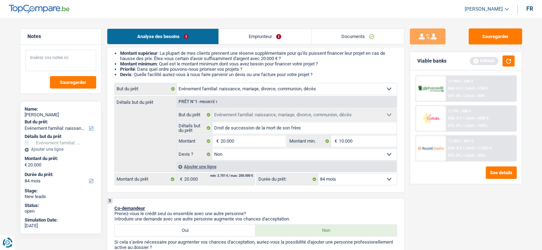
click at [43, 59] on textarea at bounding box center [60, 60] width 71 height 21
type textarea "I"
type textarea "Refusé chez ING"
click at [235, 36] on link "Emprunteur" at bounding box center [265, 36] width 92 height 15
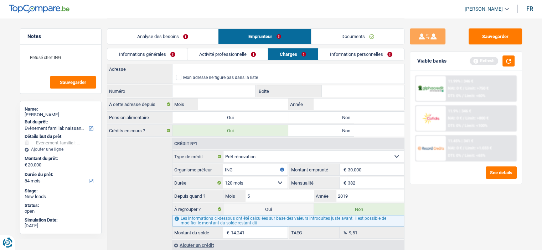
scroll to position [1, 0]
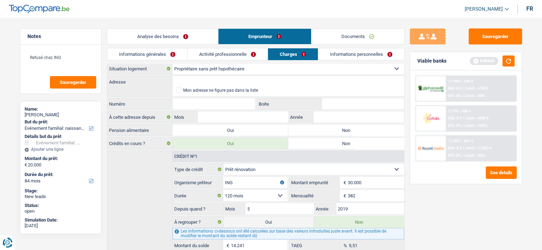
click at [154, 57] on link "Informations générales" at bounding box center [147, 54] width 80 height 12
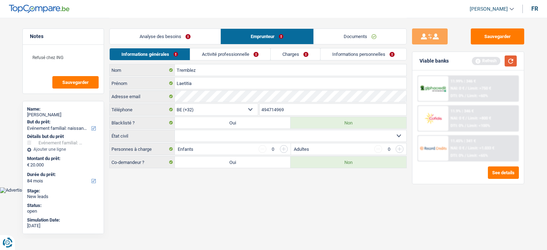
click at [517, 62] on button "button" at bounding box center [511, 61] width 12 height 11
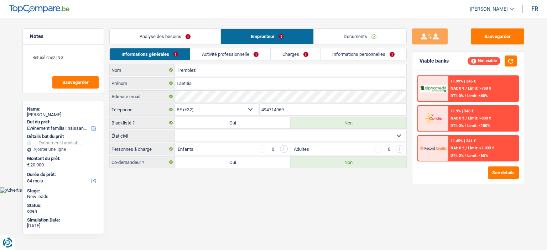
click at [232, 51] on link "Activité professionnelle" at bounding box center [230, 54] width 80 height 12
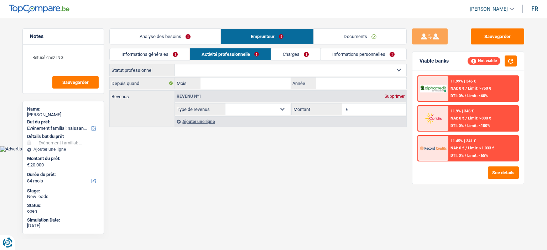
click at [157, 54] on link "Informations générales" at bounding box center [150, 54] width 80 height 12
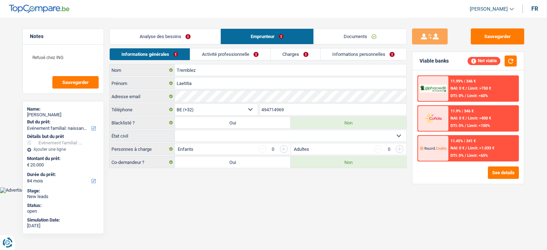
click at [251, 137] on select "Célibataire Marié(e) Cohabitant(e) légal(e) Divorcé(e) Veuf(ve) Séparé (de fait…" at bounding box center [290, 135] width 231 height 11
select select "single"
click at [175, 130] on select "Célibataire Marié(e) Cohabitant(e) légal(e) Divorcé(e) Veuf(ve) Séparé (de fait…" at bounding box center [290, 135] width 231 height 11
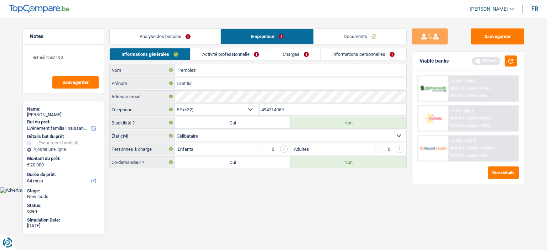
click at [234, 55] on link "Activité professionnelle" at bounding box center [230, 54] width 80 height 12
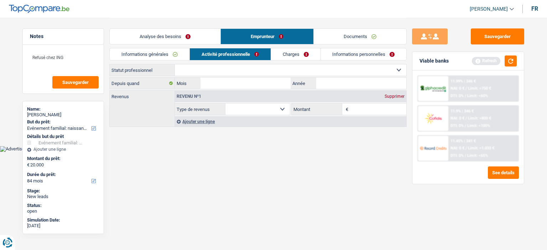
click at [191, 69] on select "Ouvrier Employé privé Employé public Invalide Indépendant Pensionné Chômeur Mut…" at bounding box center [290, 69] width 231 height 11
select select "independent"
click at [175, 64] on select "Ouvrier Employé privé Employé public Invalide Indépendant Pensionné Chômeur Mut…" at bounding box center [290, 69] width 231 height 11
select select "netSalary"
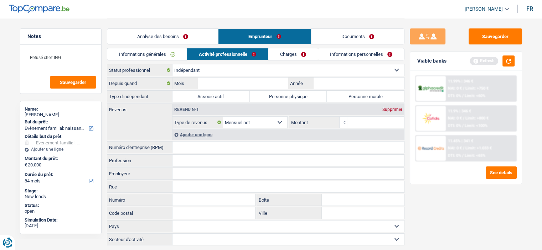
click at [294, 97] on label "Personne physique" at bounding box center [288, 96] width 77 height 11
click at [294, 97] on input "Personne physique" at bounding box center [288, 96] width 77 height 11
radio input "true"
click at [342, 81] on input "Année" at bounding box center [358, 83] width 90 height 11
type input "2020"
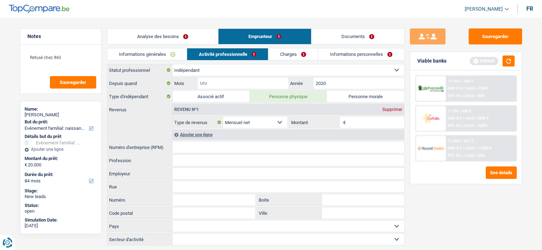
click at [258, 79] on input "Mois" at bounding box center [243, 83] width 90 height 11
type input "1"
click at [211, 149] on input "Numéro d'entreprise (RPM)" at bounding box center [287, 147] width 231 height 11
type input "0740757425"
click at [349, 95] on label "Personne morale" at bounding box center [364, 96] width 77 height 11
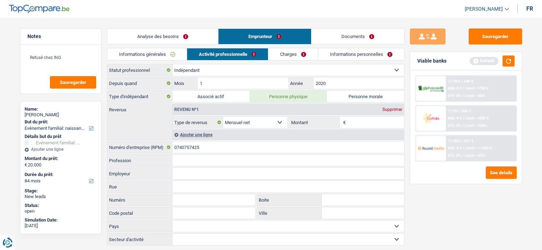
click at [349, 95] on input "Personne morale" at bounding box center [364, 96] width 77 height 11
radio input "true"
click at [378, 122] on input "Montant" at bounding box center [375, 122] width 57 height 11
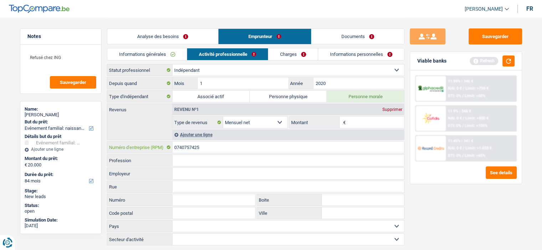
drag, startPoint x: 212, startPoint y: 147, endPoint x: 173, endPoint y: 143, distance: 38.6
click at [173, 143] on input "0740757425" at bounding box center [287, 147] width 231 height 11
click at [244, 70] on select "Ouvrier Employé privé Employé public Invalide Indépendant Pensionné Chômeur Mut…" at bounding box center [287, 69] width 231 height 11
select select "mutuality"
click at [172, 64] on select "Ouvrier Employé privé Employé public Invalide Indépendant Pensionné Chômeur Mut…" at bounding box center [287, 69] width 231 height 11
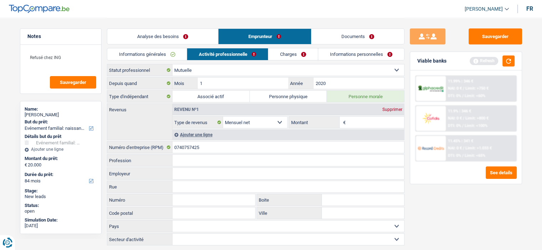
select select "mutualityIndemnity"
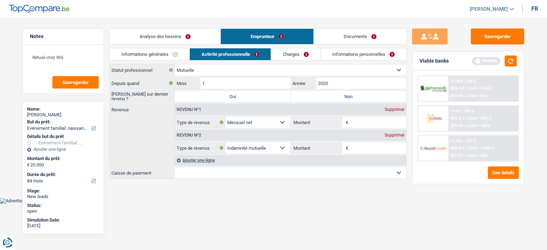
drag, startPoint x: 395, startPoint y: 108, endPoint x: 344, endPoint y: 115, distance: 51.8
click at [396, 108] on div "Supprimer" at bounding box center [394, 110] width 23 height 4
select select "mutualityIndemnity"
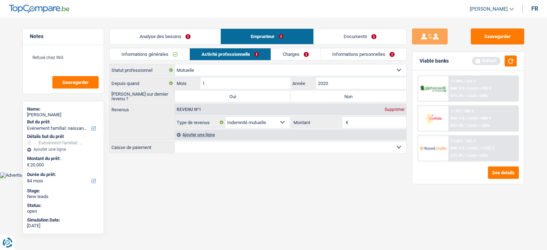
click at [208, 135] on div "Ajouter une ligne" at bounding box center [290, 135] width 231 height 10
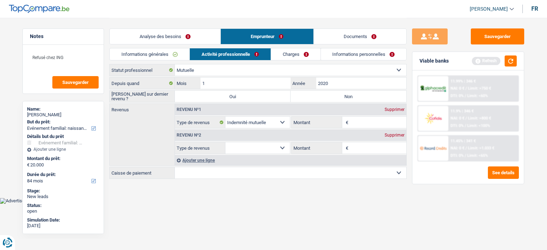
click at [257, 145] on select "Allocation d'handicap Allocations chômage Allocations familiales Chèques repas …" at bounding box center [257, 147] width 64 height 11
select select "parttimeSelfemployed"
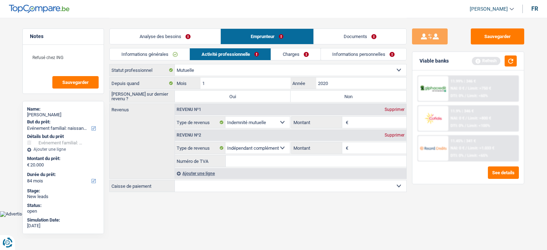
click at [246, 161] on input "Numéro de TVA" at bounding box center [316, 161] width 181 height 11
paste input "0740757425"
type input "0740757425"
click at [352, 146] on input "Montant" at bounding box center [378, 147] width 57 height 11
click at [341, 77] on div "Depuis quand 1 Mois / 2020 Année" at bounding box center [257, 83] width 297 height 12
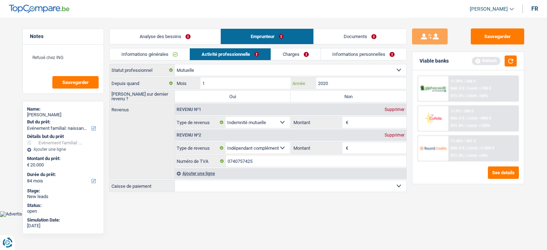
click at [340, 83] on input "2020" at bounding box center [361, 83] width 90 height 11
type input "2021"
click at [213, 79] on input "1" at bounding box center [245, 83] width 90 height 11
type input "7"
drag, startPoint x: 477, startPoint y: 222, endPoint x: 473, endPoint y: 221, distance: 4.1
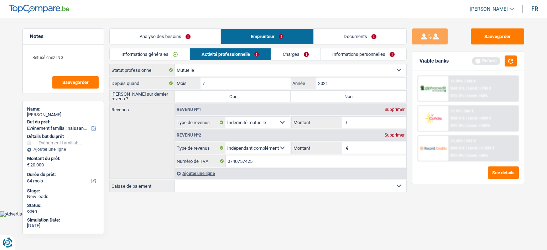
click at [476, 222] on div "Sauvegarder Viable banks Refresh 11.99% | 346 € NAI: 0 € / Limit: >750 € DTI: 0…" at bounding box center [468, 133] width 123 height 210
click at [320, 182] on select "Mutualité Chrétienne Mutualité Socialiste (Solidaris) SPF Sécurité Sociale Unio…" at bounding box center [290, 186] width 231 height 11
click at [437, 205] on div "Sauvegarder Viable banks Refresh 11.99% | 346 € NAI: 0 € / Limit: >750 € DTI: 0…" at bounding box center [468, 133] width 123 height 210
click at [359, 120] on input "Montant" at bounding box center [378, 122] width 57 height 11
click at [364, 97] on label "Non" at bounding box center [349, 96] width 116 height 11
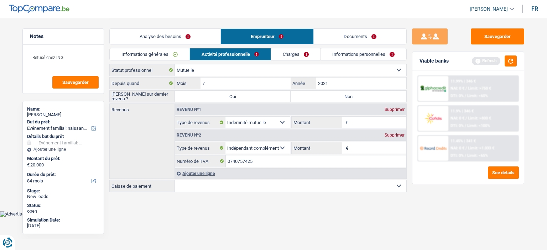
click at [364, 97] on input "Non" at bounding box center [349, 96] width 116 height 11
click at [363, 120] on input "Montant" at bounding box center [378, 122] width 57 height 11
click at [292, 217] on html "Vous avez le contrôle de vos données Nous utilisons des cookies, tout comme nos…" at bounding box center [273, 108] width 547 height 217
click at [357, 150] on input "Montant" at bounding box center [378, 147] width 57 height 11
click at [257, 216] on html "Vous avez le contrôle de vos données Nous utilisons des cookies, tout comme nos…" at bounding box center [273, 108] width 547 height 217
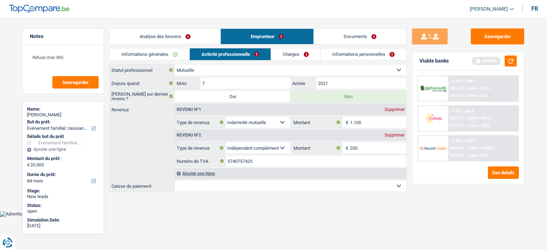
click at [213, 188] on select "Mutualité Chrétienne Mutualité Socialiste (Solidaris) SPF Sécurité Sociale Unio…" at bounding box center [290, 186] width 231 height 11
click at [175, 181] on select "Mutualité Chrétienne Mutualité Socialiste (Solidaris) SPF Sécurité Sociale Unio…" at bounding box center [290, 186] width 231 height 11
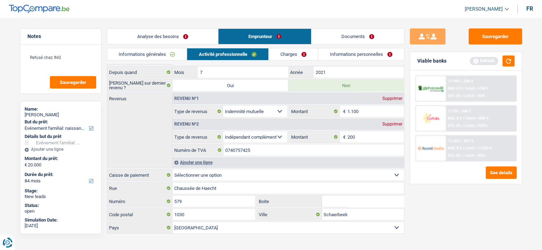
scroll to position [17, 0]
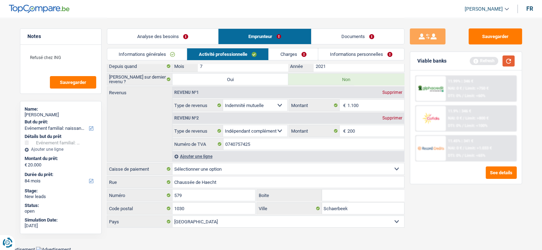
click at [513, 62] on button "button" at bounding box center [508, 61] width 12 height 11
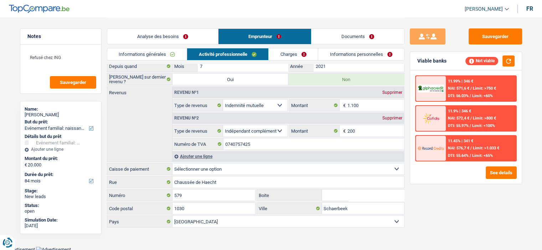
click at [301, 49] on link "Charges" at bounding box center [292, 54] width 49 height 12
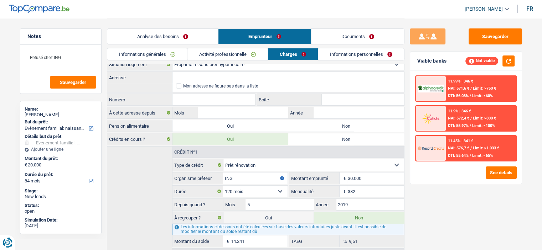
scroll to position [0, 0]
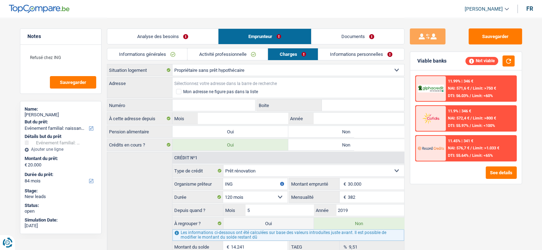
click at [225, 81] on input "Adresse" at bounding box center [287, 83] width 231 height 11
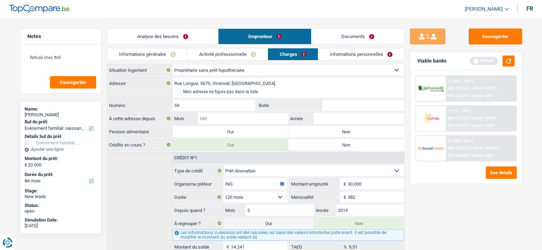
click at [263, 118] on input "Mois" at bounding box center [243, 118] width 90 height 11
click at [341, 114] on input "Année" at bounding box center [358, 118] width 90 height 11
click at [331, 131] on label "Non" at bounding box center [346, 131] width 116 height 11
click at [331, 131] on input "Non" at bounding box center [346, 131] width 116 height 11
click at [329, 121] on input "Année" at bounding box center [358, 118] width 90 height 11
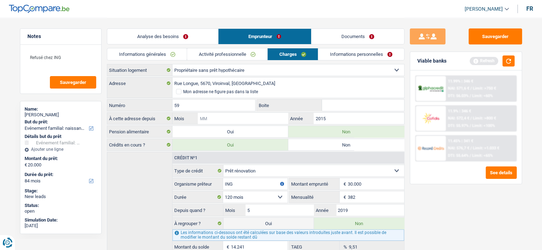
click at [225, 113] on input "Mois" at bounding box center [243, 118] width 90 height 11
click at [338, 54] on link "Informations personnelles" at bounding box center [361, 54] width 86 height 12
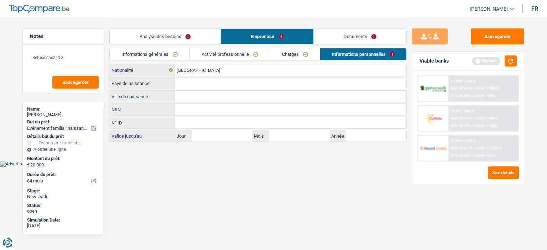
click at [187, 96] on input "Ville de naissance" at bounding box center [290, 96] width 231 height 11
click at [212, 83] on input "Pays de naissance" at bounding box center [290, 83] width 231 height 11
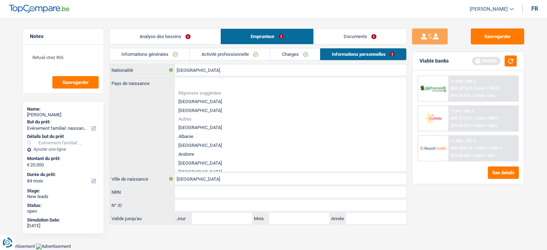
click at [193, 101] on li "[GEOGRAPHIC_DATA]" at bounding box center [290, 101] width 231 height 9
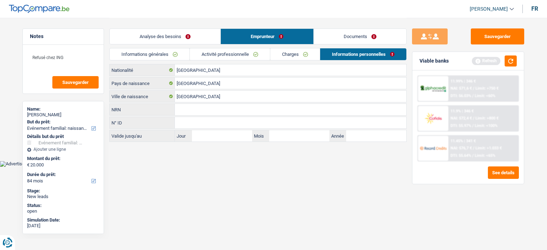
click at [359, 40] on link "Documents" at bounding box center [360, 36] width 93 height 15
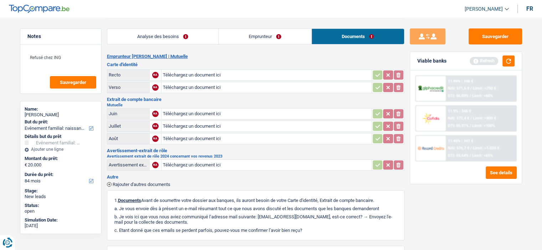
click at [272, 40] on link "Emprunteur" at bounding box center [265, 36] width 93 height 15
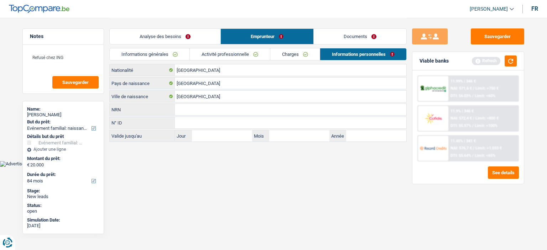
click at [168, 40] on link "Analyse des besoins" at bounding box center [165, 36] width 111 height 15
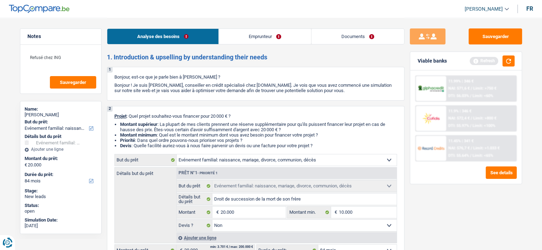
click at [244, 39] on link "Emprunteur" at bounding box center [265, 36] width 92 height 15
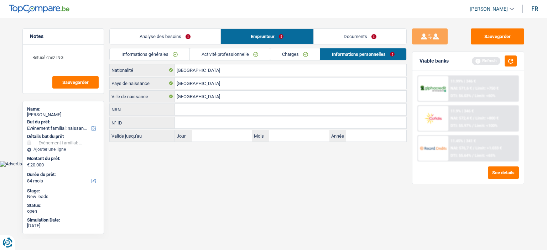
click at [223, 52] on link "Activité professionnelle" at bounding box center [230, 54] width 80 height 12
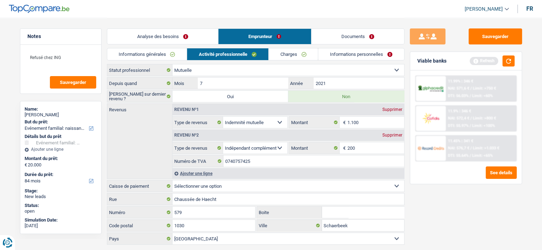
click at [514, 59] on div "Viable banks Refresh" at bounding box center [465, 61] width 111 height 19
click at [512, 59] on button "button" at bounding box center [508, 61] width 12 height 11
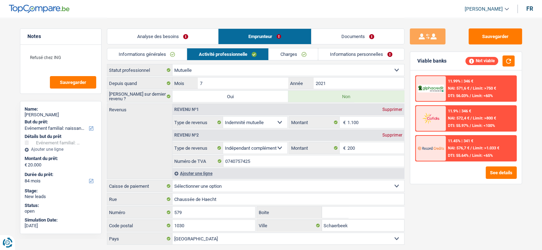
click at [156, 32] on link "Analyse des besoins" at bounding box center [162, 36] width 111 height 15
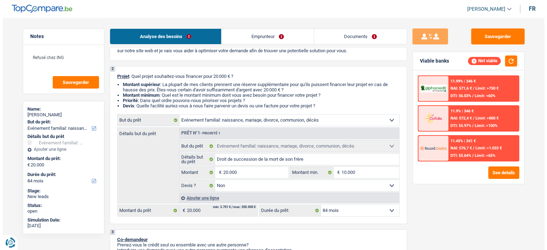
scroll to position [36, 0]
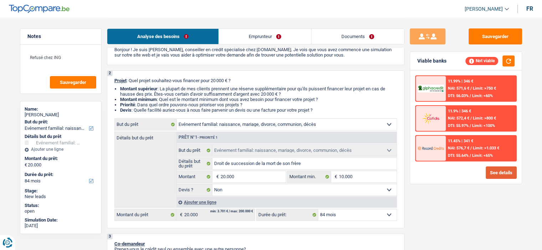
click at [508, 171] on button "See details" at bounding box center [500, 173] width 31 height 12
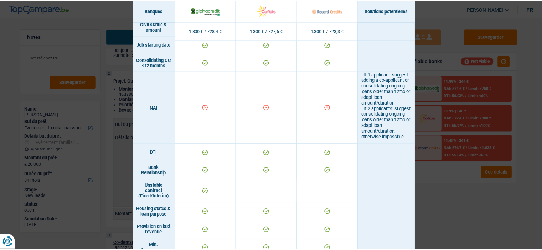
scroll to position [191, 0]
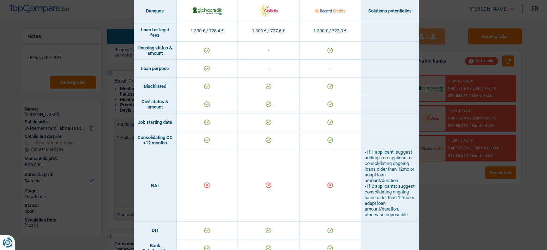
click at [475, 197] on div "Banks conditions × Banques Solutions potentielles Revenus / Charges 1.300 € / 7…" at bounding box center [273, 125] width 547 height 250
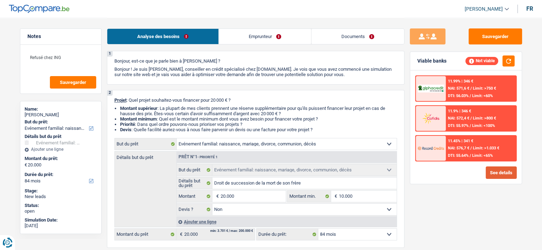
scroll to position [0, 0]
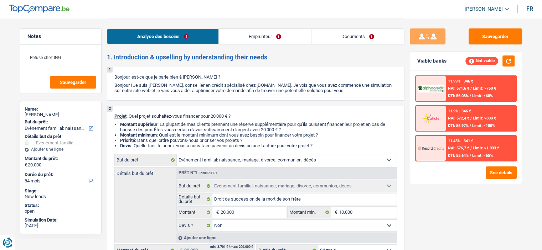
click at [357, 37] on link "Documents" at bounding box center [357, 36] width 93 height 15
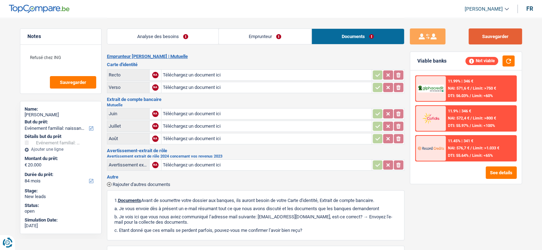
drag, startPoint x: 486, startPoint y: 33, endPoint x: 363, endPoint y: 51, distance: 124.0
click at [482, 33] on button "Sauvegarder" at bounding box center [494, 36] width 53 height 16
click at [262, 36] on link "Emprunteur" at bounding box center [265, 36] width 93 height 15
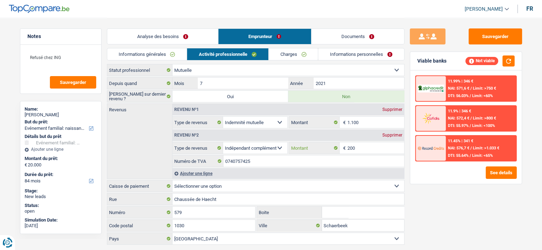
click at [372, 143] on input "200" at bounding box center [375, 147] width 57 height 11
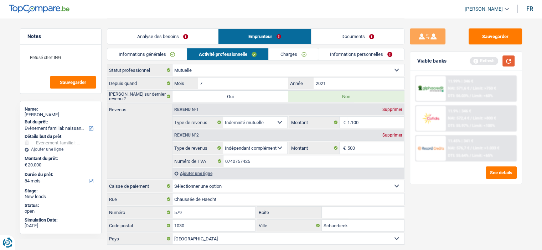
click at [507, 65] on button "button" at bounding box center [508, 61] width 12 height 11
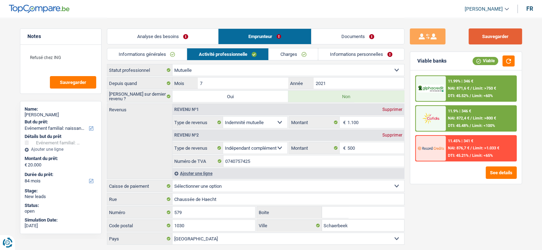
drag, startPoint x: 478, startPoint y: 36, endPoint x: 473, endPoint y: 32, distance: 6.1
click at [478, 35] on button "Sauvegarder" at bounding box center [494, 36] width 53 height 16
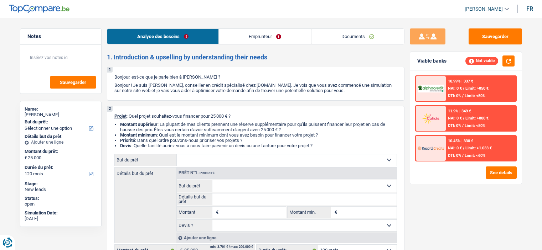
select select "120"
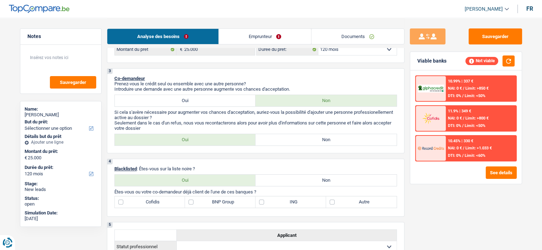
scroll to position [214, 0]
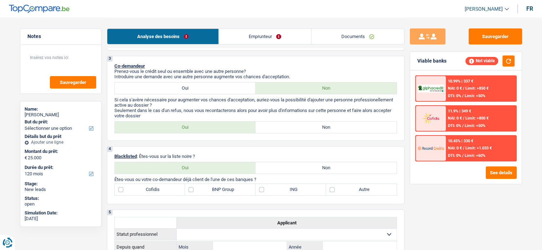
click at [214, 166] on label "Oui" at bounding box center [185, 167] width 141 height 11
click at [214, 166] on input "Oui" at bounding box center [185, 167] width 141 height 11
radio input "true"
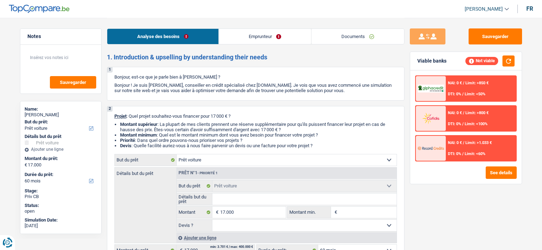
select select "car"
select select "60"
select select "car"
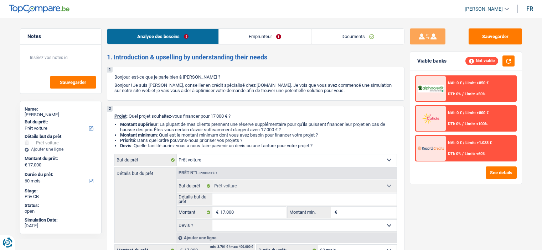
select select "60"
select select "car"
select select "60"
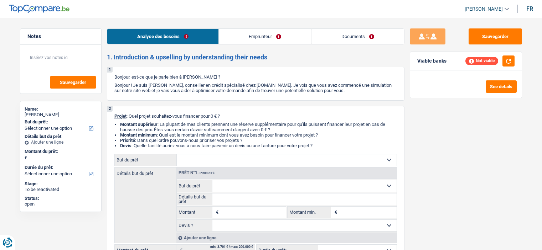
select select "publicEmployee"
select select "netSalary"
select select "mealVouchers"
select select "ownerWithMortgage"
select select "mortgage"
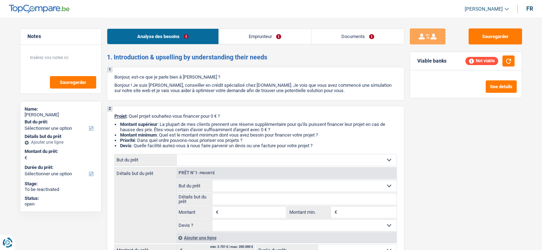
select select "180"
select select "creditConsolidation"
select select "120"
select select "32"
select select "single"
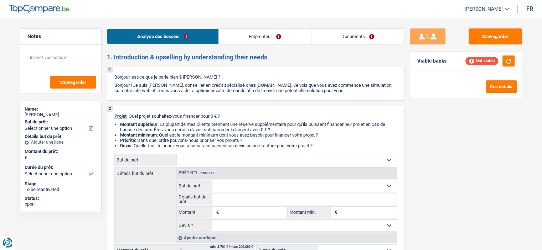
click at [226, 32] on link "Emprunteur" at bounding box center [265, 36] width 92 height 15
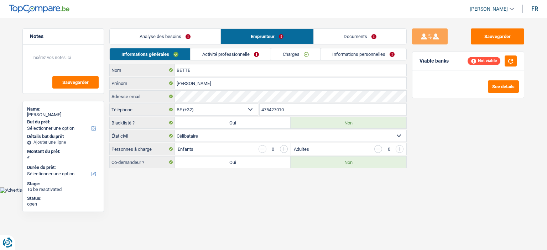
click at [252, 54] on link "Activité professionnelle" at bounding box center [230, 54] width 80 height 12
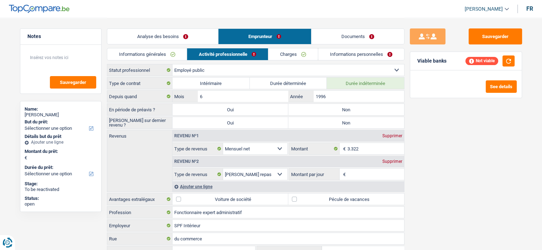
click at [396, 160] on div "Supprimer" at bounding box center [391, 162] width 23 height 4
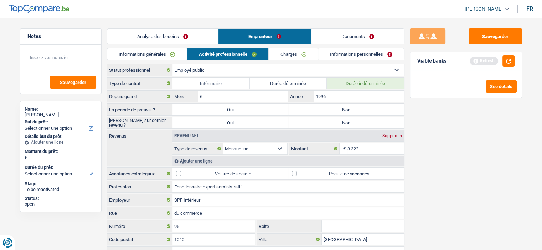
drag, startPoint x: 342, startPoint y: 173, endPoint x: 354, endPoint y: 172, distance: 11.8
click at [342, 173] on label "Pécule de vacances" at bounding box center [346, 173] width 116 height 11
click at [342, 173] on input "Pécule de vacances" at bounding box center [346, 173] width 116 height 11
checkbox input "true"
click at [172, 32] on link "Analyse des besoins" at bounding box center [162, 36] width 111 height 15
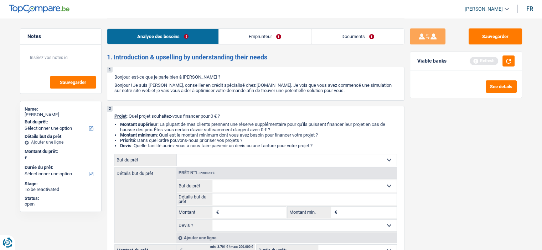
click at [286, 40] on link "Emprunteur" at bounding box center [265, 36] width 92 height 15
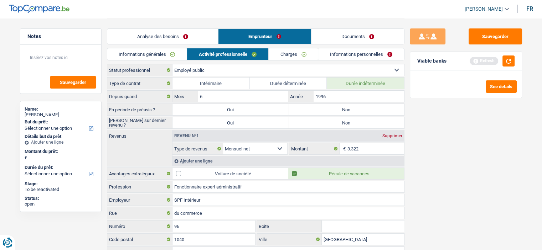
click at [338, 37] on link "Documents" at bounding box center [357, 36] width 93 height 15
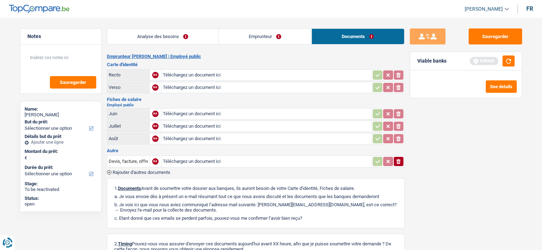
click at [249, 38] on link "Emprunteur" at bounding box center [265, 36] width 93 height 15
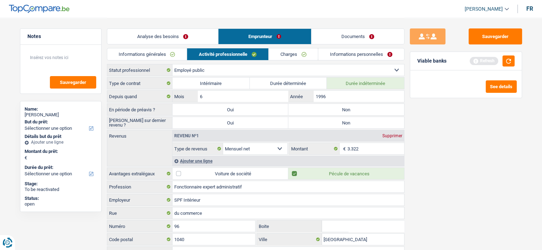
drag, startPoint x: 197, startPoint y: 36, endPoint x: 199, endPoint y: 41, distance: 5.1
click at [197, 37] on link "Analyse des besoins" at bounding box center [162, 36] width 111 height 15
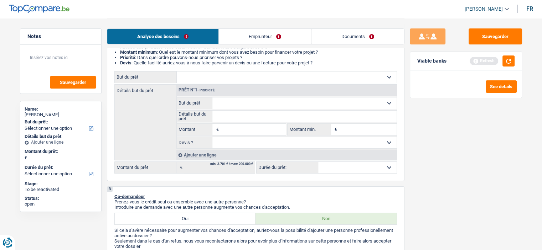
scroll to position [36, 0]
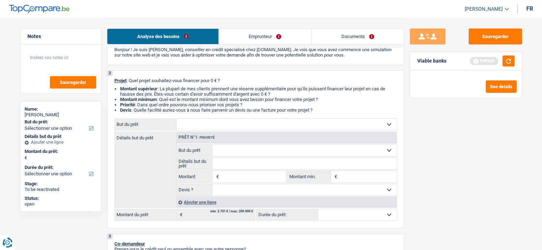
click at [214, 121] on select "Confort maison: meubles, textile, peinture, électroménager, outillage non-profe…" at bounding box center [287, 124] width 220 height 11
select select "other"
click at [177, 119] on select "Confort maison: meubles, textile, peinture, électroménager, outillage non-profe…" at bounding box center [287, 124] width 220 height 11
select select "other"
type input "0"
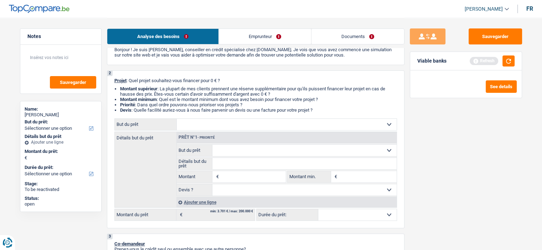
select select "24"
select select "other"
select select "24"
radio input "false"
radio input "true"
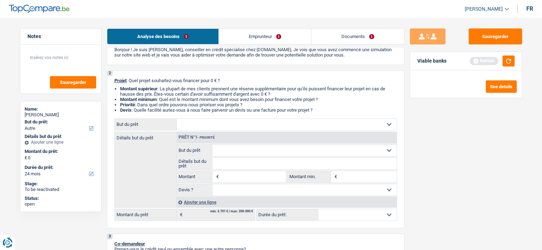
select select "other"
select select "24"
select select "other"
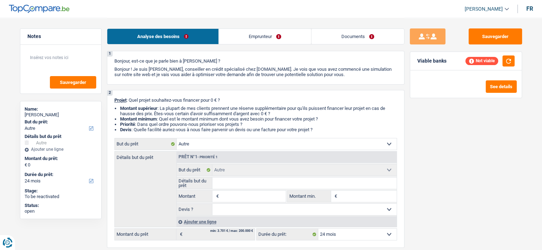
scroll to position [0, 0]
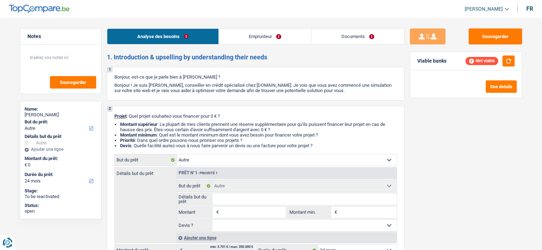
click at [275, 40] on link "Emprunteur" at bounding box center [265, 36] width 92 height 15
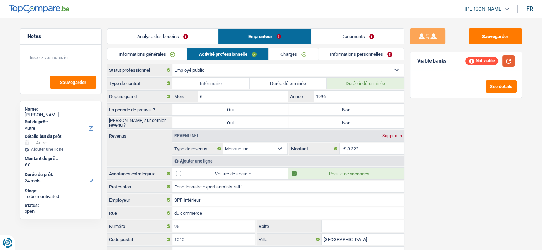
click at [513, 59] on button "button" at bounding box center [508, 61] width 12 height 11
click at [319, 113] on label "Non" at bounding box center [346, 109] width 116 height 11
click at [319, 113] on input "Non" at bounding box center [346, 109] width 116 height 11
radio input "true"
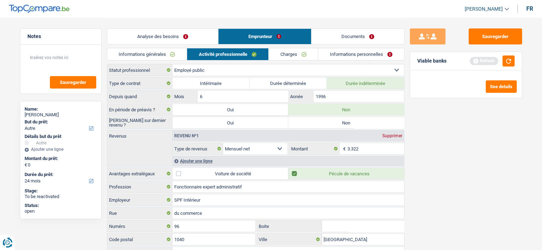
click at [318, 121] on label "Non" at bounding box center [346, 122] width 116 height 11
click at [318, 121] on input "Non" at bounding box center [346, 122] width 116 height 11
radio input "true"
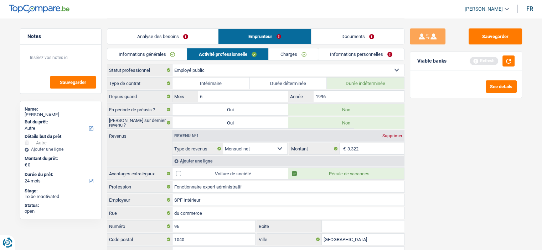
click at [173, 33] on link "Analyse des besoins" at bounding box center [162, 36] width 111 height 15
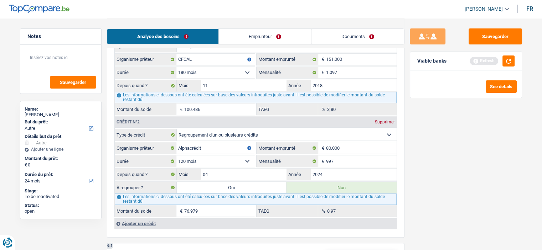
scroll to position [605, 0]
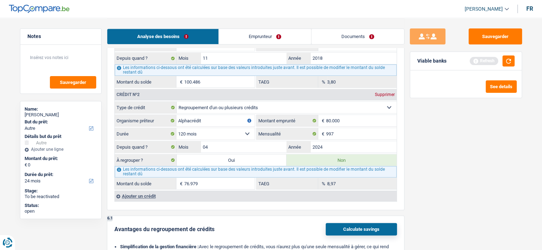
click at [252, 155] on label "Oui" at bounding box center [232, 160] width 110 height 11
click at [252, 155] on input "Oui" at bounding box center [232, 160] width 110 height 11
radio input "true"
type input "76.979"
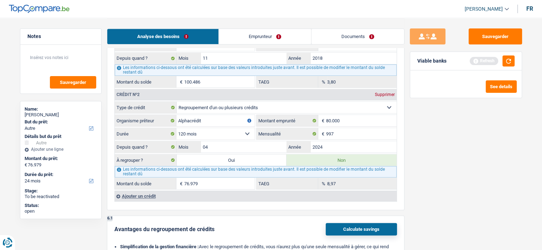
radio input "false"
type input "76.979"
select select "refinancing"
select select "144"
select select "refinancing"
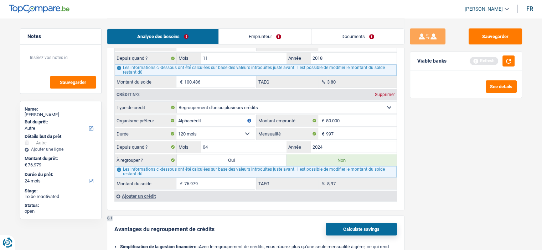
select select "refinancing"
select select "144"
select select "refinancing"
select select "144"
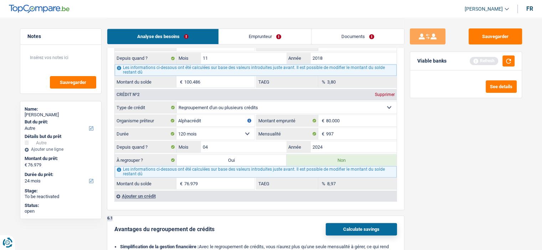
select select "refinancing"
select select "other"
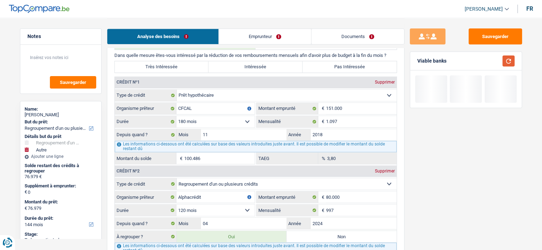
click at [510, 60] on button "button" at bounding box center [508, 61] width 12 height 11
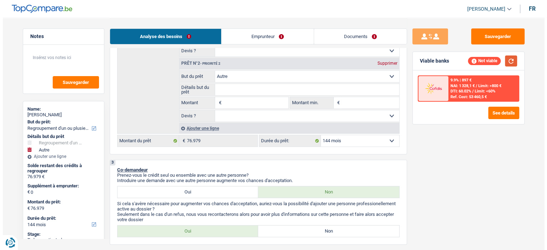
scroll to position [142, 0]
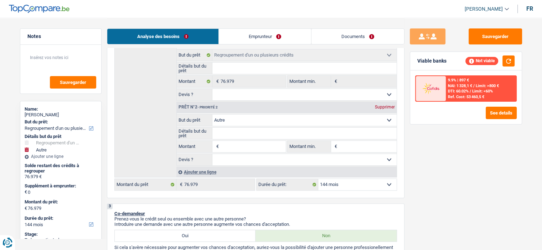
click at [379, 181] on select "12 mois 18 mois 24 mois 30 mois 36 mois 42 mois 48 mois 60 mois 72 mois 84 mois…" at bounding box center [357, 184] width 78 height 11
select select "120"
click at [318, 179] on select "12 mois 18 mois 24 mois 30 mois 36 mois 42 mois 48 mois 60 mois 72 mois 84 mois…" at bounding box center [357, 184] width 78 height 11
select select "120"
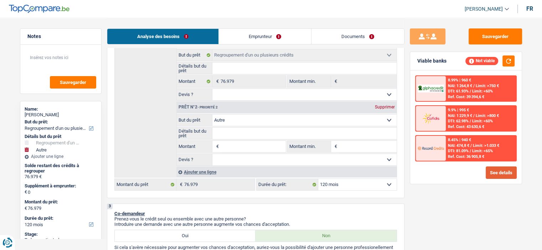
click at [494, 172] on button "See details" at bounding box center [500, 173] width 31 height 12
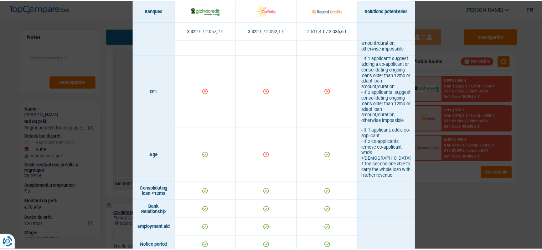
scroll to position [392, 0]
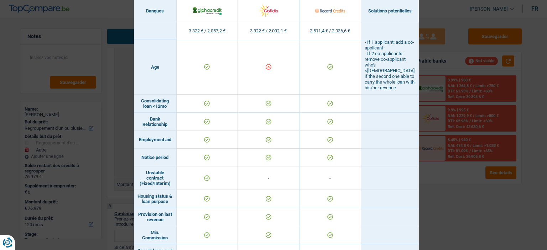
click at [502, 182] on div "Banks conditions × Banques Solutions potentielles Revenus / Charges 3.322 € / 2…" at bounding box center [273, 125] width 547 height 250
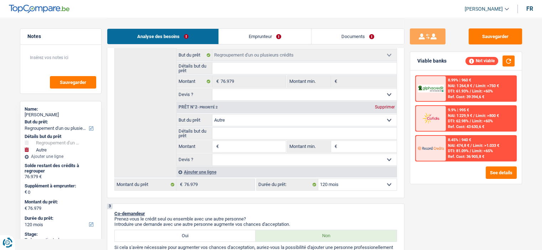
click at [268, 38] on link "Emprunteur" at bounding box center [265, 36] width 92 height 15
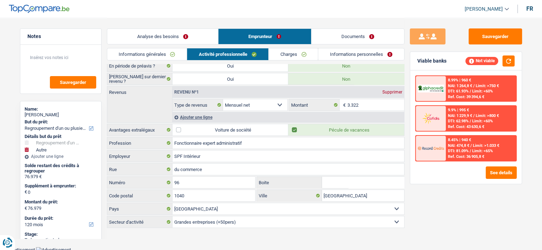
click at [199, 31] on link "Analyse des besoins" at bounding box center [162, 36] width 111 height 15
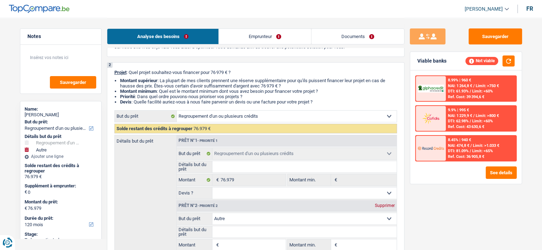
click at [256, 36] on link "Emprunteur" at bounding box center [265, 36] width 92 height 15
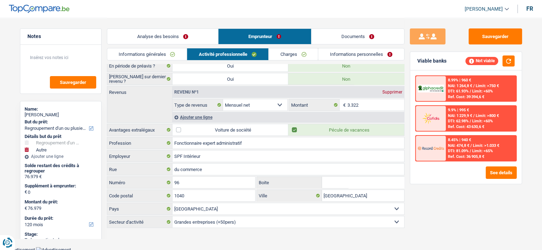
click at [147, 51] on link "Informations générales" at bounding box center [147, 54] width 80 height 12
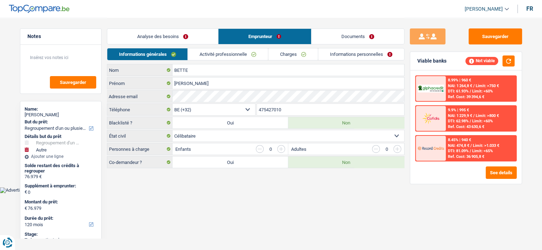
scroll to position [0, 0]
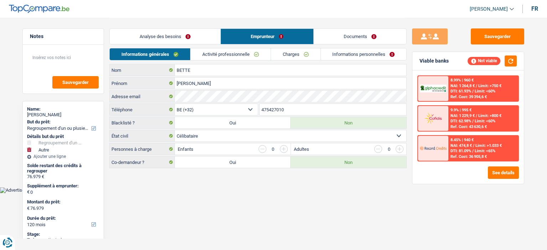
click at [174, 37] on link "Analyse des besoins" at bounding box center [165, 36] width 111 height 15
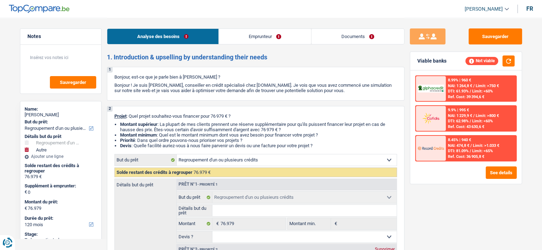
click at [256, 33] on link "Emprunteur" at bounding box center [265, 36] width 92 height 15
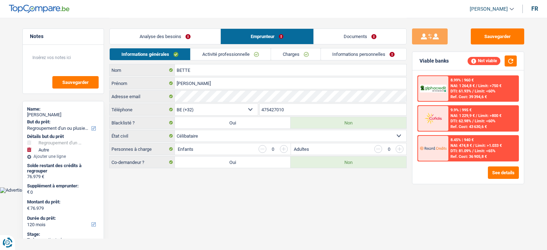
click at [245, 55] on link "Activité professionnelle" at bounding box center [230, 54] width 80 height 12
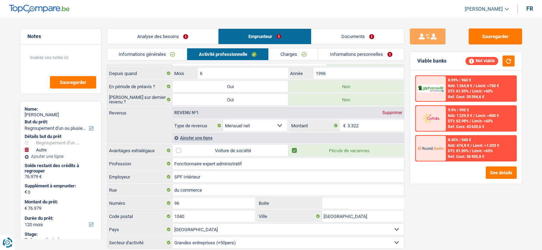
scroll to position [44, 0]
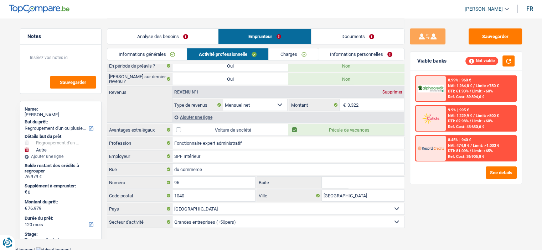
click at [303, 55] on link "Charges" at bounding box center [292, 54] width 49 height 12
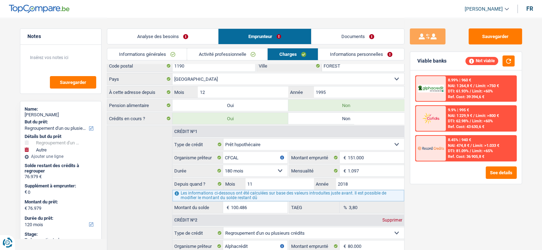
click at [356, 56] on link "Informations personnelles" at bounding box center [361, 54] width 86 height 12
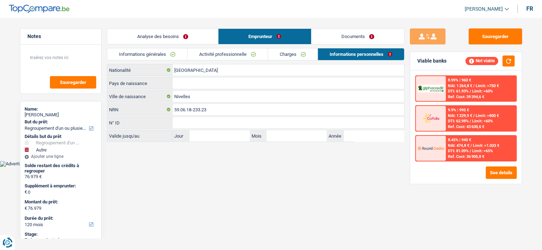
scroll to position [0, 0]
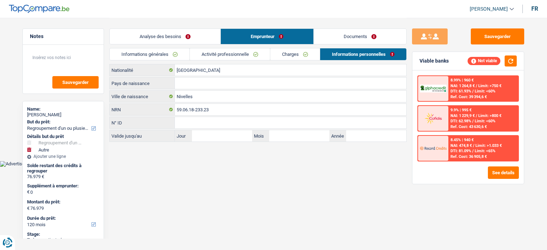
click at [361, 40] on link "Documents" at bounding box center [360, 36] width 93 height 15
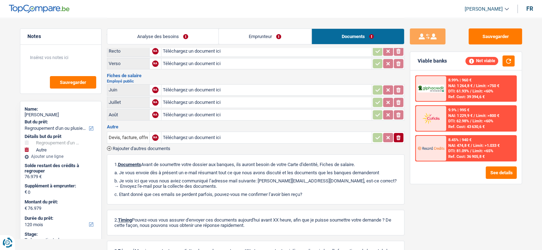
scroll to position [71, 0]
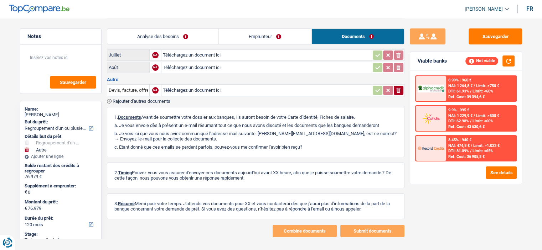
click at [189, 35] on link "Analyse des besoins" at bounding box center [162, 36] width 111 height 15
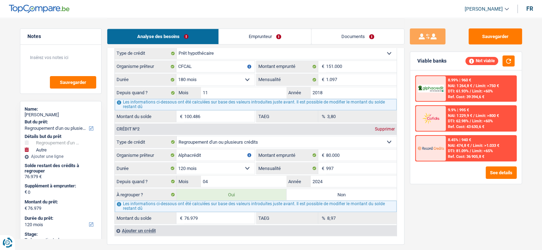
scroll to position [748, 0]
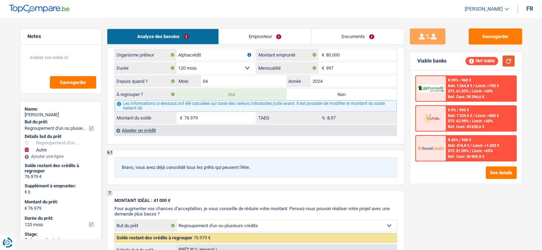
click at [506, 60] on button "button" at bounding box center [508, 61] width 12 height 11
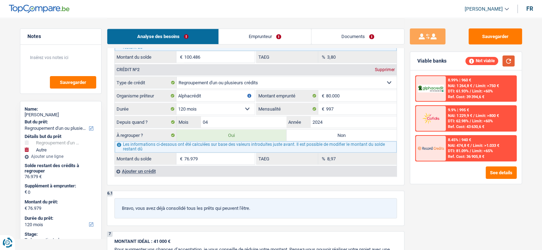
scroll to position [641, 0]
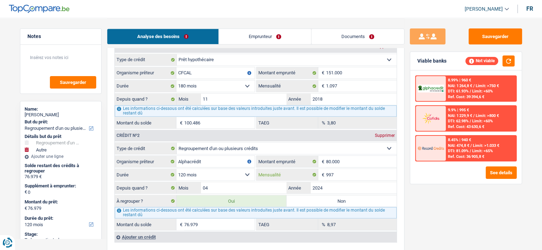
click at [339, 169] on input "997" at bounding box center [361, 174] width 70 height 11
click at [341, 169] on input "997" at bounding box center [361, 174] width 70 height 11
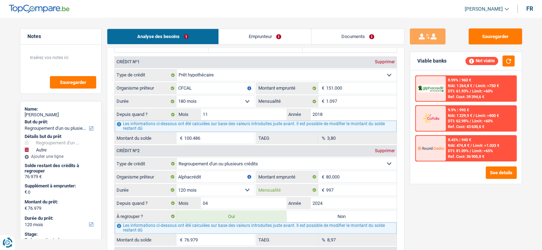
scroll to position [605, 0]
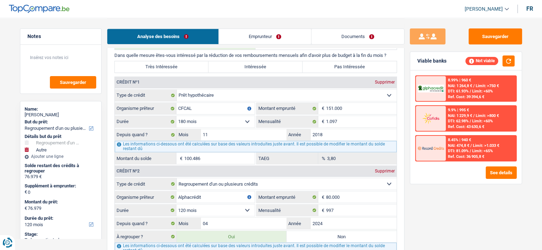
click at [273, 41] on link "Emprunteur" at bounding box center [265, 36] width 92 height 15
select select "144"
type input "72.392"
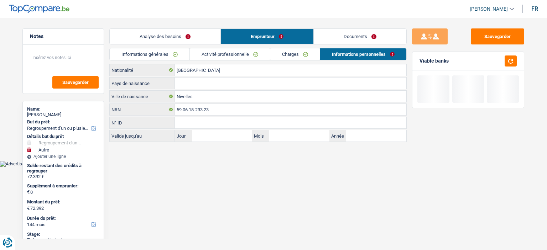
click at [286, 62] on div "Informations générales Activité professionnelle Charges Informations personnell…" at bounding box center [257, 56] width 297 height 16
drag, startPoint x: 290, startPoint y: 56, endPoint x: 273, endPoint y: 62, distance: 18.0
click at [289, 56] on link "Charges" at bounding box center [294, 54] width 49 height 12
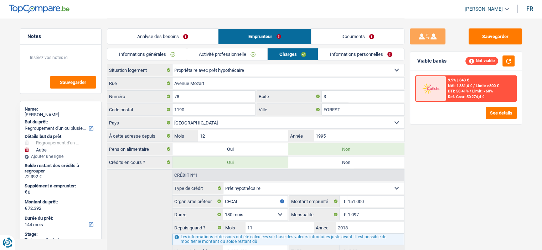
click at [169, 37] on link "Analyse des besoins" at bounding box center [162, 36] width 111 height 15
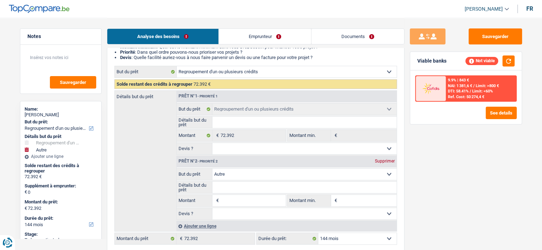
scroll to position [107, 0]
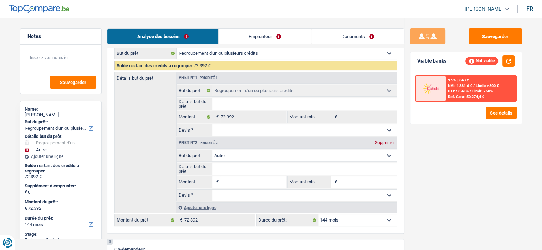
click at [382, 142] on div "Supprimer" at bounding box center [384, 143] width 23 height 4
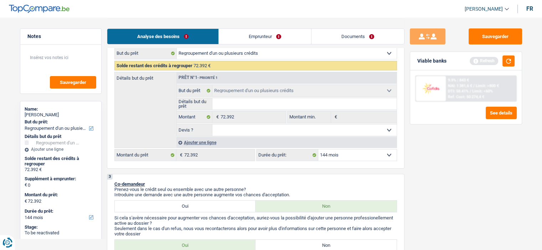
click at [356, 153] on select "12 mois 18 mois 24 mois 30 mois 36 mois 42 mois 48 mois 60 mois 72 mois 84 mois…" at bounding box center [357, 155] width 78 height 11
select select "72"
click at [318, 150] on select "12 mois 18 mois 24 mois 30 mois 36 mois 42 mois 48 mois 60 mois 72 mois 84 mois…" at bounding box center [357, 155] width 78 height 11
select select "72"
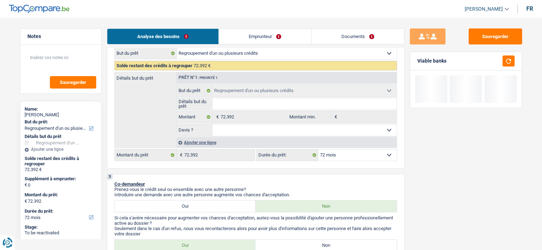
click at [354, 152] on select "12 mois 18 mois 24 mois 30 mois 36 mois 42 mois 48 mois 60 mois 72 mois 84 mois…" at bounding box center [357, 155] width 78 height 11
select select "84"
click at [318, 150] on select "12 mois 18 mois 24 mois 30 mois 36 mois 42 mois 48 mois 60 mois 72 mois 84 mois…" at bounding box center [357, 155] width 78 height 11
select select "84"
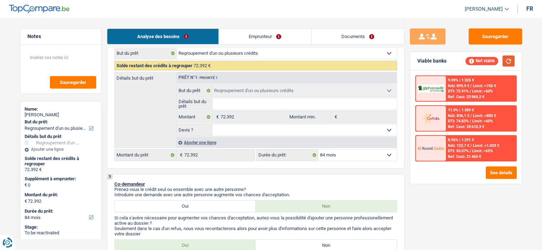
drag, startPoint x: 507, startPoint y: 66, endPoint x: 508, endPoint y: 62, distance: 3.7
click at [507, 65] on button "button" at bounding box center [508, 61] width 12 height 11
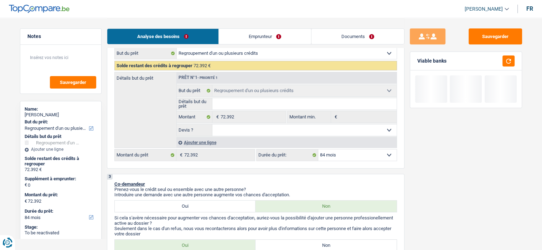
click at [356, 152] on select "12 mois 18 mois 24 mois 30 mois 36 mois 42 mois 48 mois 60 mois 72 mois 84 mois…" at bounding box center [357, 155] width 78 height 11
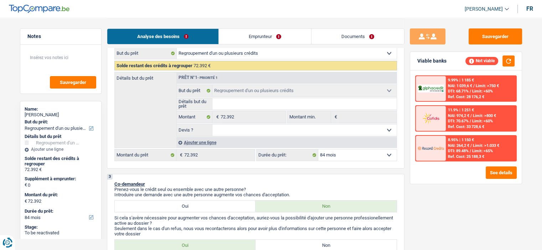
select select "120"
click at [318, 150] on select "12 mois 18 mois 24 mois 30 mois 36 mois 42 mois 48 mois 60 mois 72 mois 84 mois…" at bounding box center [357, 155] width 78 height 11
select select "120"
click at [465, 151] on span "DTI: 79.58%" at bounding box center [458, 151] width 21 height 5
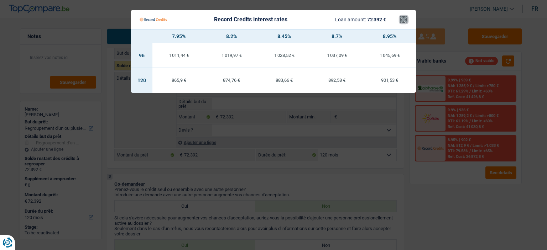
click at [406, 22] on button "×" at bounding box center [403, 19] width 7 height 7
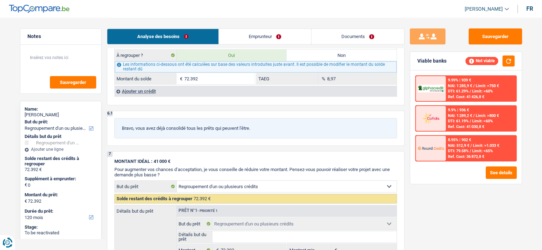
scroll to position [641, 0]
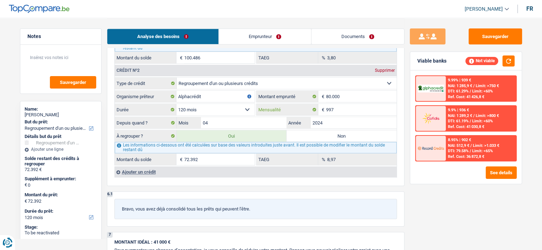
click at [345, 107] on input "997" at bounding box center [361, 109] width 70 height 11
click at [339, 121] on input "2024" at bounding box center [353, 122] width 86 height 11
click at [240, 118] on input "04" at bounding box center [244, 122] width 86 height 11
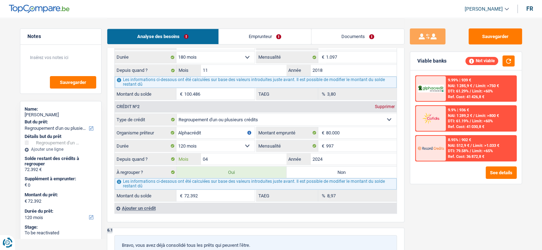
scroll to position [570, 0]
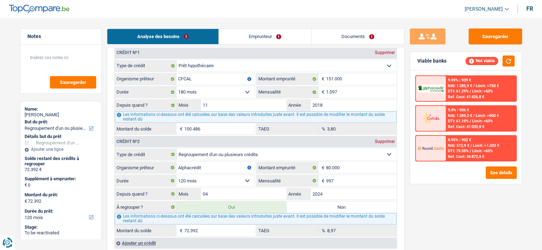
click at [347, 197] on fieldset "Carte ou ouverture de crédit Prêt hypothécaire Vente à tempérament Prêt à tempé…" at bounding box center [256, 192] width 282 height 88
click at [349, 191] on input "2024" at bounding box center [353, 193] width 86 height 11
click at [494, 37] on button "Sauvegarder" at bounding box center [494, 36] width 53 height 16
drag, startPoint x: 485, startPoint y: 39, endPoint x: 390, endPoint y: 50, distance: 95.7
click at [484, 38] on button "Sauvegarder" at bounding box center [494, 36] width 53 height 16
